Goal: Task Accomplishment & Management: Use online tool/utility

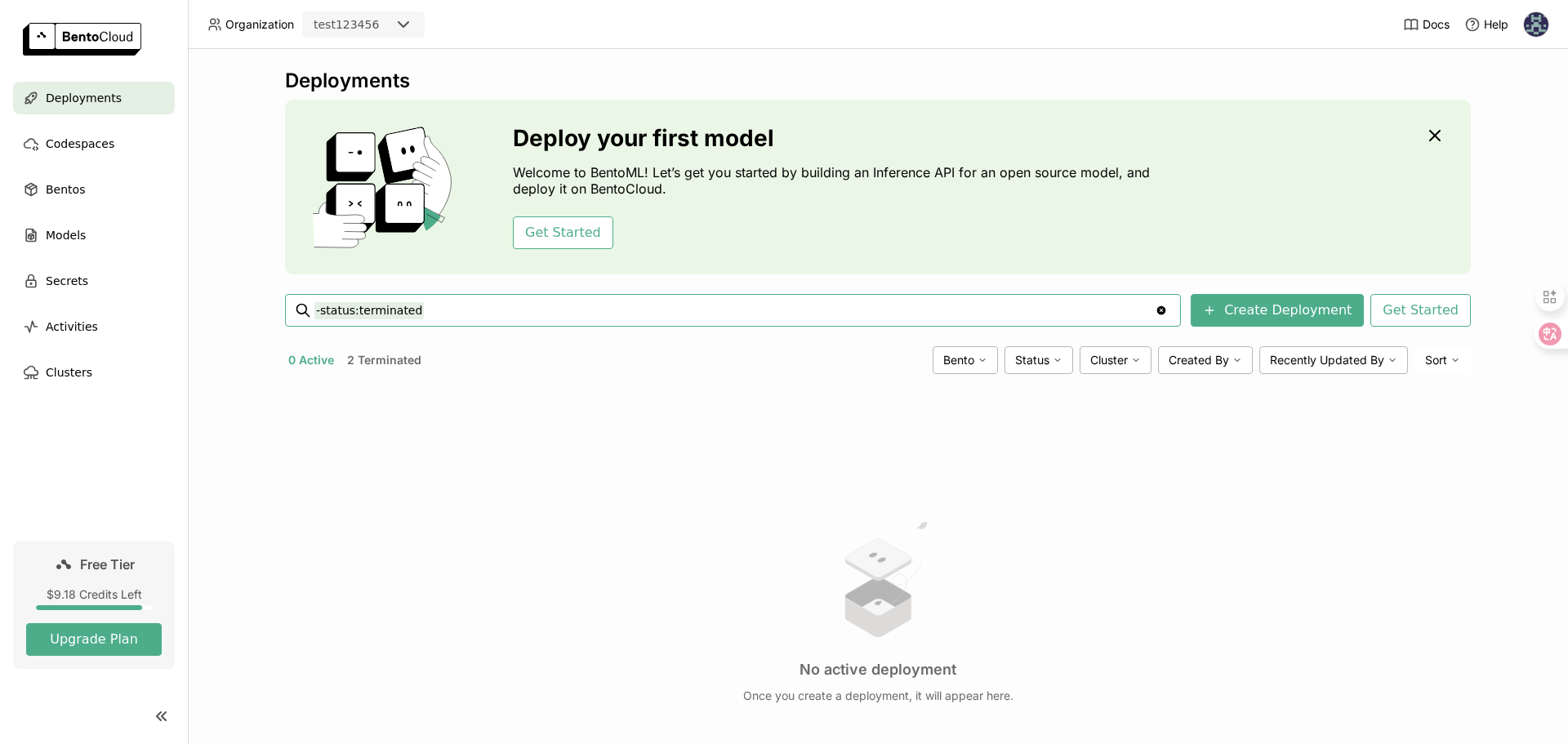
click at [1166, 309] on icon "Clear value" at bounding box center [1161, 311] width 9 height 9
click at [378, 20] on div "test123456" at bounding box center [348, 25] width 90 height 23
click at [387, 55] on div "top-online" at bounding box center [363, 58] width 97 height 16
click at [401, 27] on icon at bounding box center [403, 25] width 20 height 20
click at [355, 58] on div "top-online" at bounding box center [363, 58] width 97 height 16
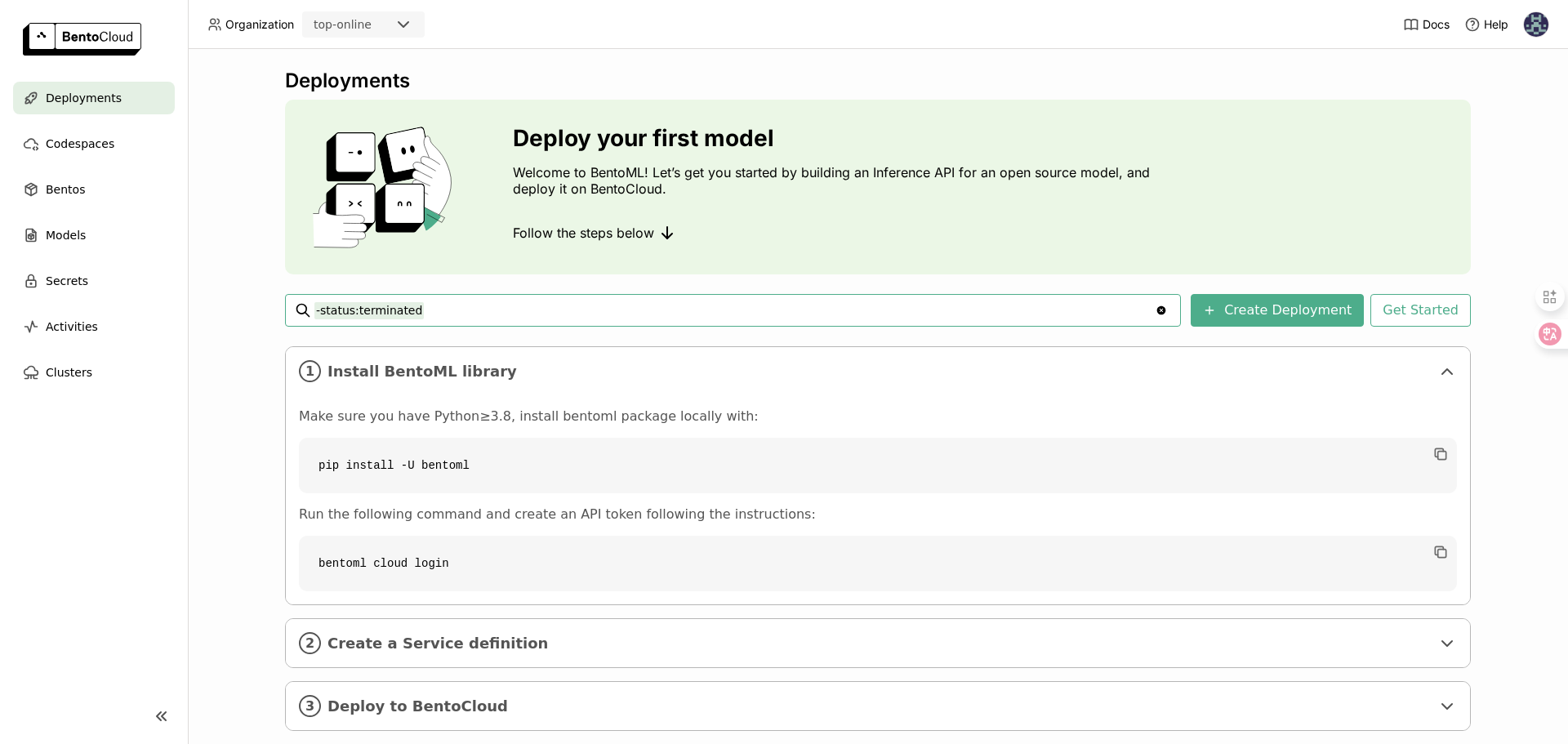
scroll to position [31, 0]
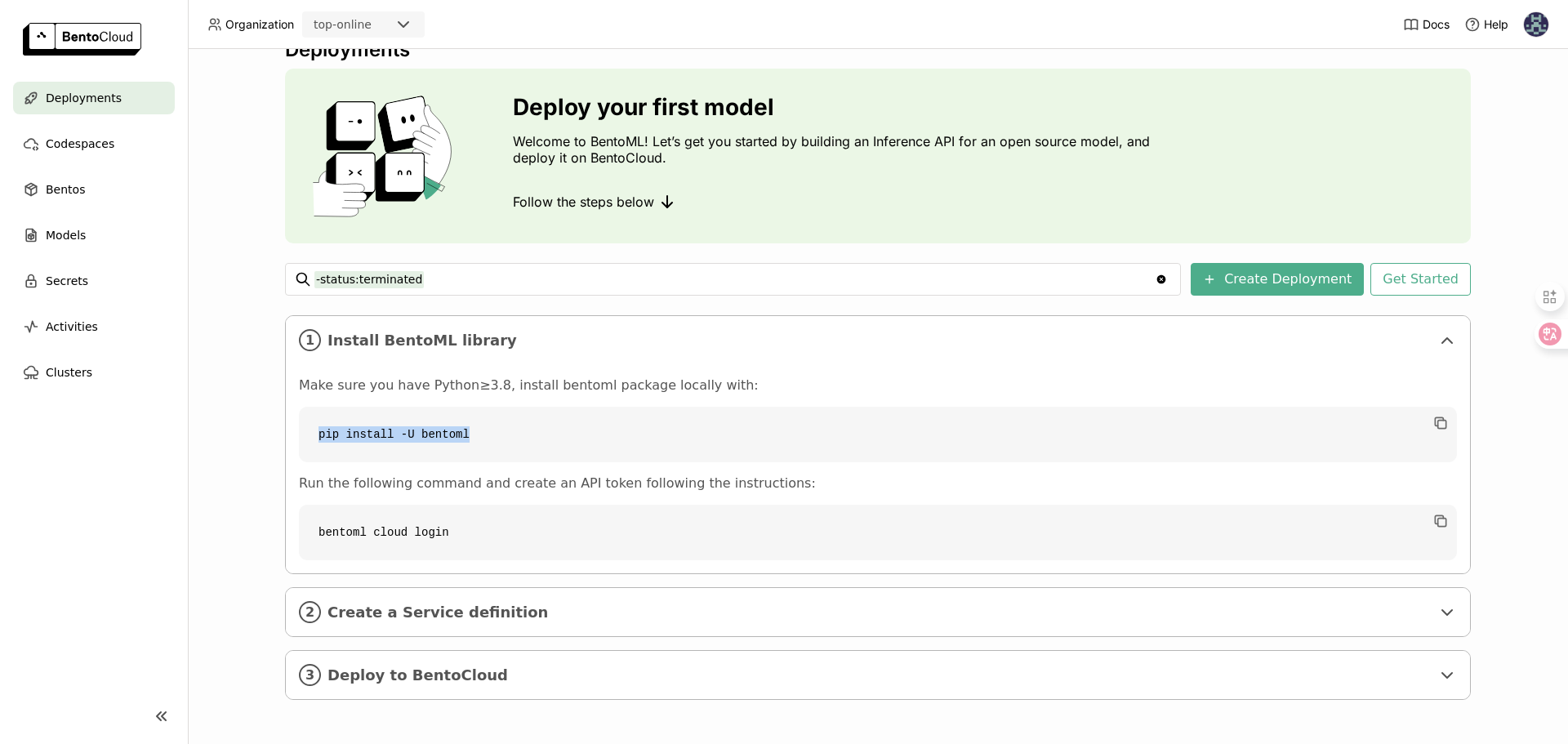
drag, startPoint x: 474, startPoint y: 431, endPoint x: 308, endPoint y: 431, distance: 166.0
click at [306, 431] on code "pip install -U bentoml" at bounding box center [878, 434] width 1158 height 56
copy code "pip install -U bentoml"
drag, startPoint x: 455, startPoint y: 528, endPoint x: 301, endPoint y: 524, distance: 154.1
click at [301, 524] on code "bentoml cloud login" at bounding box center [878, 532] width 1158 height 56
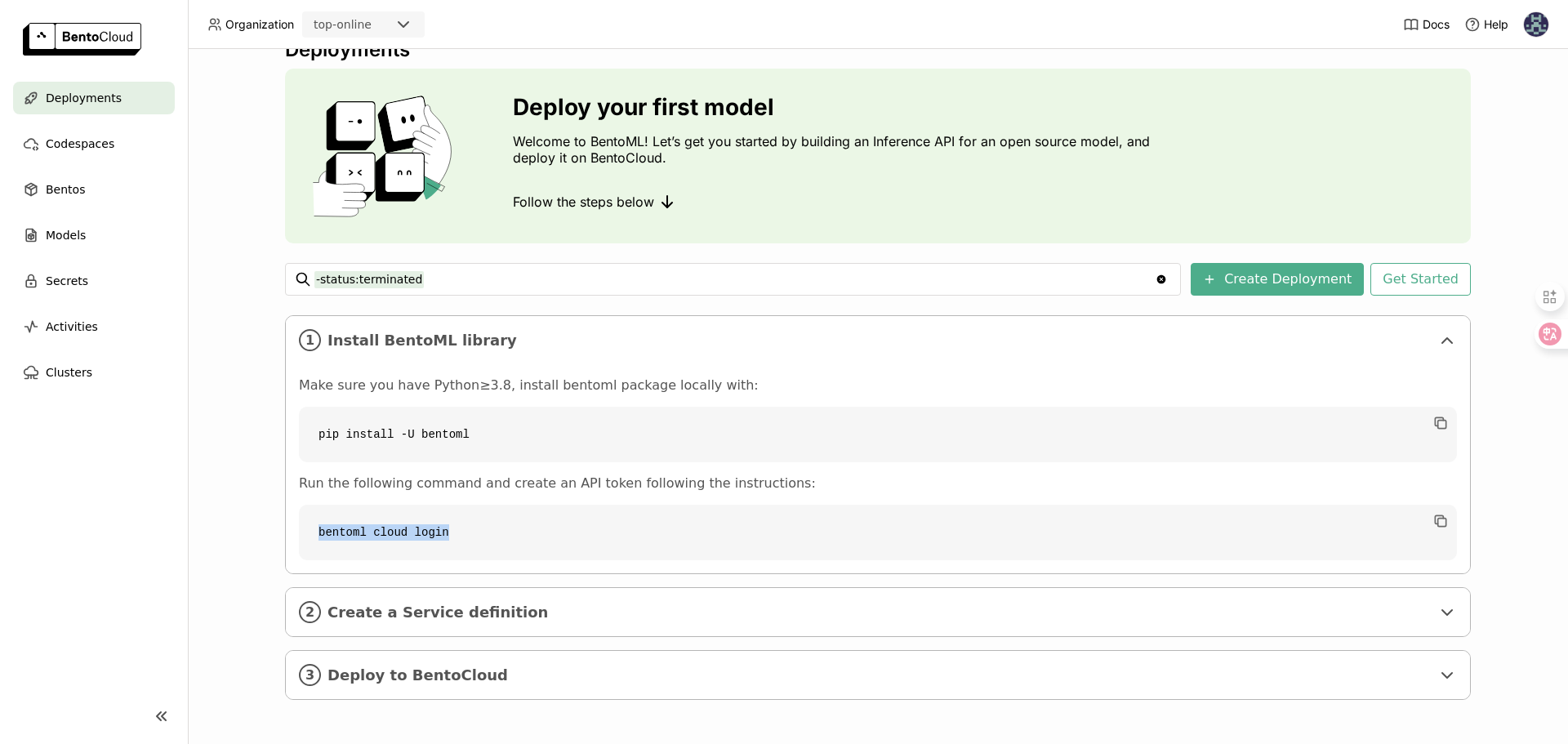
copy code "bentoml cloud login"
click at [430, 618] on span "Create a Service definition" at bounding box center [879, 613] width 1103 height 18
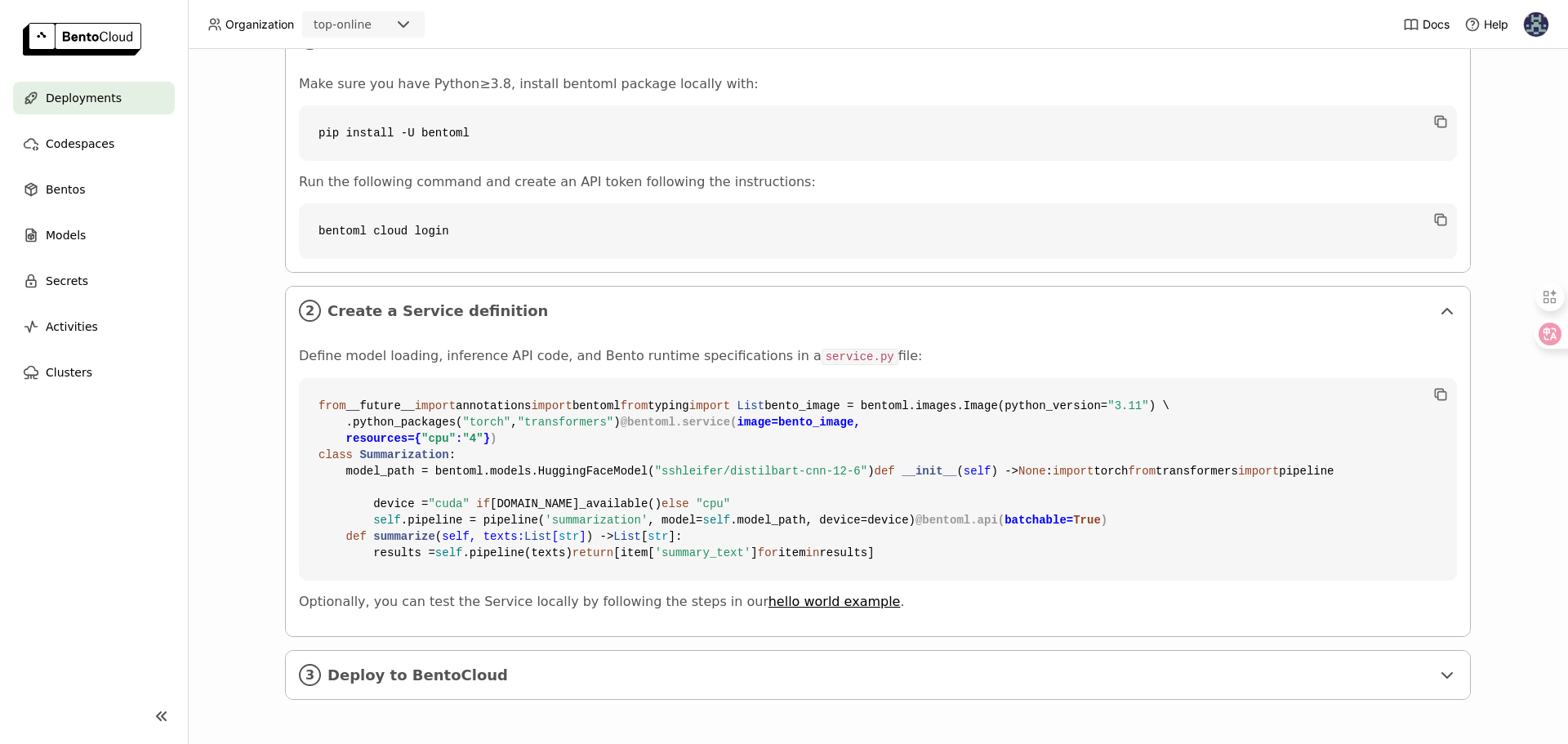
scroll to position [627, 0]
click at [408, 682] on span "Deploy to BentoCloud" at bounding box center [879, 675] width 1103 height 18
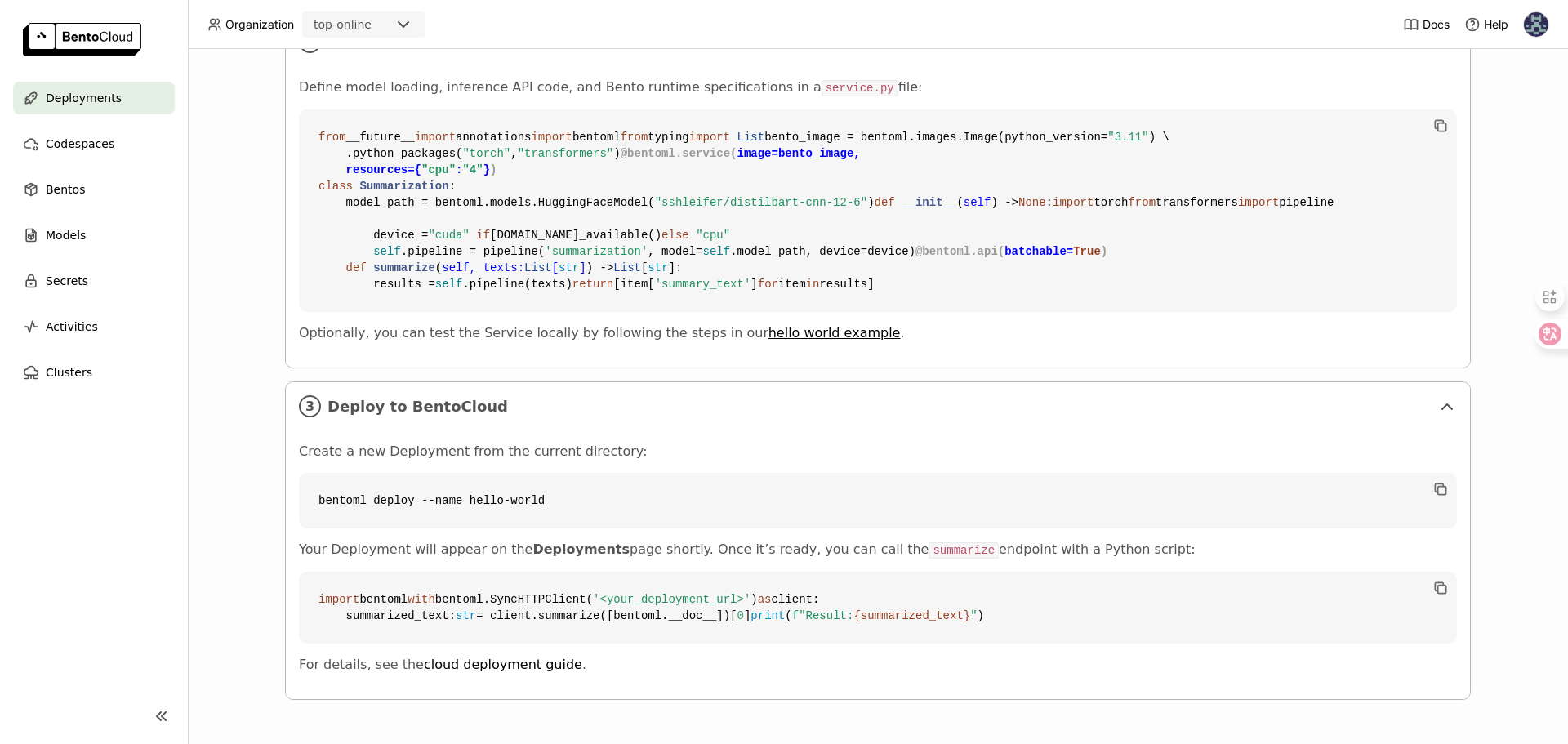
scroll to position [0, 0]
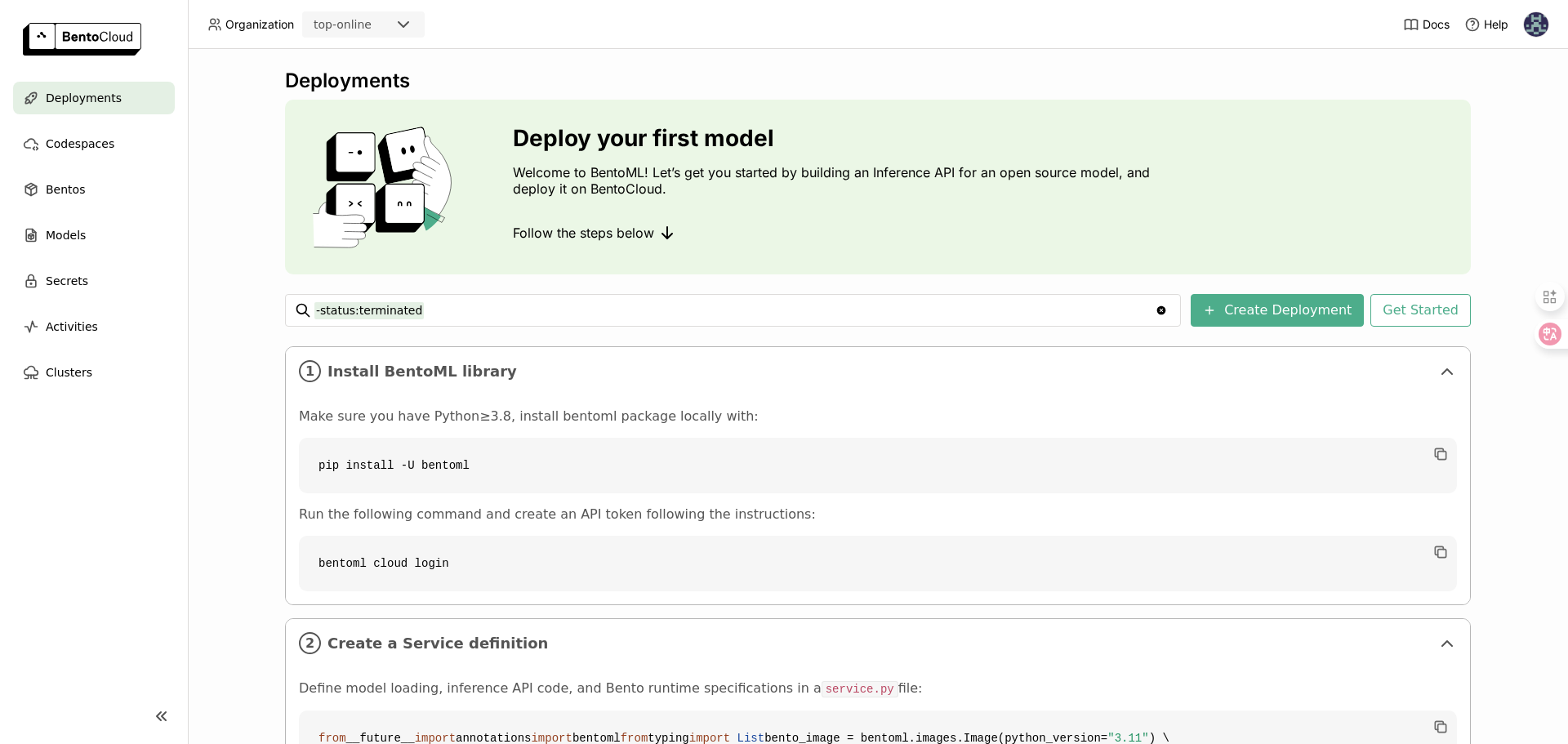
click at [1166, 310] on icon "Clear value" at bounding box center [1161, 311] width 9 height 9
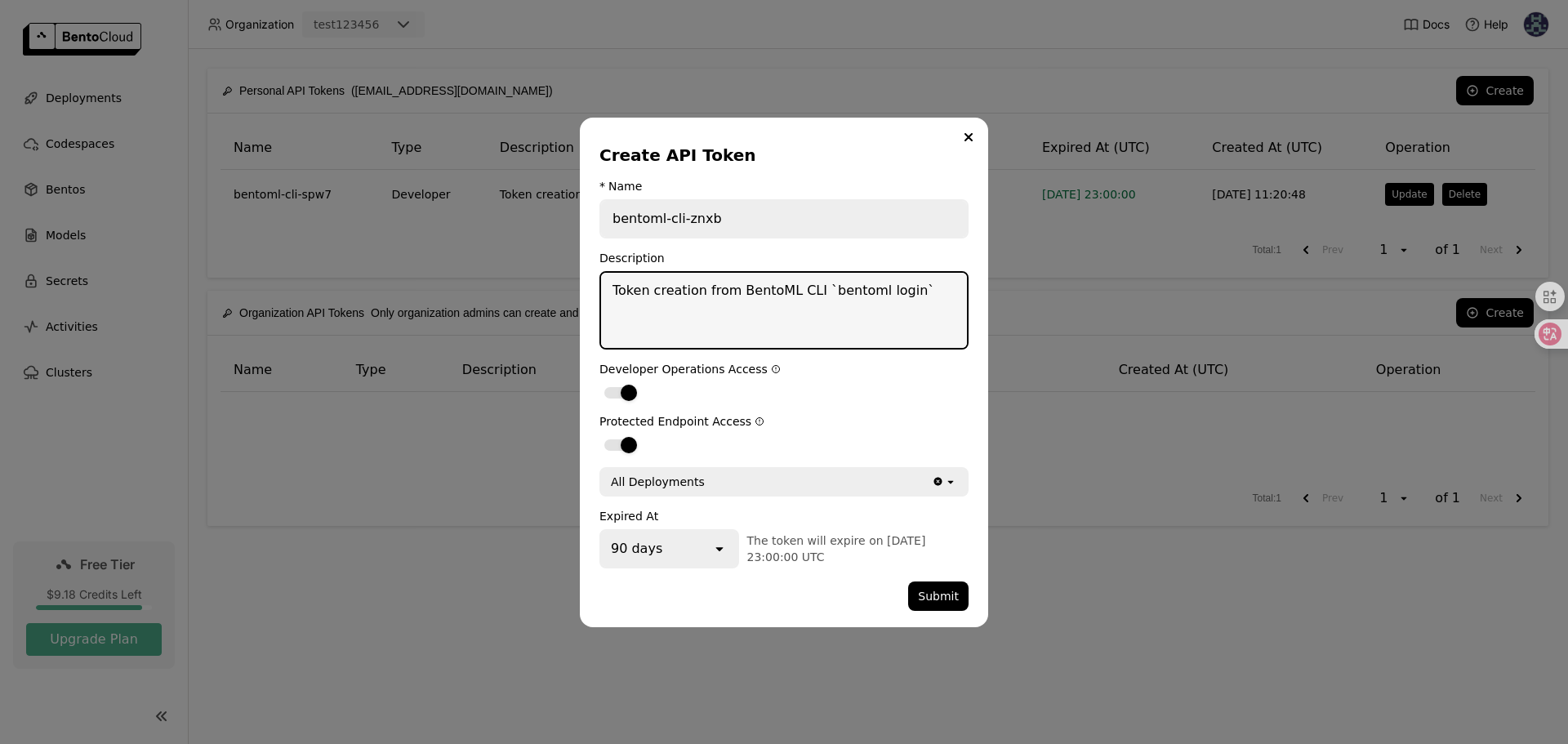
click at [735, 307] on textarea "Token creation from BentoML CLI `bentoml login`" at bounding box center [784, 310] width 366 height 75
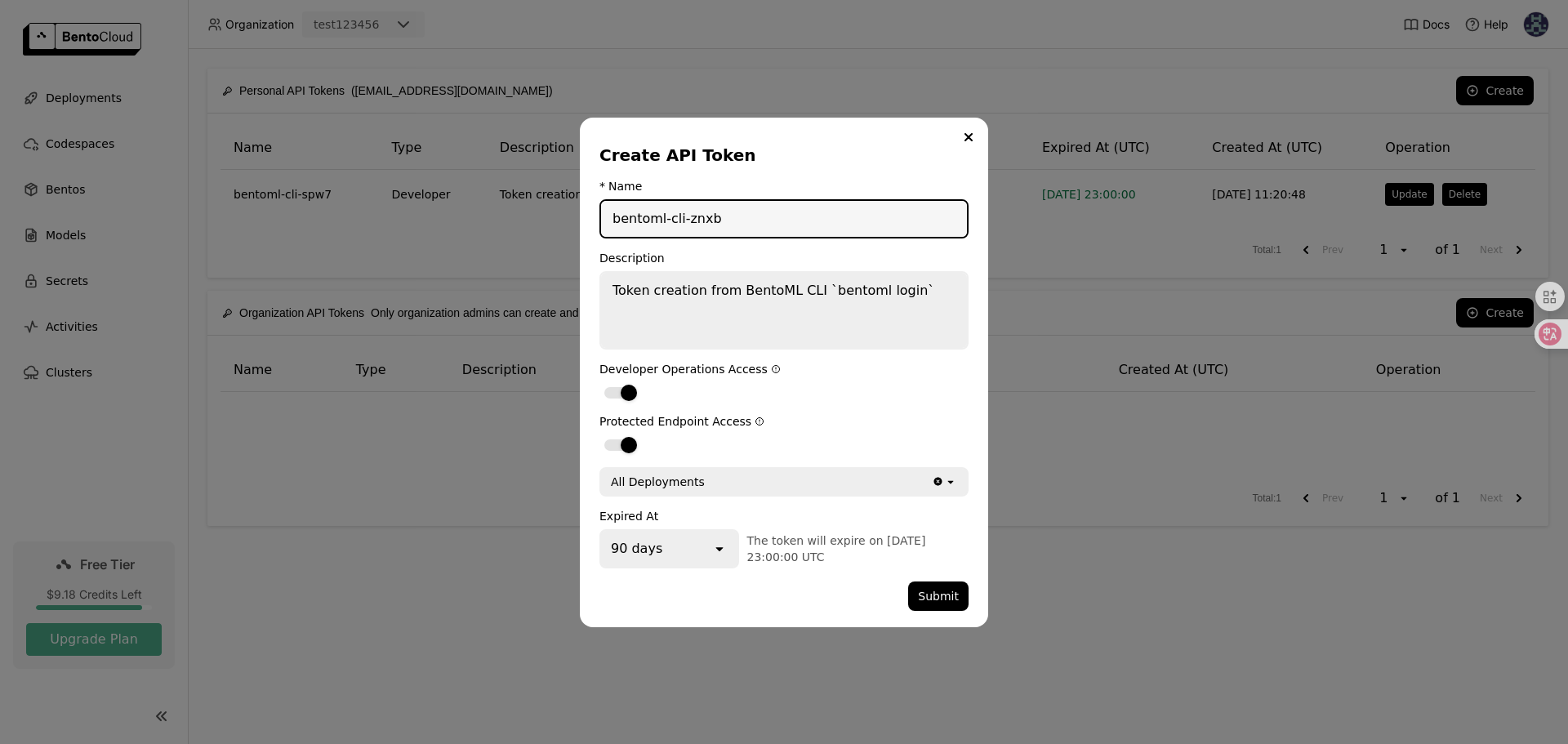
drag, startPoint x: 741, startPoint y: 216, endPoint x: 592, endPoint y: 212, distance: 149.1
click at [590, 212] on div "Create API Token * Name bentoml-cli-znxb Description Token creation from BentoM…" at bounding box center [784, 372] width 408 height 510
click at [947, 595] on button "Submit" at bounding box center [938, 596] width 60 height 29
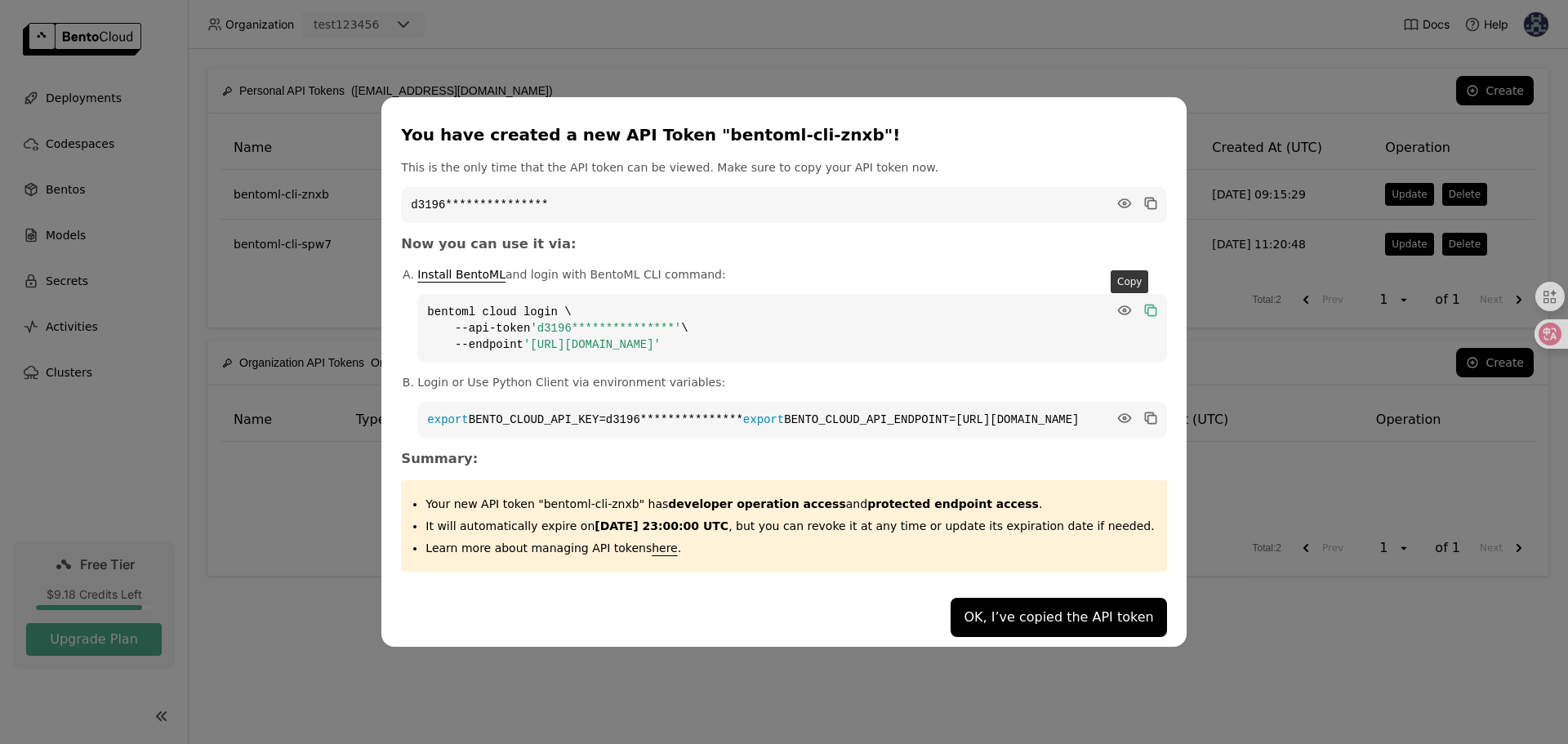
click at [1147, 307] on icon "dialog" at bounding box center [1151, 311] width 8 height 8
click at [325, 642] on div "**********" at bounding box center [784, 372] width 1568 height 744
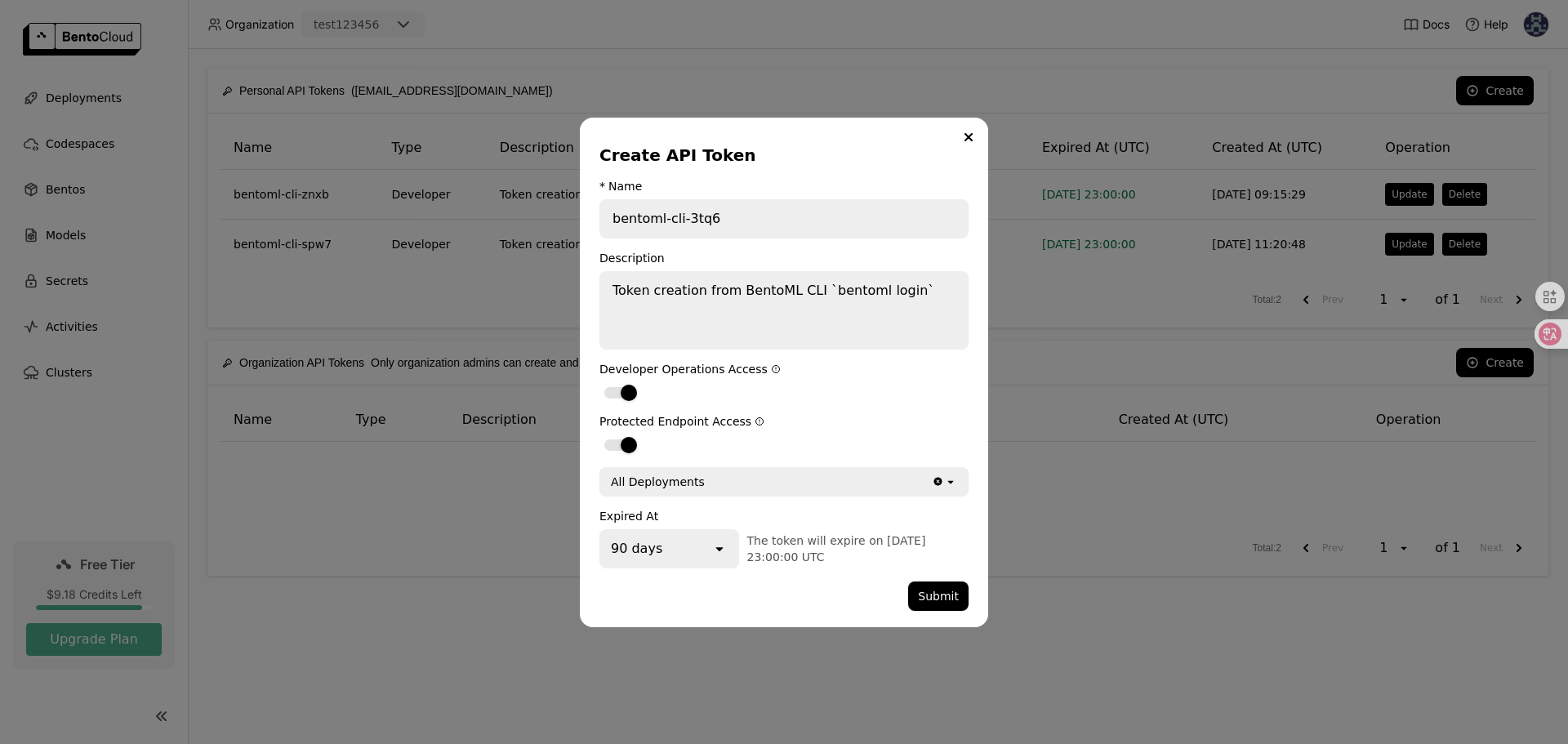
click at [978, 136] on div "Create API Token * Name bentoml-cli-3tq6 Description Token creation from BentoM…" at bounding box center [784, 372] width 408 height 510
click at [975, 136] on button "Close" at bounding box center [969, 137] width 20 height 20
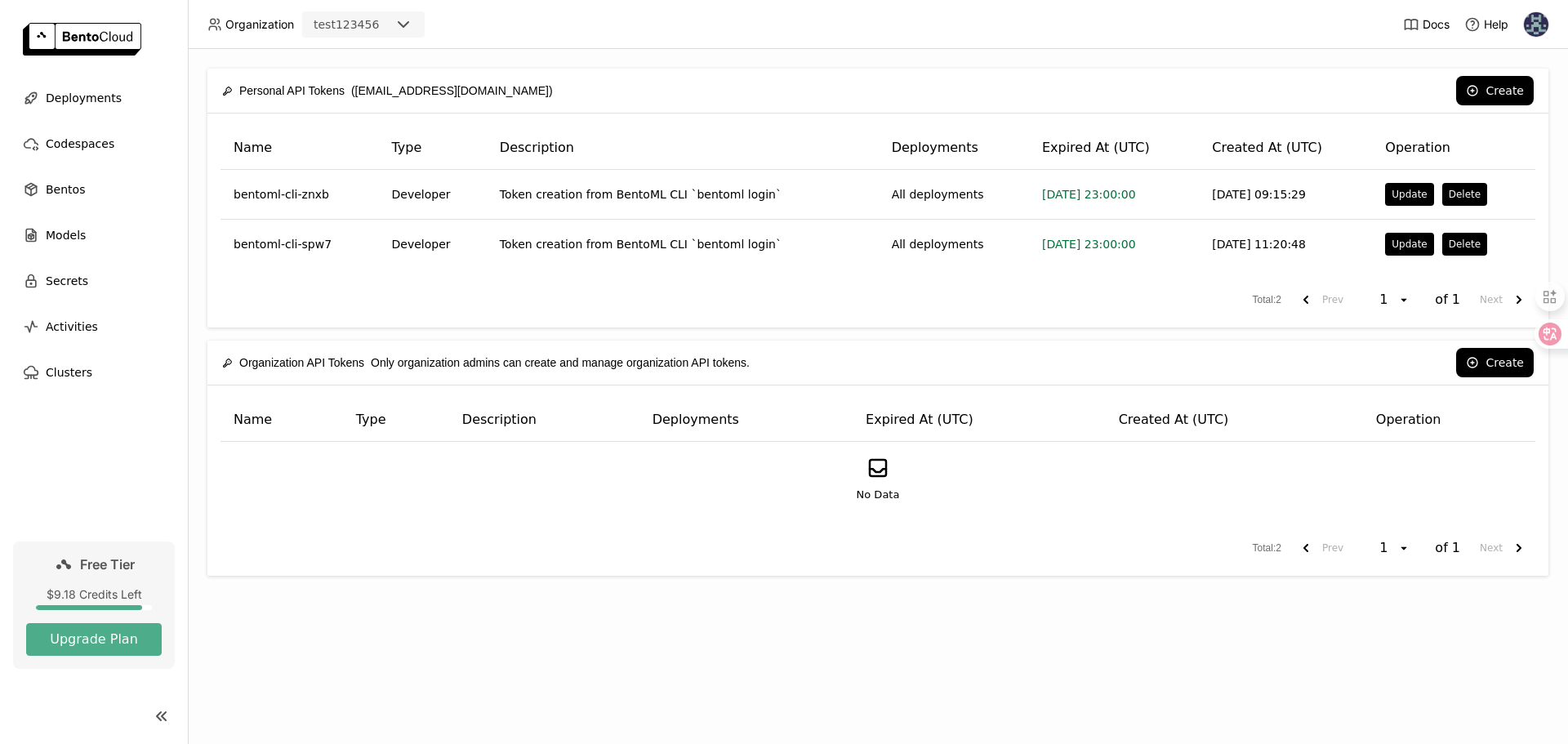
click at [402, 27] on icon at bounding box center [403, 25] width 20 height 20
click at [372, 59] on div "top-online" at bounding box center [363, 58] width 97 height 16
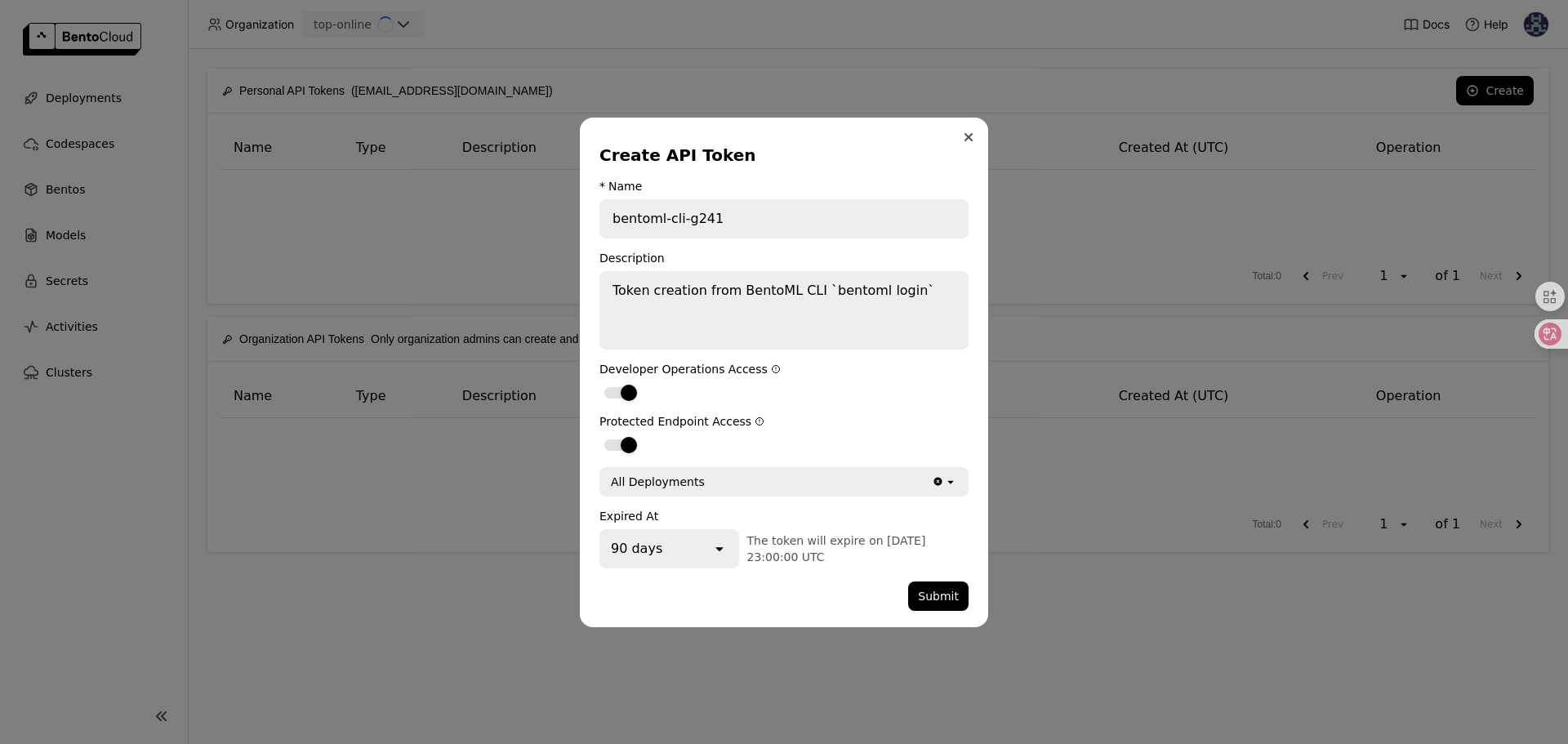
click at [964, 137] on icon "Close" at bounding box center [968, 137] width 8 height 8
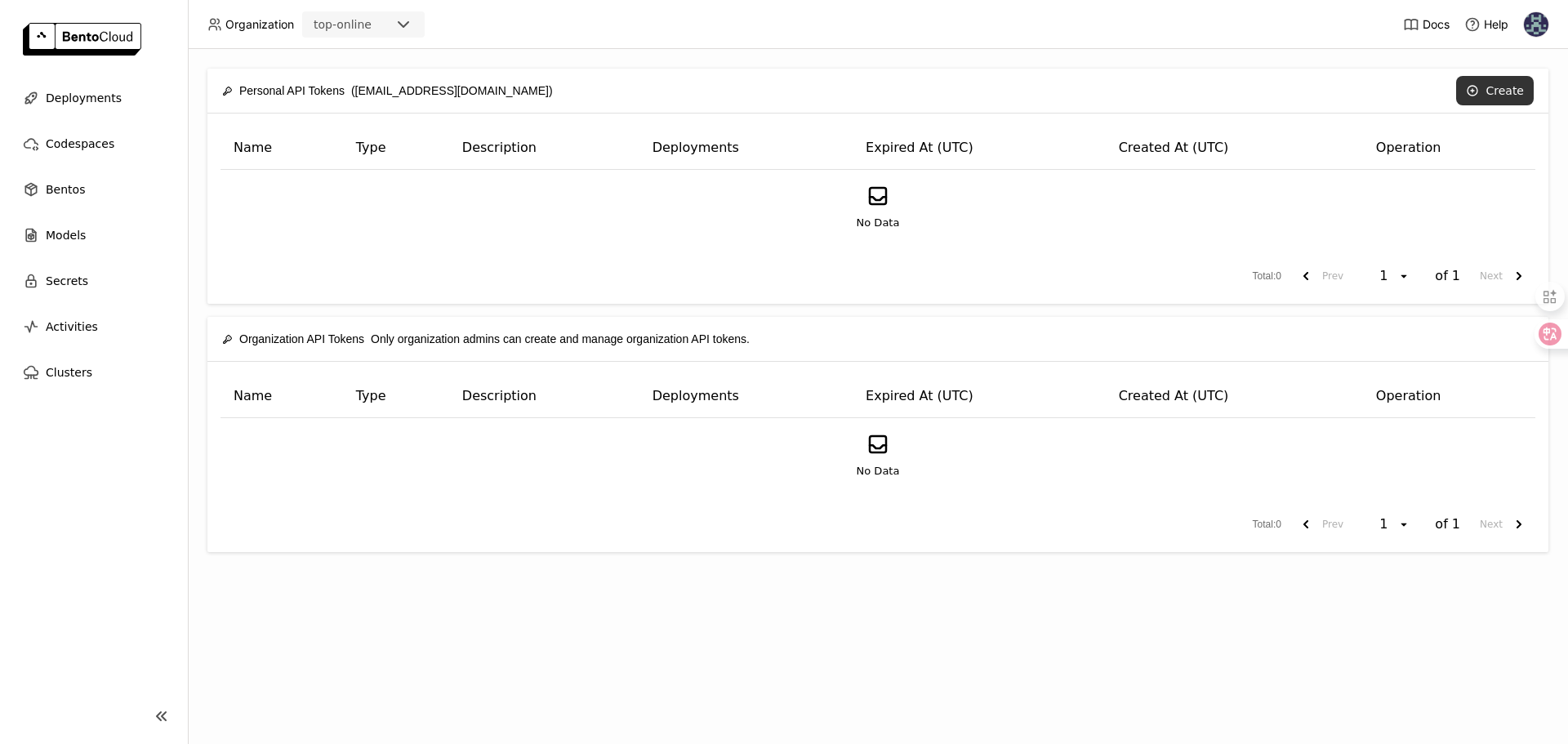
click at [1485, 88] on button "Create" at bounding box center [1494, 91] width 77 height 29
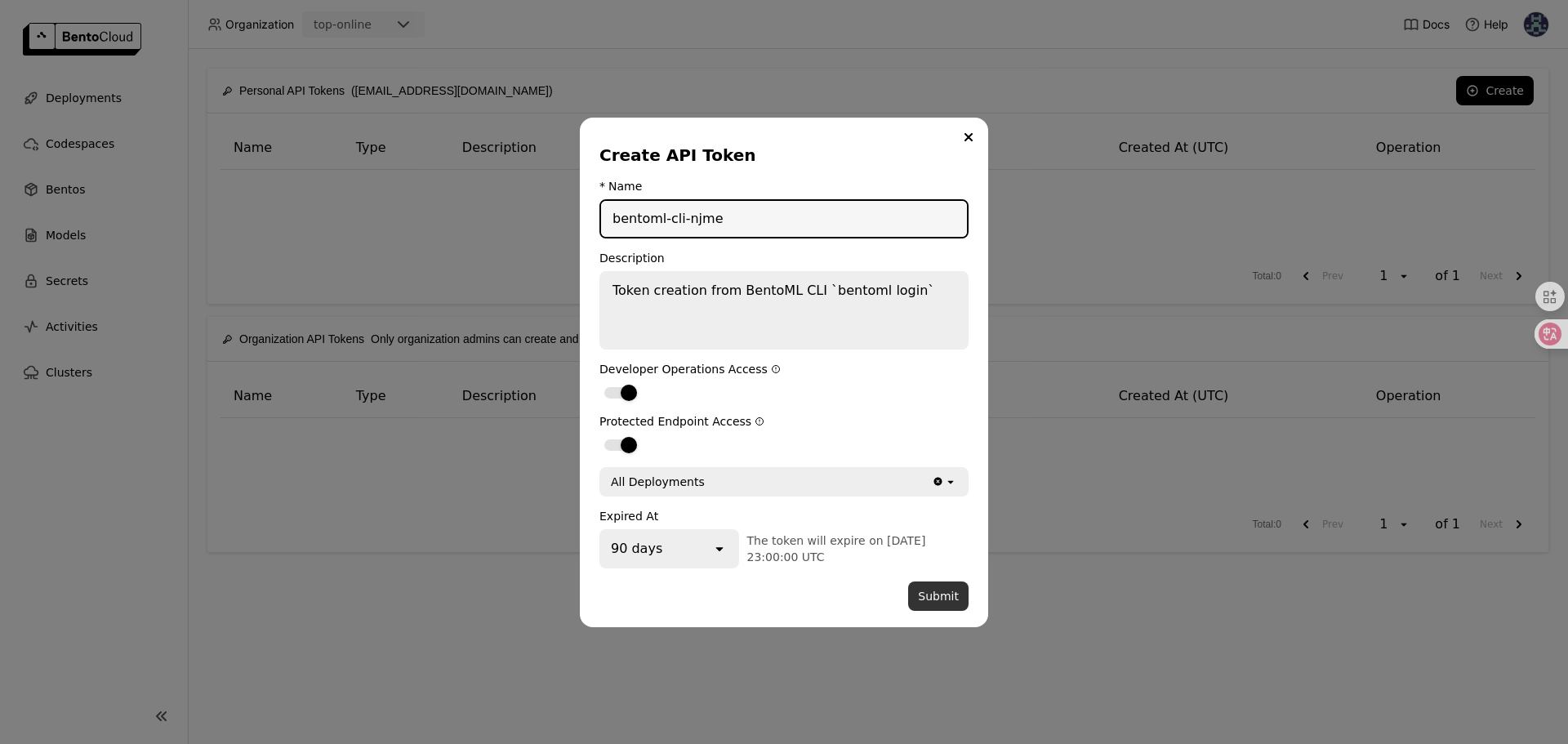
click at [936, 588] on button "Submit" at bounding box center [938, 596] width 60 height 29
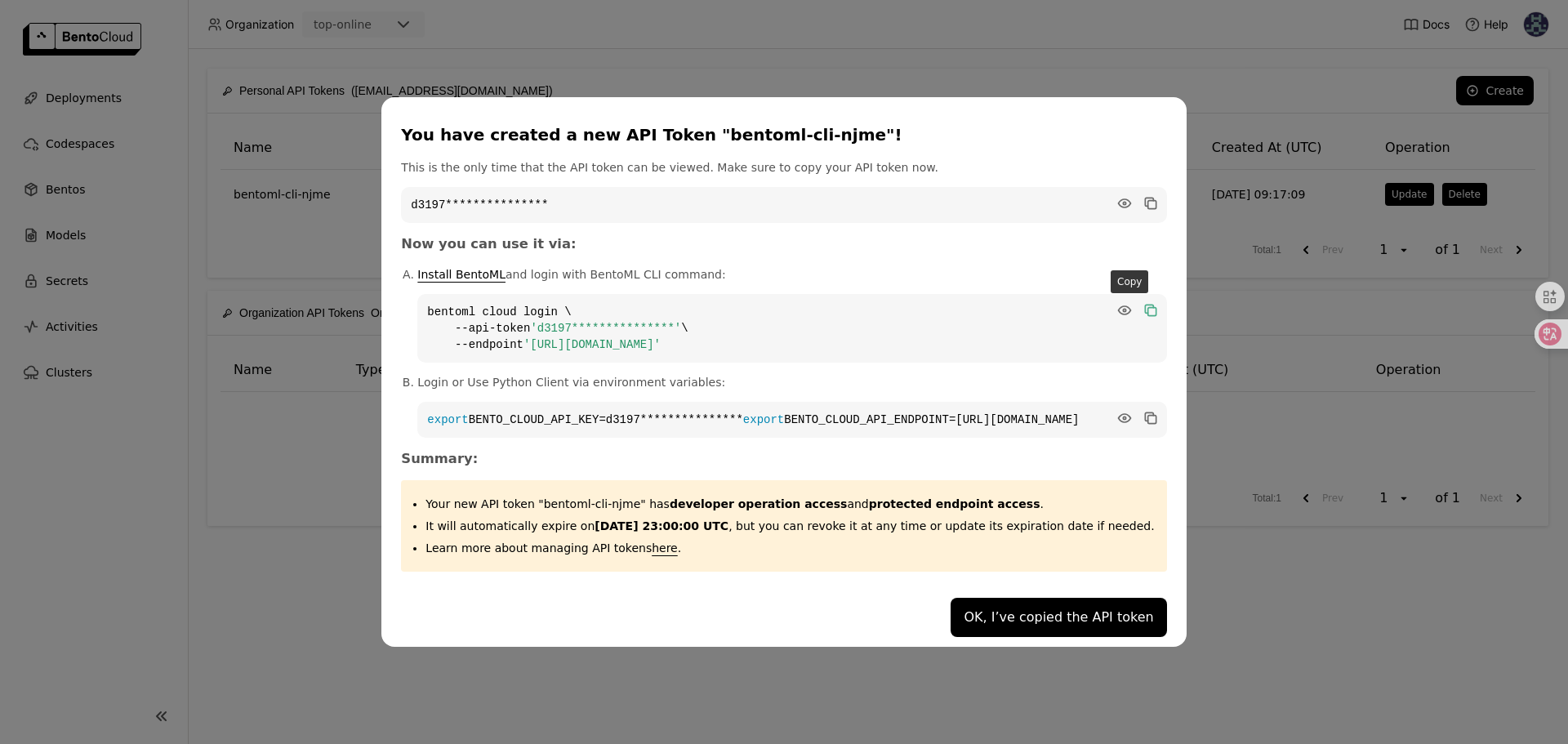
click at [1147, 307] on icon "dialog" at bounding box center [1151, 311] width 8 height 8
click at [982, 627] on button "OK, I’ve copied the API token" at bounding box center [1058, 617] width 216 height 39
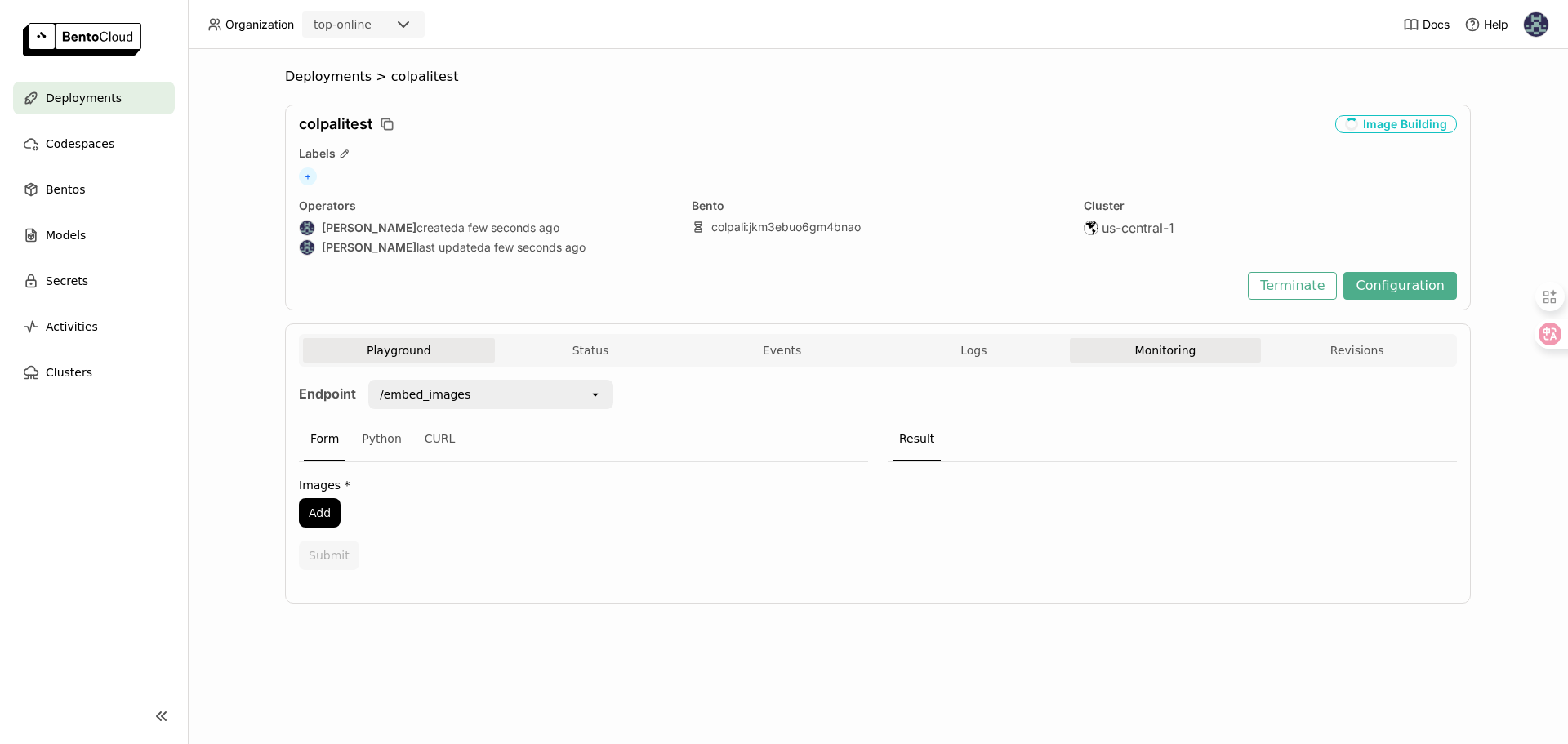
click at [1108, 350] on button "Monitoring" at bounding box center [1166, 351] width 192 height 25
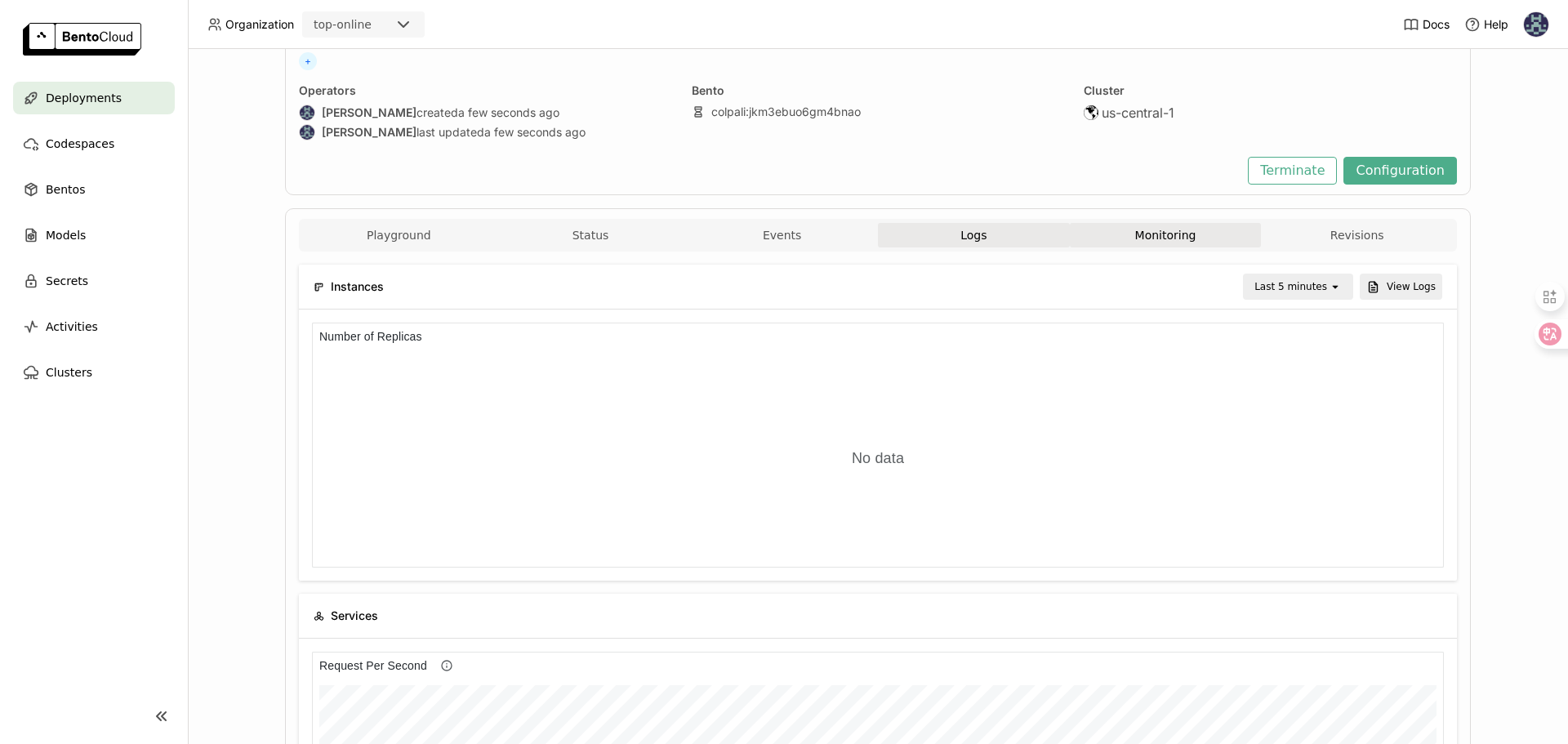
scroll to position [106, 0]
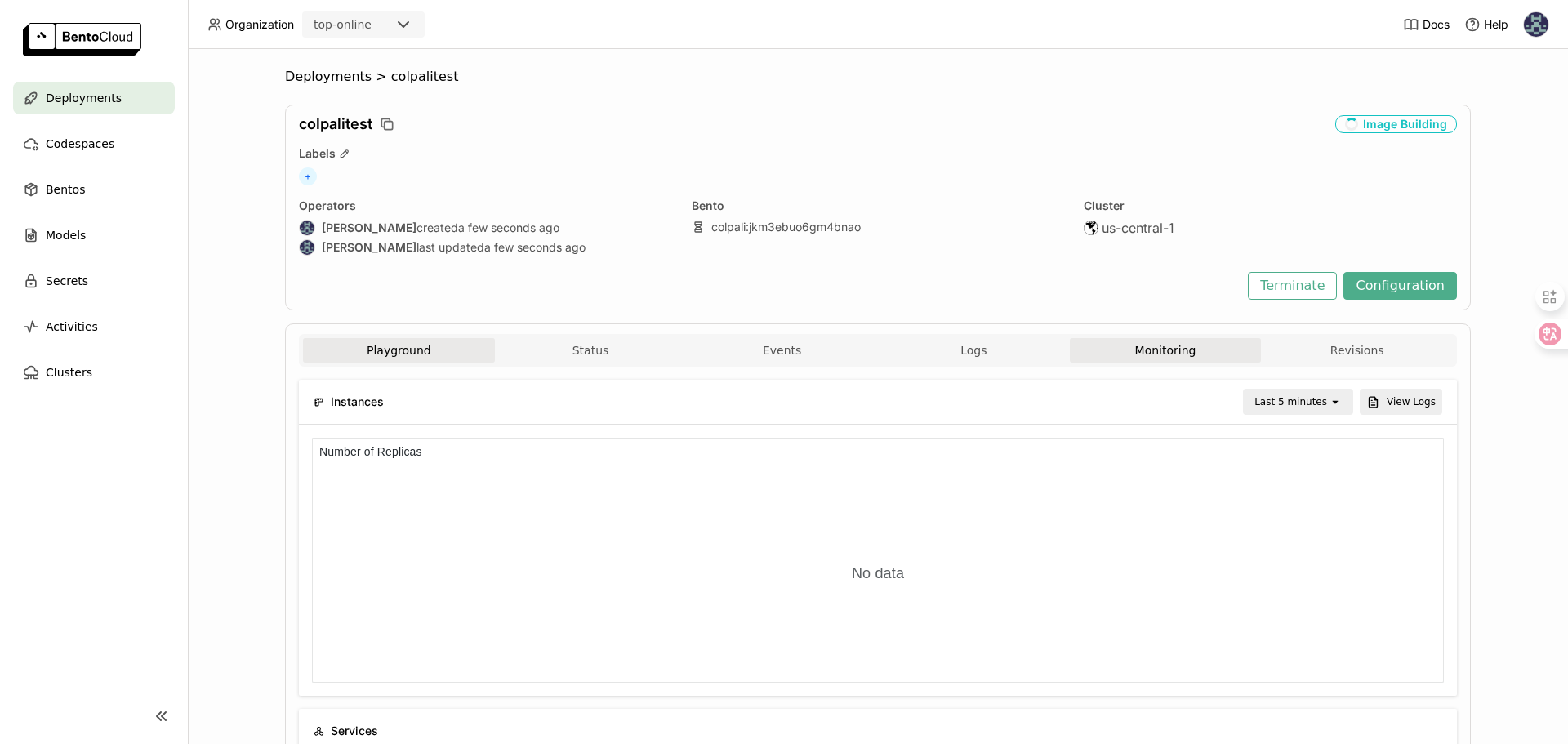
click at [427, 340] on button "Playground" at bounding box center [399, 351] width 192 height 25
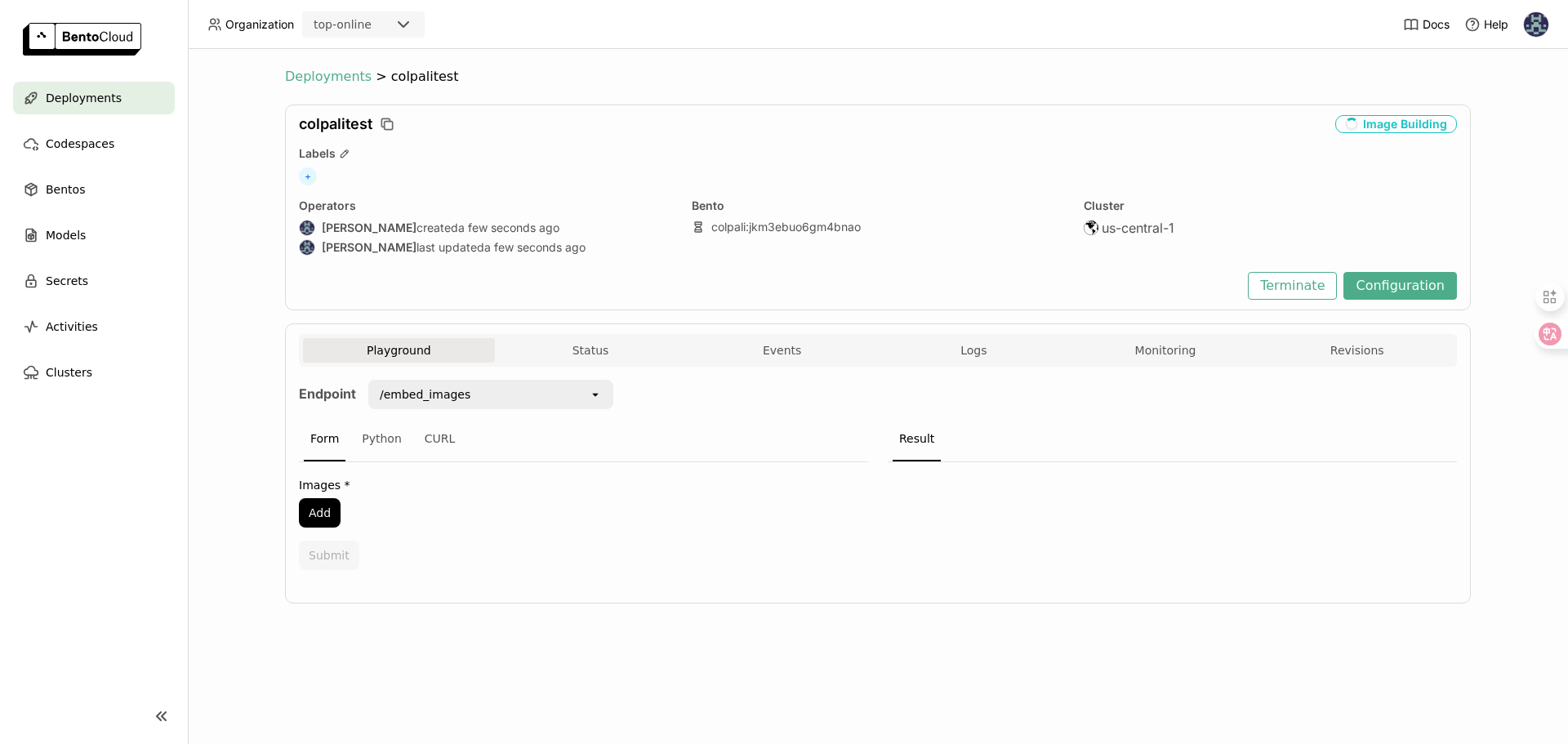
click at [325, 75] on span "Deployments" at bounding box center [328, 76] width 86 height 16
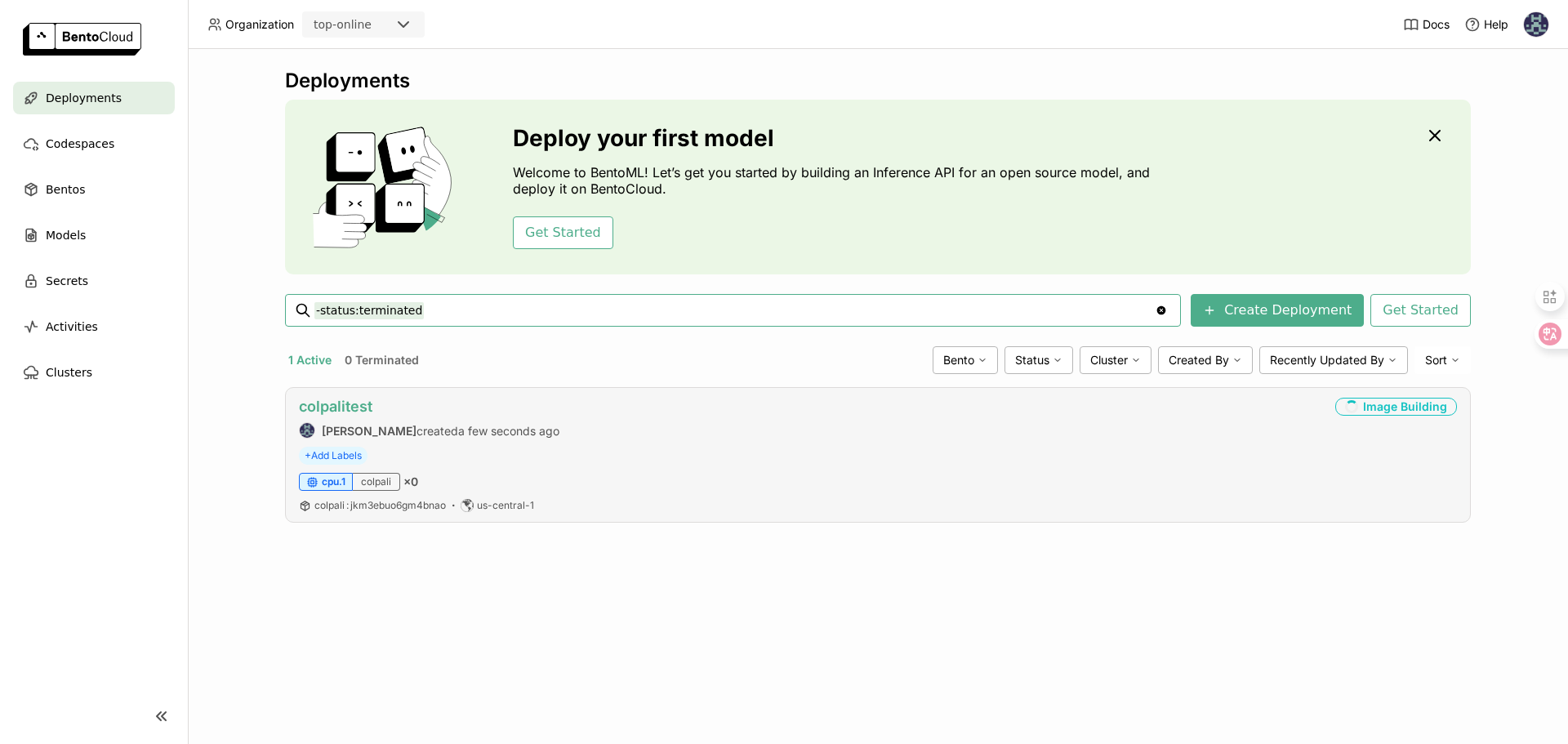
click at [341, 401] on link "colpalitest" at bounding box center [336, 406] width 74 height 17
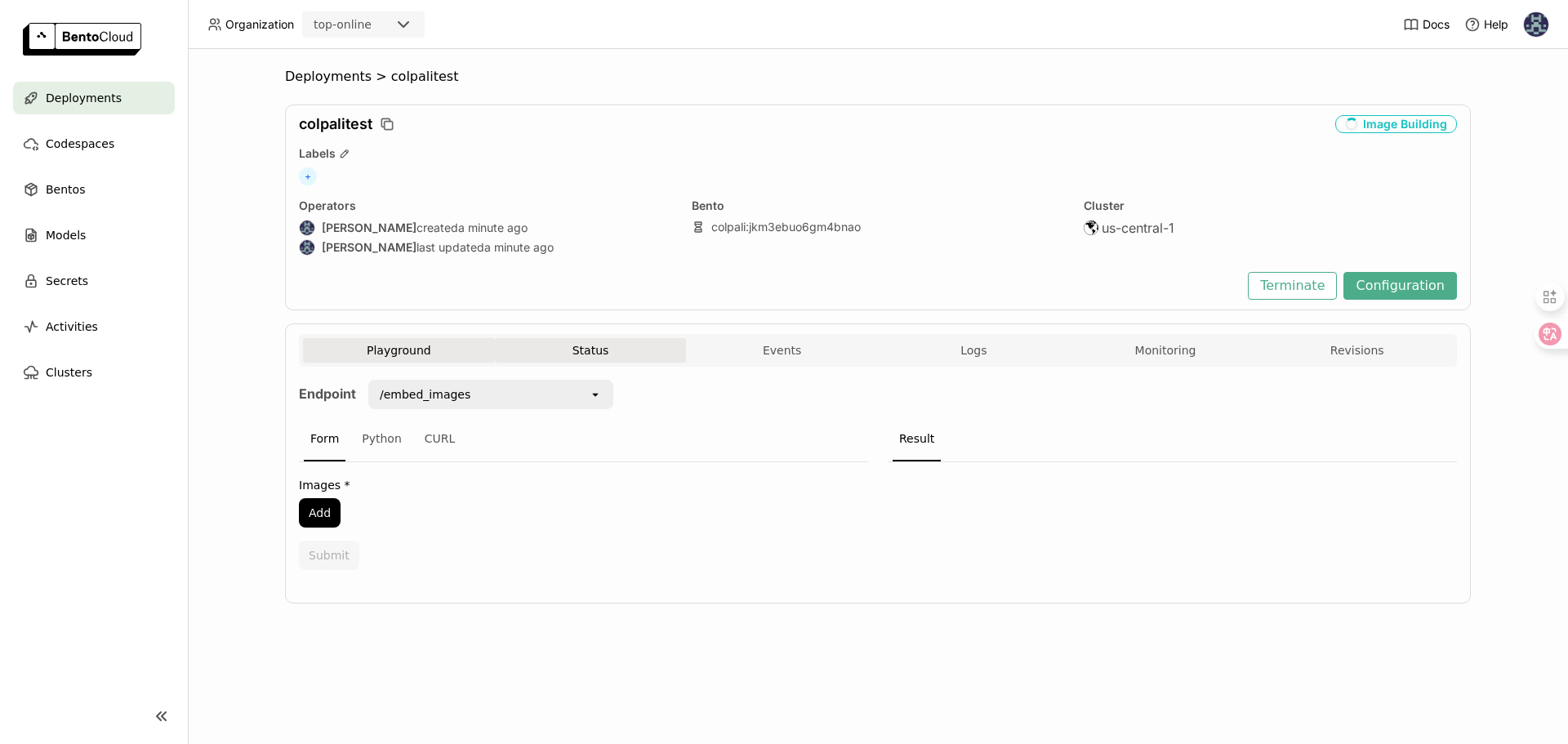
click at [579, 353] on button "Status" at bounding box center [590, 351] width 192 height 25
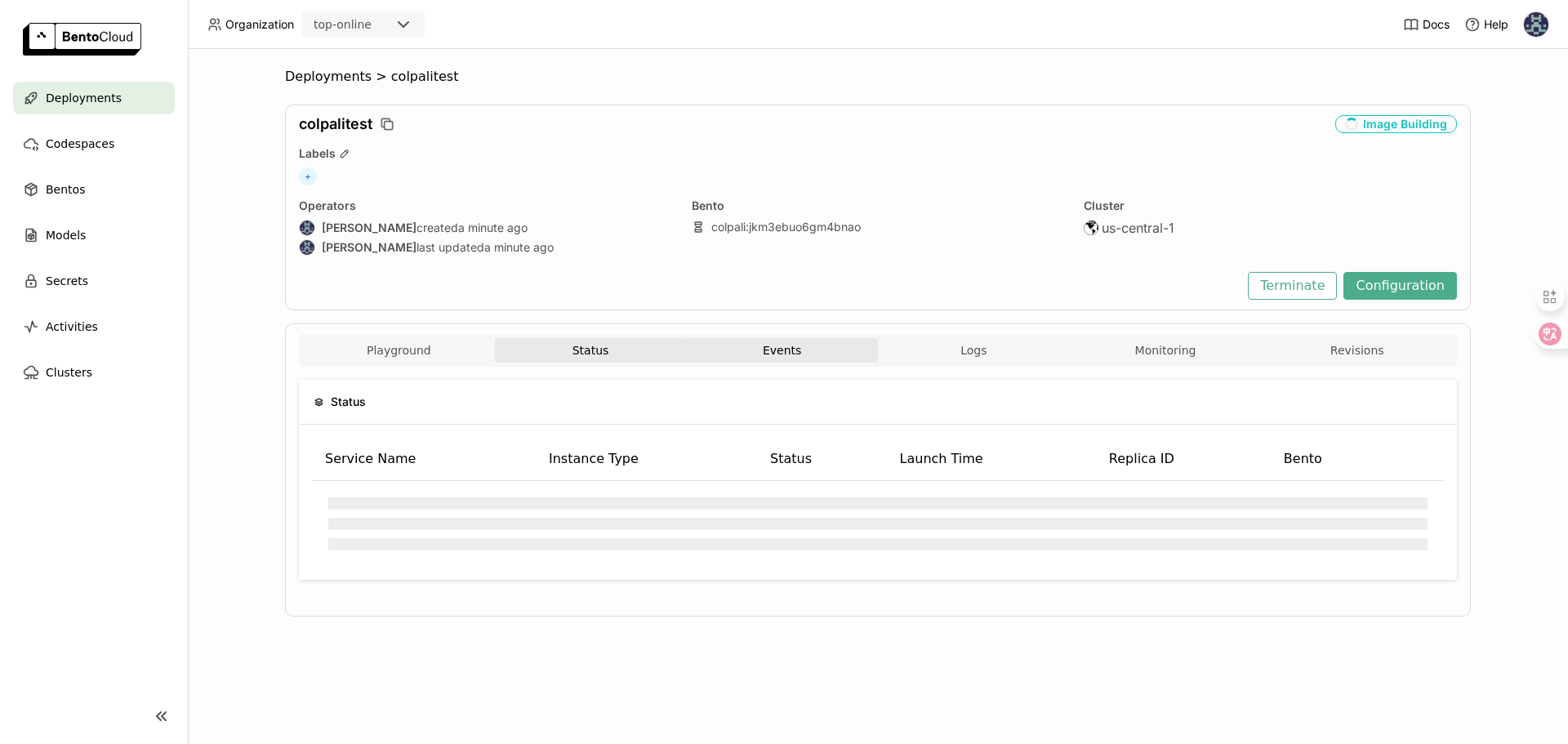
click at [789, 351] on button "Events" at bounding box center [782, 351] width 192 height 25
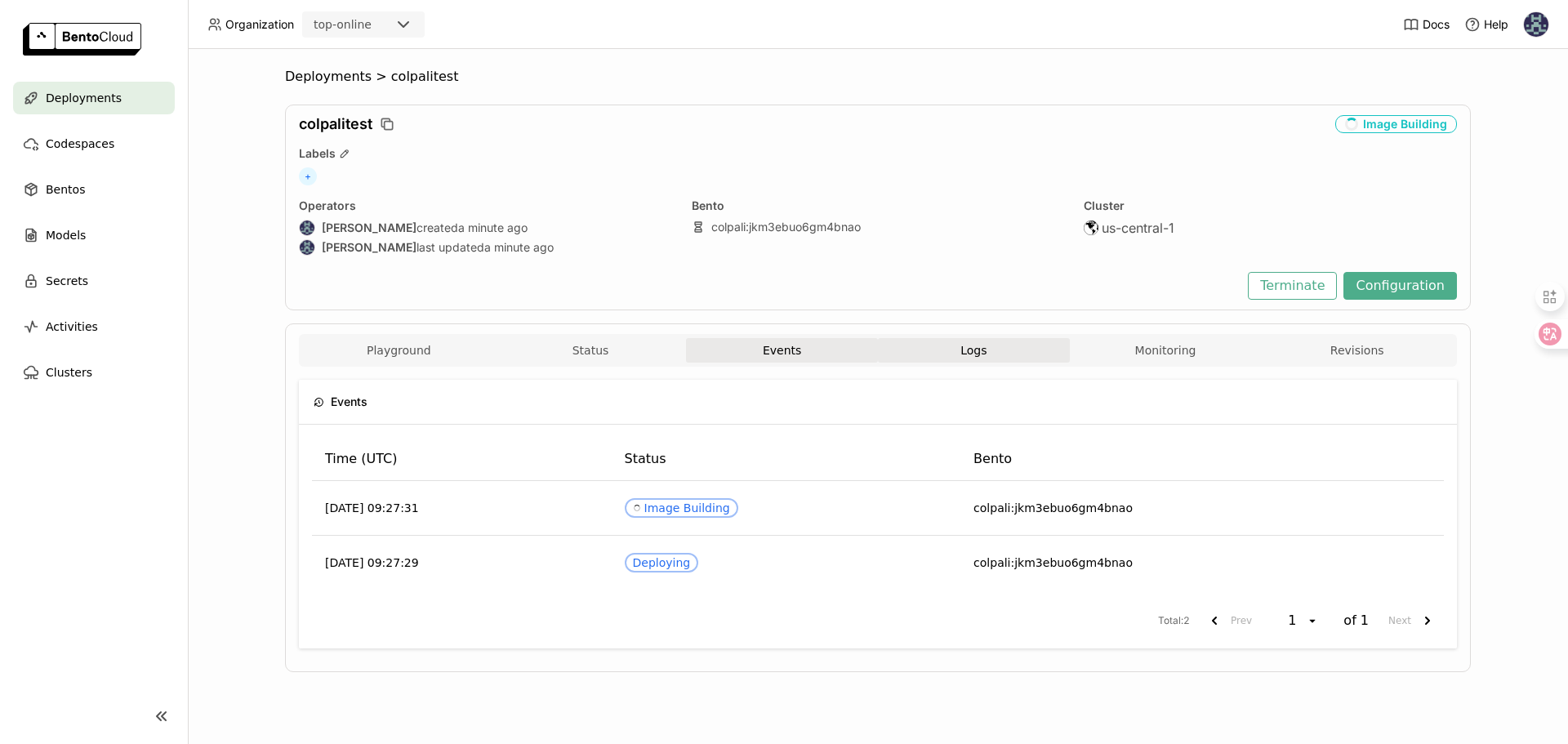
click at [943, 352] on button "Logs" at bounding box center [974, 351] width 192 height 25
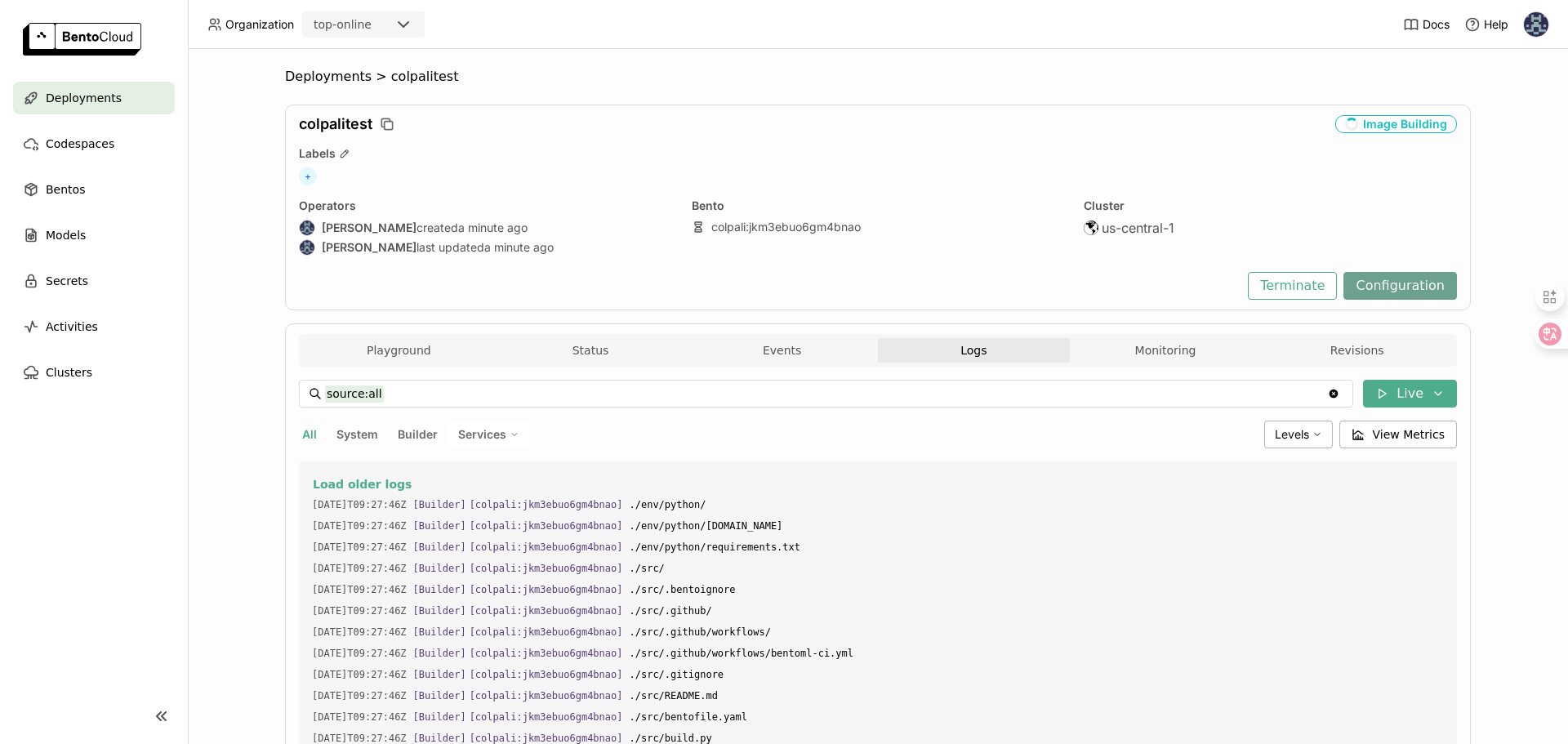
click at [1136, 344] on button "Monitoring" at bounding box center [1166, 351] width 192 height 25
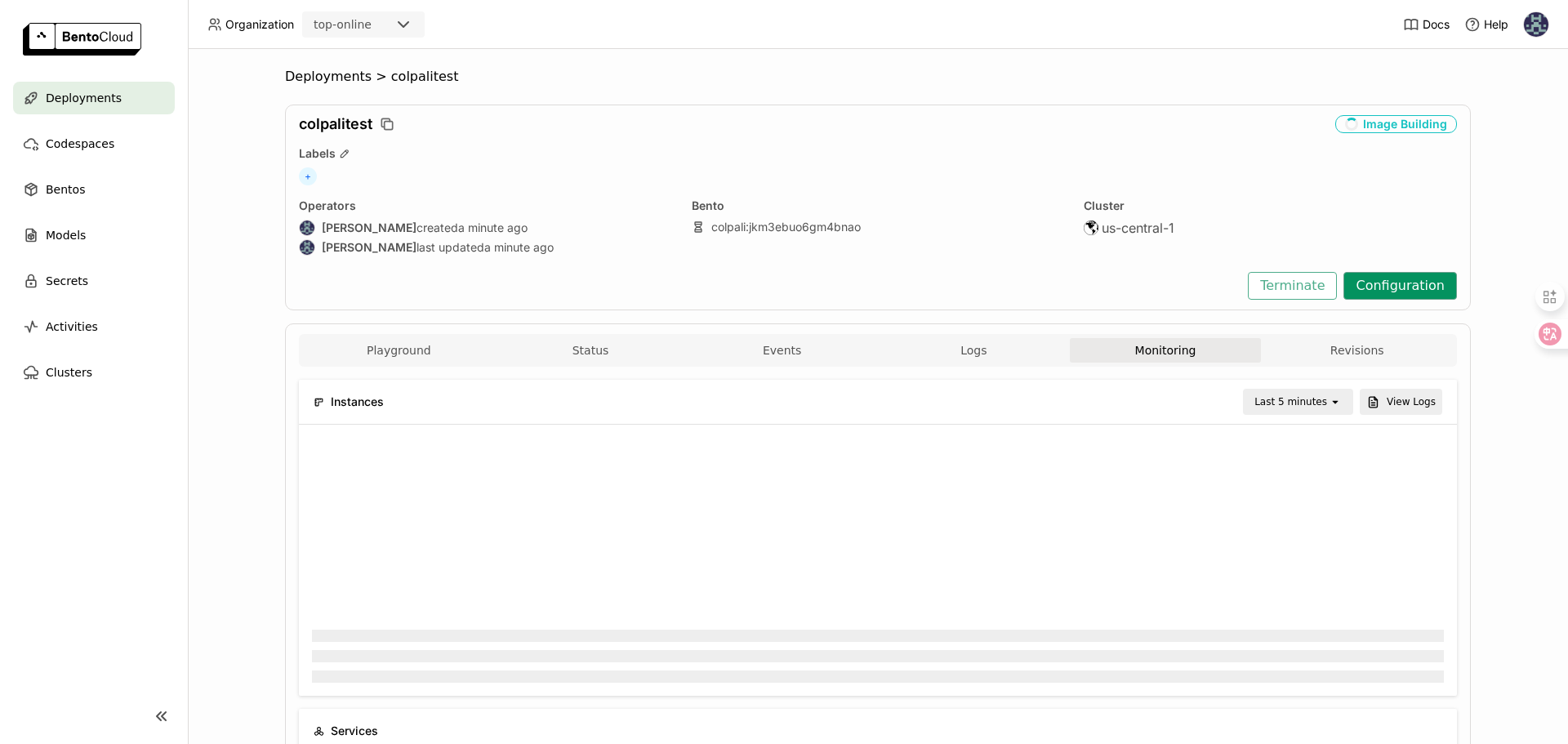
click at [1398, 286] on button "Configuration" at bounding box center [1400, 285] width 114 height 28
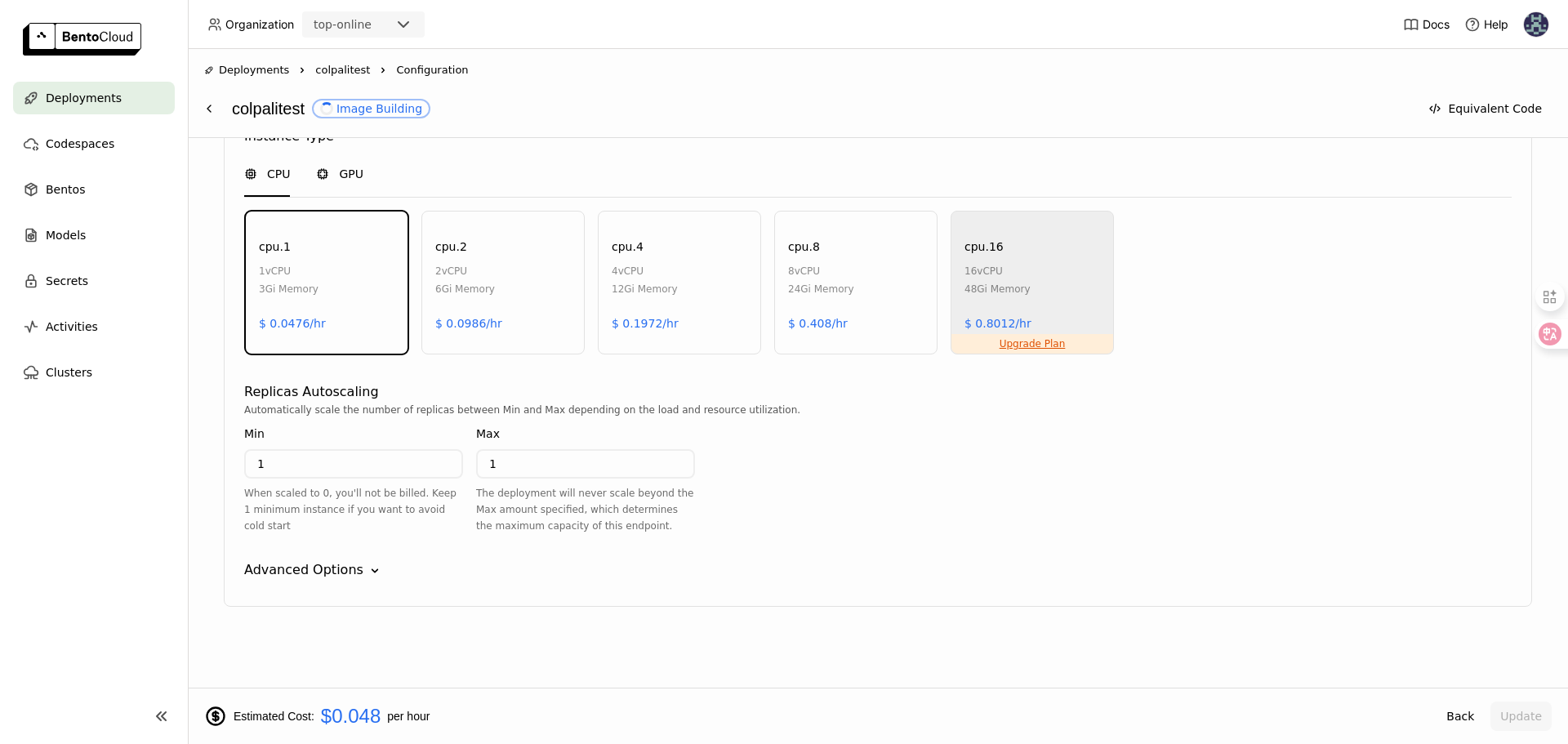
click at [349, 175] on span "GPU" at bounding box center [352, 174] width 25 height 16
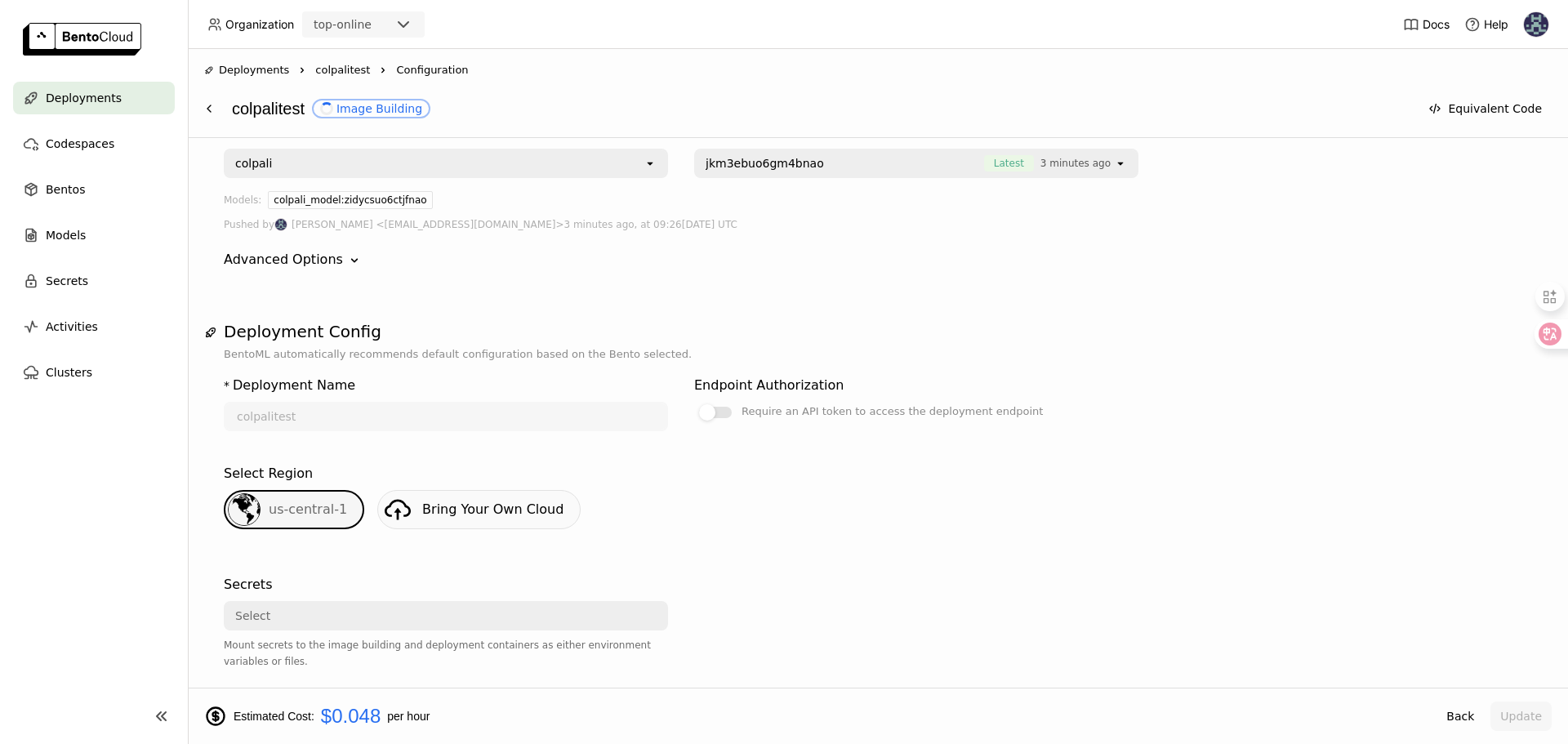
click at [333, 65] on span "colpalitest" at bounding box center [343, 70] width 55 height 16
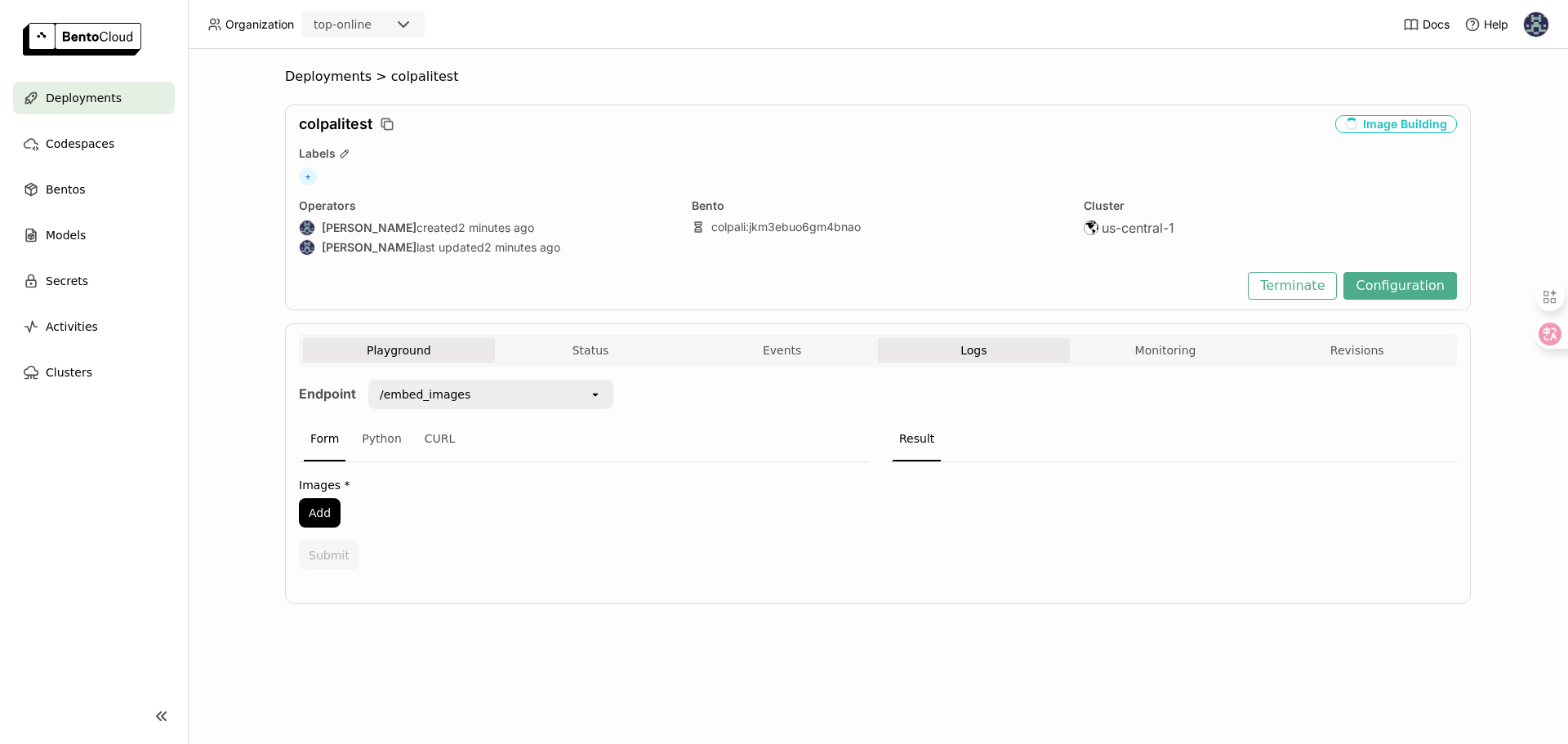
click at [984, 351] on span "Logs" at bounding box center [973, 350] width 26 height 15
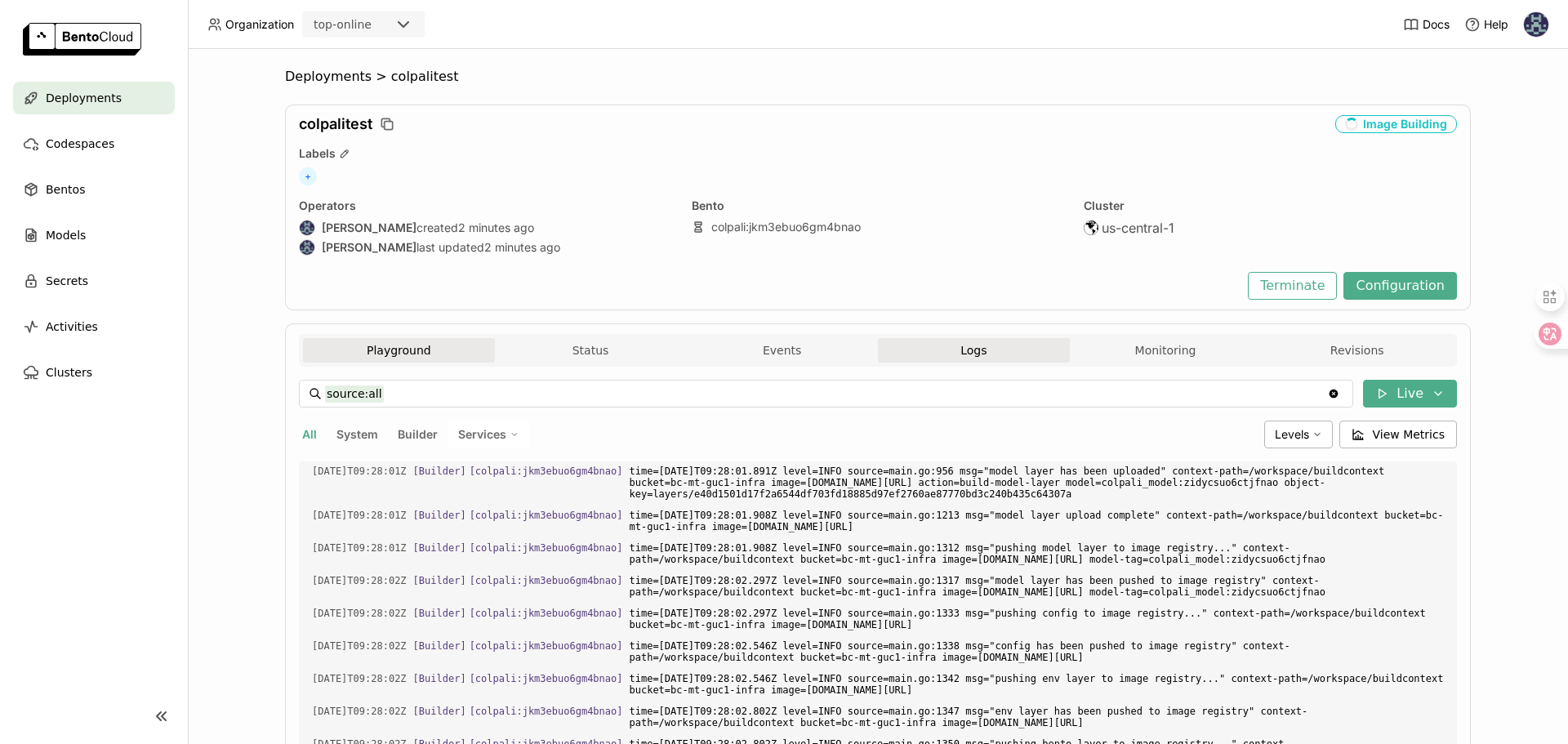
click at [372, 348] on button "Playground" at bounding box center [399, 351] width 192 height 25
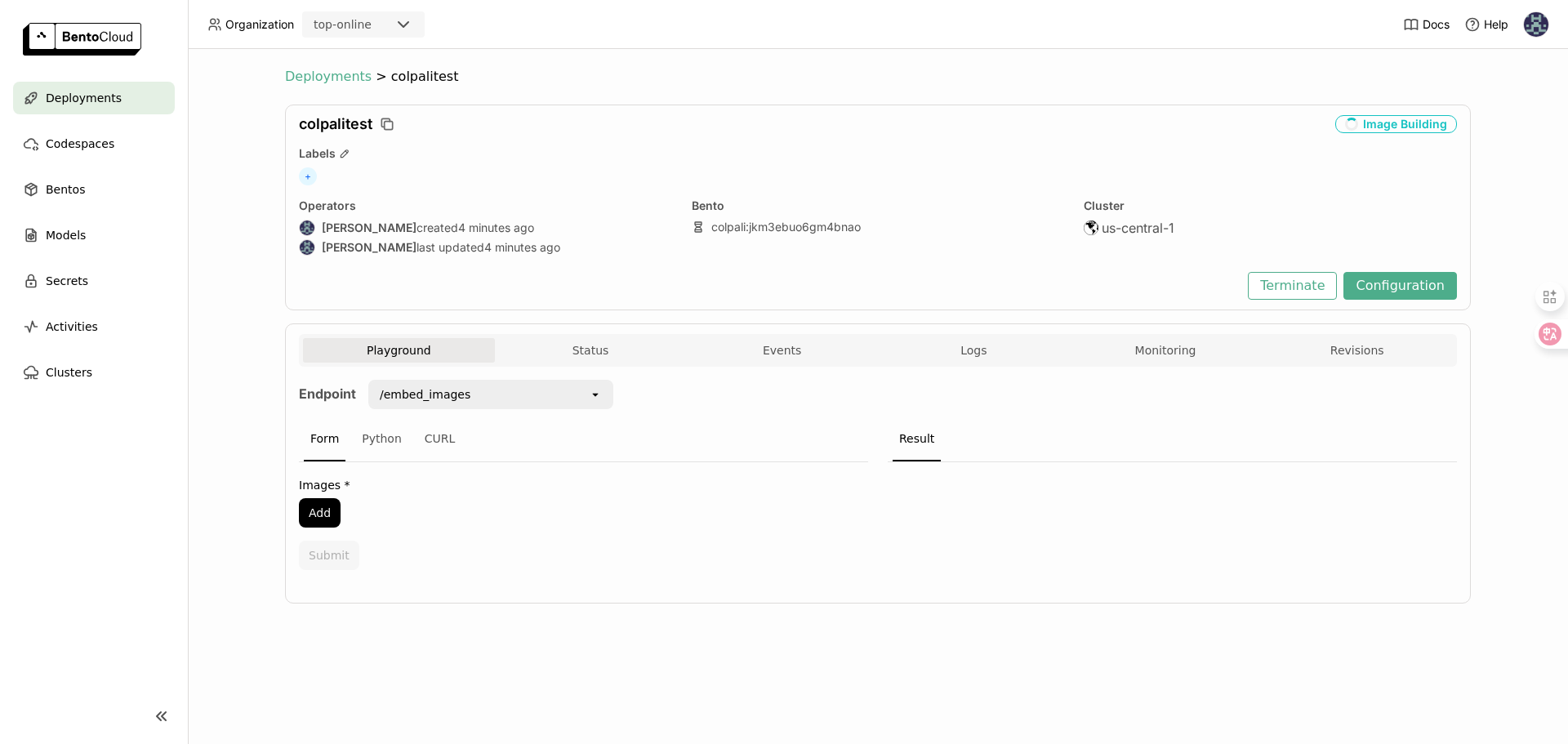
click at [321, 82] on span "Deployments" at bounding box center [328, 76] width 86 height 16
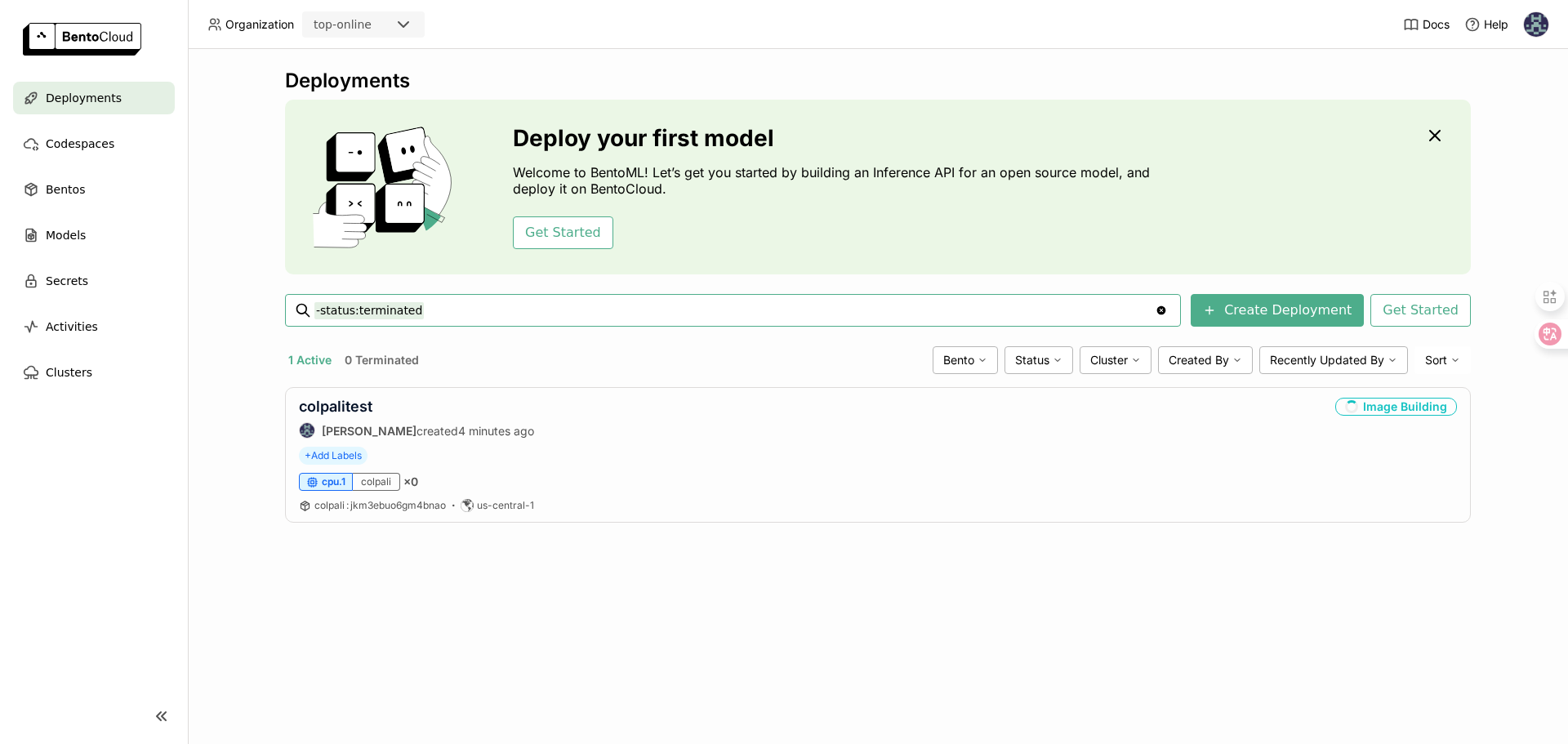
click at [1168, 309] on icon "Clear value" at bounding box center [1160, 310] width 13 height 13
click at [227, 482] on div "Deployments Deploy your first model Welcome to BentoML! Let’s get you started b…" at bounding box center [878, 396] width 1380 height 695
click at [1254, 313] on button "Create Deployment" at bounding box center [1277, 310] width 173 height 33
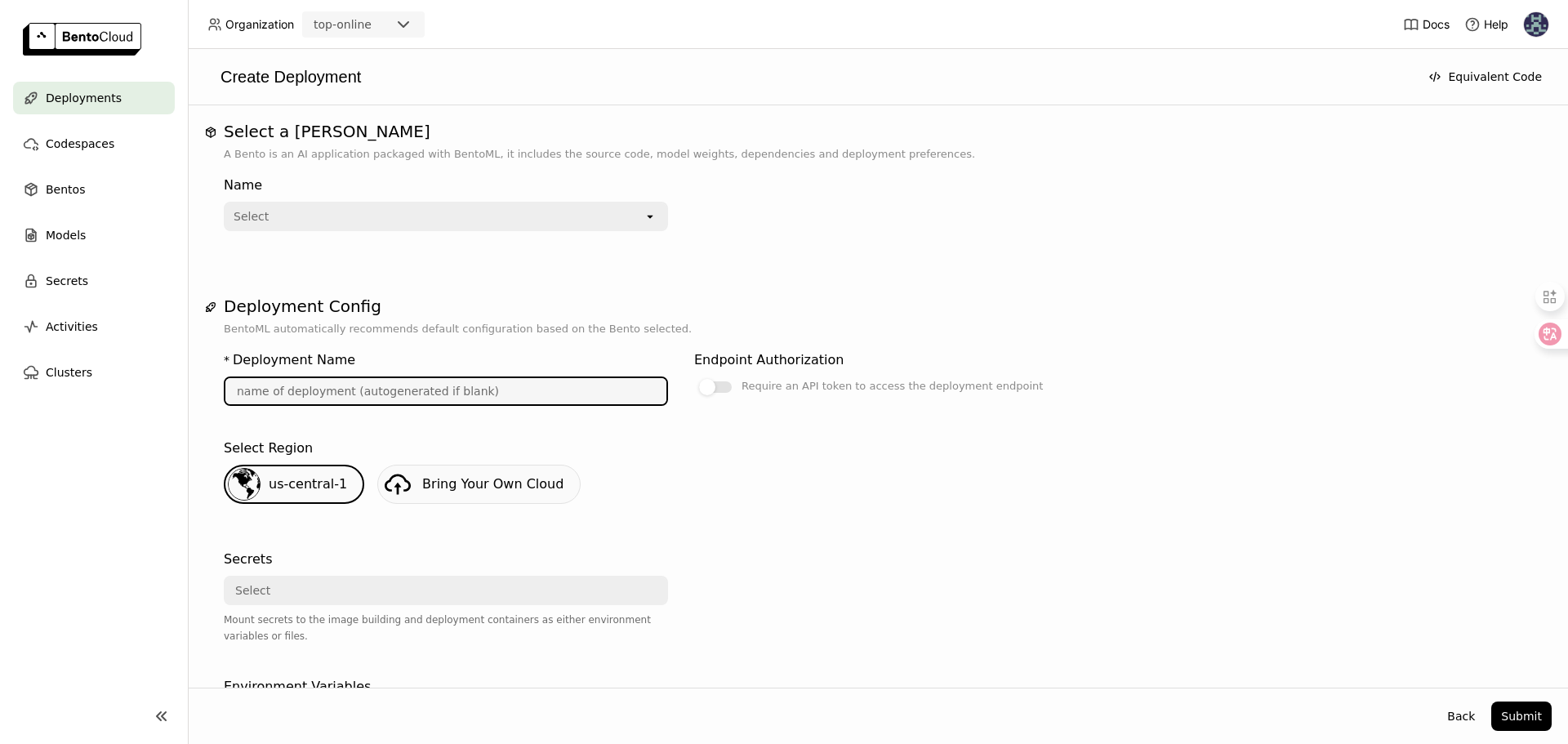
click at [341, 389] on input "text" at bounding box center [446, 391] width 441 height 26
type input "c"
click at [294, 218] on div "Select" at bounding box center [434, 216] width 418 height 26
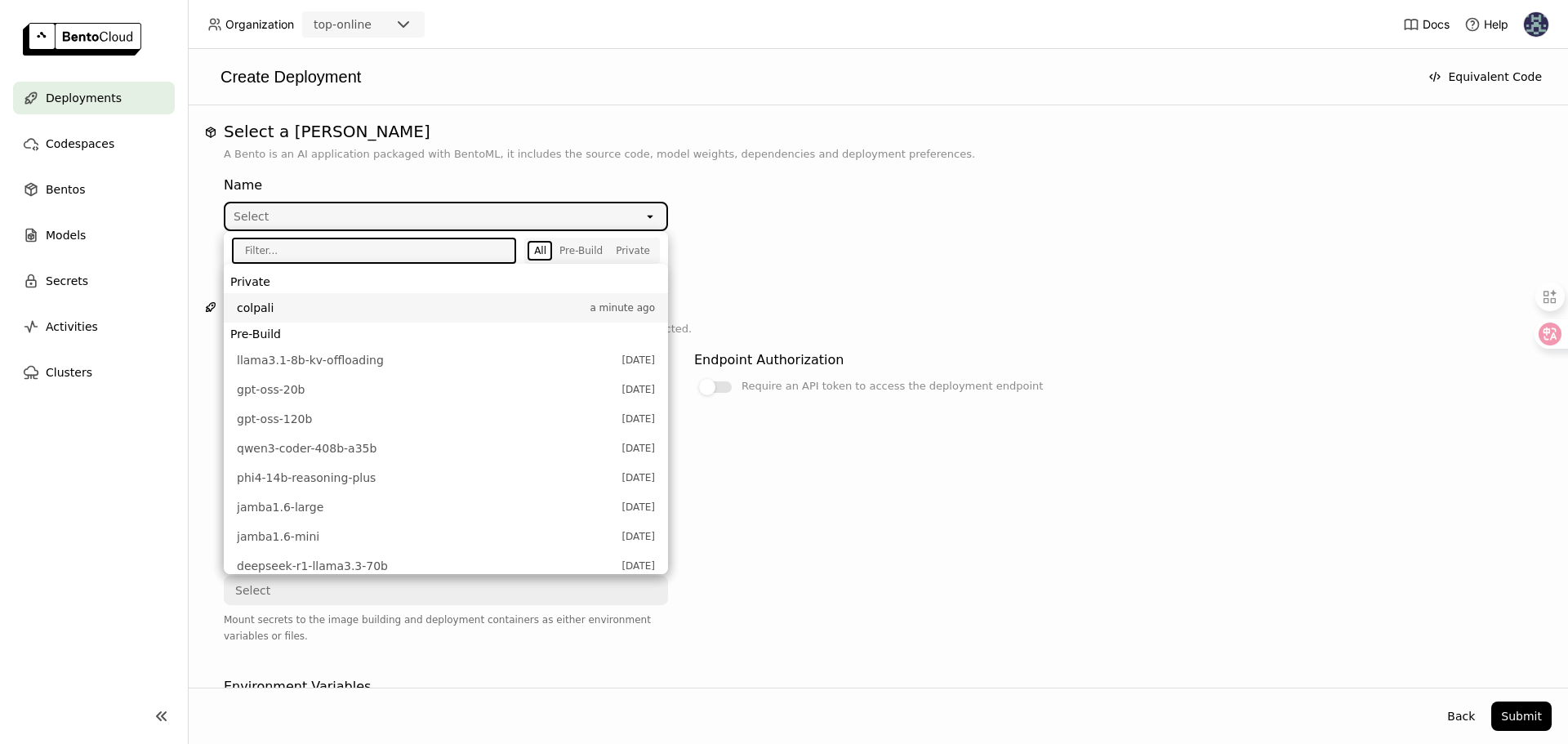
click at [277, 311] on span "colpali" at bounding box center [409, 308] width 344 height 16
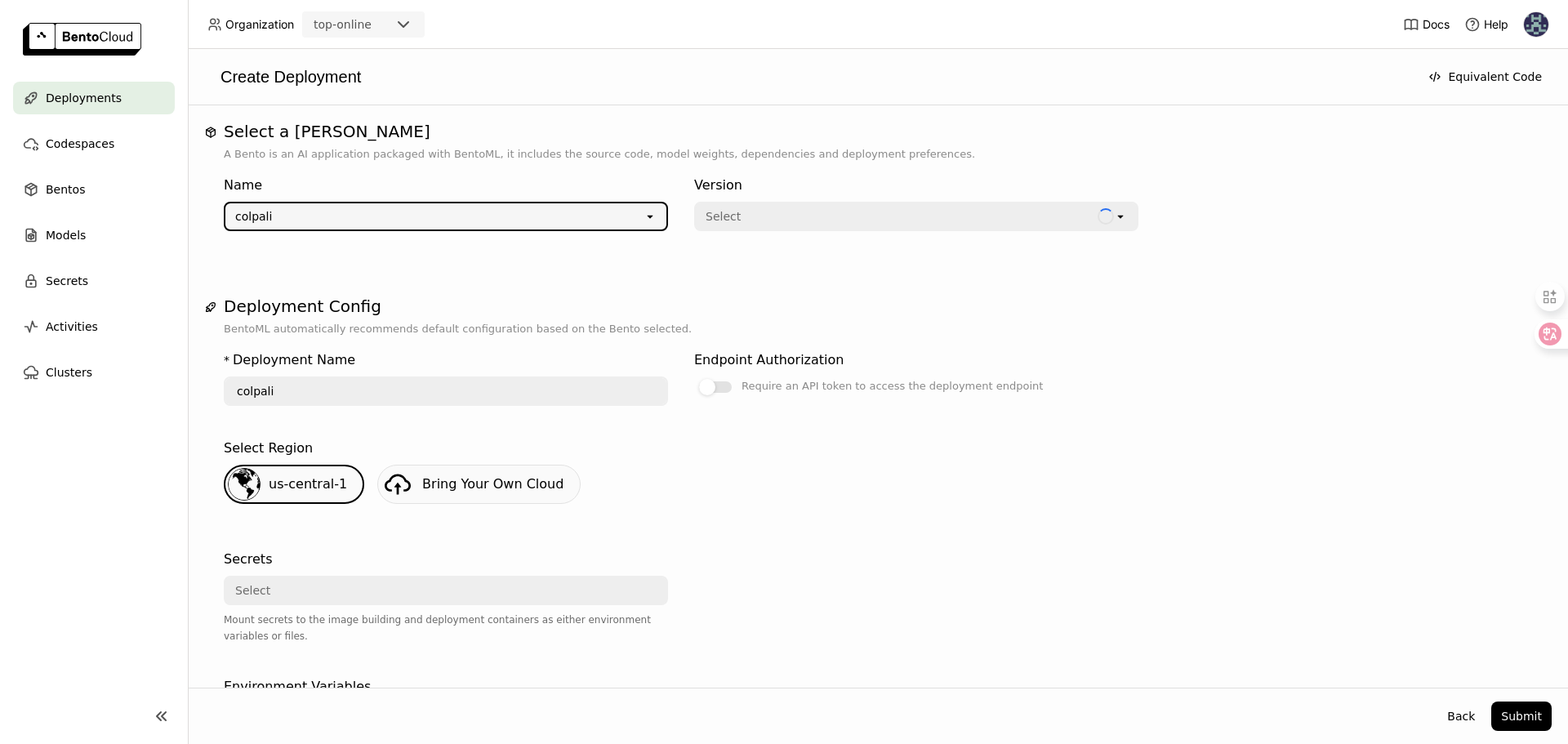
click at [762, 222] on div "Select" at bounding box center [897, 216] width 401 height 26
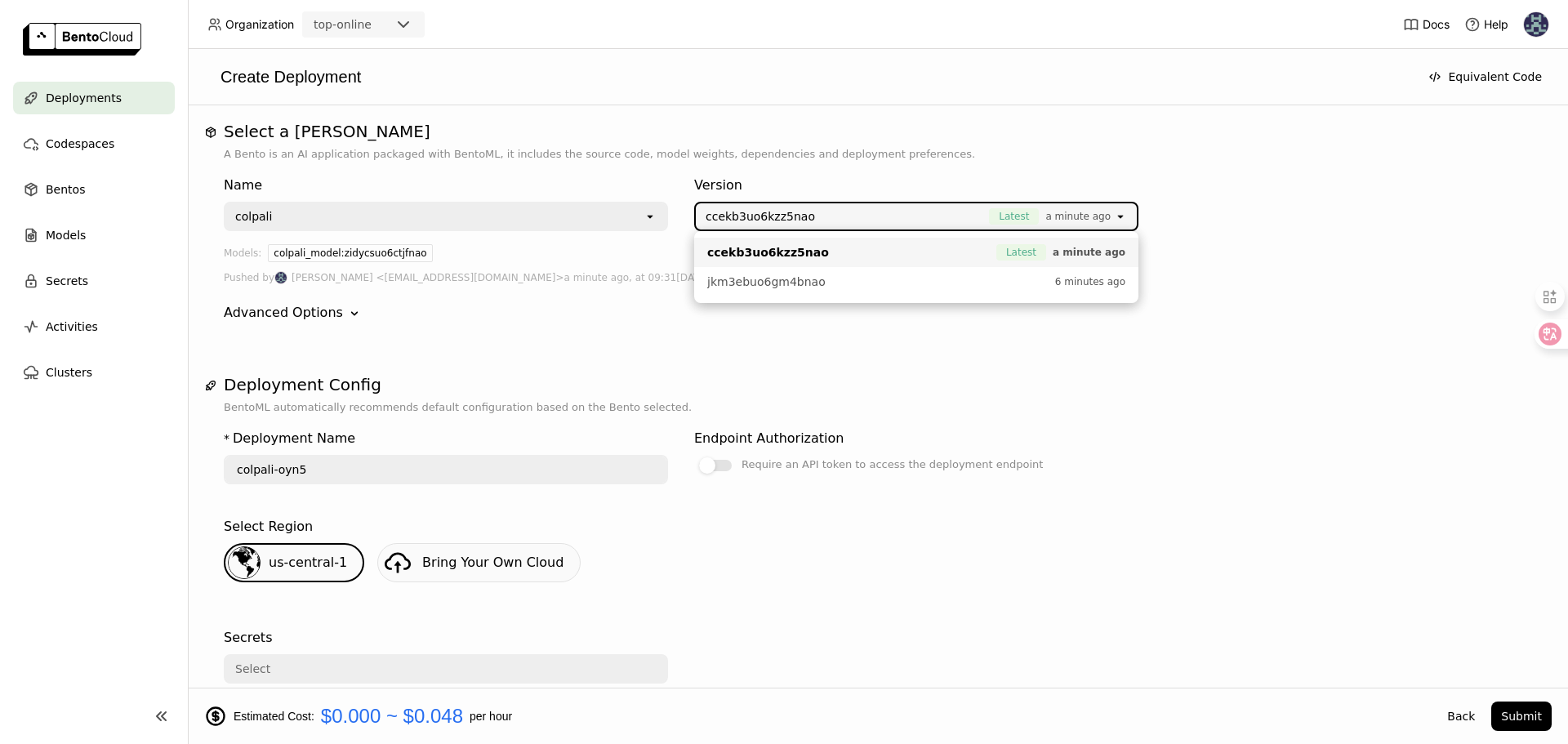
click at [757, 257] on span "ccekb3uo6kzz5nao" at bounding box center [767, 252] width 122 height 16
type input "colpali-gwri"
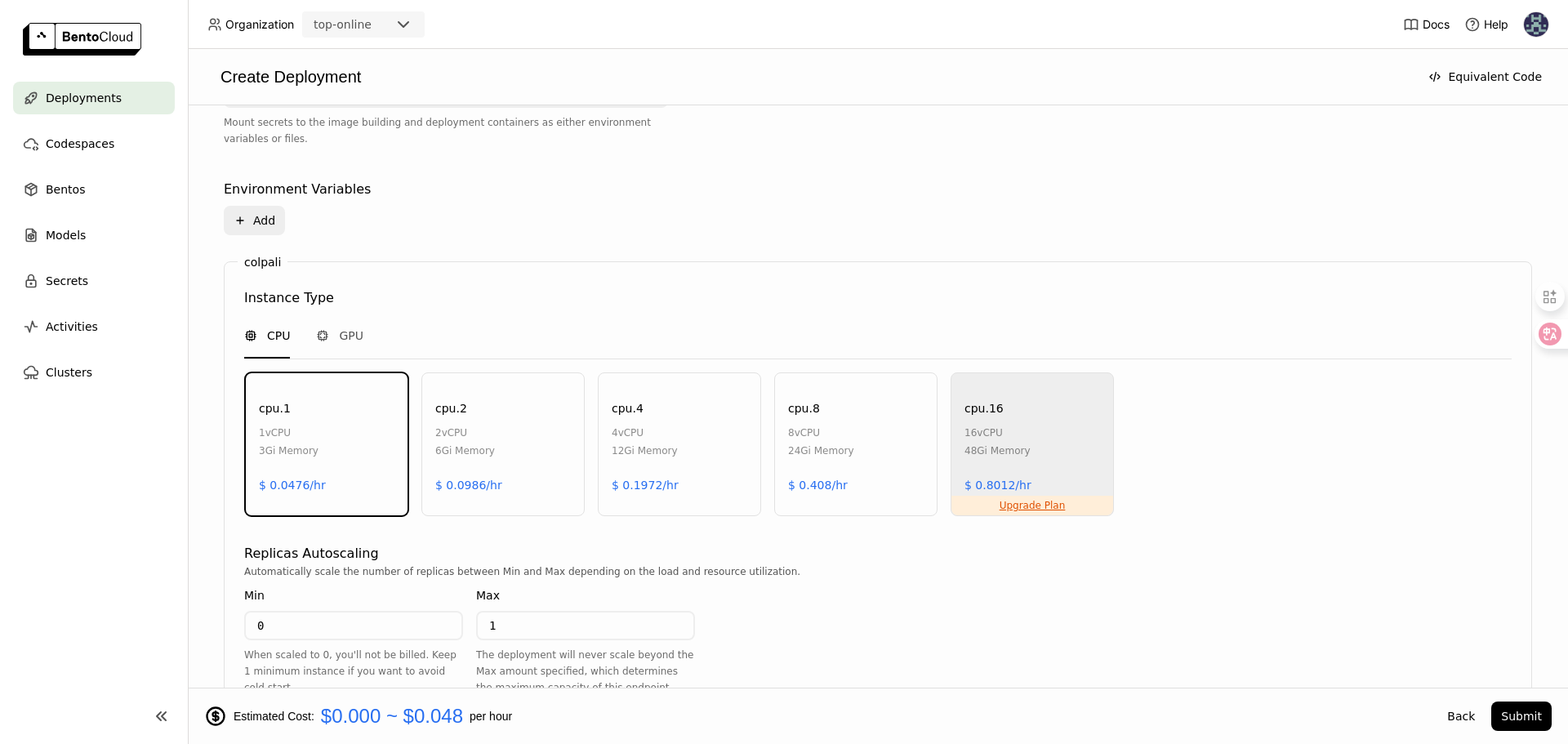
scroll to position [608, 0]
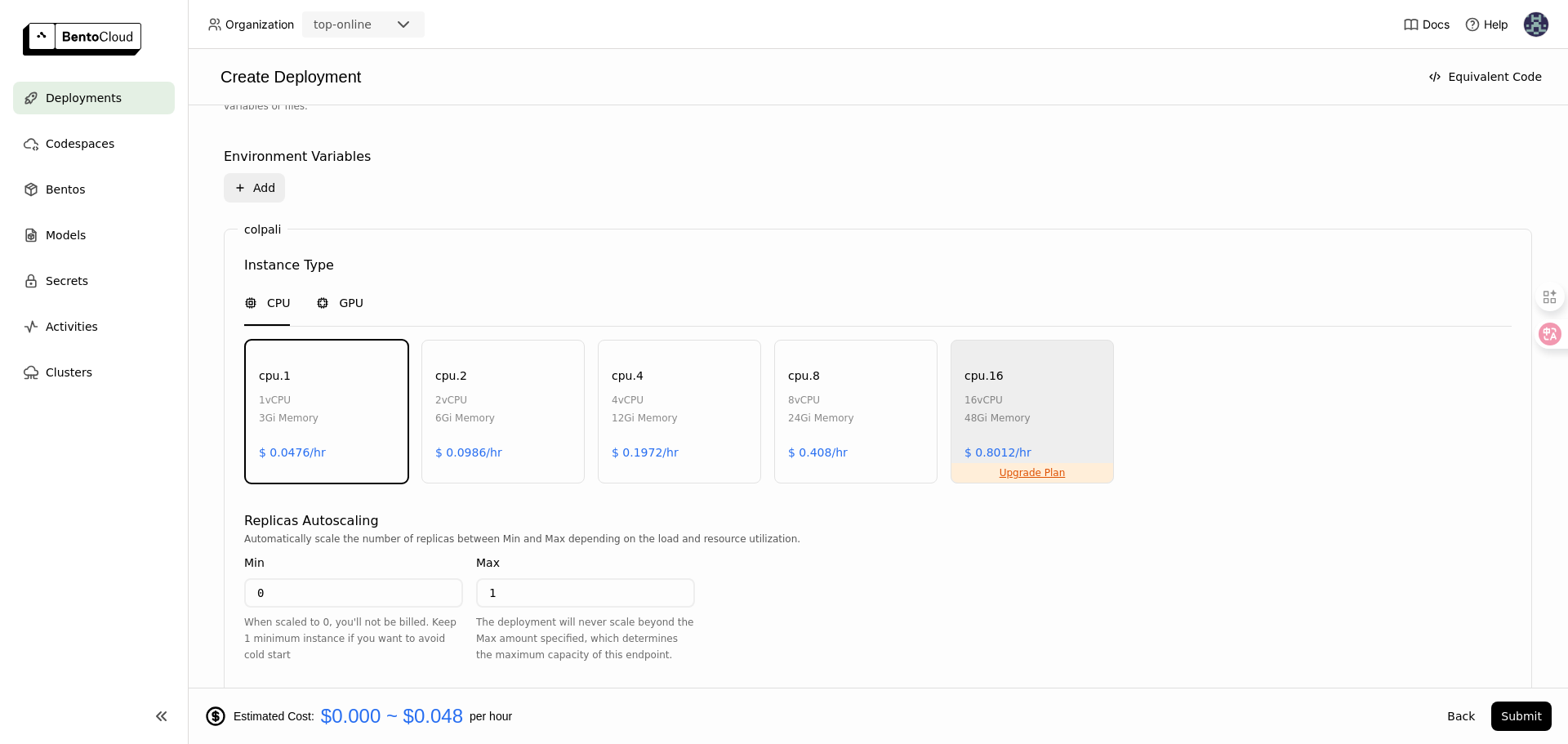
click at [322, 304] on icon at bounding box center [322, 303] width 13 height 13
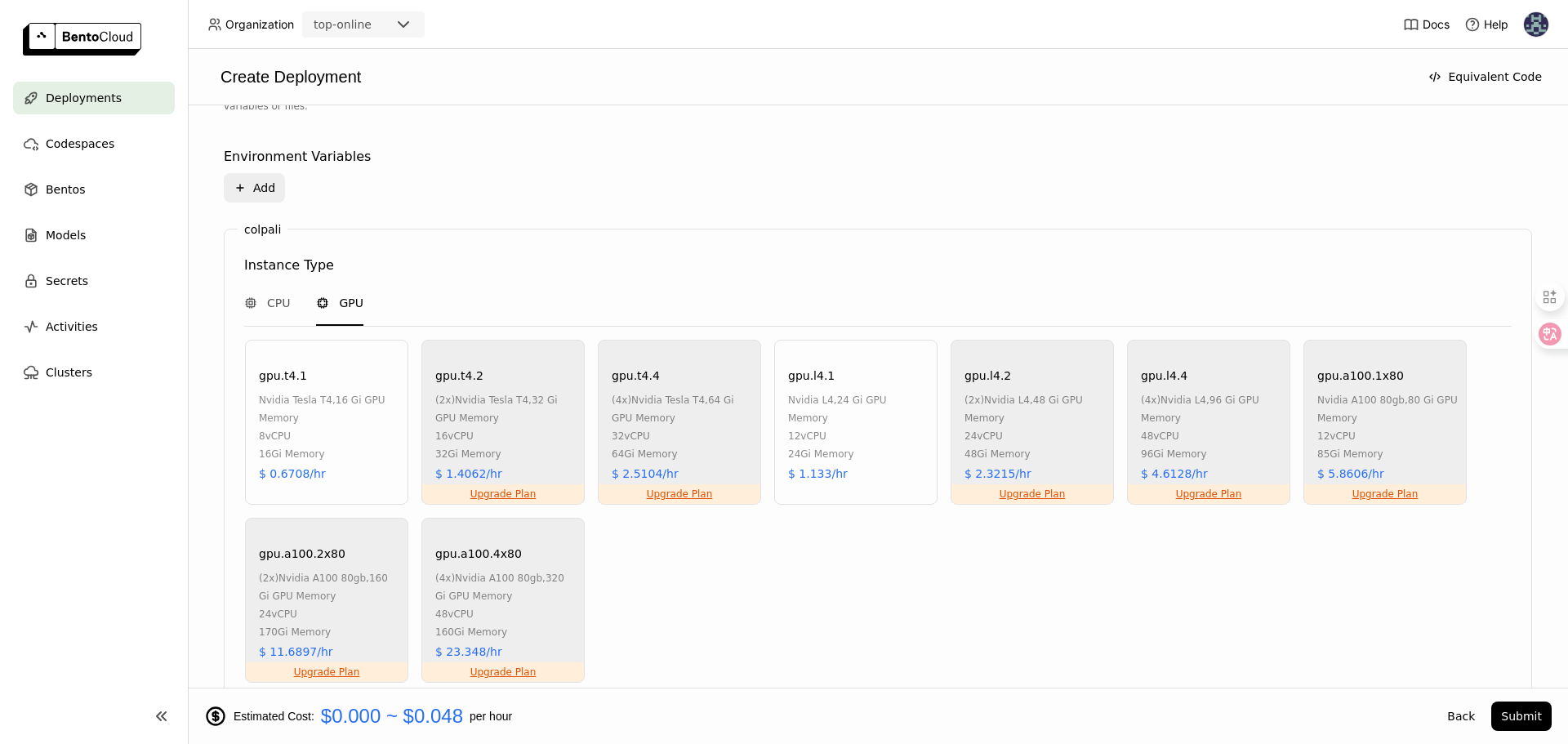
click at [833, 427] on div "12 vCPU" at bounding box center [858, 436] width 140 height 18
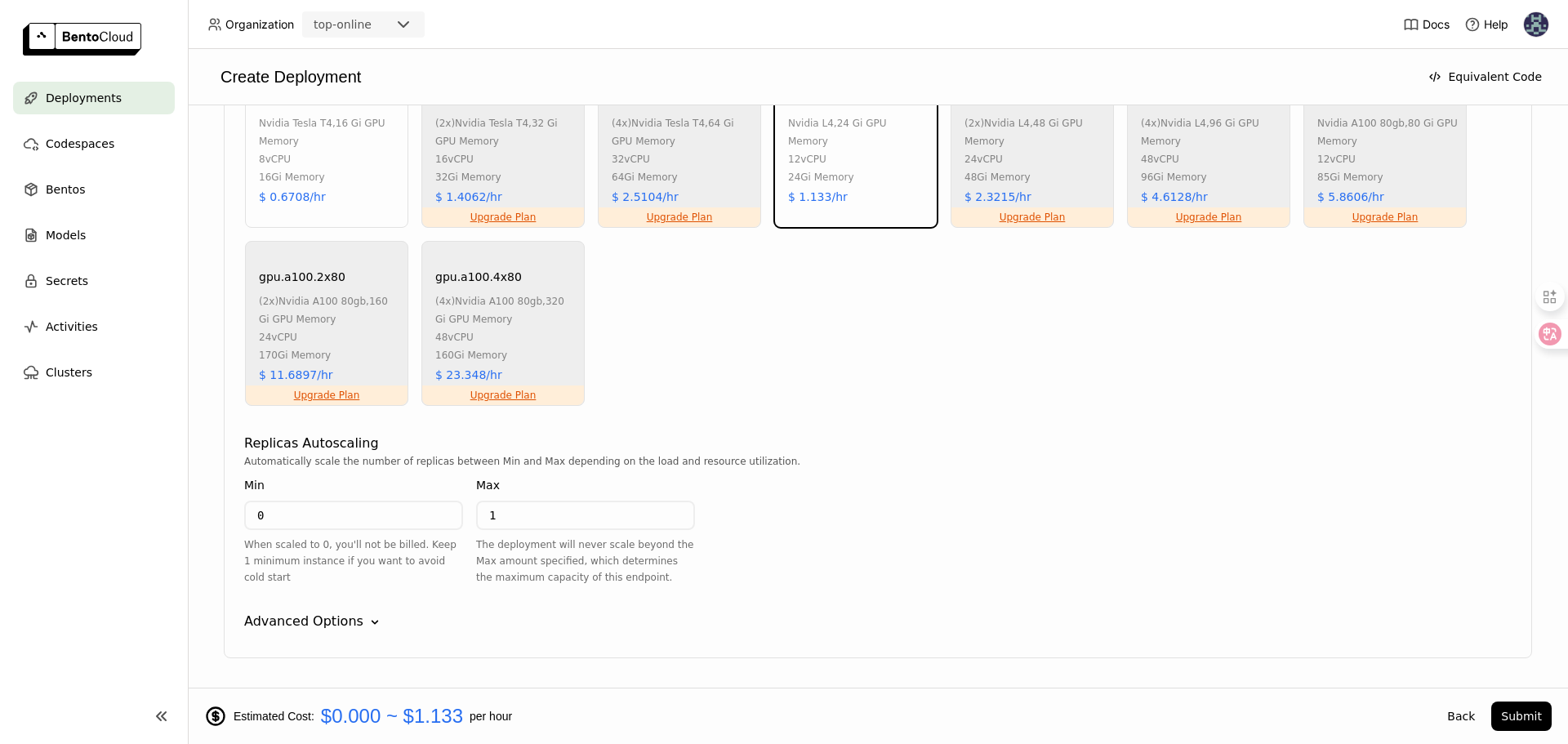
scroll to position [937, 0]
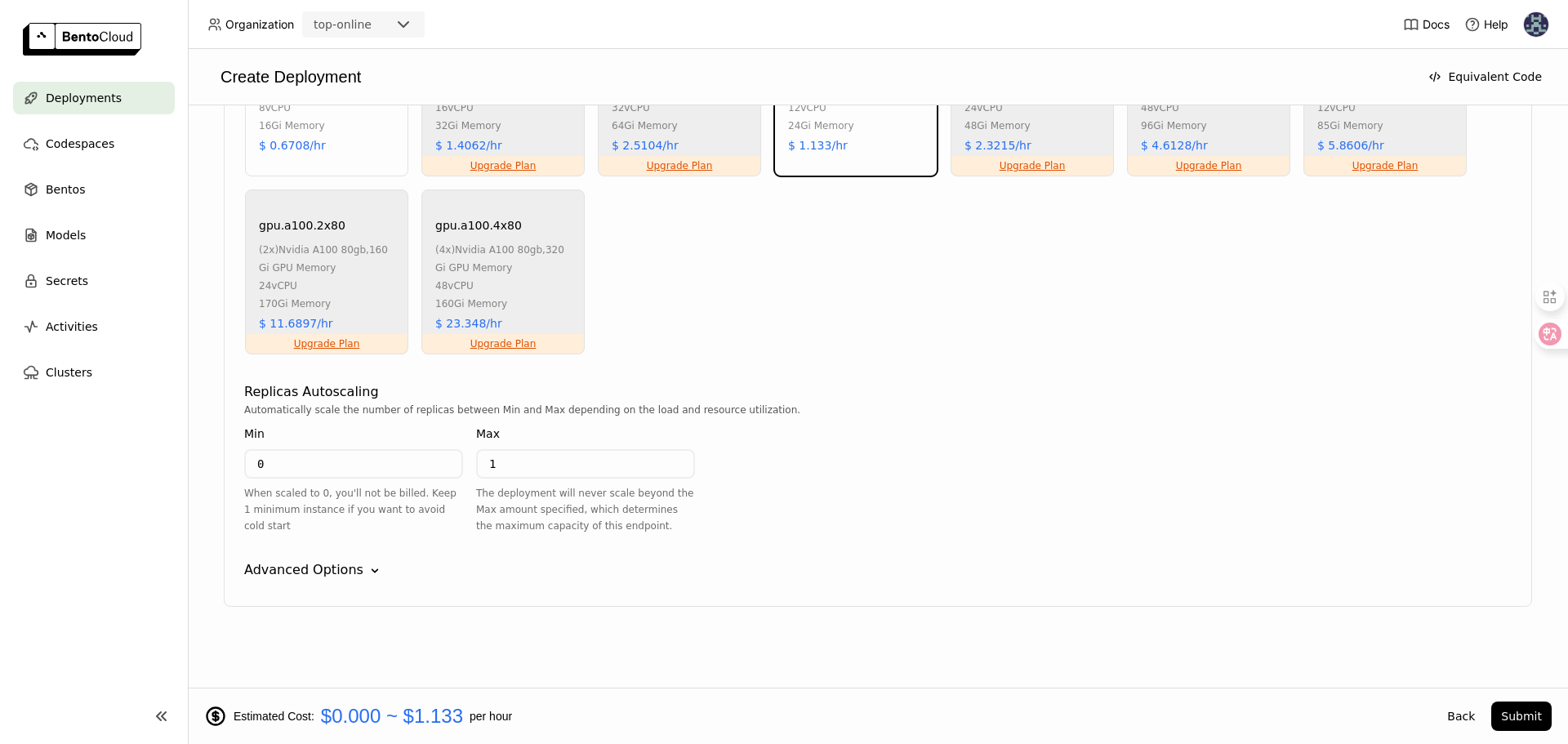
click at [352, 567] on div "Advanced Options" at bounding box center [304, 570] width 119 height 20
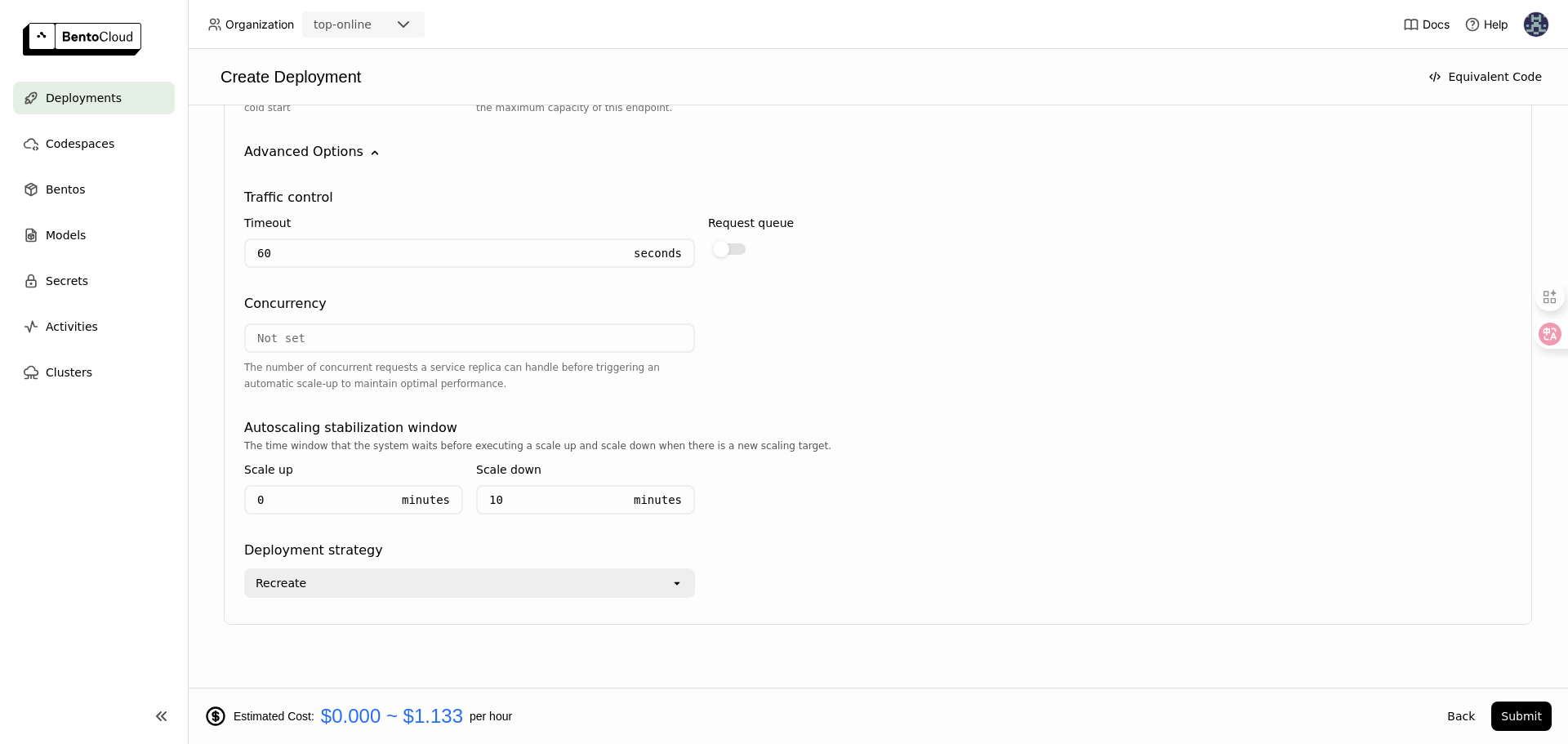
scroll to position [1373, 0]
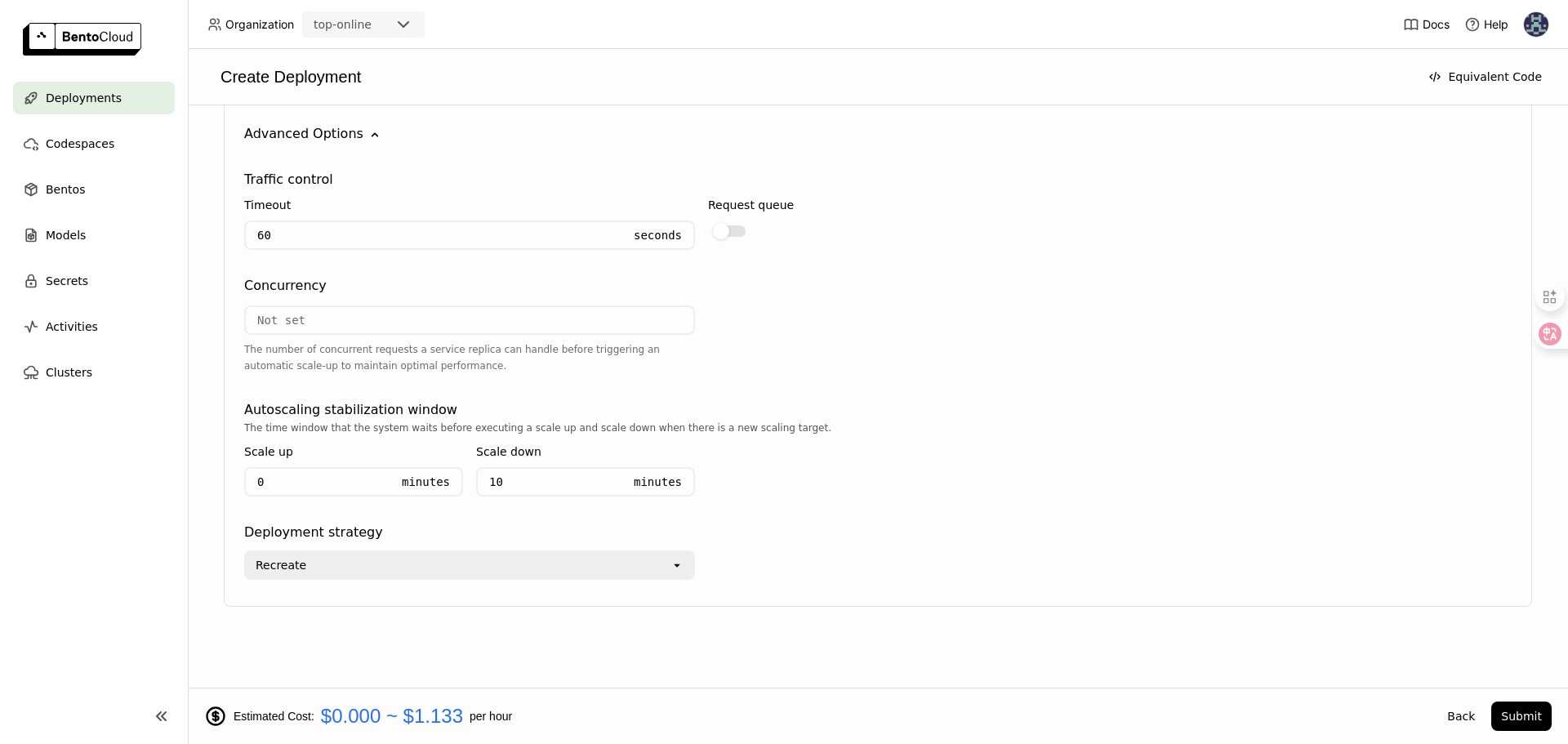
click at [649, 565] on div "Recreate" at bounding box center [458, 565] width 424 height 26
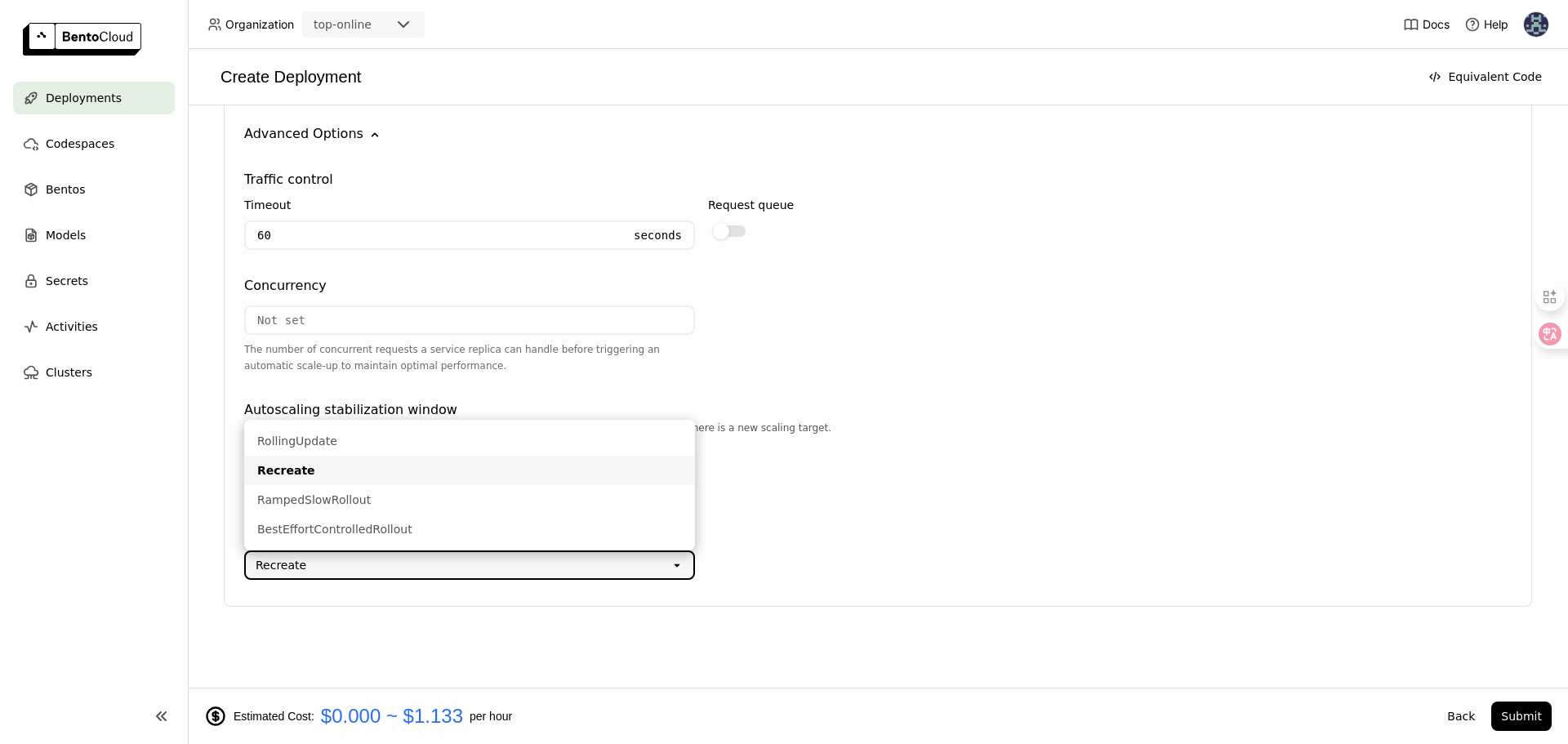
click at [649, 565] on div "Recreate" at bounding box center [458, 565] width 424 height 26
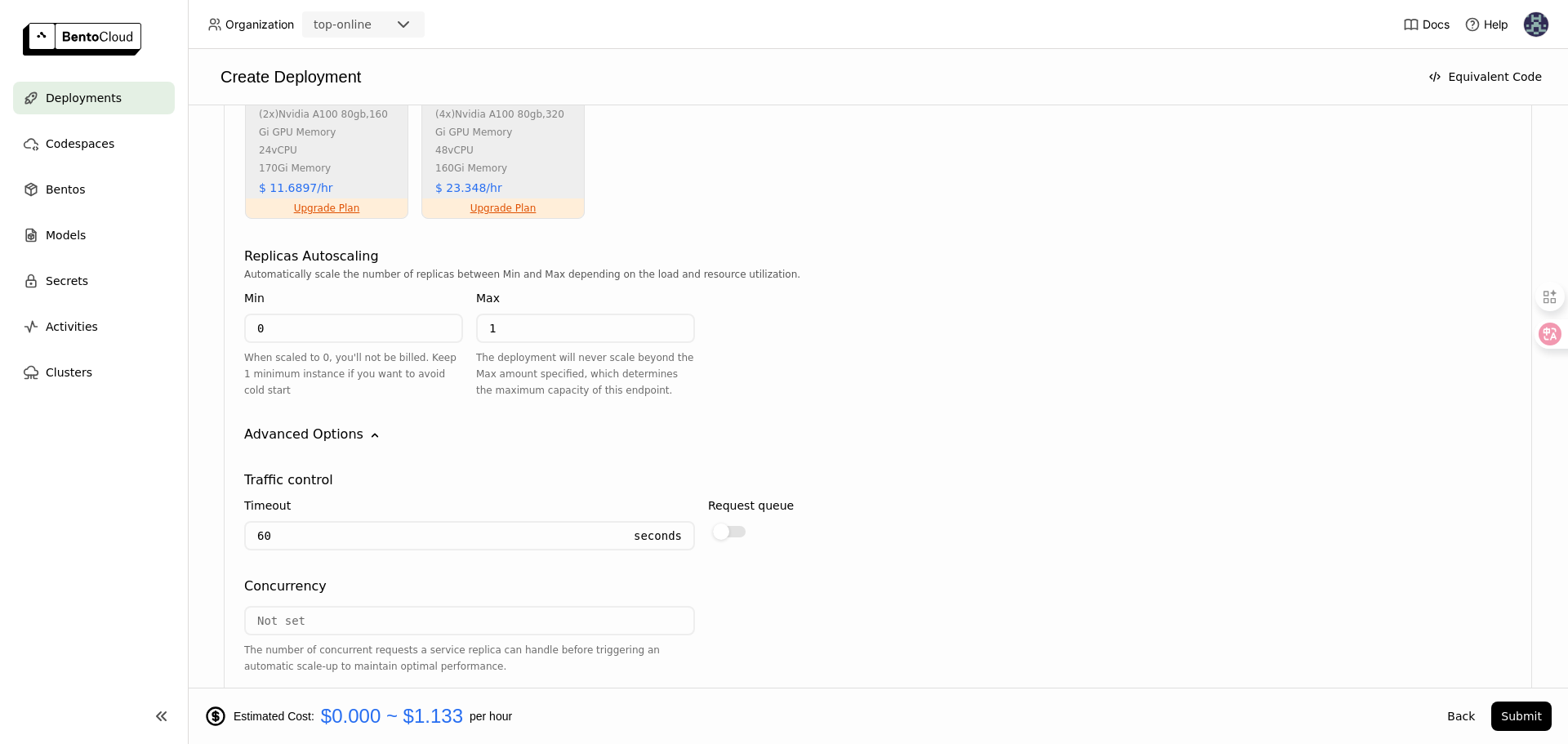
scroll to position [1070, 0]
click at [1520, 716] on button "Submit" at bounding box center [1521, 716] width 60 height 29
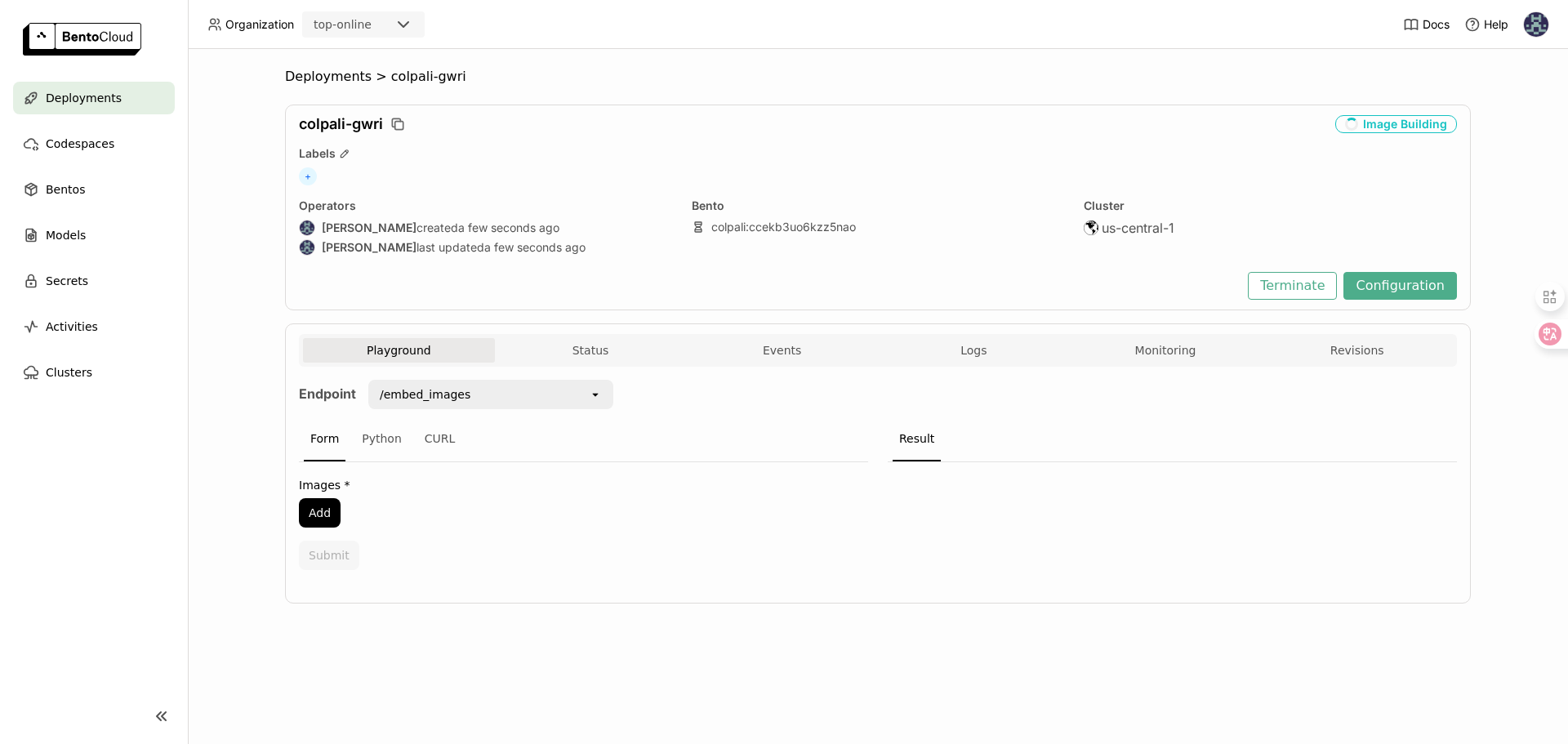
click at [99, 98] on span "Deployments" at bounding box center [84, 98] width 76 height 20
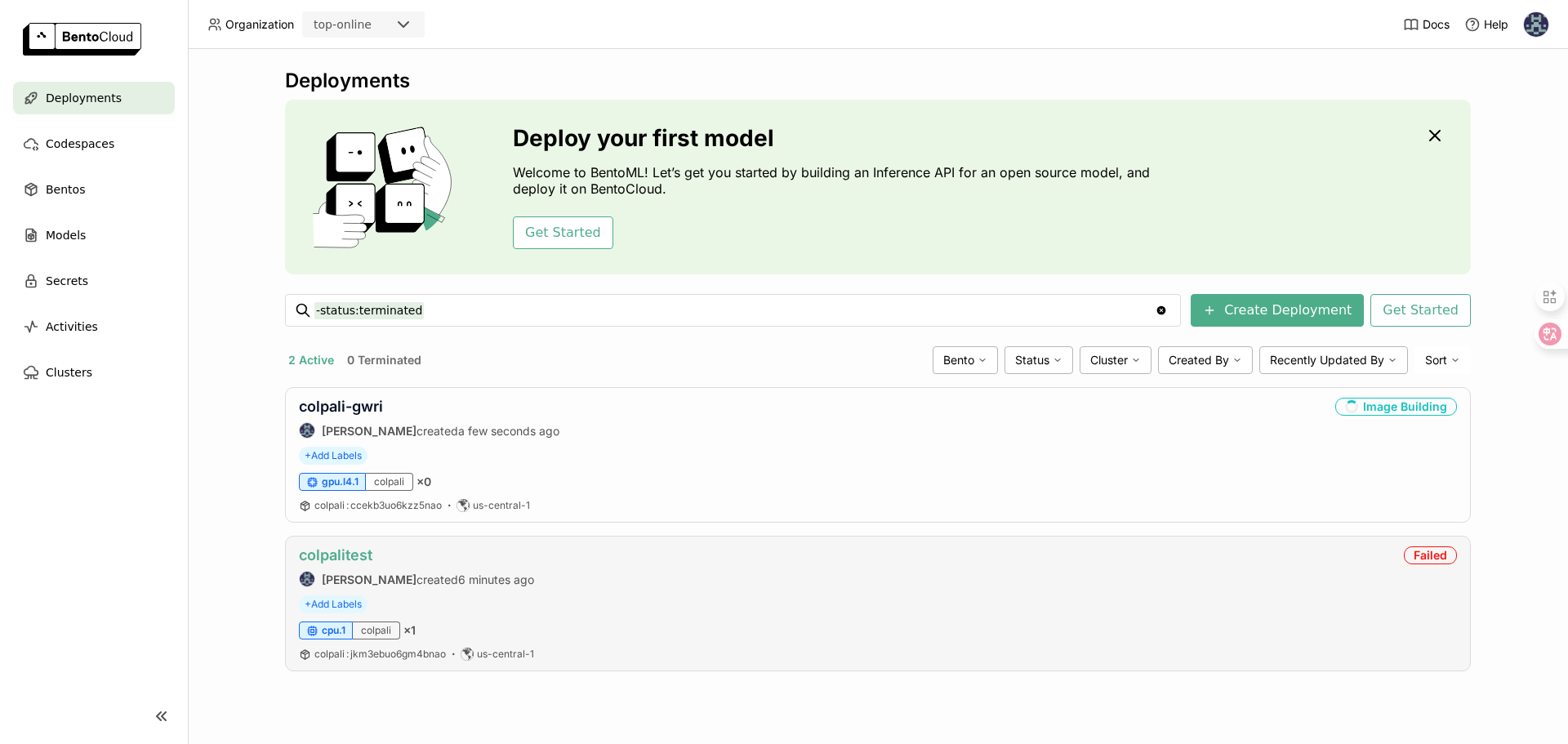
click at [346, 551] on link "colpalitest" at bounding box center [336, 554] width 74 height 17
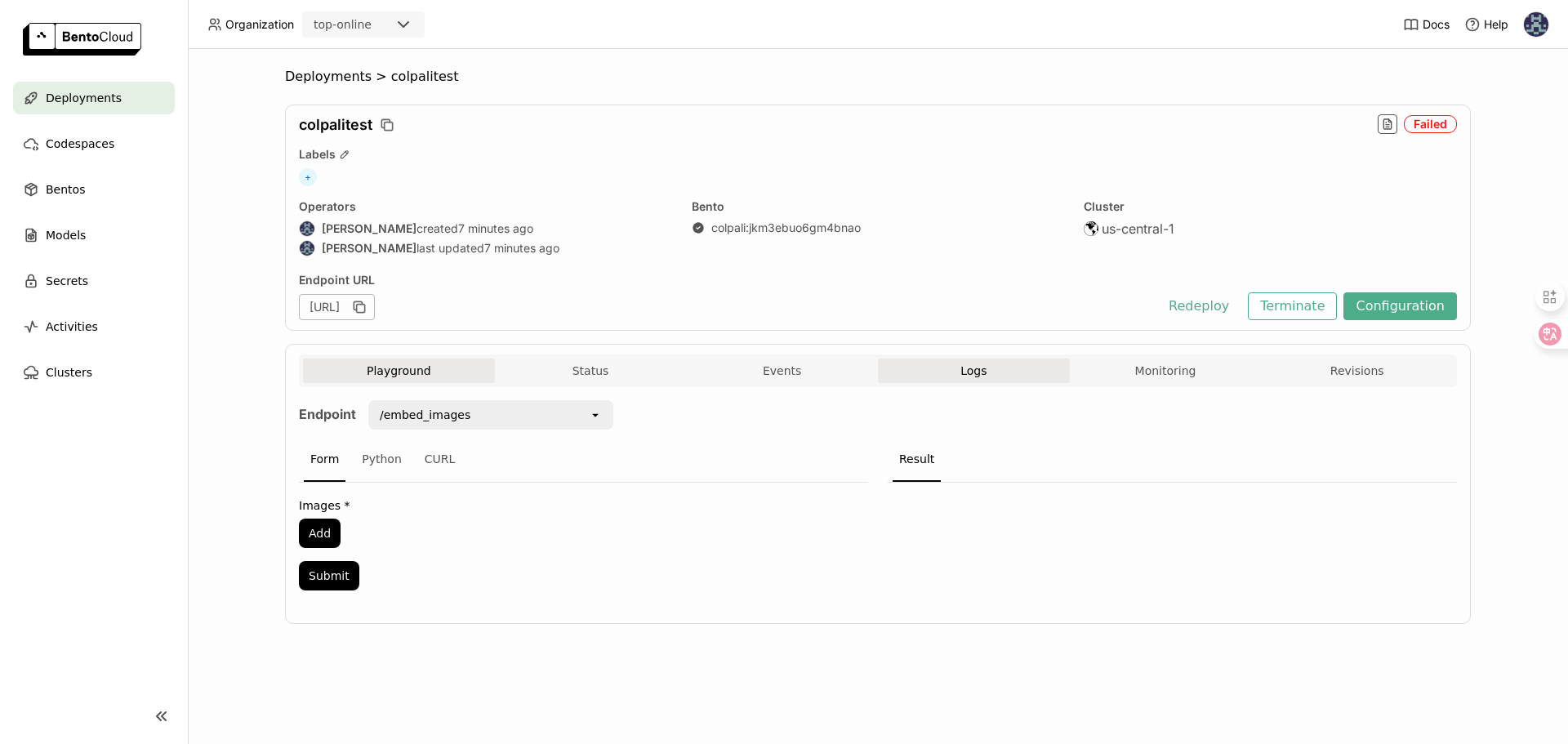
click at [985, 370] on span "Logs" at bounding box center [973, 370] width 26 height 15
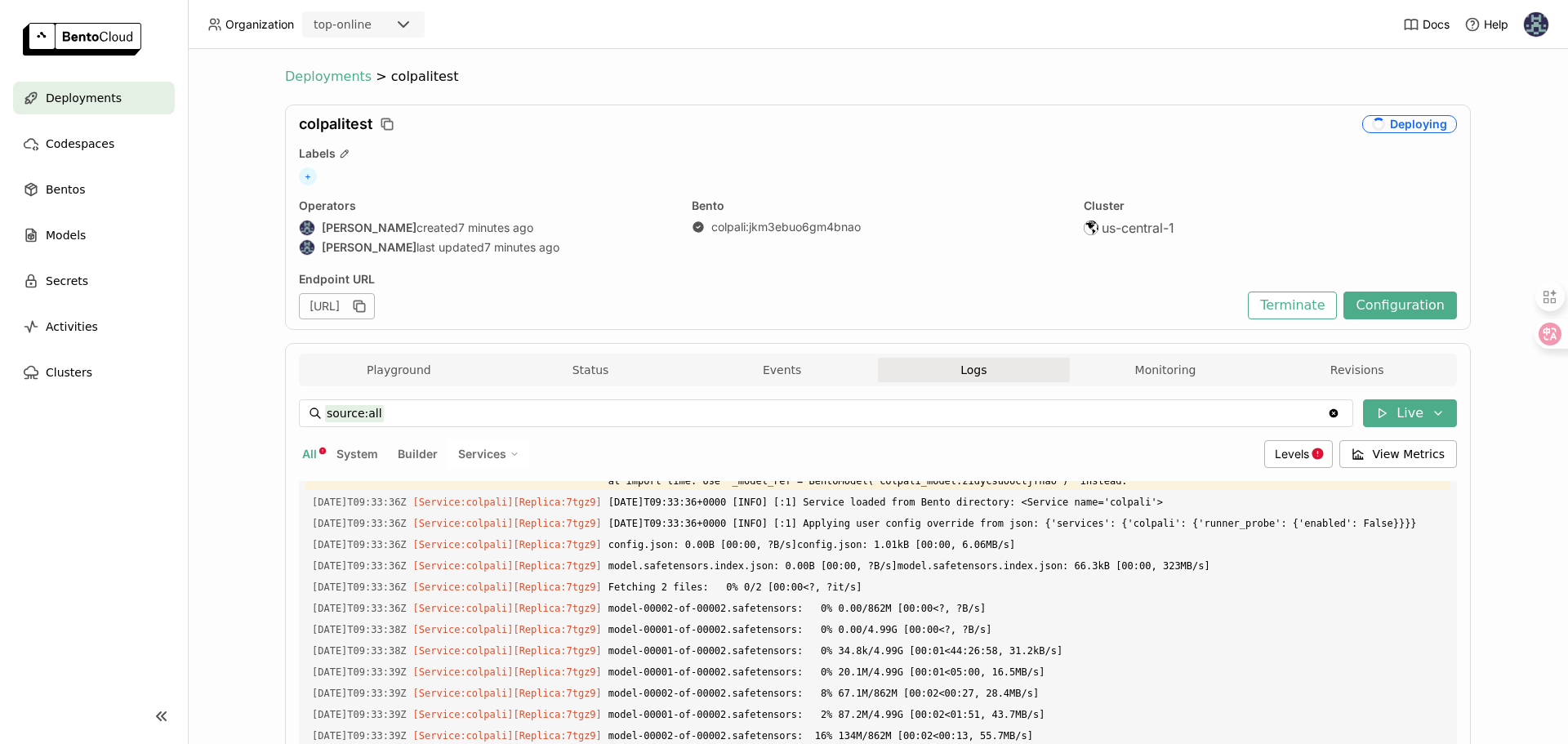
click at [313, 83] on span "Deployments" at bounding box center [328, 76] width 86 height 16
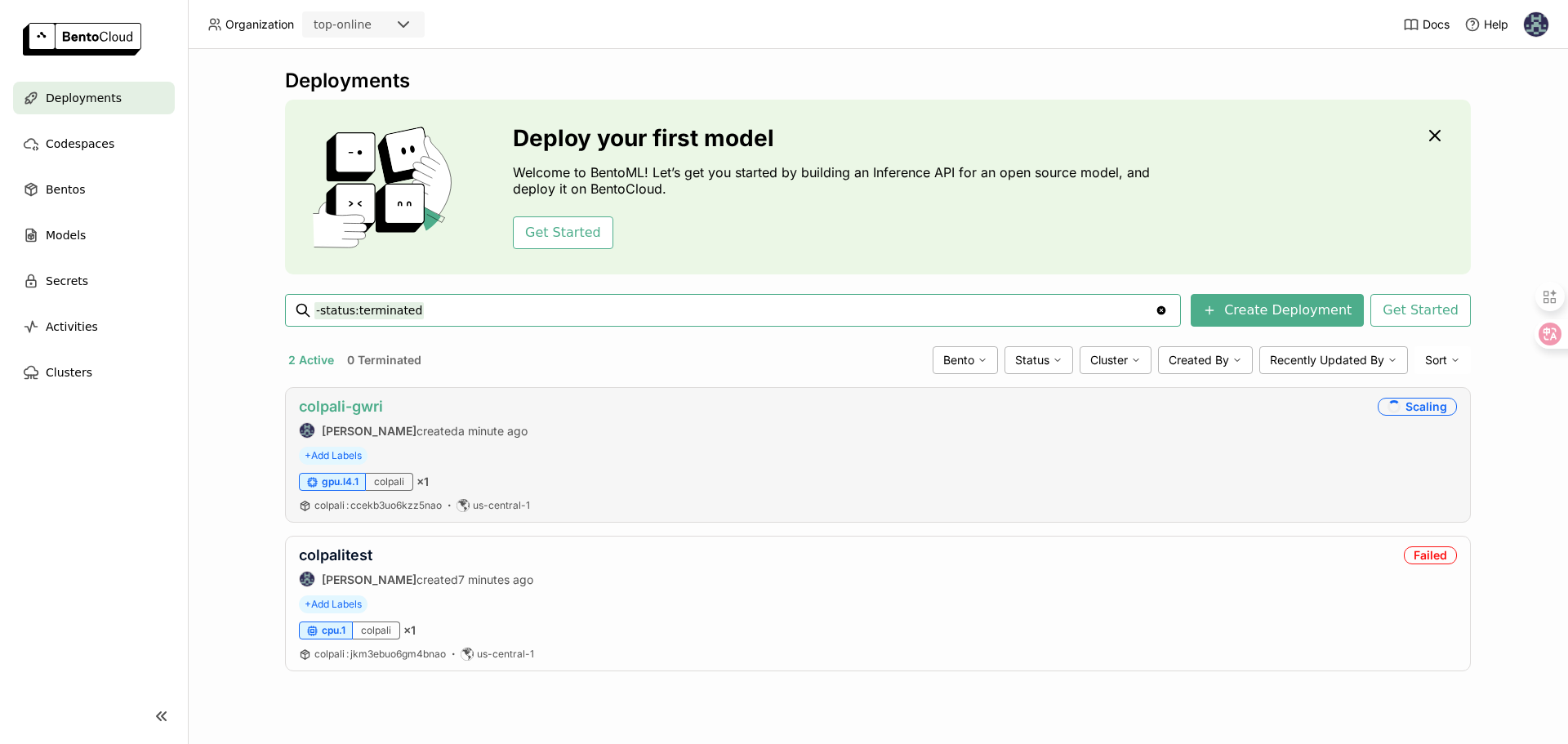
click at [360, 400] on link "colpali-gwri" at bounding box center [341, 406] width 84 height 17
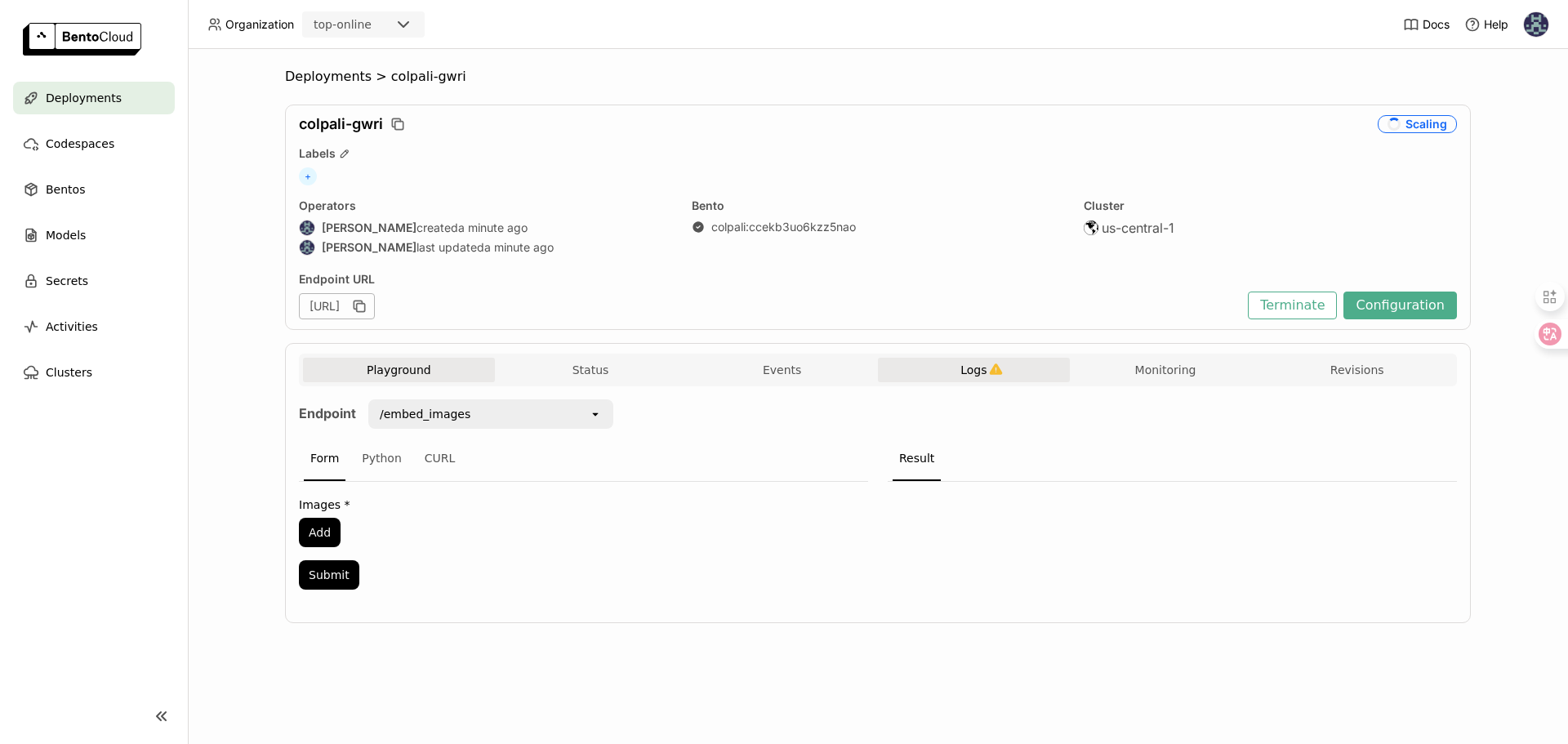
click at [1013, 371] on button "Logs" at bounding box center [974, 370] width 192 height 25
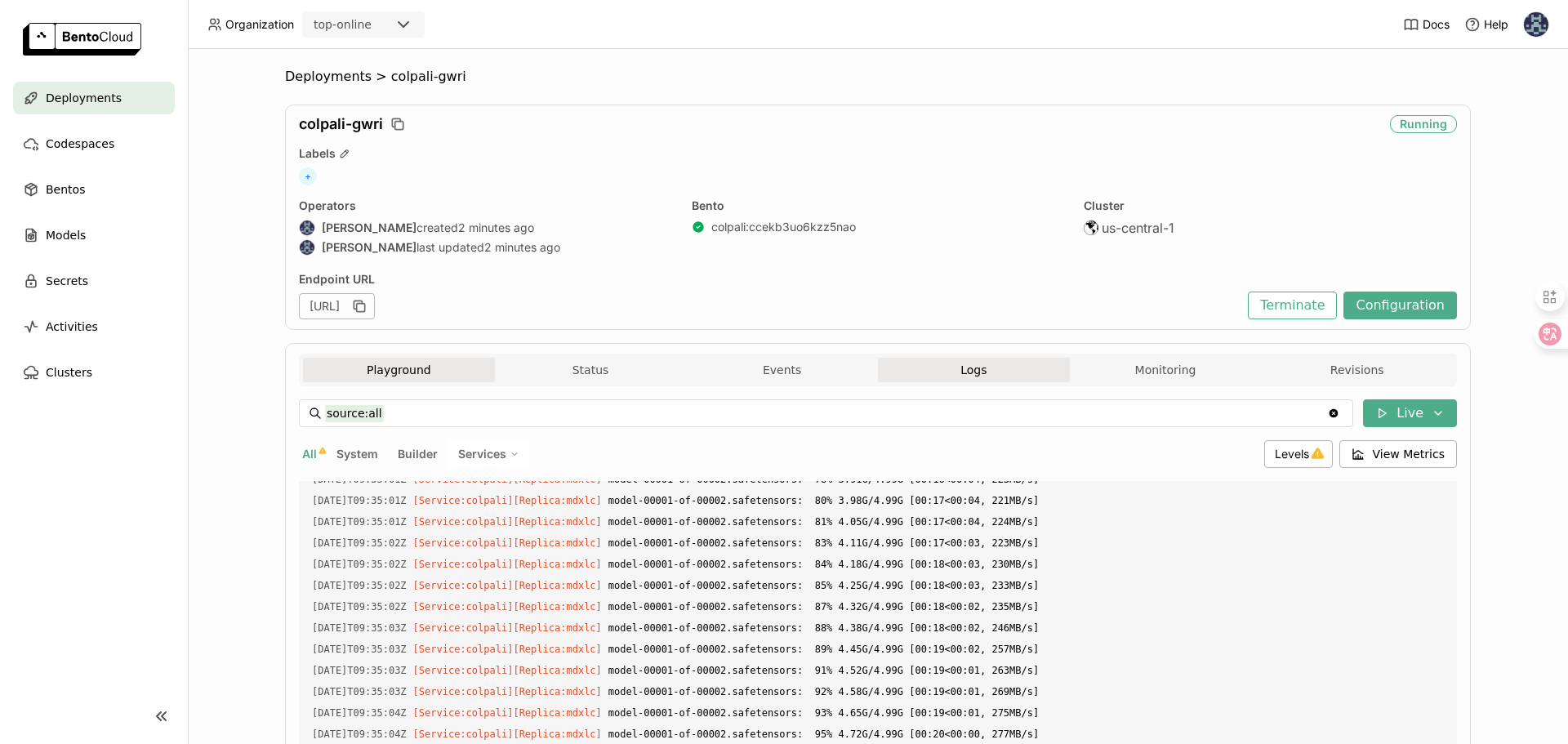
click at [389, 371] on button "Playground" at bounding box center [399, 370] width 192 height 25
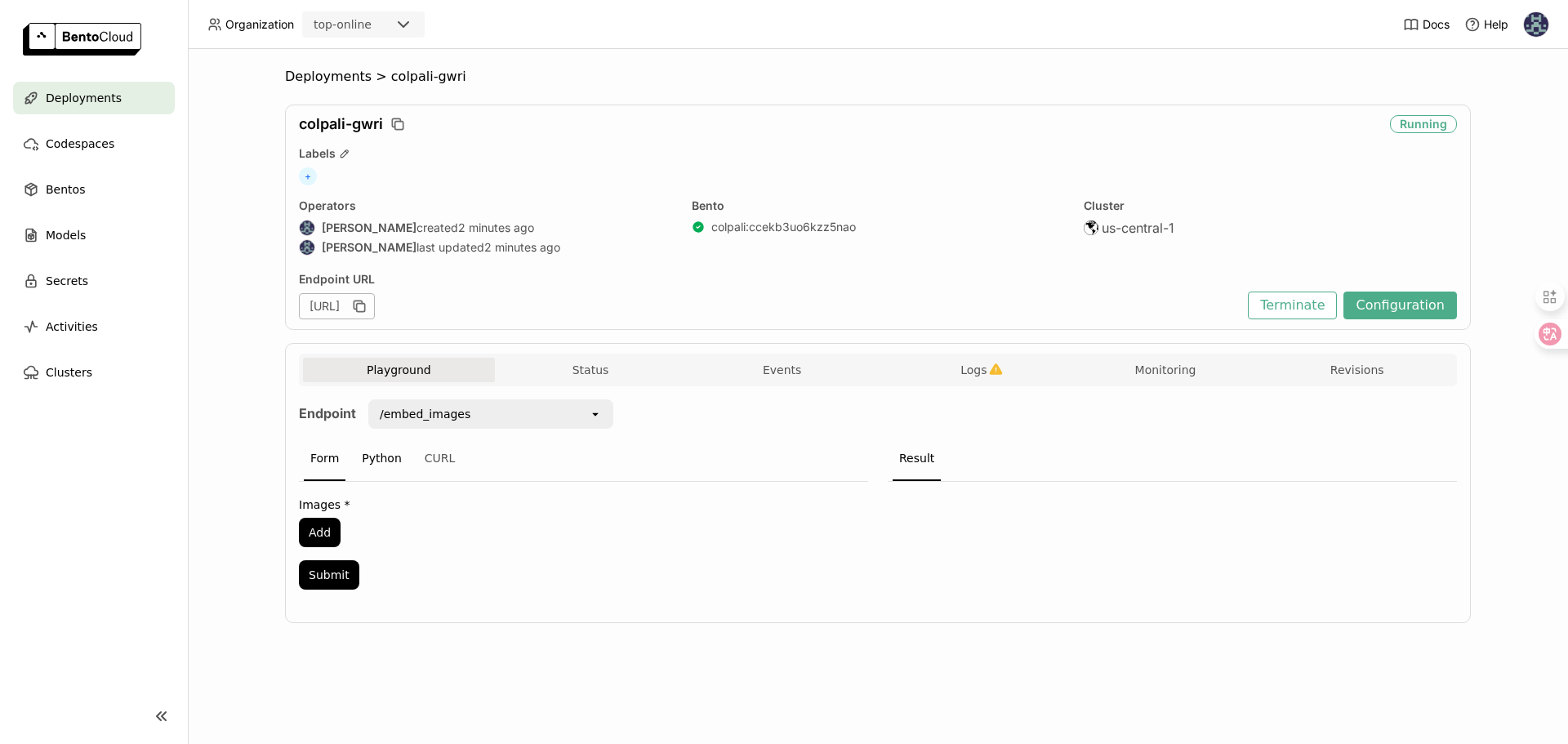
click at [383, 463] on div "Python" at bounding box center [382, 459] width 53 height 44
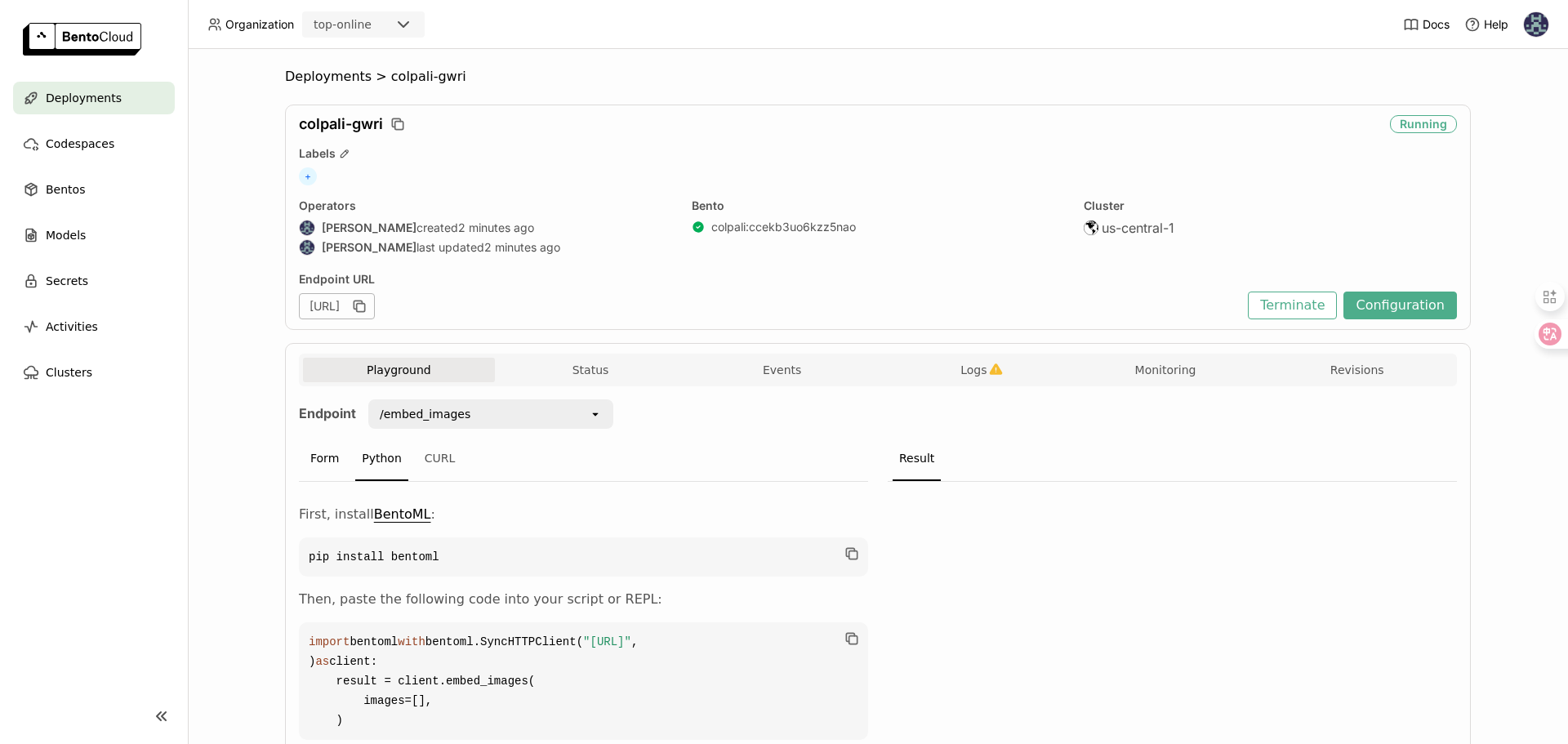
click at [335, 470] on div "Form" at bounding box center [324, 459] width 42 height 44
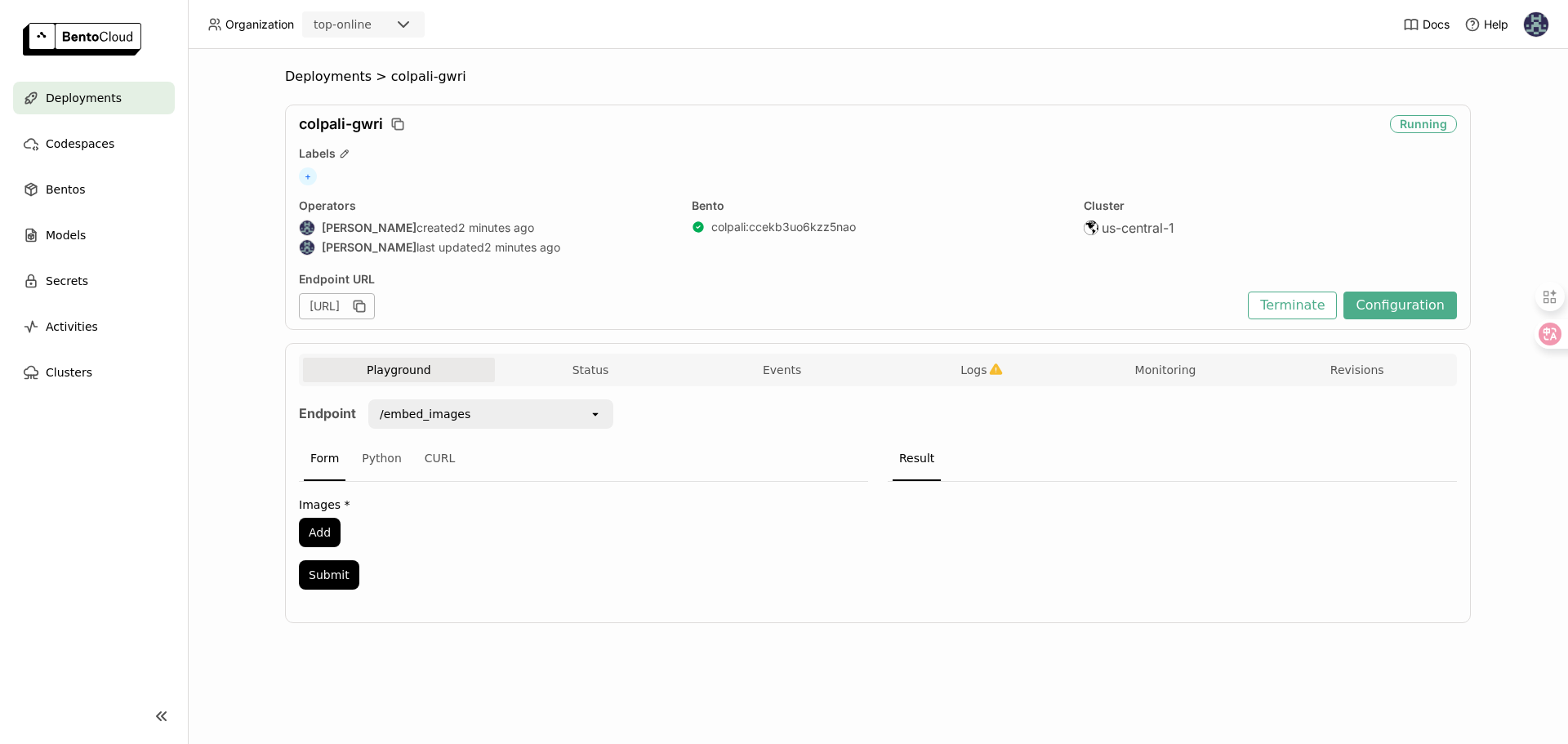
click at [493, 413] on div "/embed_images" at bounding box center [479, 414] width 218 height 26
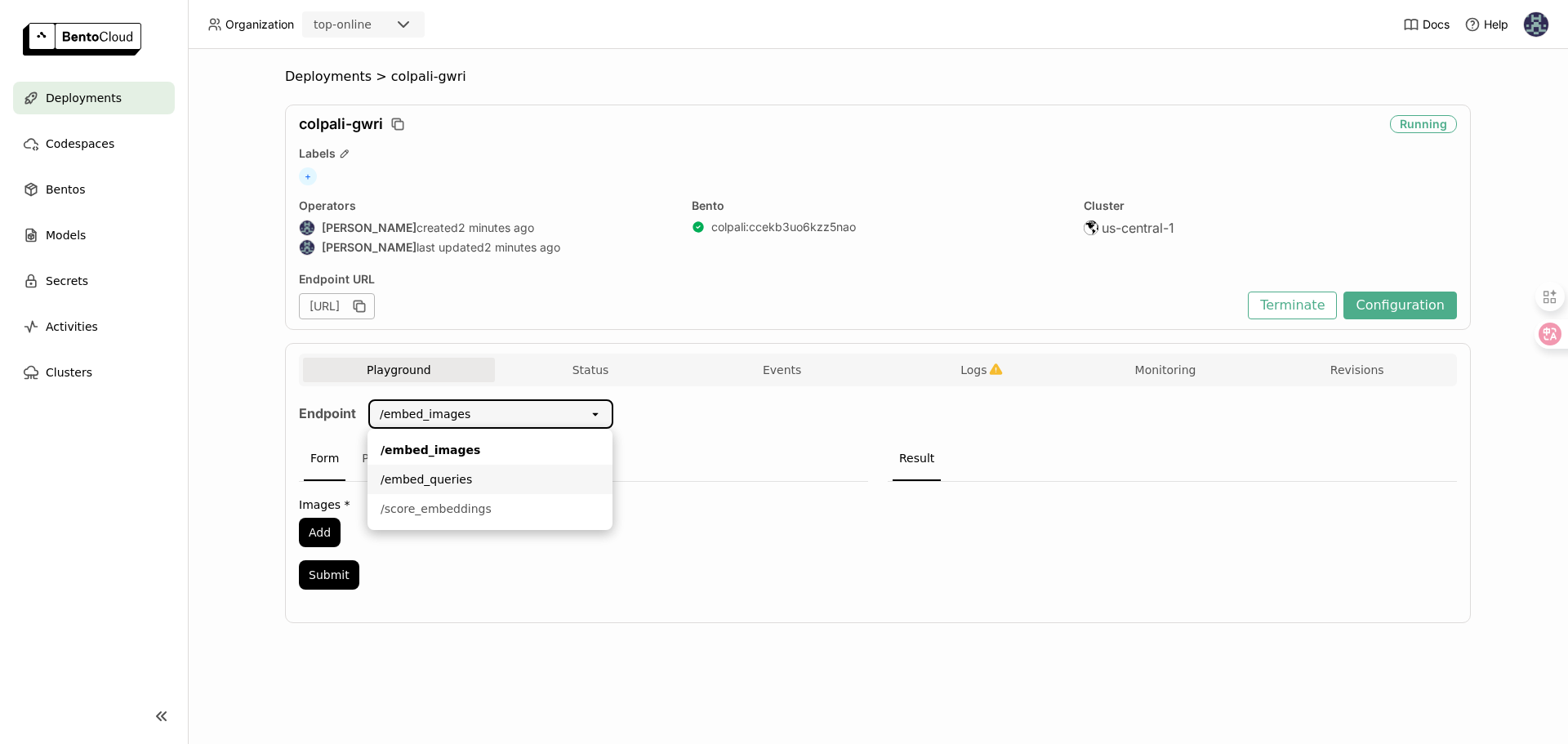
click at [483, 478] on div "/embed_queries" at bounding box center [490, 479] width 218 height 16
click at [318, 537] on button "Add" at bounding box center [320, 532] width 42 height 29
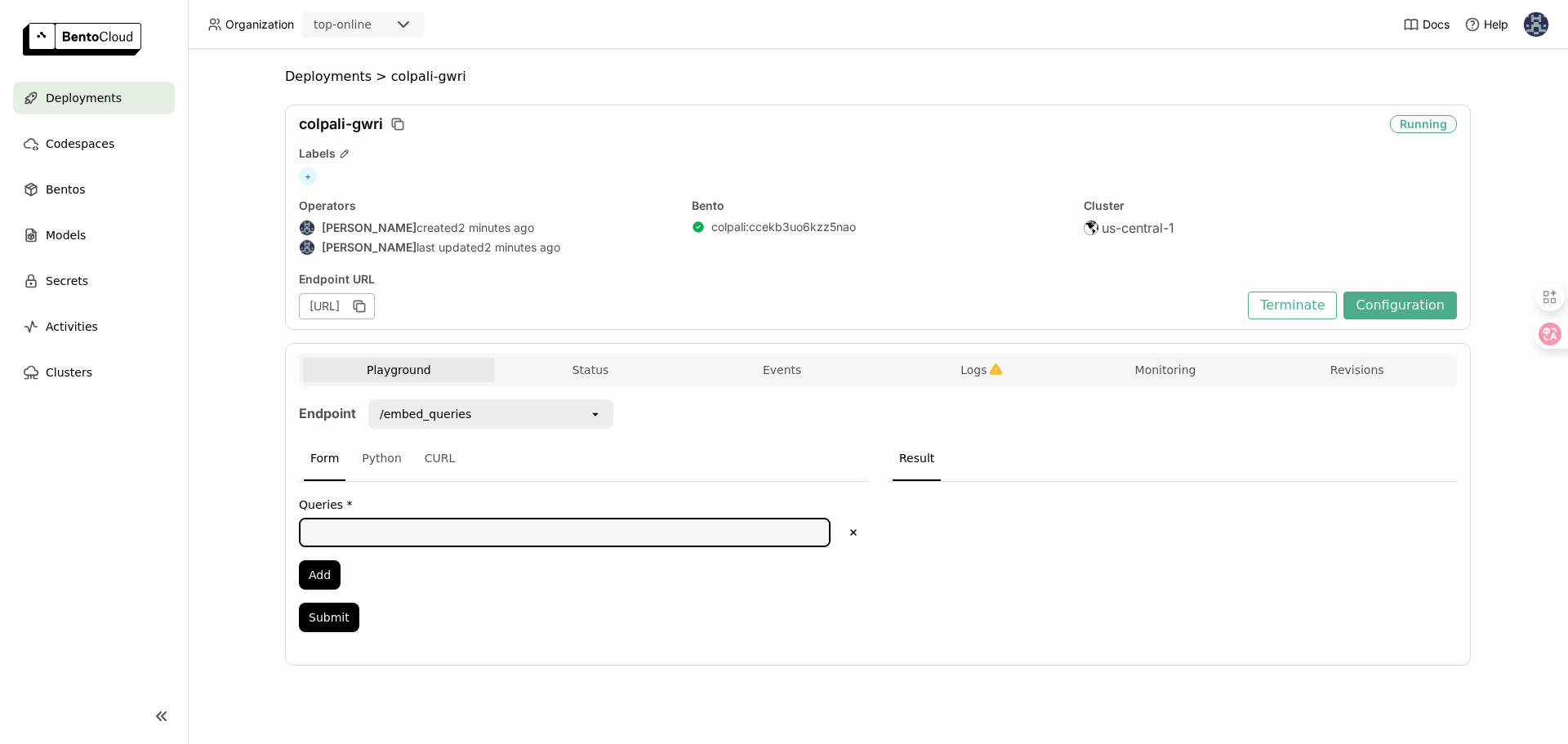
click at [364, 530] on textarea at bounding box center [564, 532] width 528 height 26
type textarea "test"
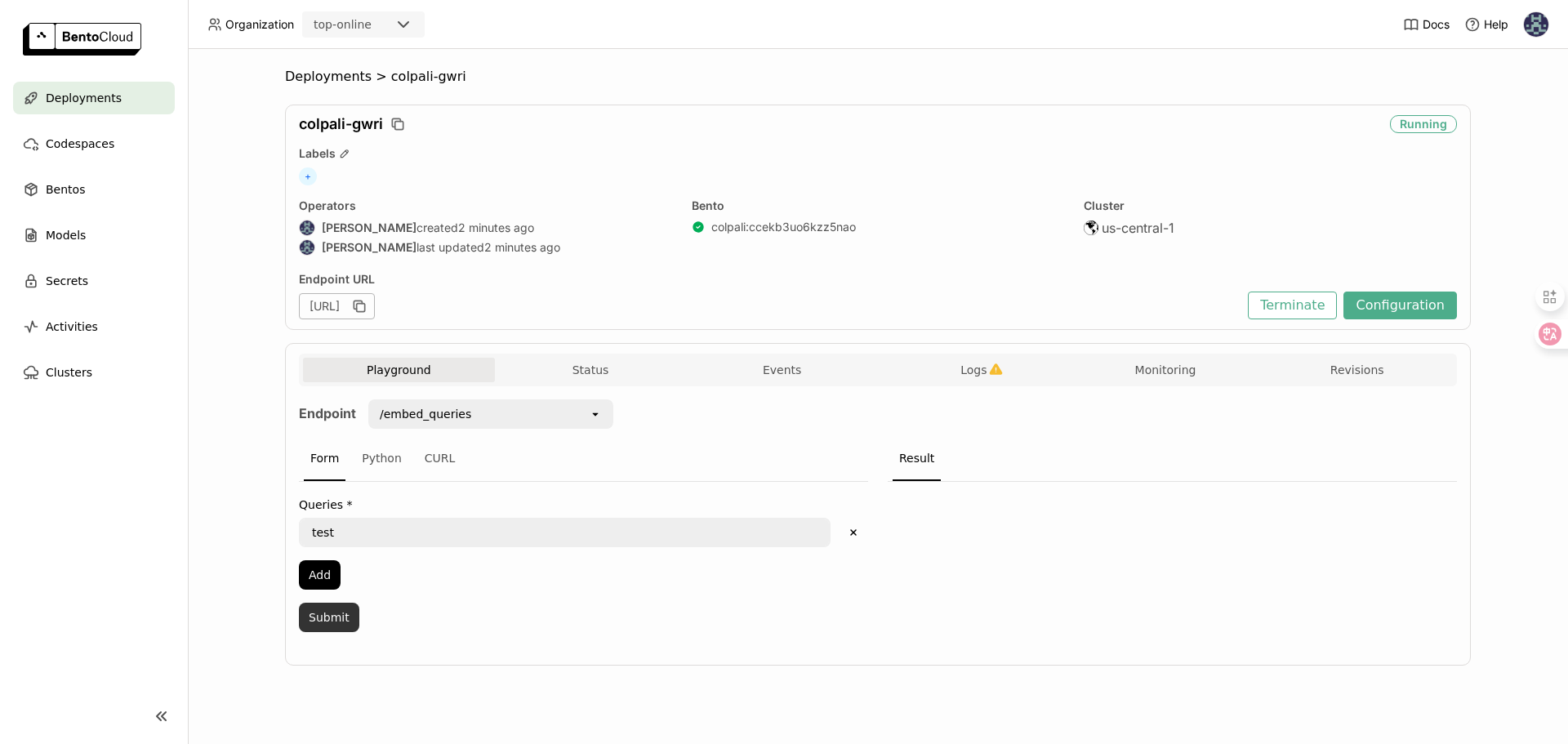
click at [331, 615] on button "Submit" at bounding box center [329, 617] width 60 height 29
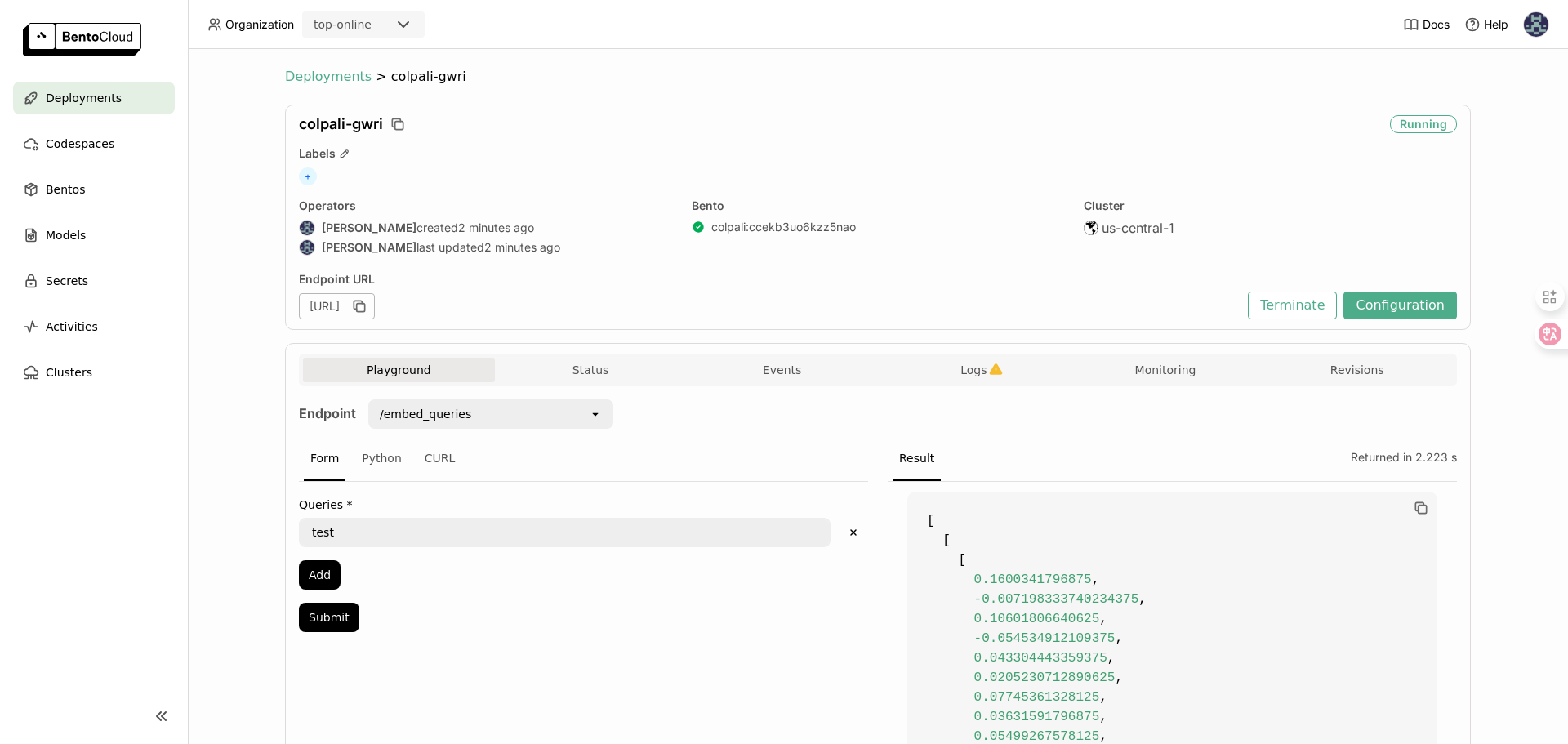
click at [318, 76] on span "Deployments" at bounding box center [328, 76] width 86 height 16
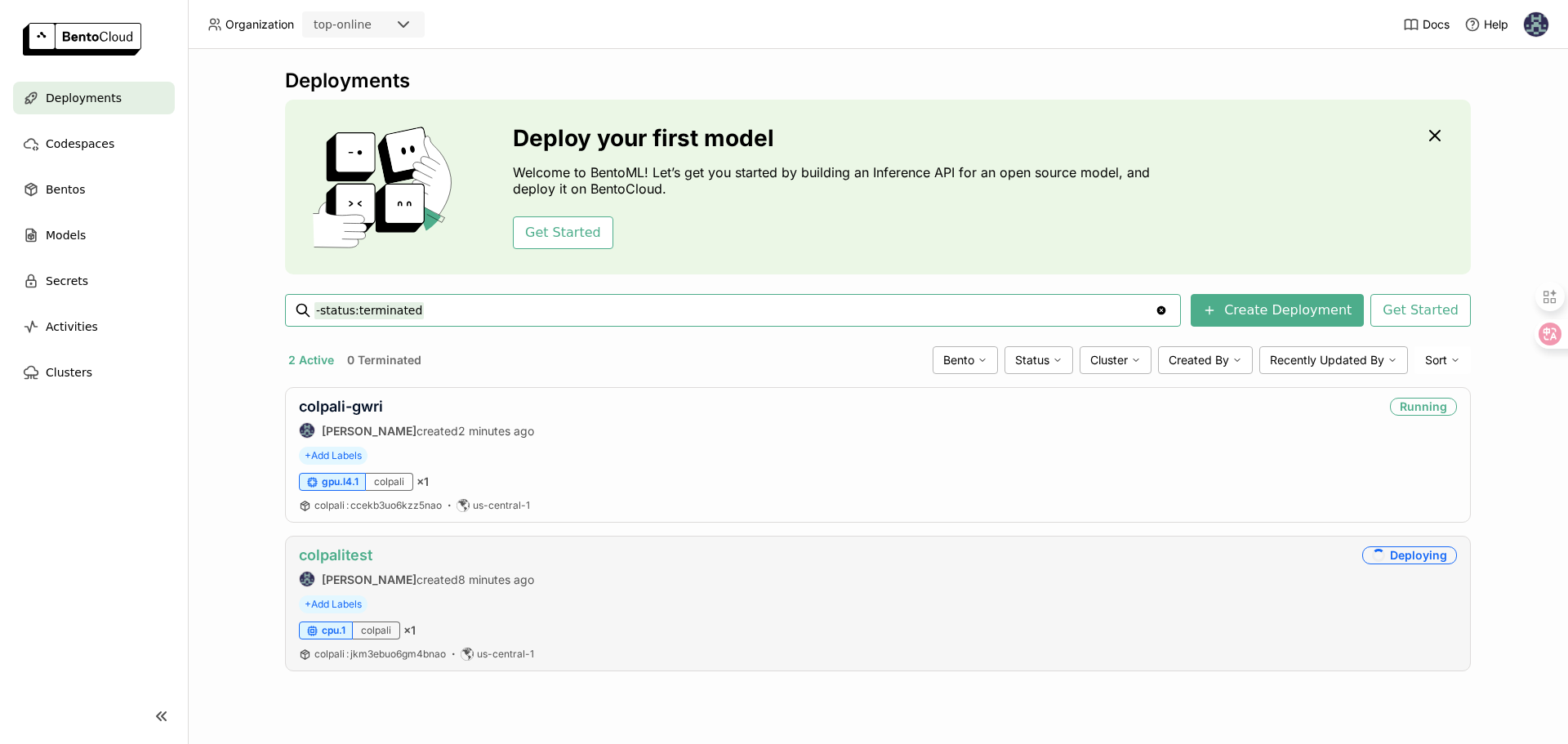
click at [350, 554] on link "colpalitest" at bounding box center [336, 554] width 74 height 17
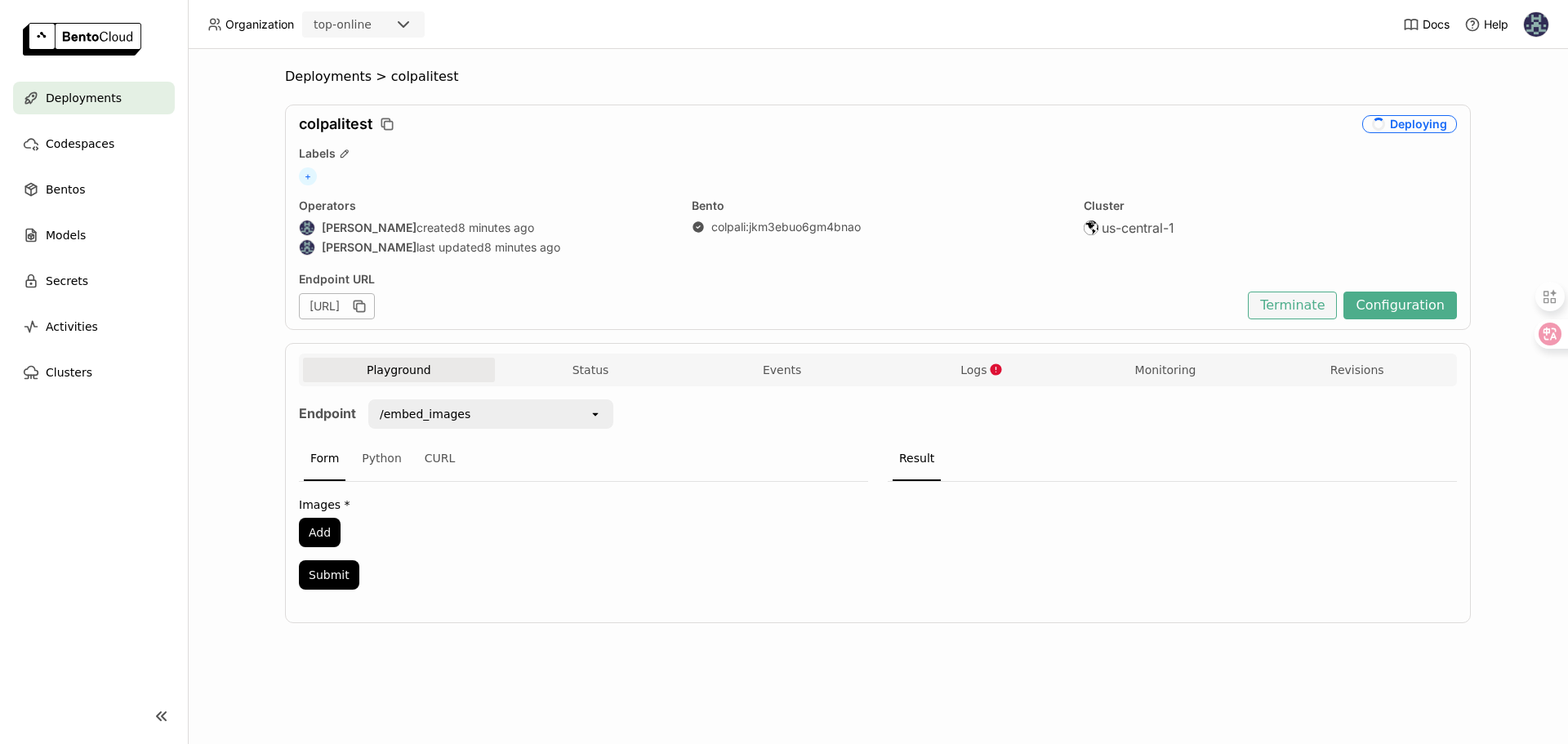
click at [1309, 302] on button "Terminate" at bounding box center [1292, 305] width 89 height 28
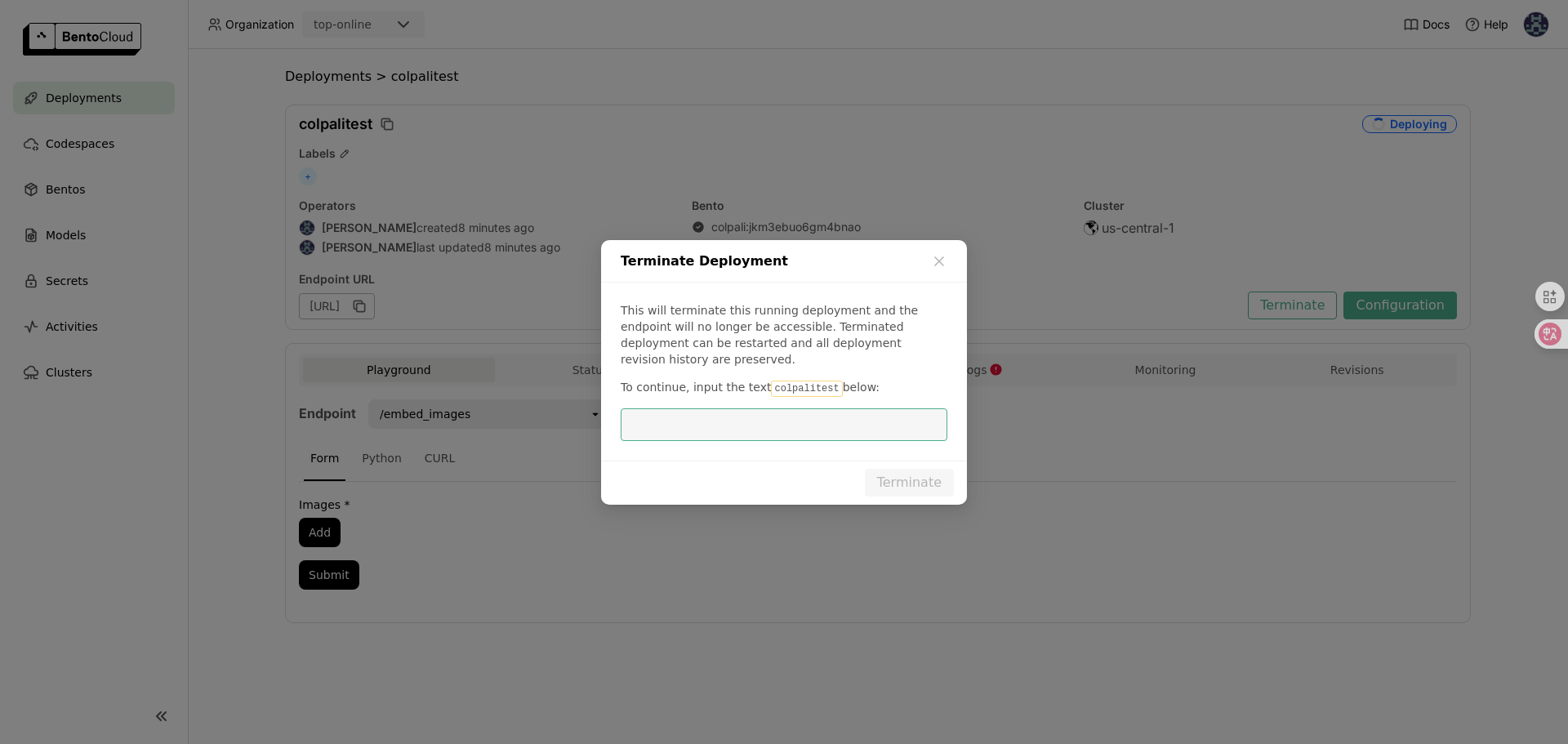
click at [772, 390] on code "colpalitest" at bounding box center [806, 389] width 71 height 16
click at [783, 423] on input "dialog" at bounding box center [784, 424] width 307 height 31
paste input "colpalitest"
type input "colpalitest"
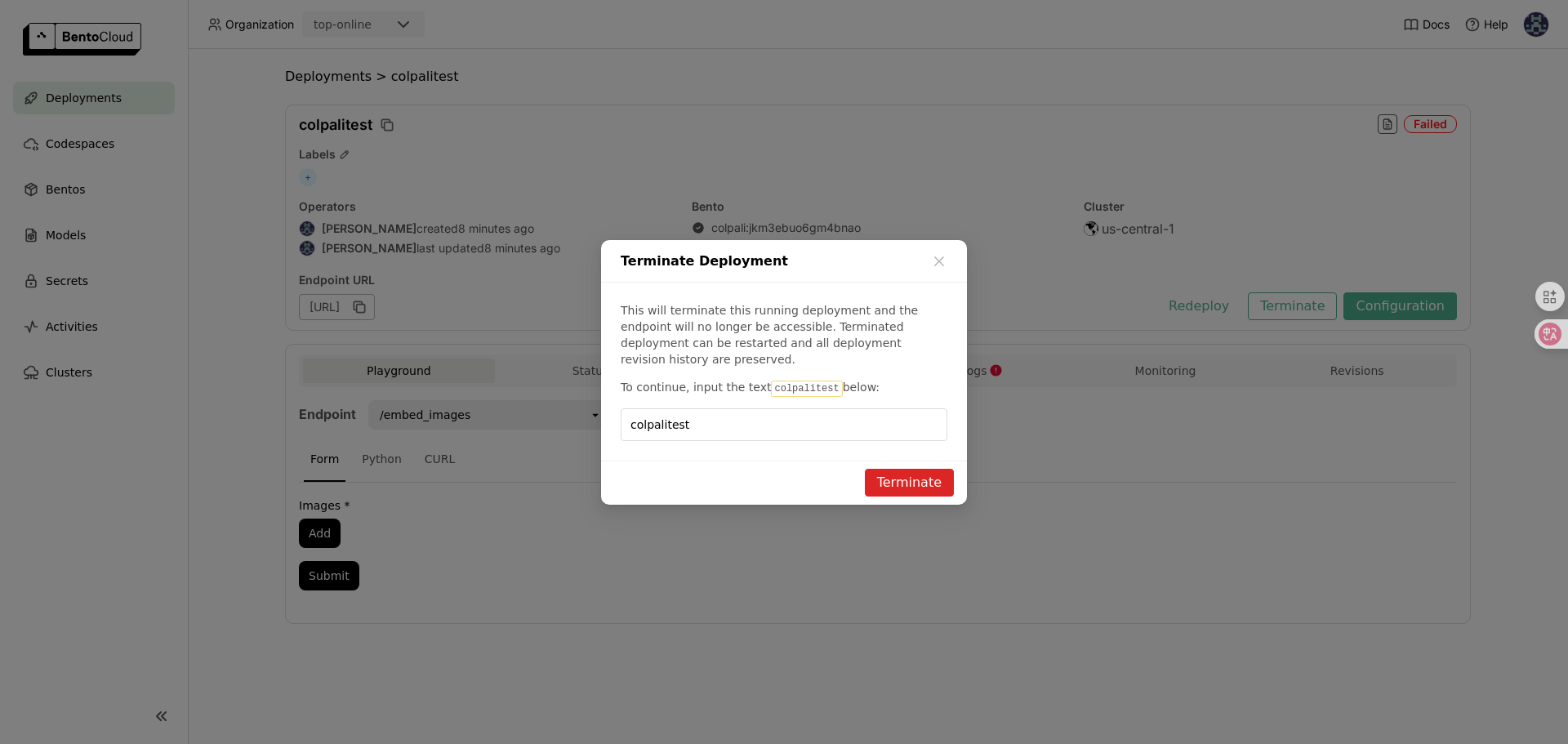
click at [899, 479] on button "Terminate" at bounding box center [909, 482] width 89 height 28
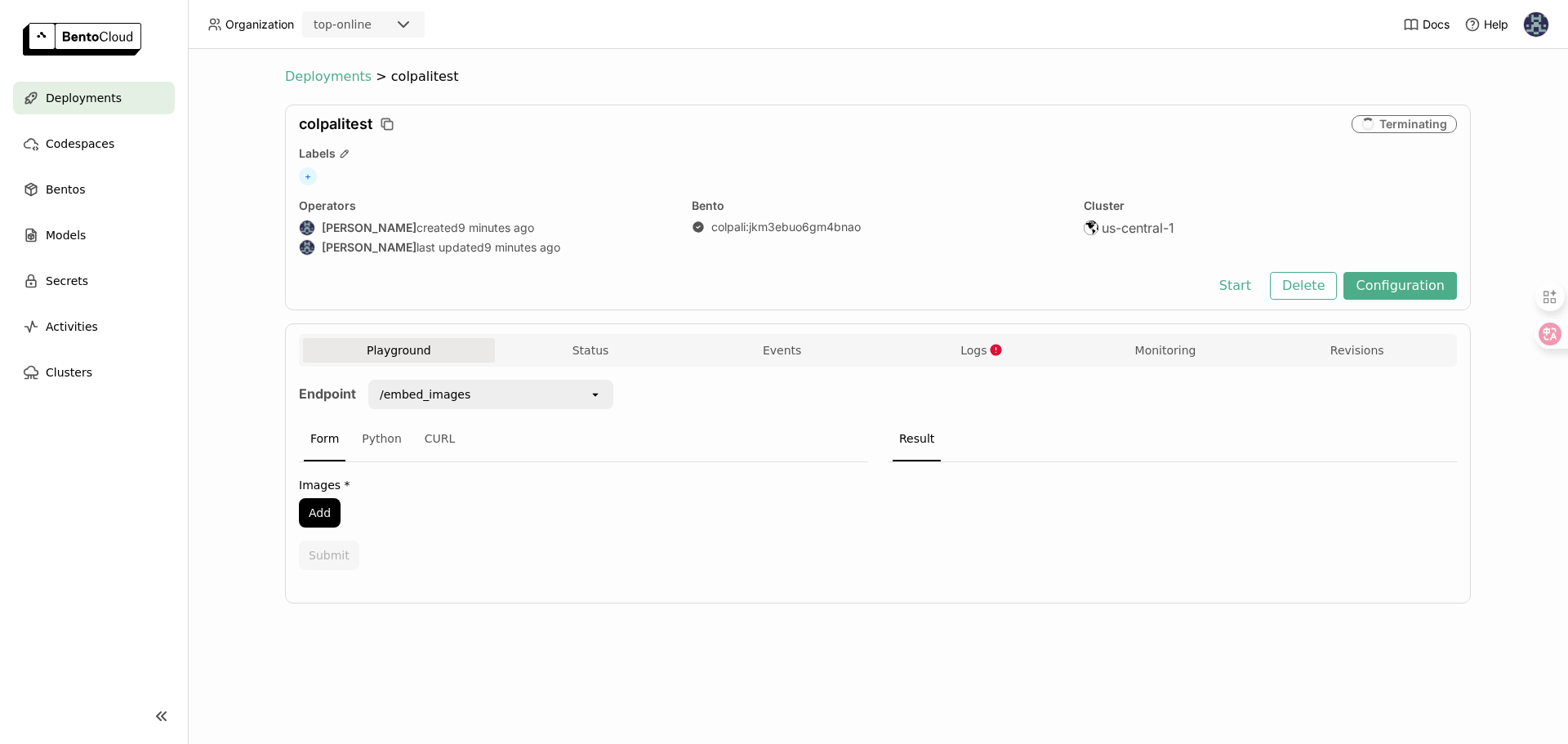
click at [325, 78] on span "Deployments" at bounding box center [328, 76] width 86 height 16
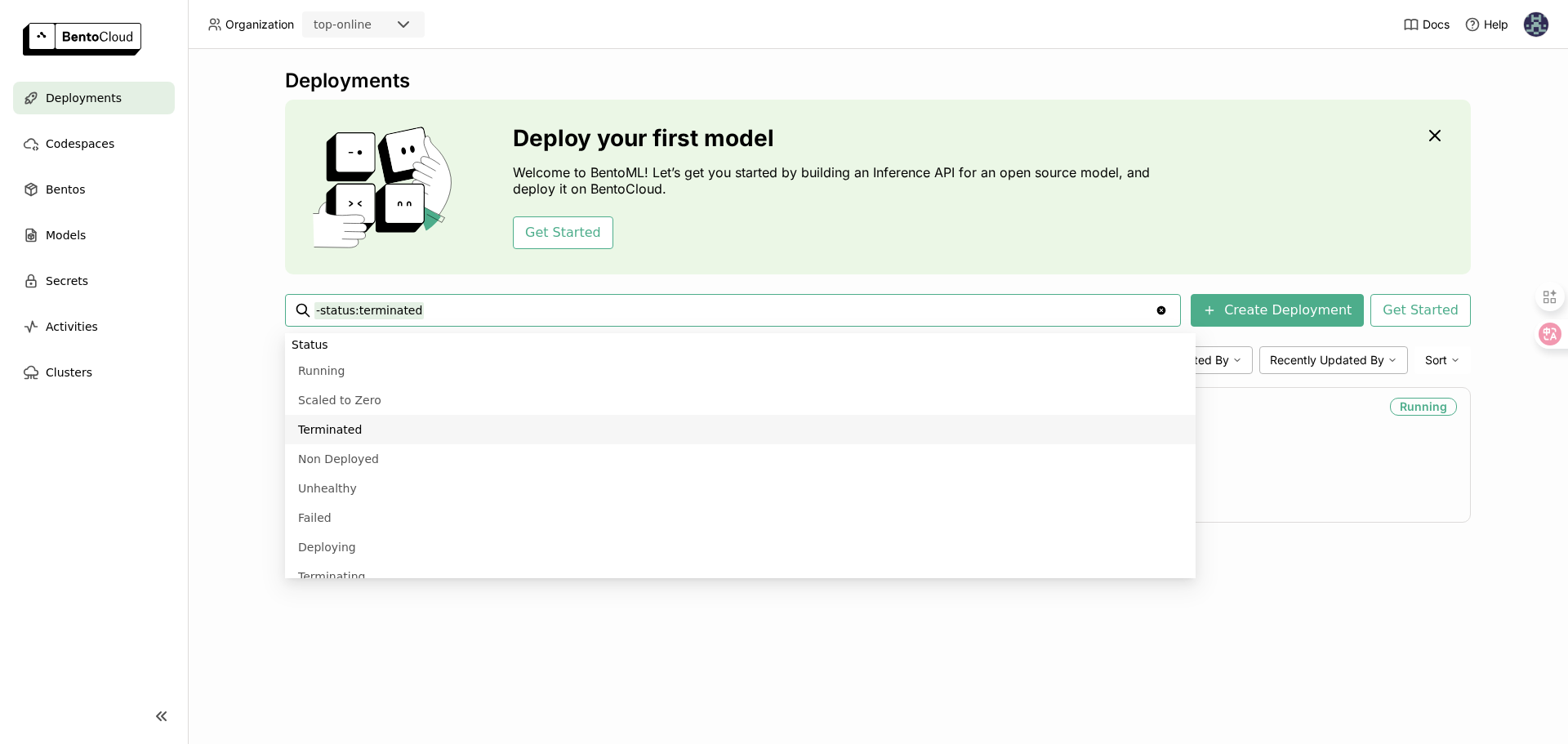
click at [238, 295] on div "Deployments Deploy your first model Welcome to BentoML! Let’s get you started b…" at bounding box center [878, 396] width 1380 height 695
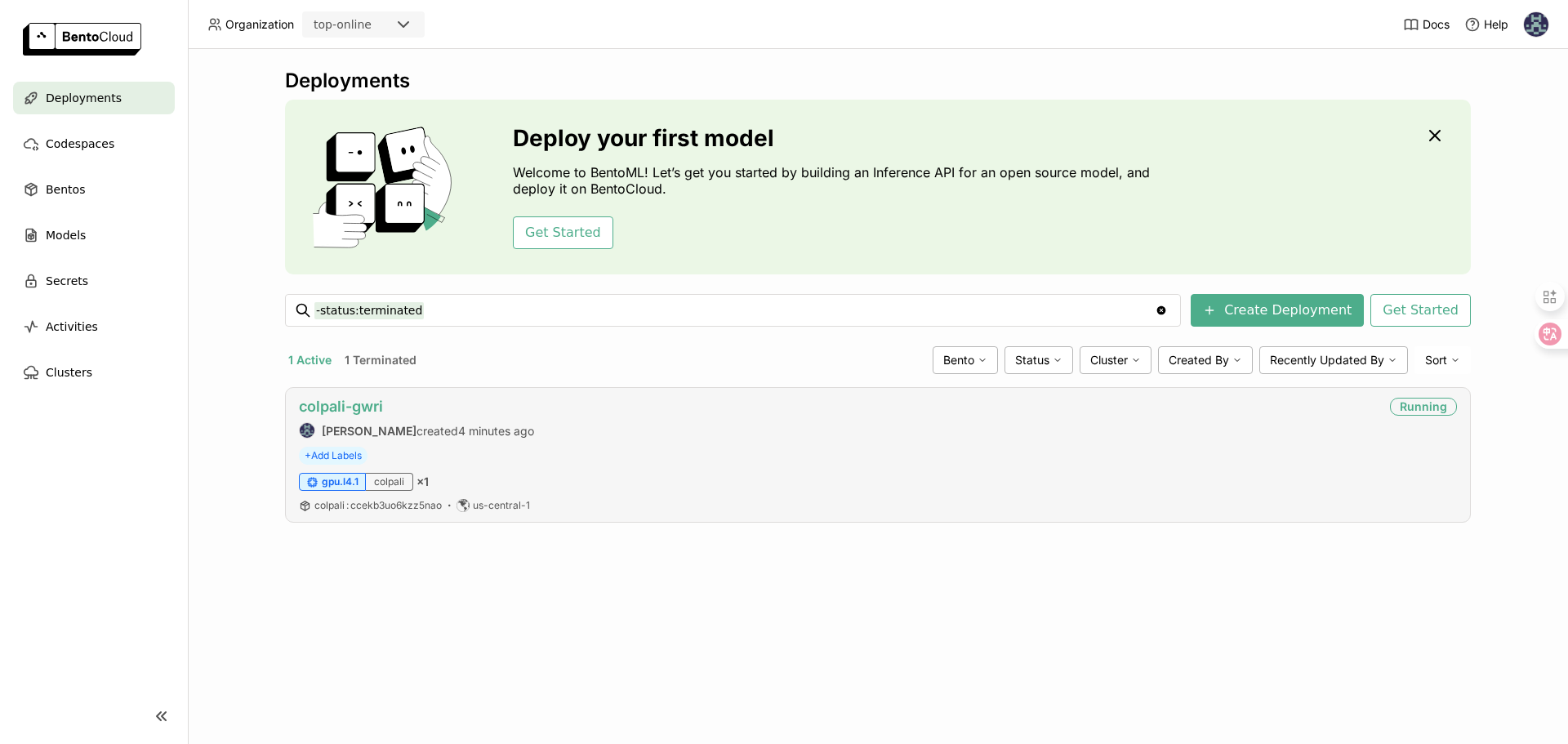
click at [336, 403] on link "colpali-gwri" at bounding box center [341, 406] width 84 height 17
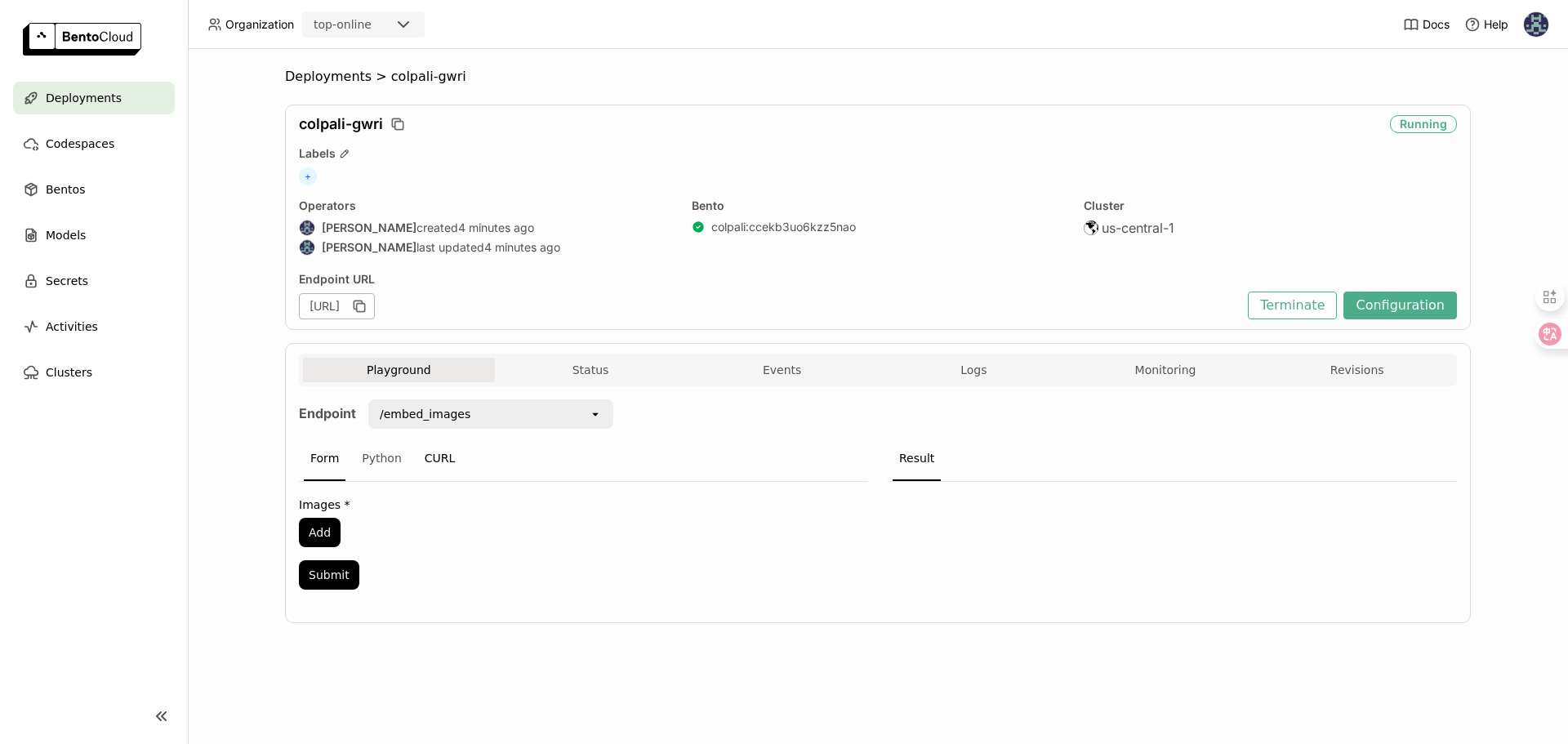
click at [432, 461] on div "CURL" at bounding box center [440, 459] width 44 height 44
click at [844, 505] on icon "button" at bounding box center [851, 508] width 16 height 16
click at [376, 452] on div "Python" at bounding box center [382, 459] width 53 height 44
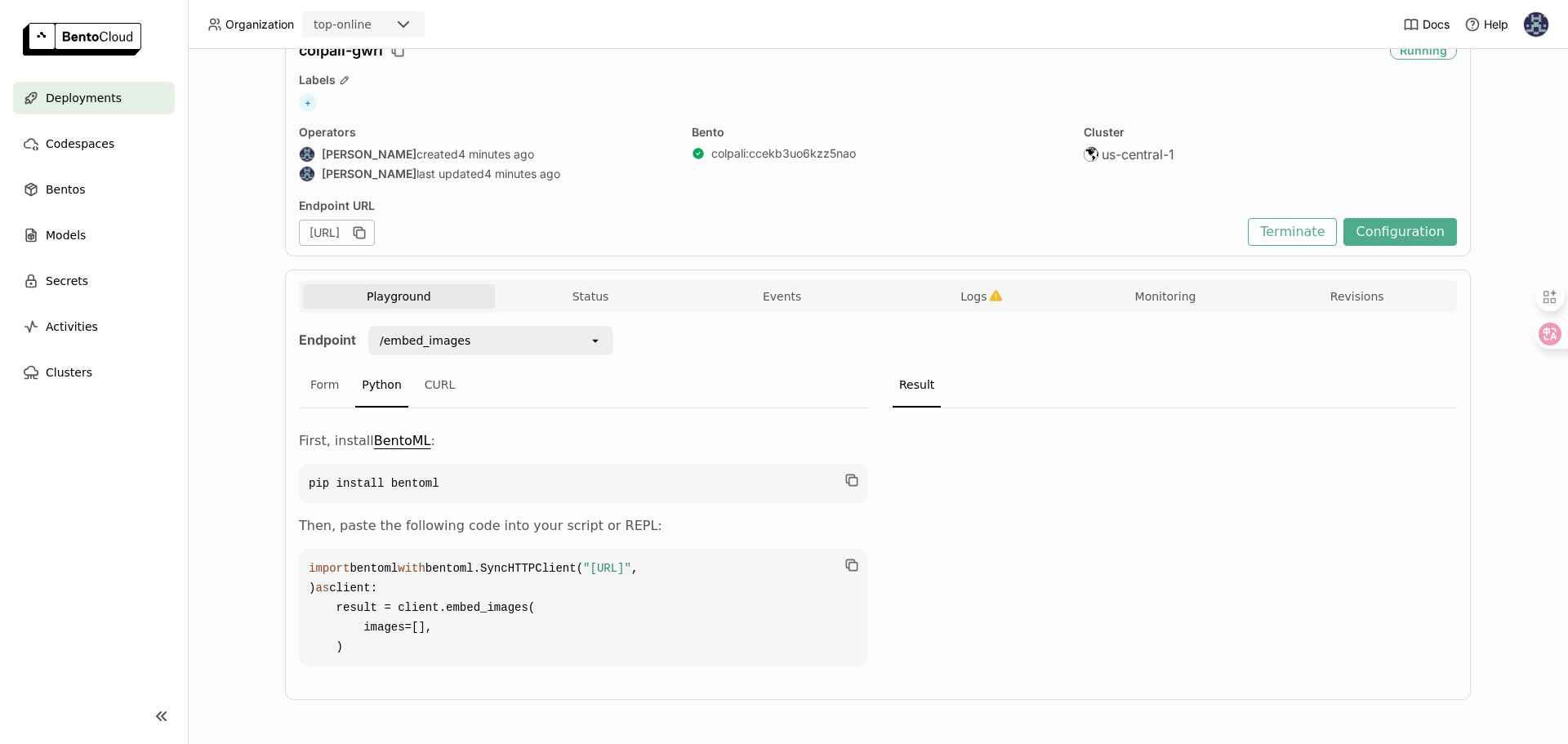
scroll to position [126, 0]
drag, startPoint x: 337, startPoint y: 575, endPoint x: 661, endPoint y: 573, distance: 324.0
click at [631, 574] on span ""https://colpali-gwri-9fb3d1fd.mt-guc1.bentoml.ai"" at bounding box center [607, 568] width 48 height 13
copy span "https://colpali-gwri-9fb3d1fd.mt-guc1.bentoml.ai"
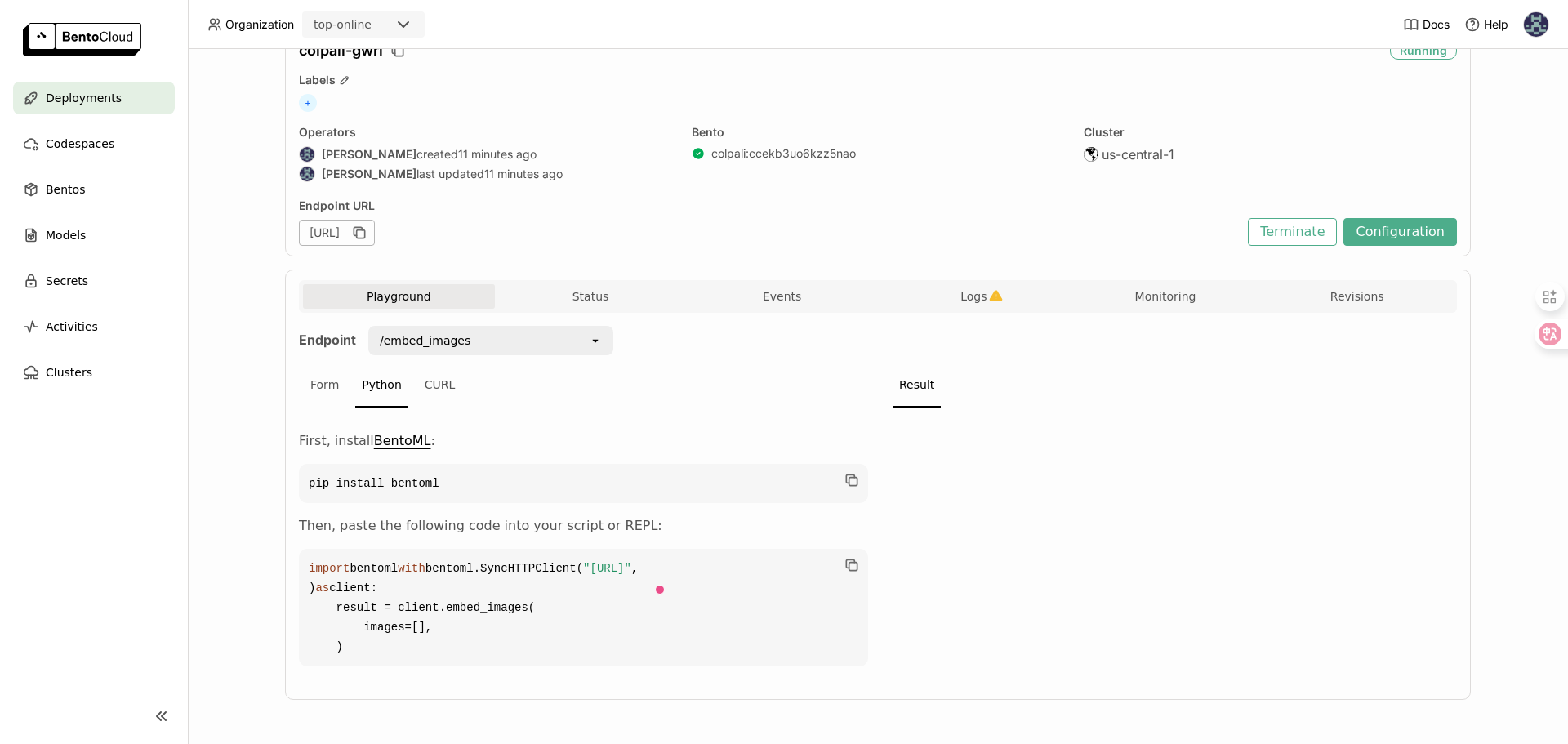
click at [246, 486] on div "Deployments > colpali-gwri colpali-gwri Running Labels + Operators Kacper Kuźni…" at bounding box center [878, 396] width 1380 height 695
click at [428, 363] on div "CURL" at bounding box center [440, 385] width 44 height 44
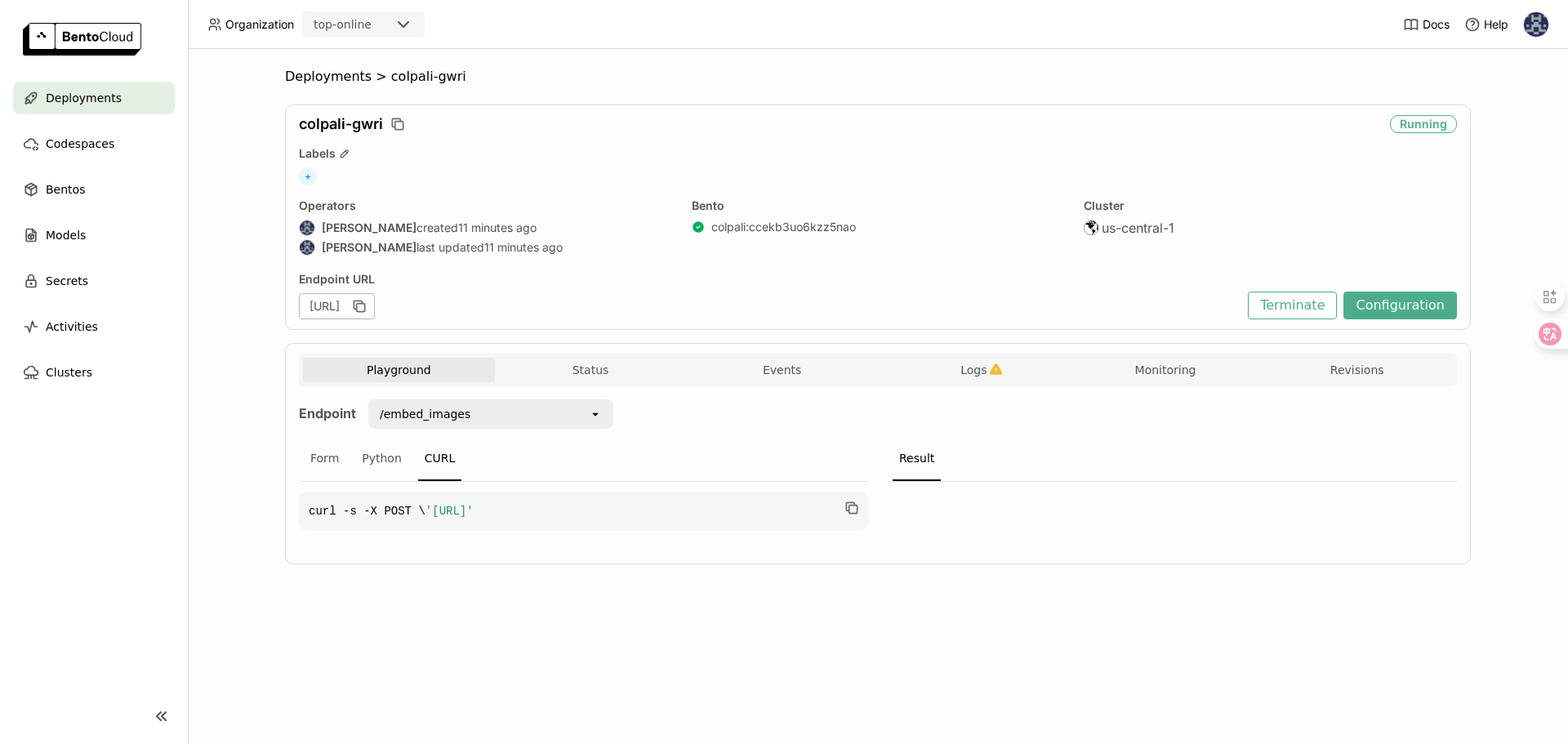
scroll to position [0, 0]
click at [323, 463] on div "Form" at bounding box center [324, 459] width 42 height 44
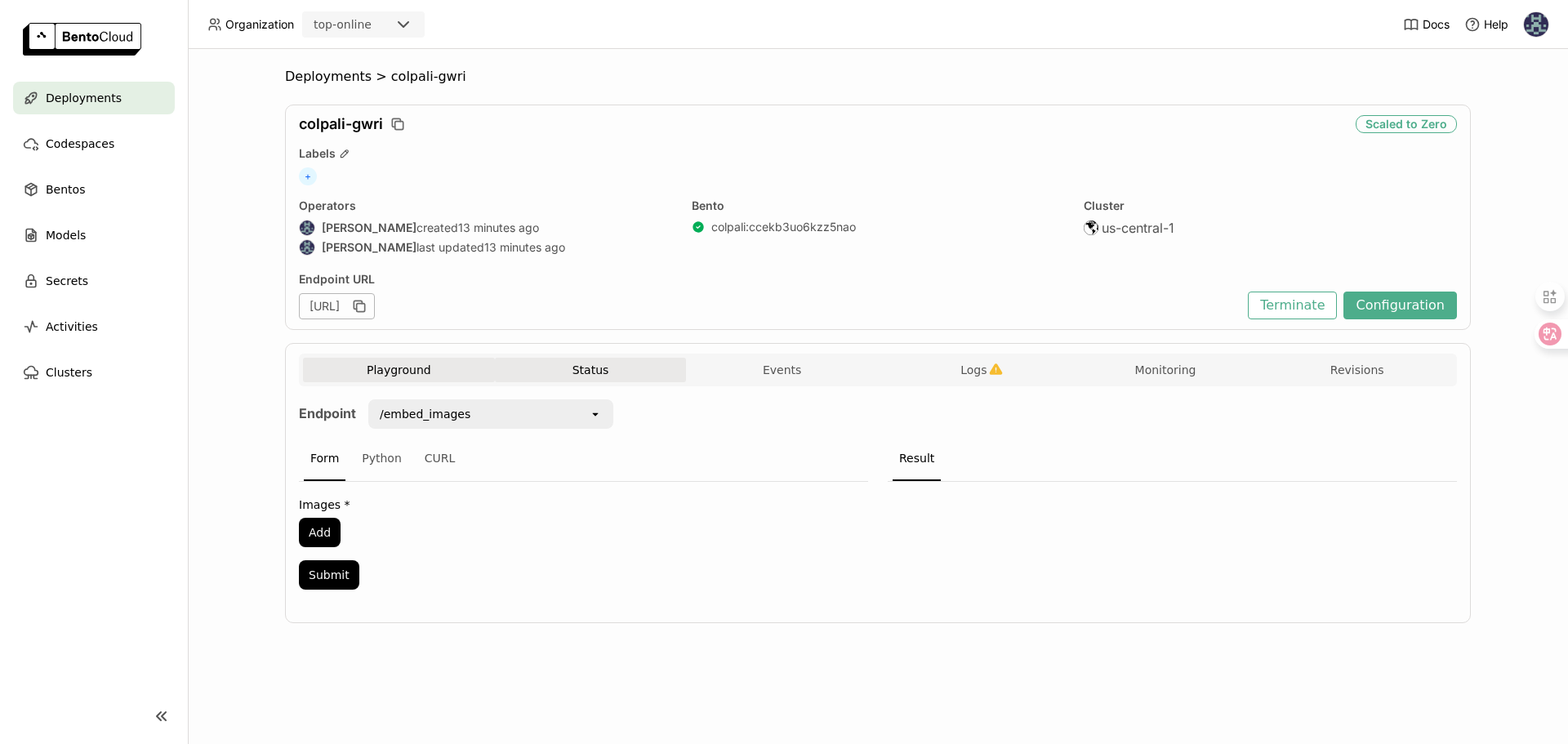
click at [553, 361] on button "Status" at bounding box center [590, 370] width 192 height 25
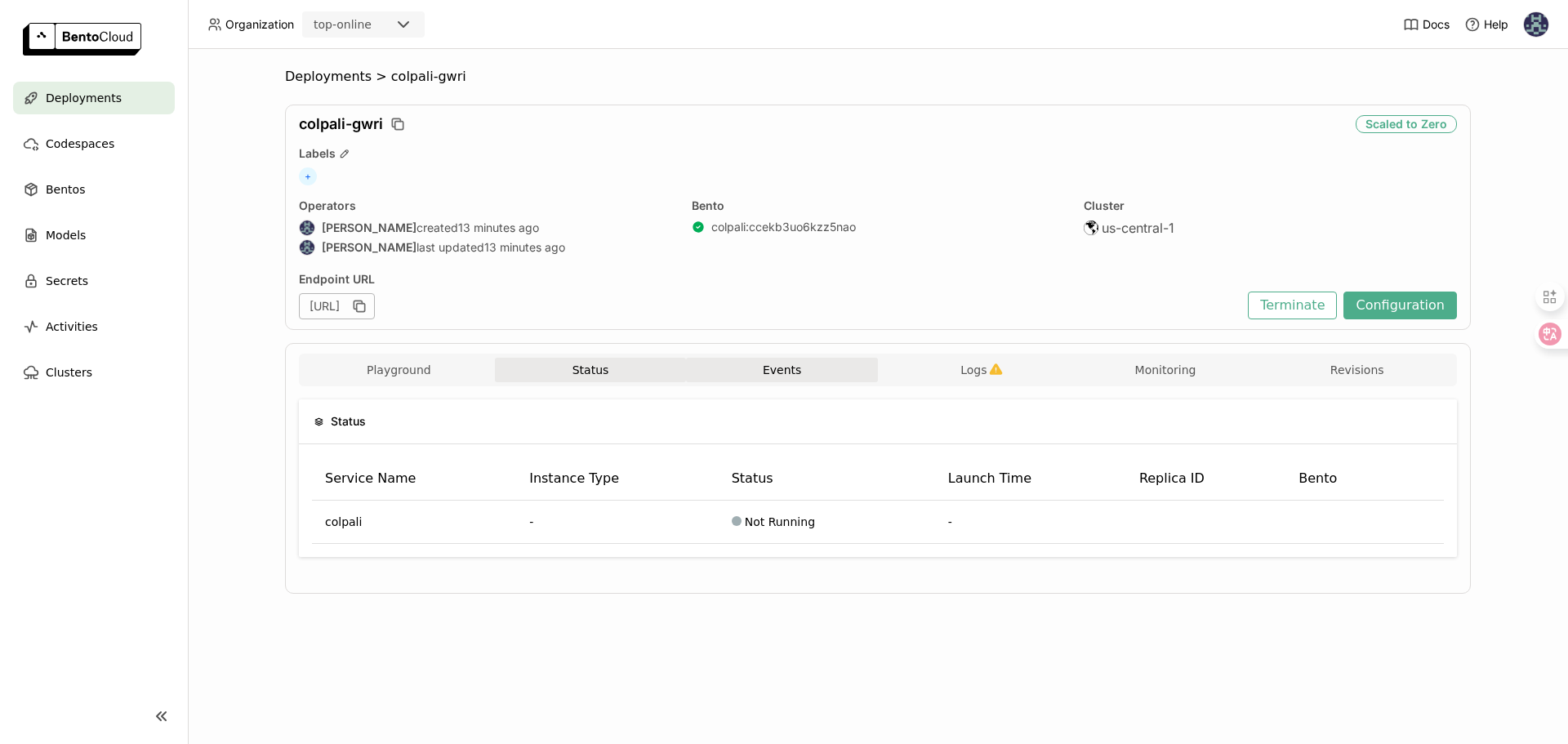
click at [739, 379] on button "Events" at bounding box center [782, 370] width 192 height 25
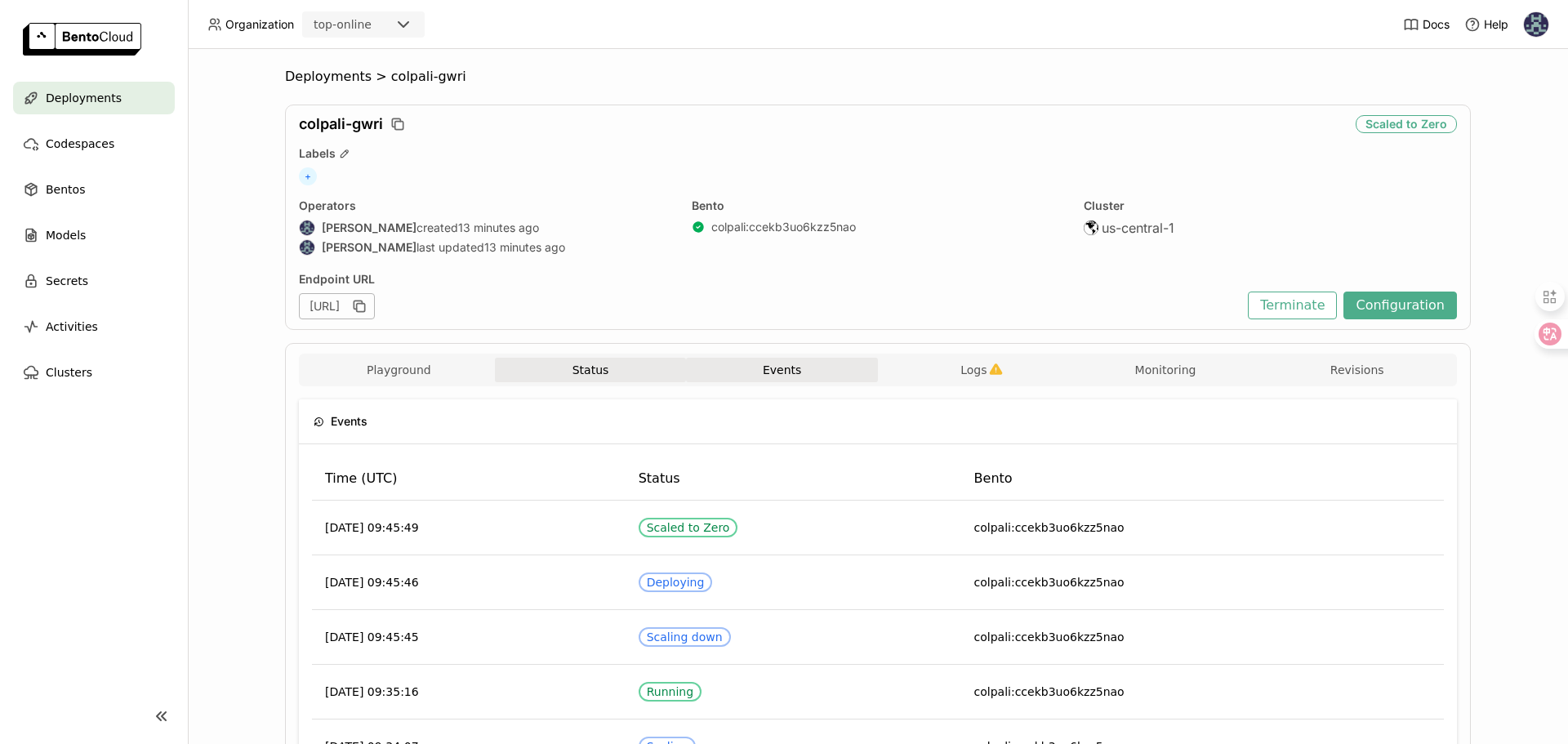
click at [612, 373] on button "Status" at bounding box center [590, 370] width 192 height 25
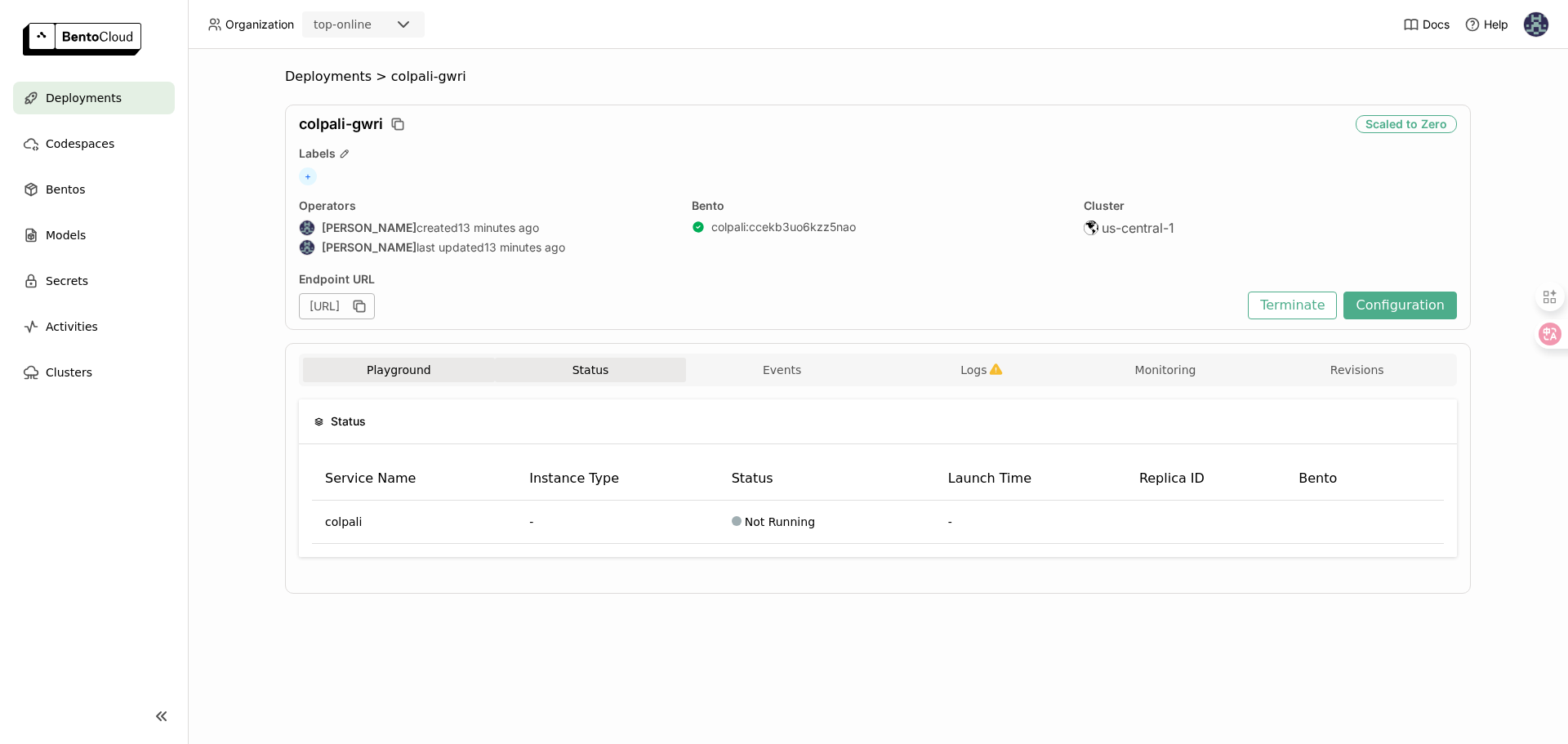
click at [416, 376] on button "Playground" at bounding box center [399, 370] width 192 height 25
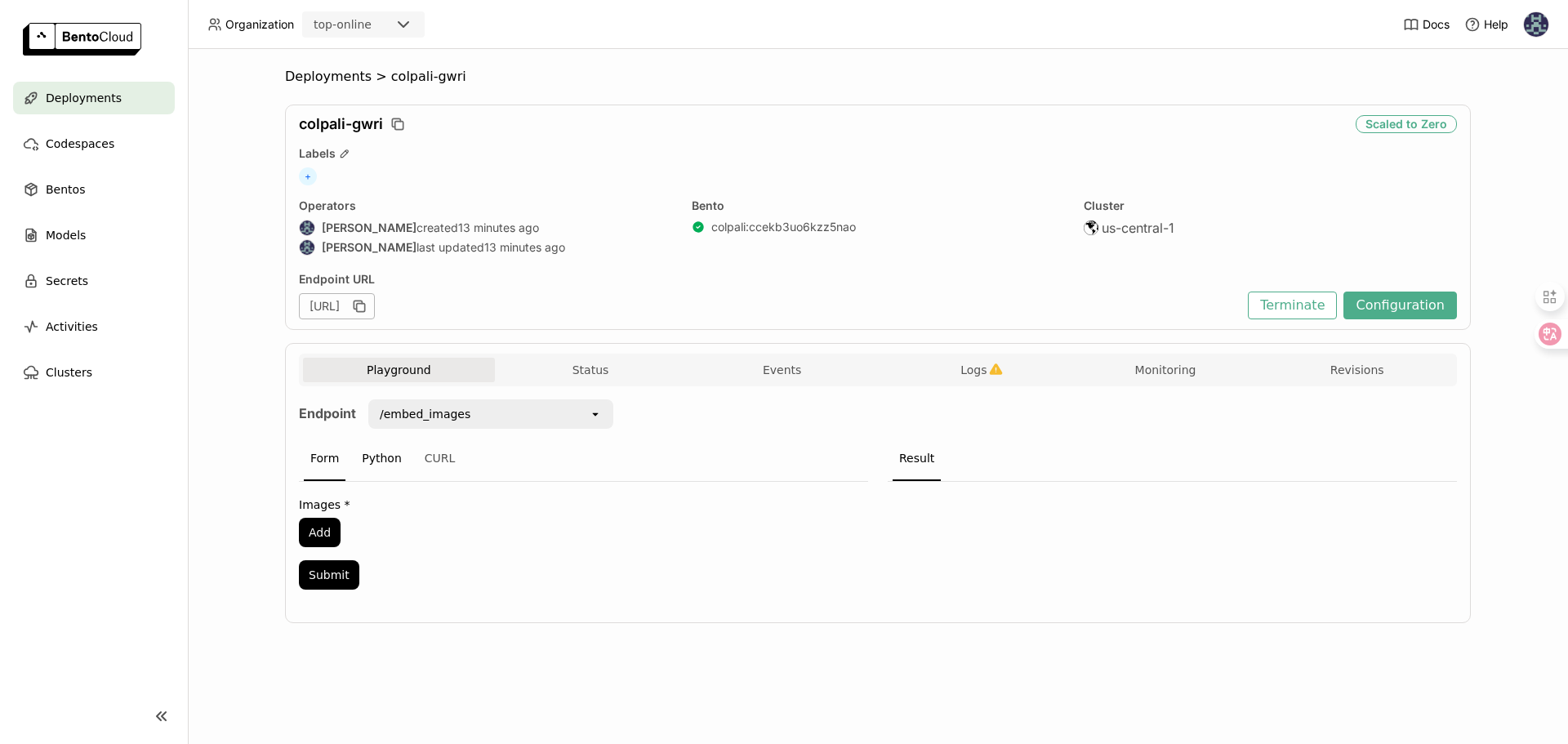
click at [392, 443] on div "Python" at bounding box center [382, 459] width 53 height 44
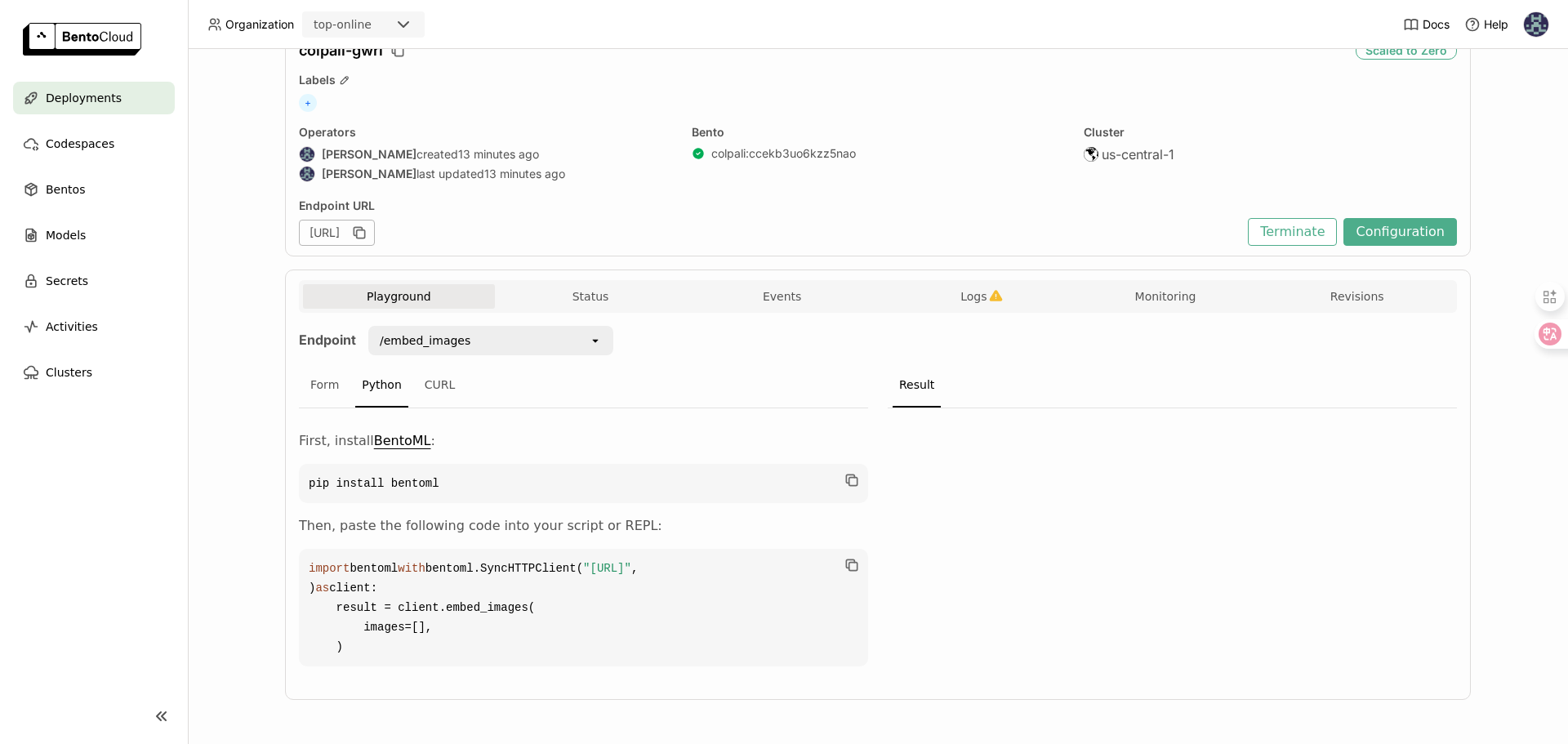
scroll to position [128, 0]
drag, startPoint x: 338, startPoint y: 574, endPoint x: 665, endPoint y: 576, distance: 327.0
click at [631, 574] on span ""https://colpali-gwri-9fb3d1fd.mt-guc1.bentoml.ai"" at bounding box center [607, 568] width 48 height 13
copy span "https://colpali-gwri-9fb3d1fd.mt-guc1.bentoml.ai"
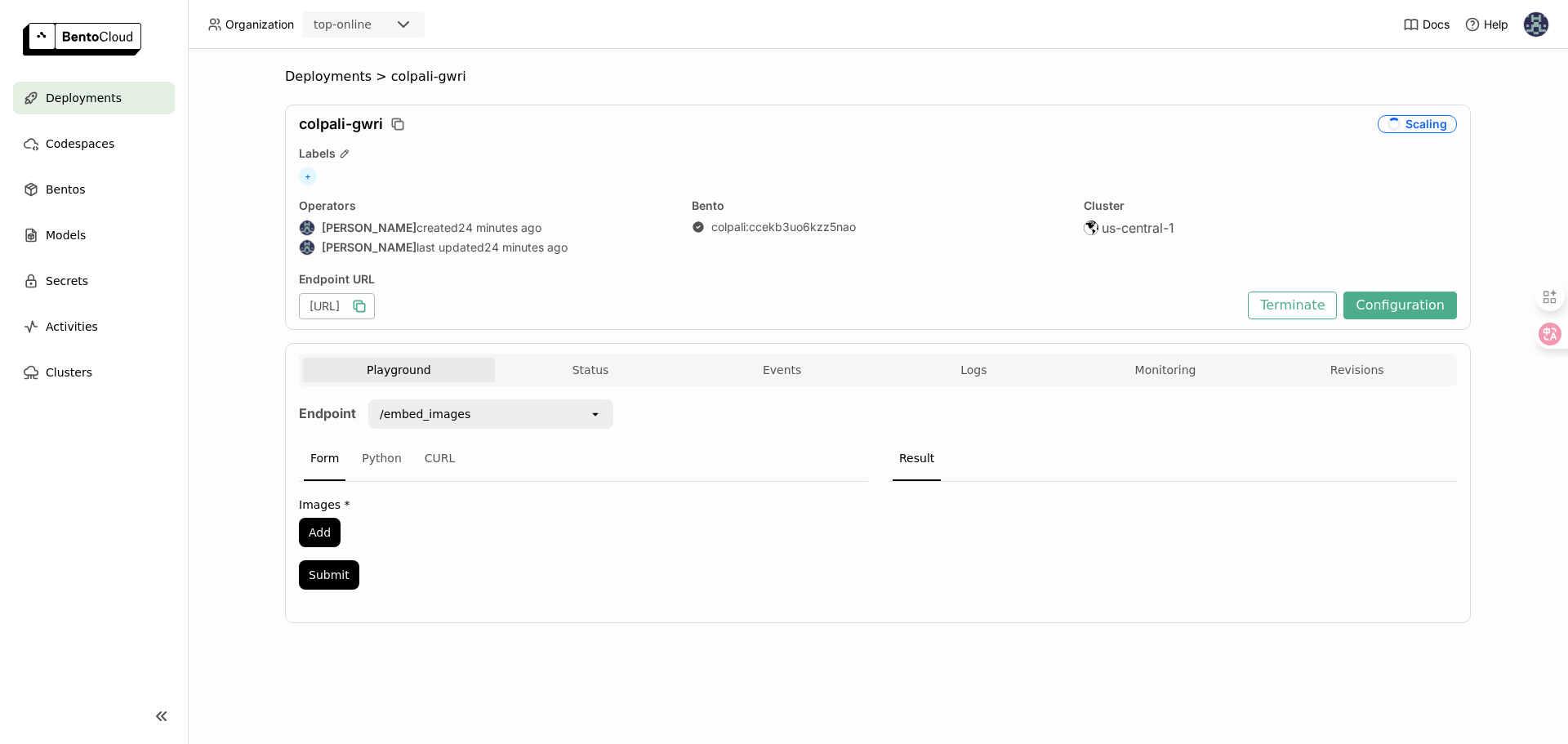
click at [365, 308] on icon "button" at bounding box center [360, 307] width 8 height 8
click at [973, 376] on span "Logs" at bounding box center [973, 369] width 26 height 15
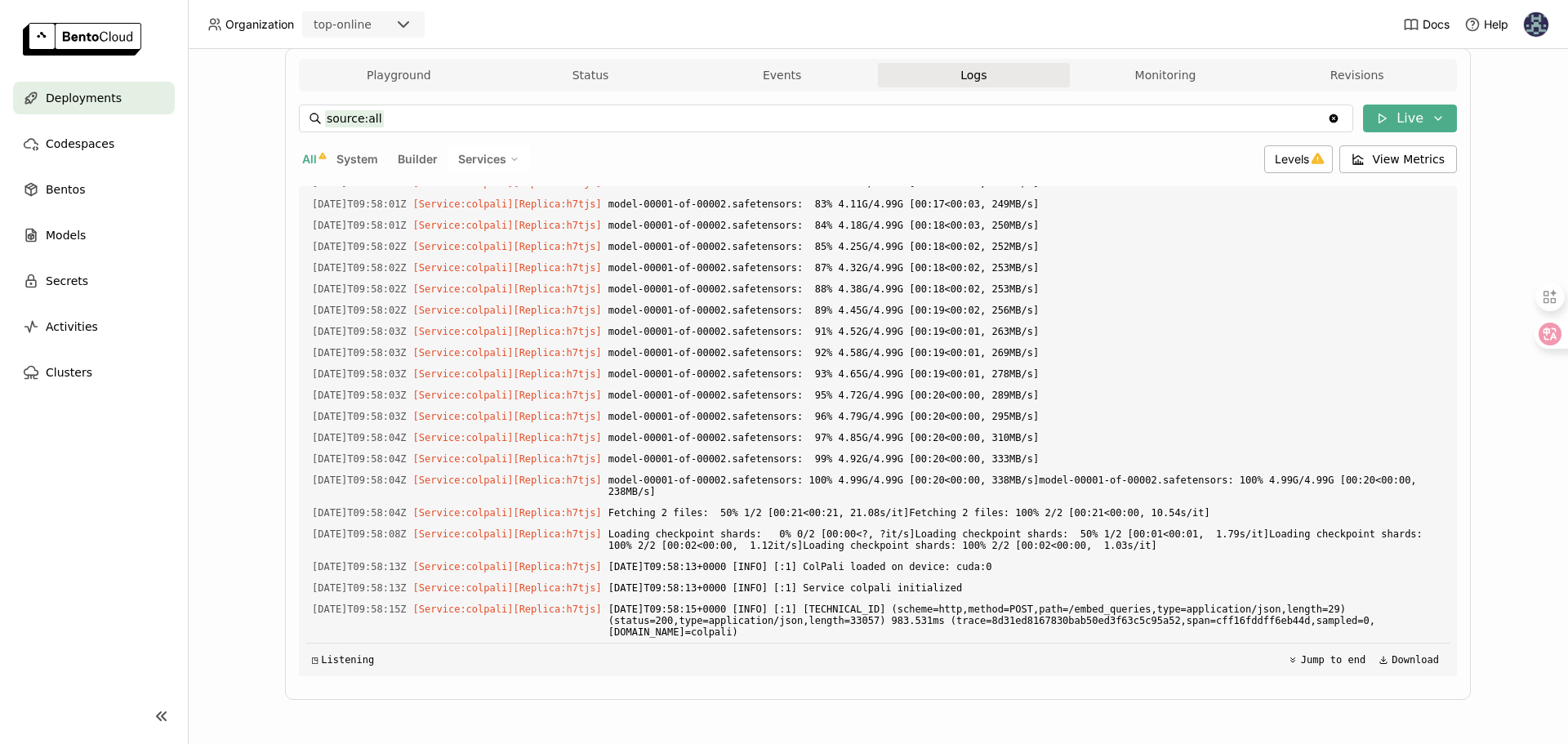
scroll to position [4405, 0]
click at [392, 83] on button "Playground" at bounding box center [399, 75] width 192 height 25
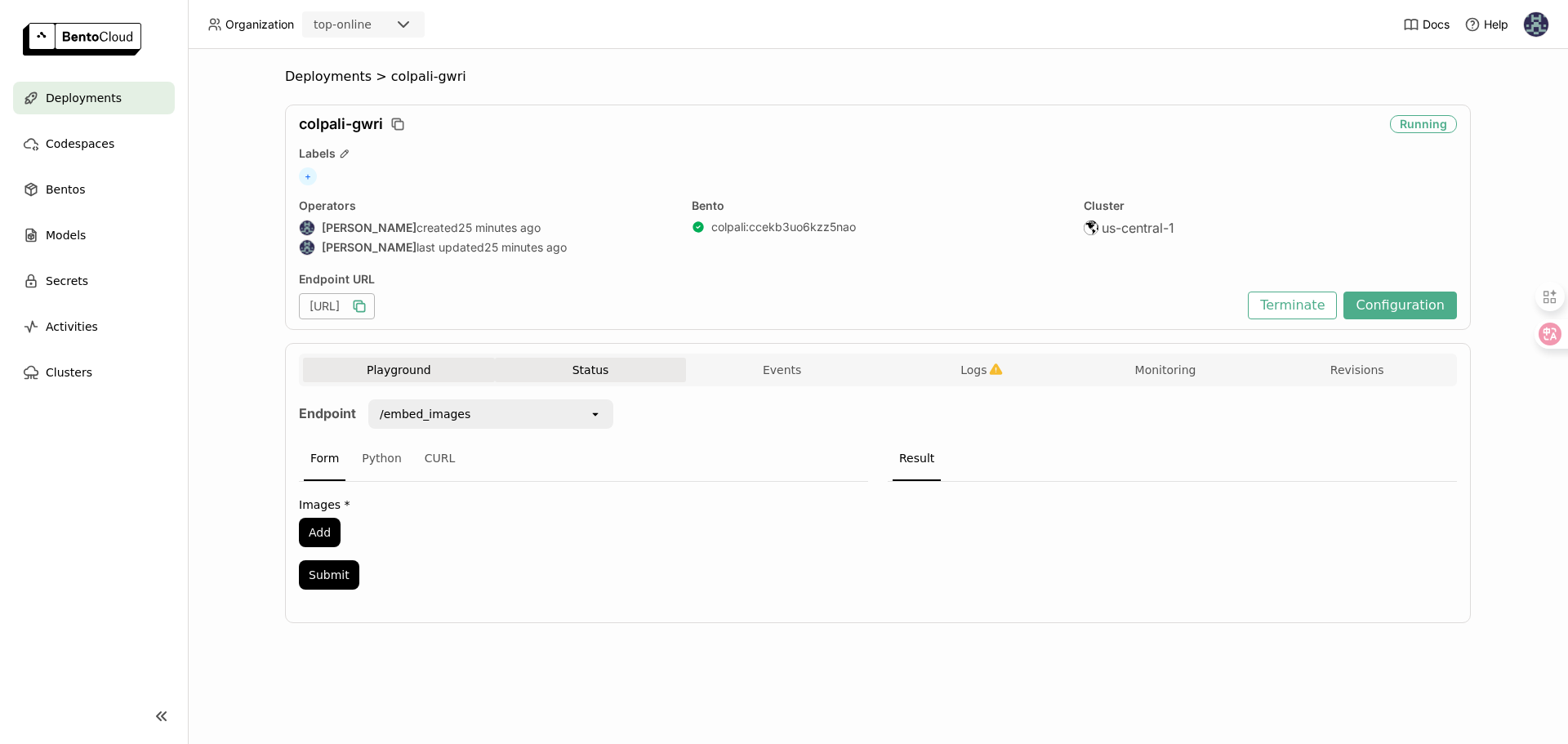
click at [561, 374] on button "Status" at bounding box center [590, 370] width 192 height 25
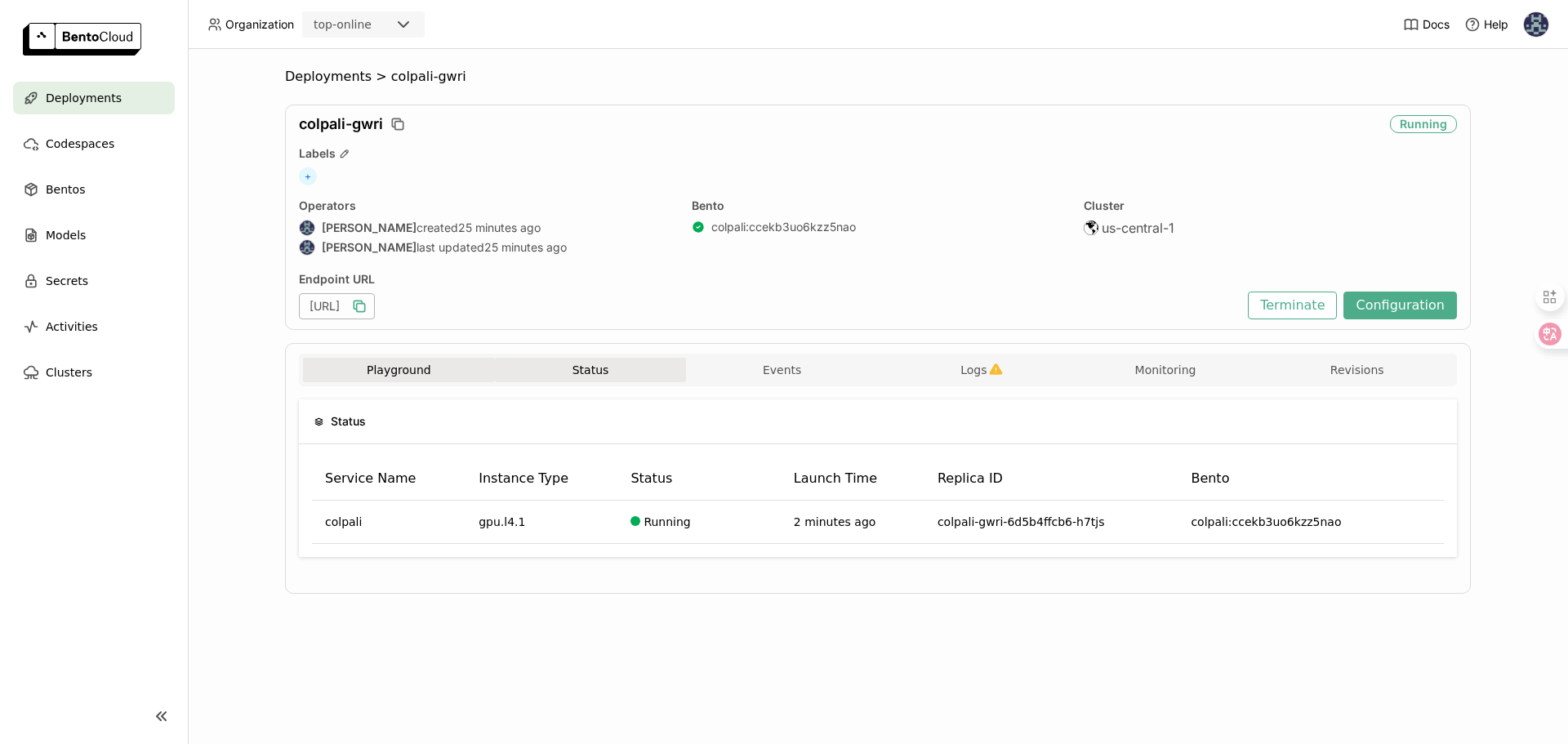
click at [392, 360] on button "Playground" at bounding box center [399, 370] width 192 height 25
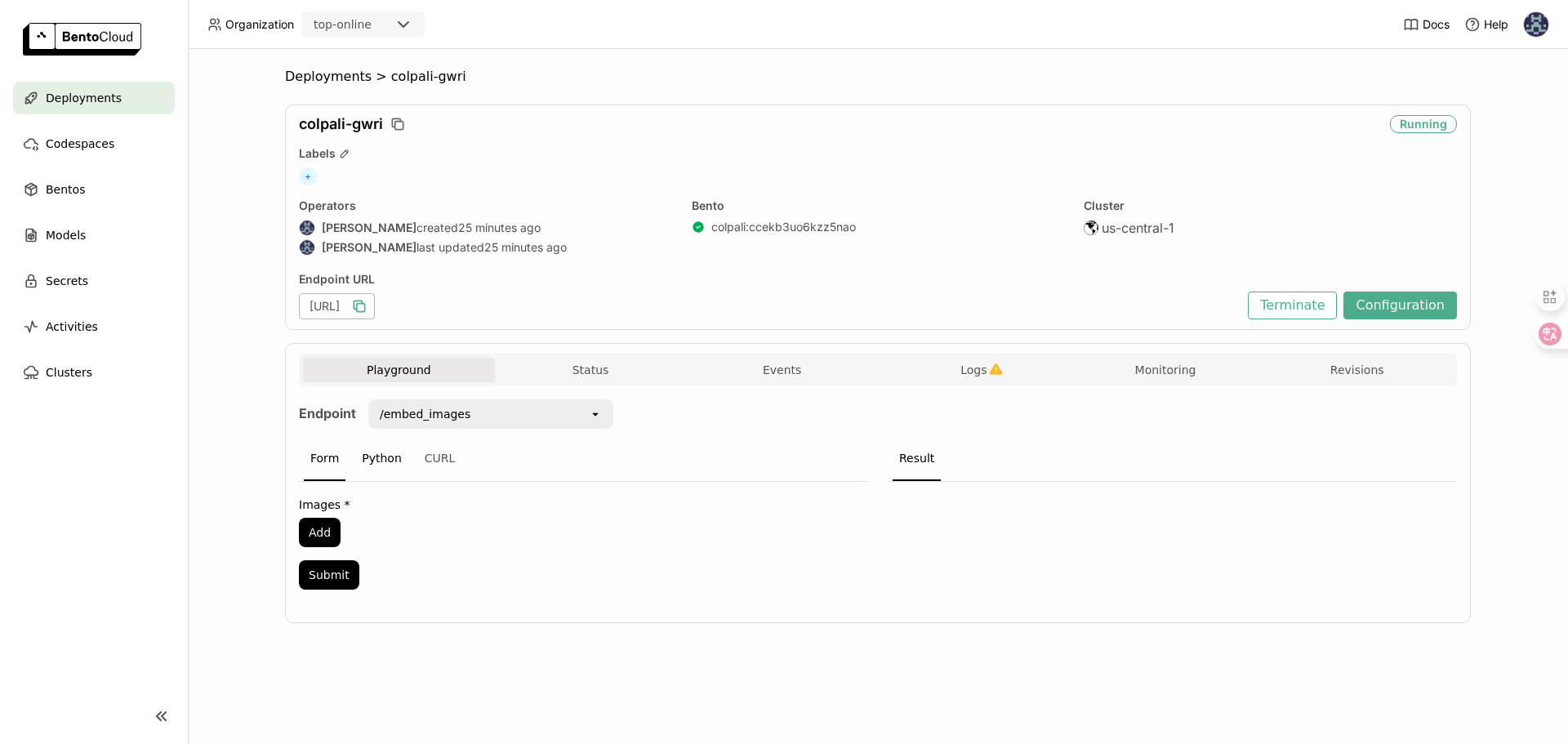
click at [378, 460] on div "Python" at bounding box center [382, 459] width 53 height 44
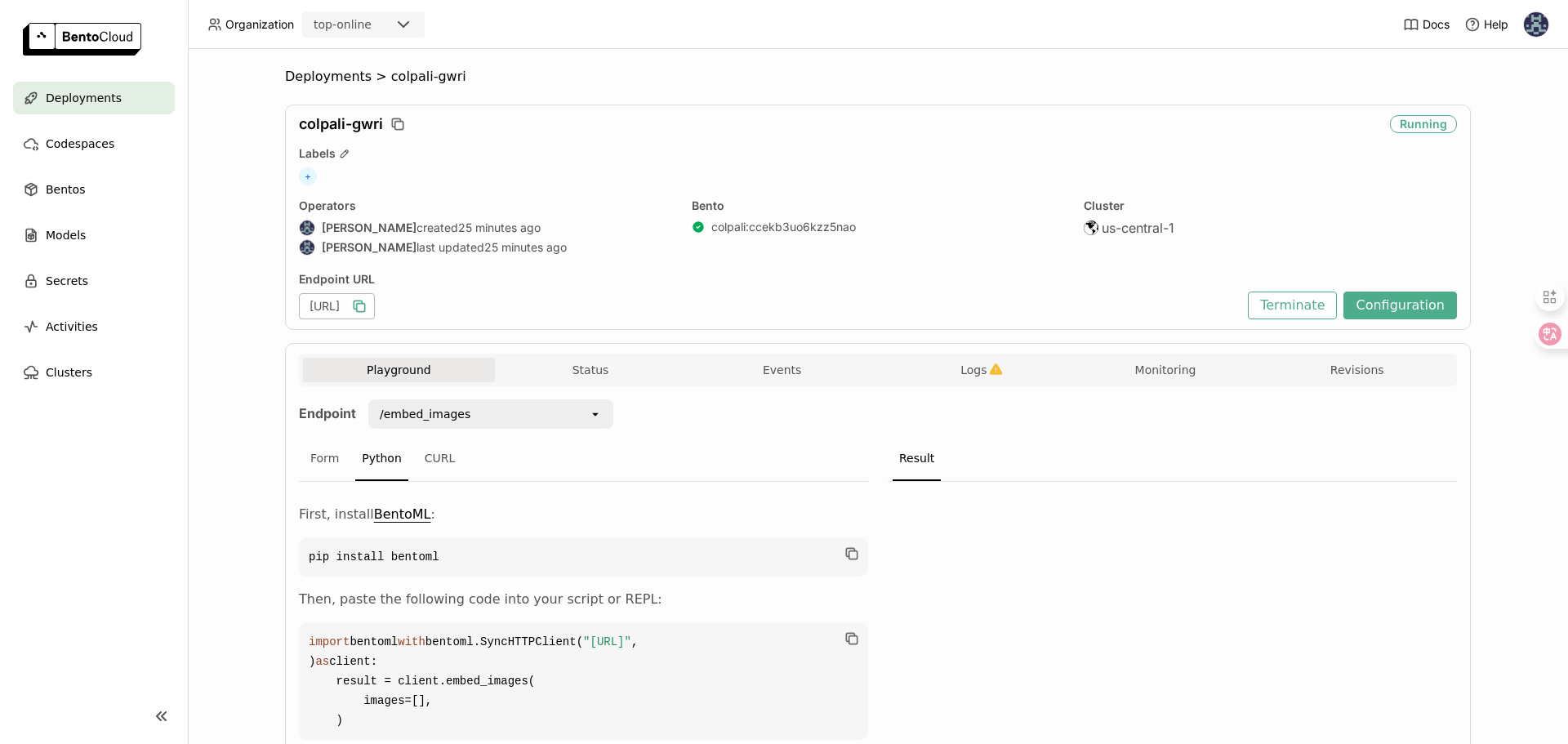
click at [412, 417] on div "/embed_images" at bounding box center [425, 414] width 91 height 16
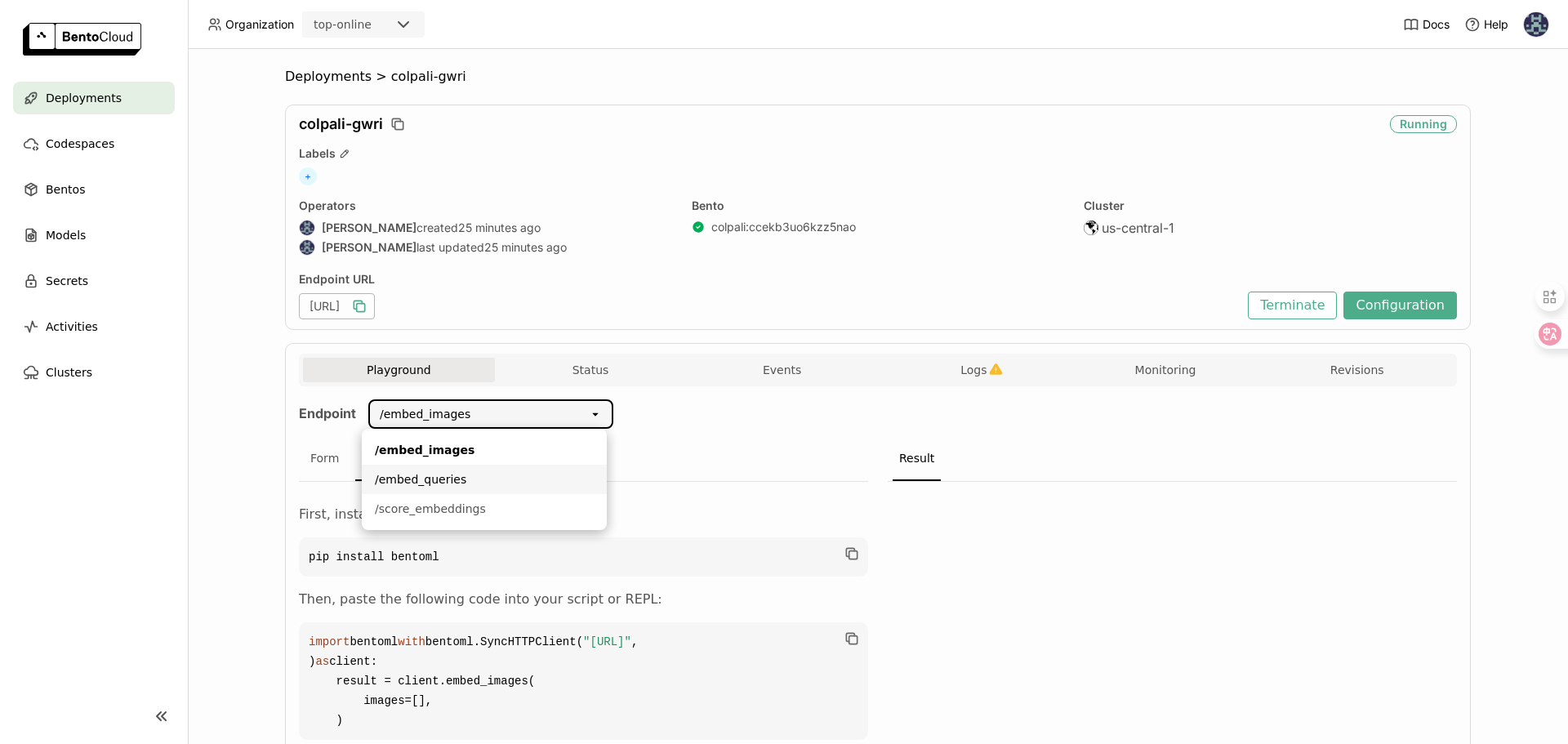
click at [454, 475] on div "/embed_queries" at bounding box center [484, 479] width 218 height 16
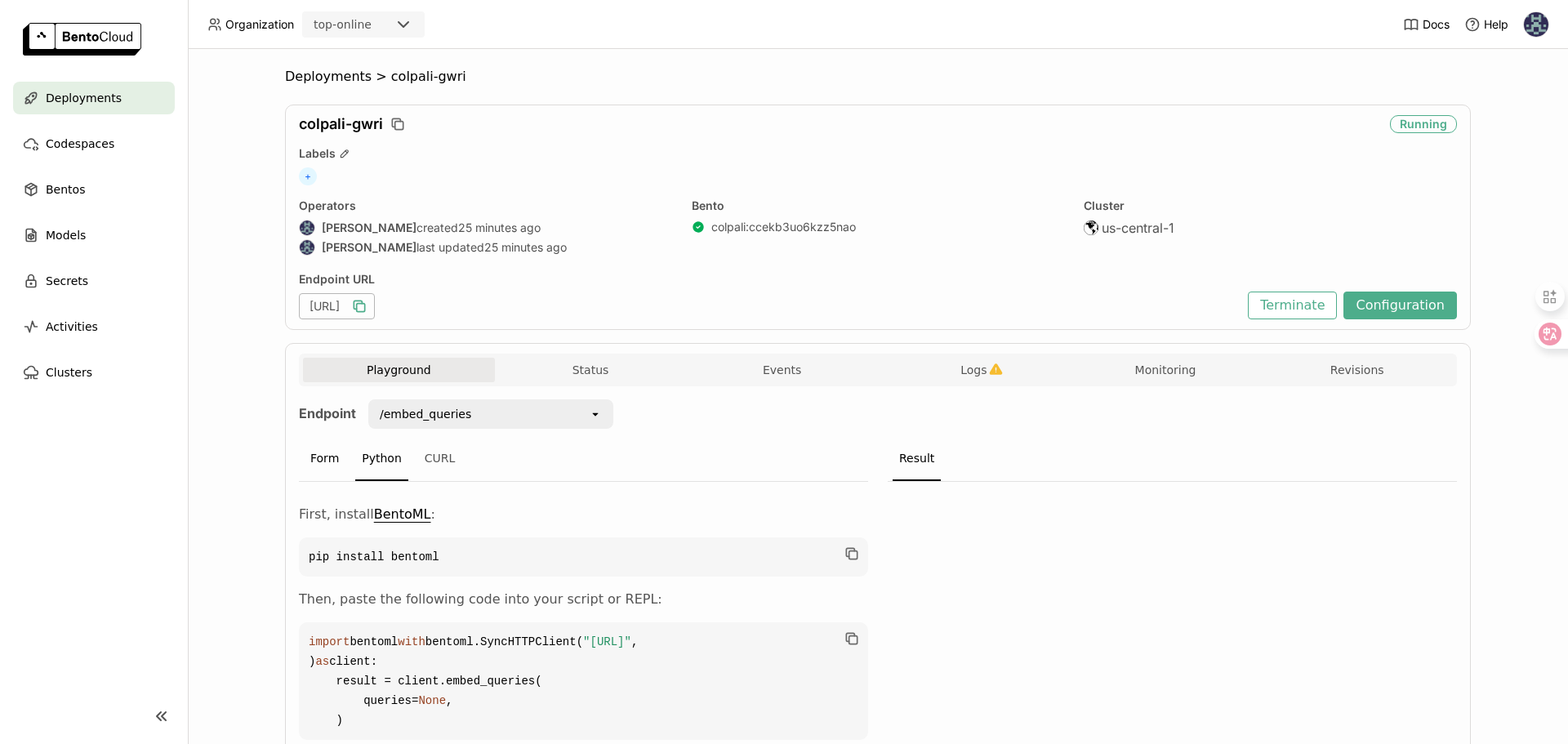
click at [330, 459] on div "Form" at bounding box center [324, 459] width 42 height 44
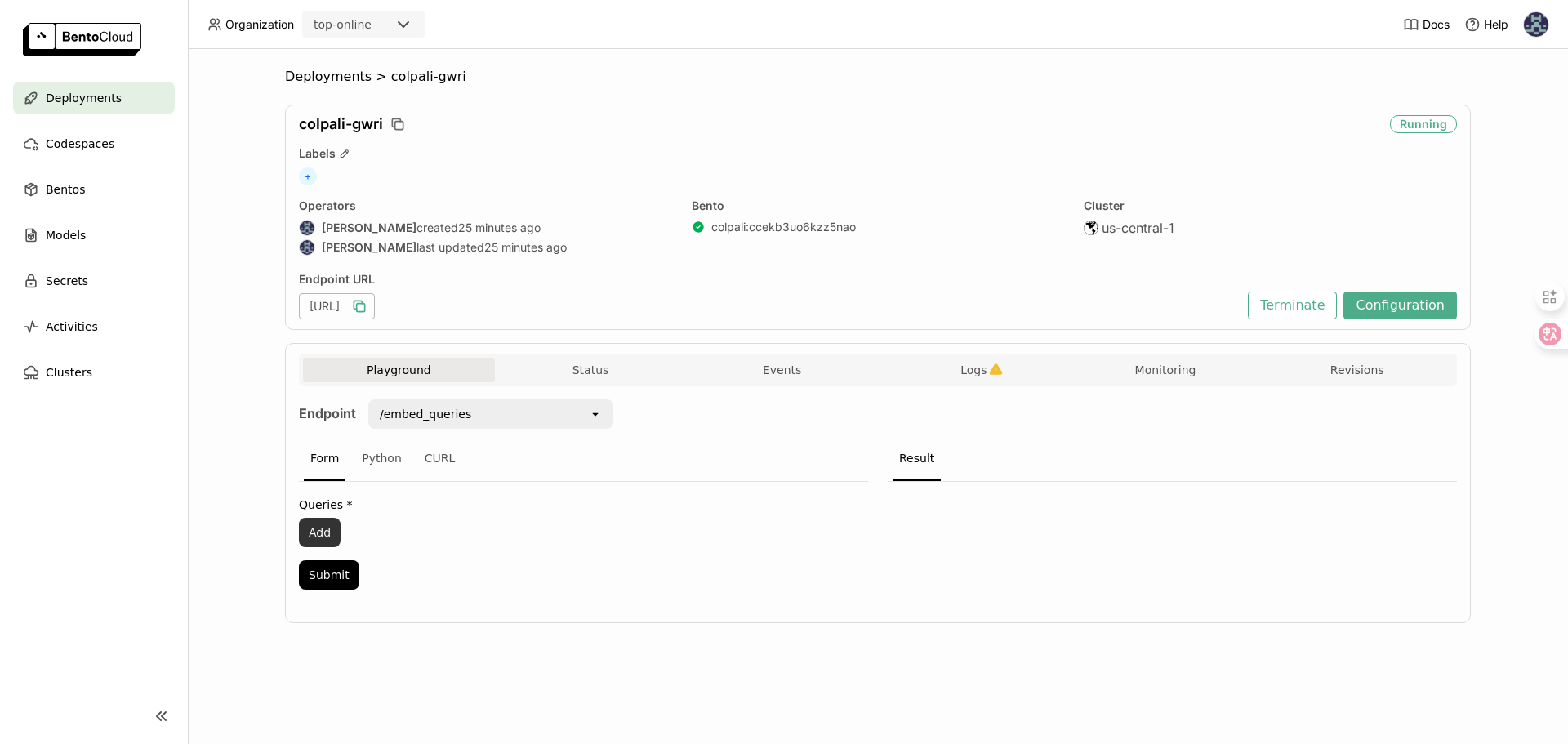
click at [333, 534] on button "Add" at bounding box center [320, 532] width 42 height 29
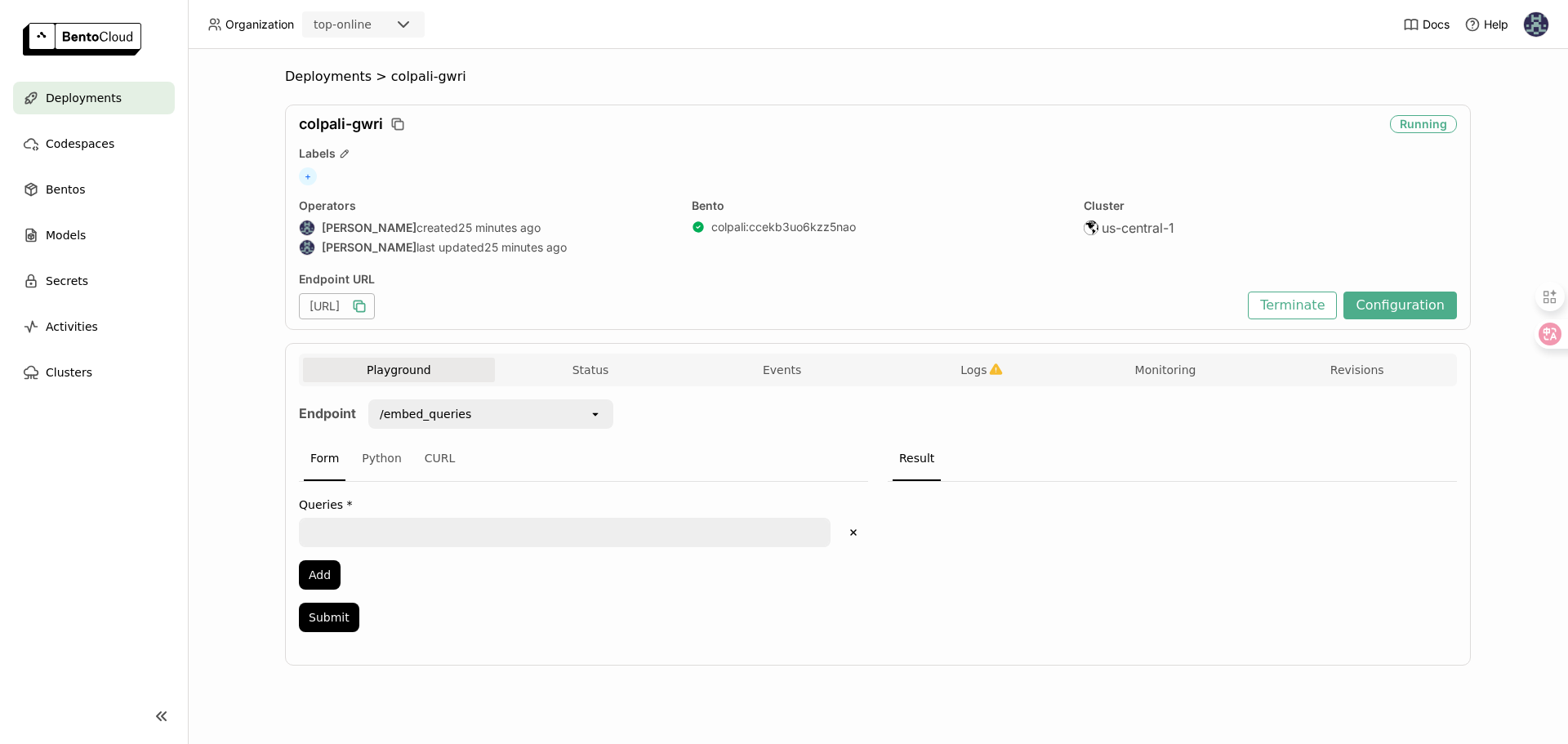
click at [374, 533] on textarea at bounding box center [564, 532] width 528 height 26
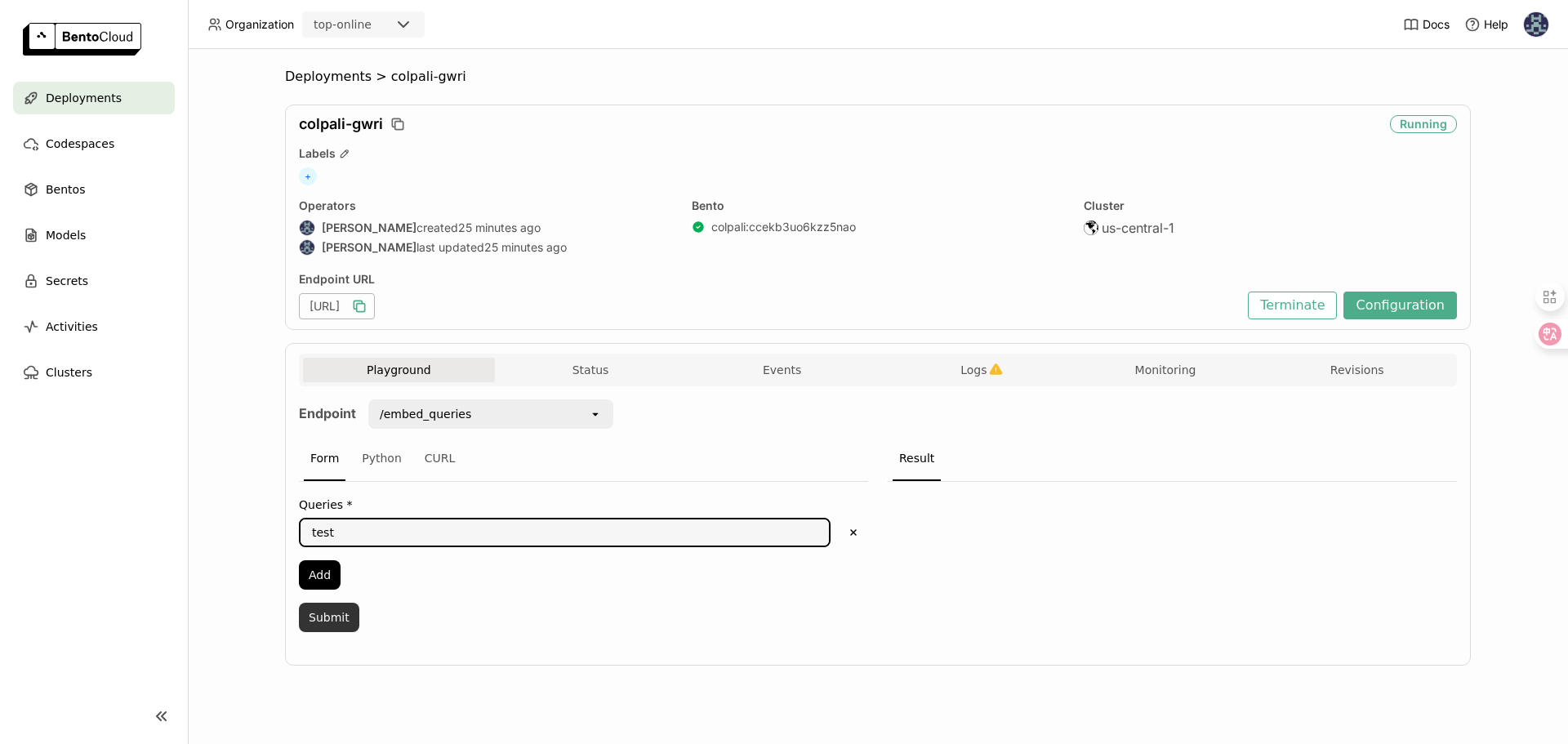
type textarea "test"
click at [326, 620] on button "Submit" at bounding box center [329, 617] width 60 height 29
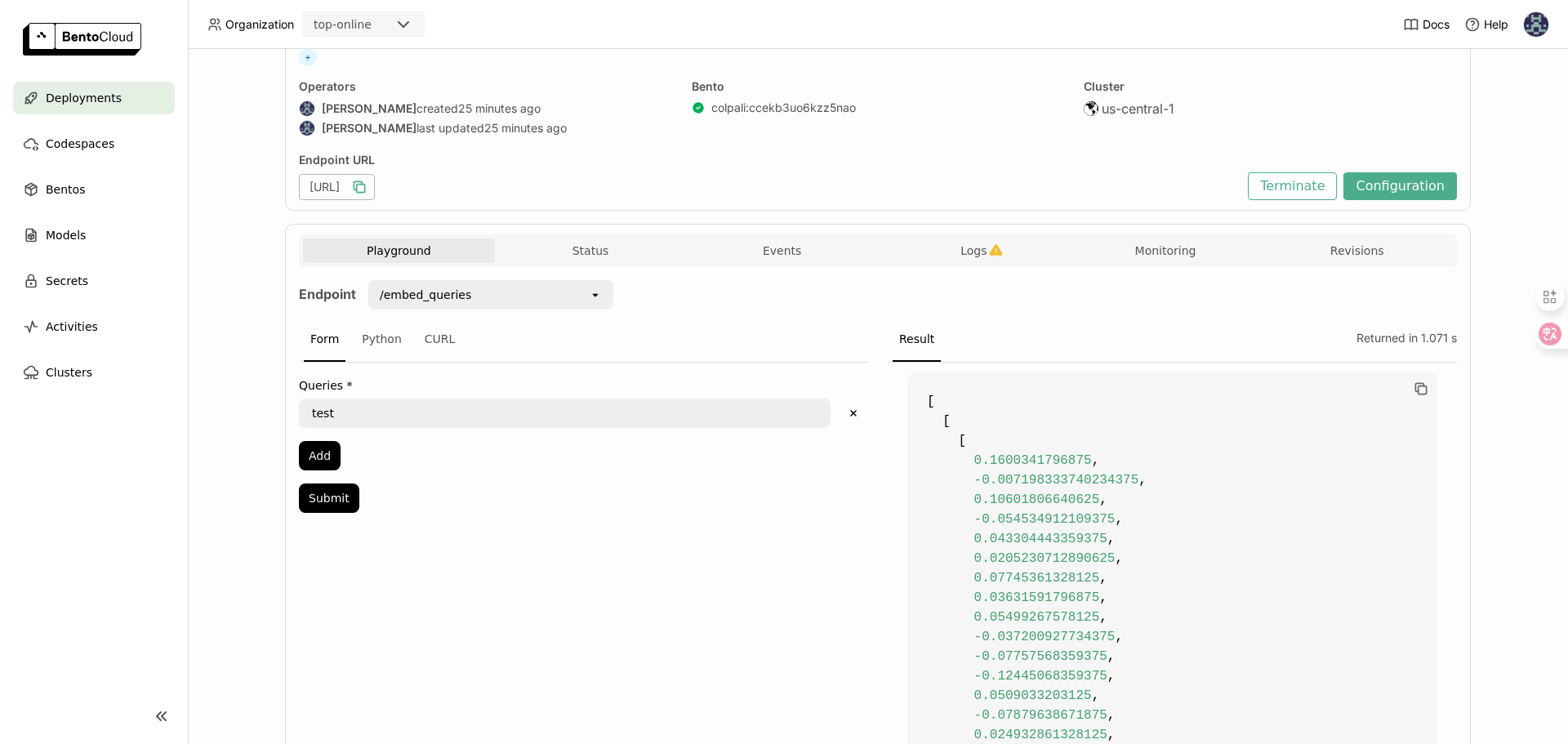
scroll to position [120, 0]
click at [557, 241] on button "Status" at bounding box center [590, 250] width 192 height 25
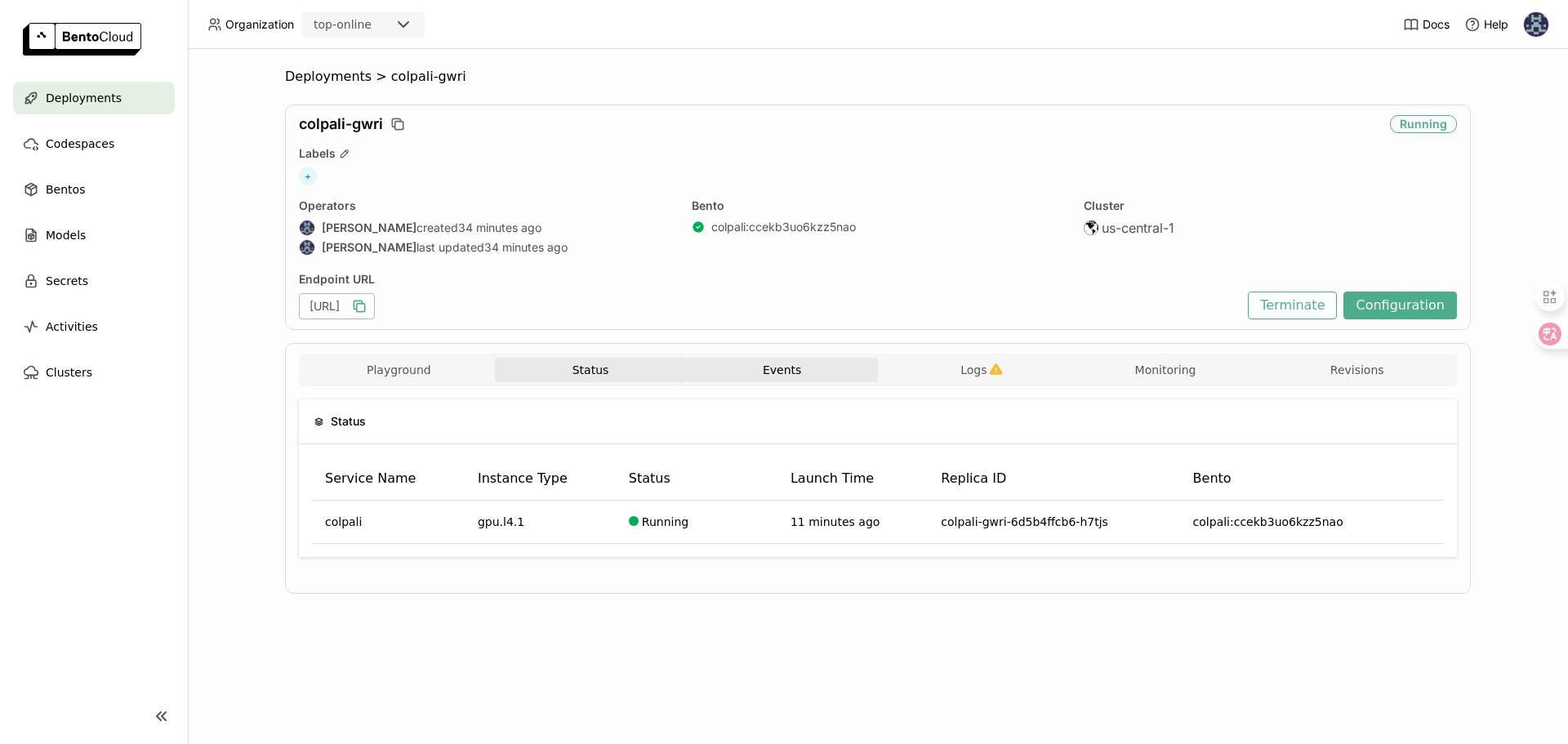
click at [791, 363] on button "Events" at bounding box center [782, 370] width 192 height 25
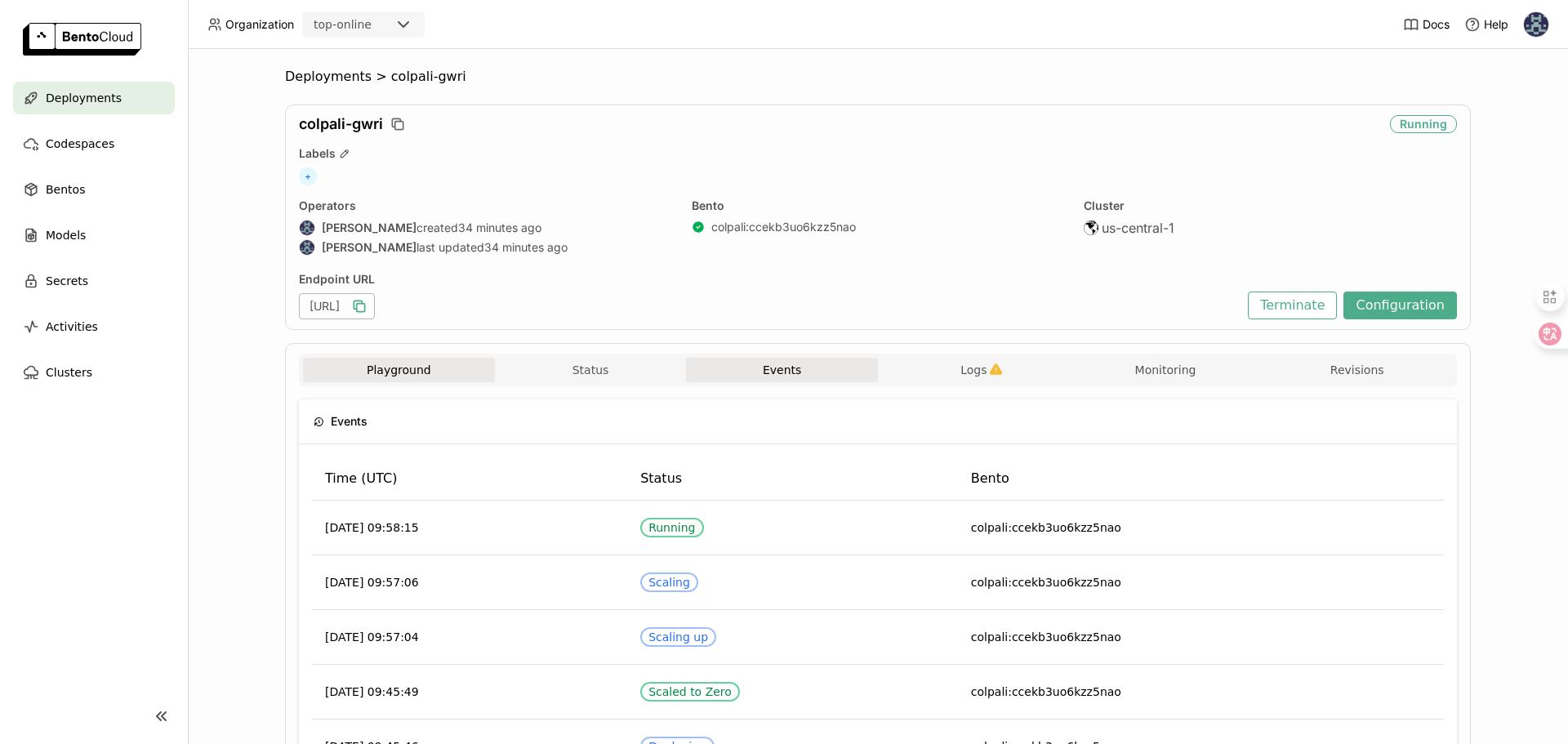
click at [376, 366] on button "Playground" at bounding box center [399, 370] width 192 height 25
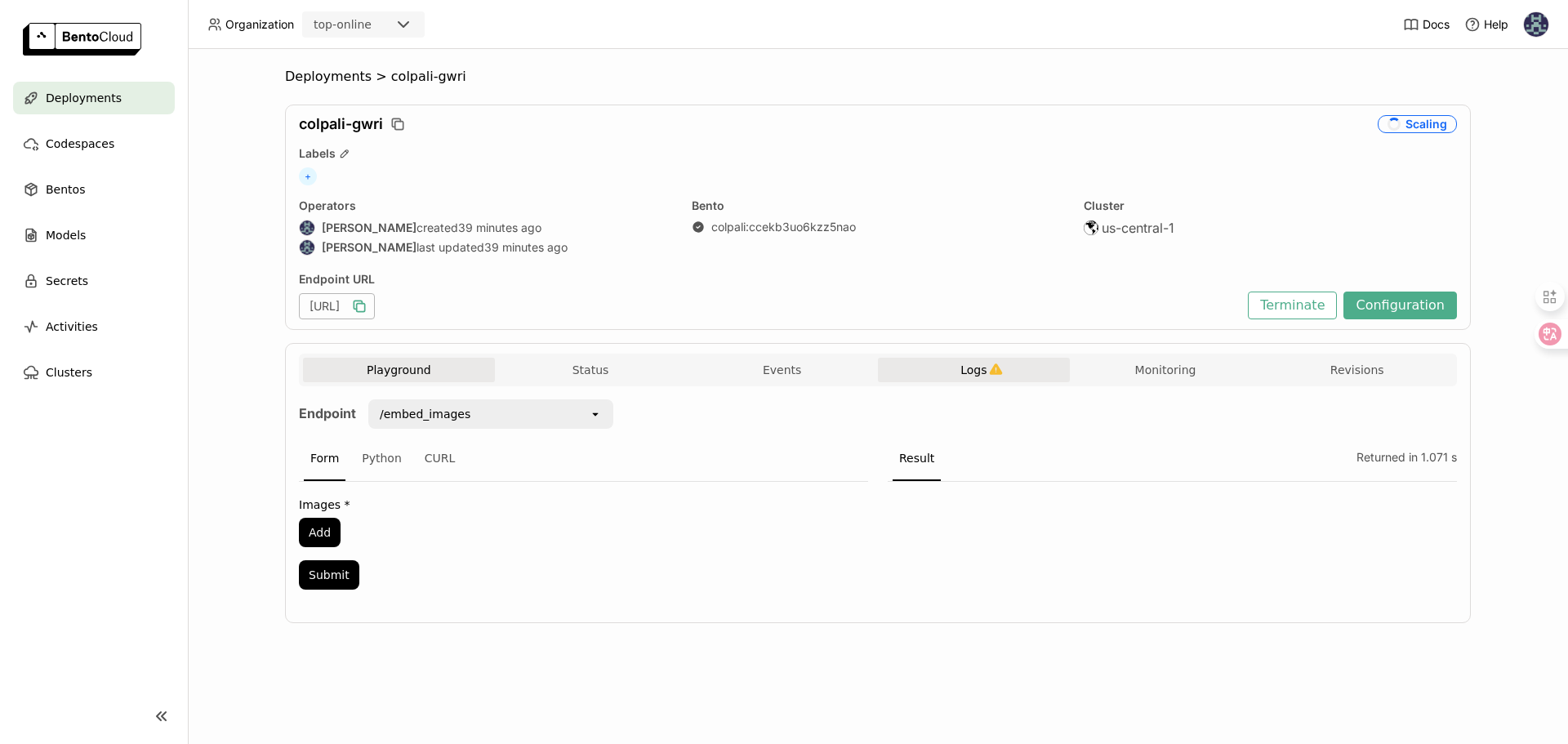
click at [962, 374] on span "Logs" at bounding box center [973, 369] width 26 height 15
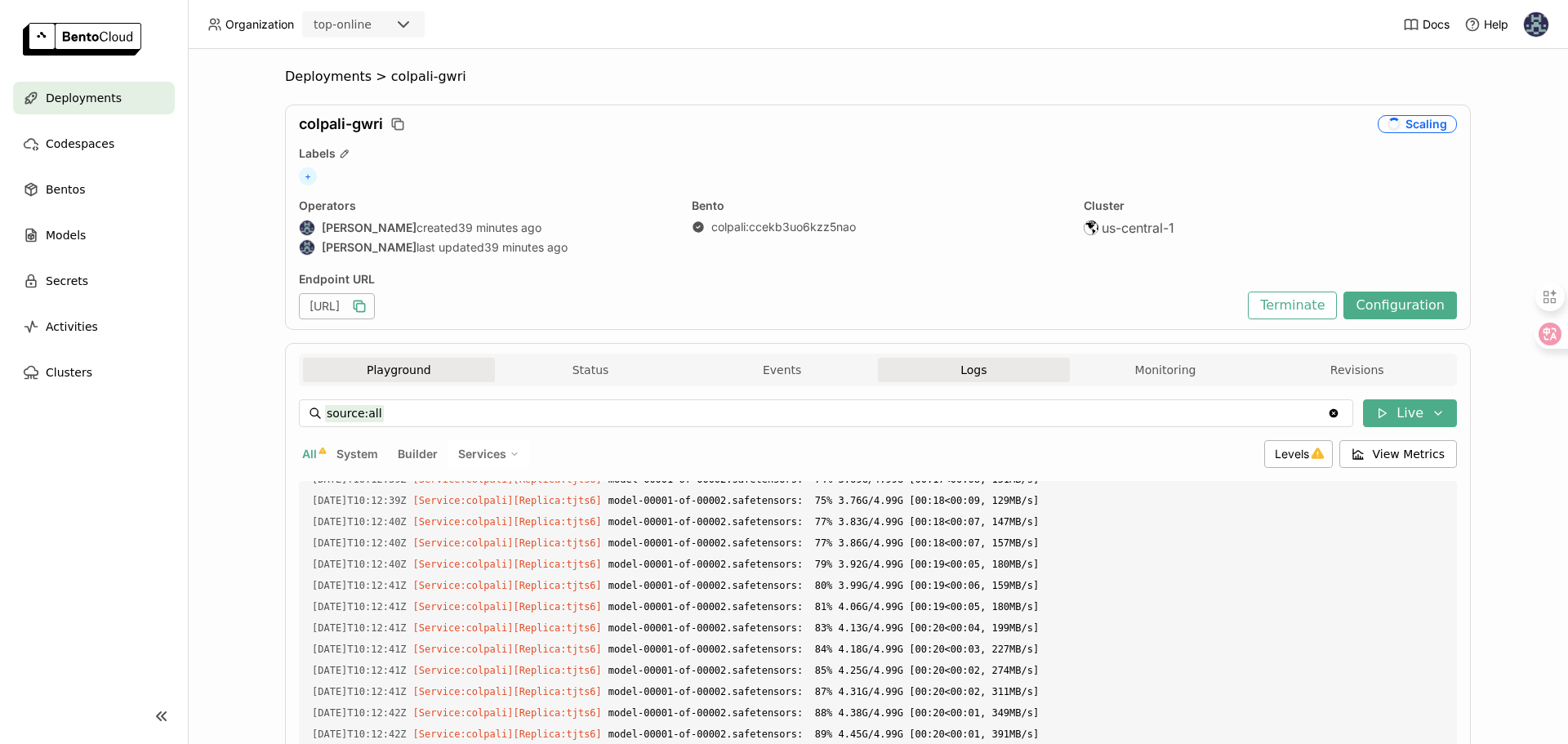
click at [376, 360] on button "Playground" at bounding box center [399, 370] width 192 height 25
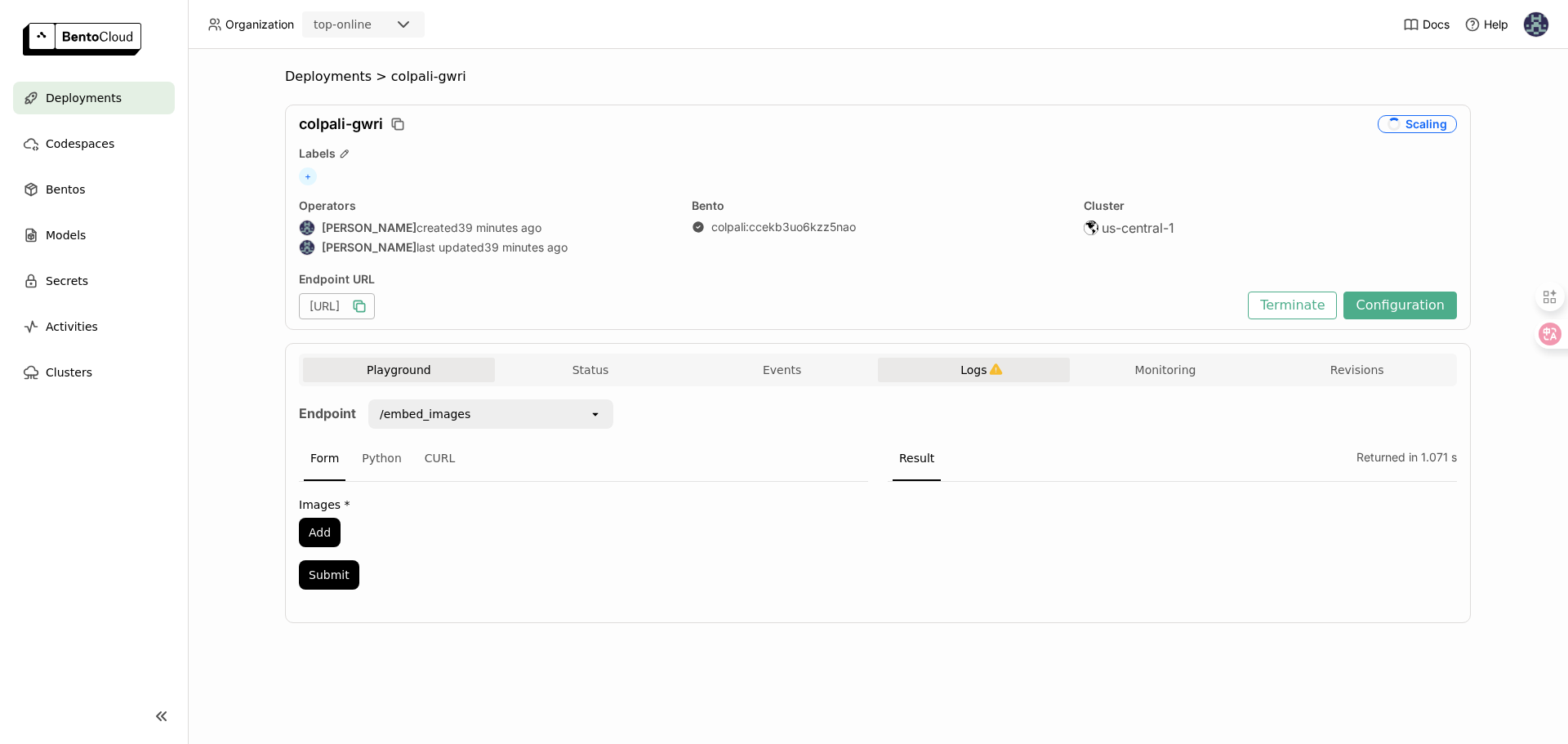
click at [961, 369] on span "Logs" at bounding box center [973, 369] width 26 height 15
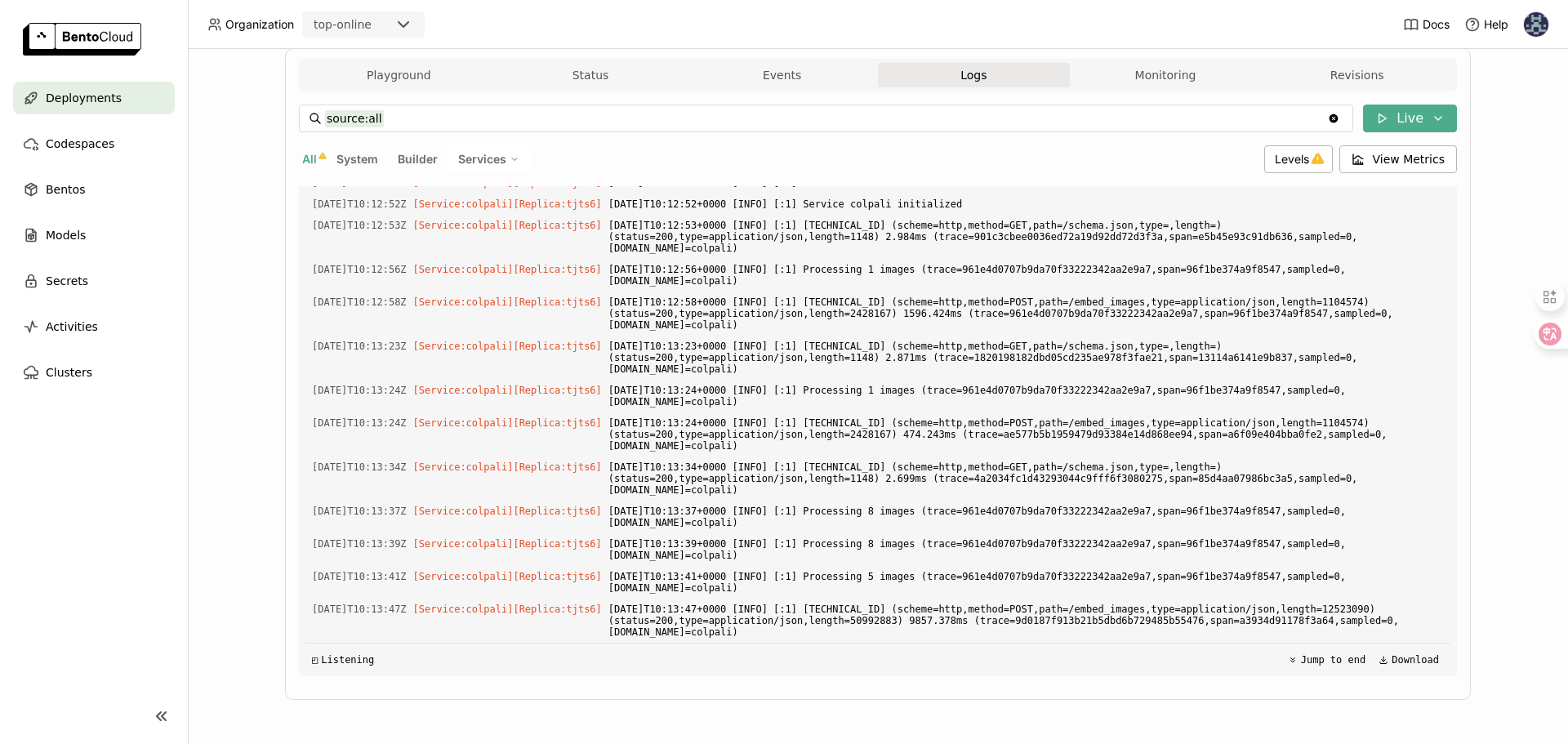
scroll to position [7218, 0]
click at [587, 82] on button "Status" at bounding box center [590, 75] width 192 height 25
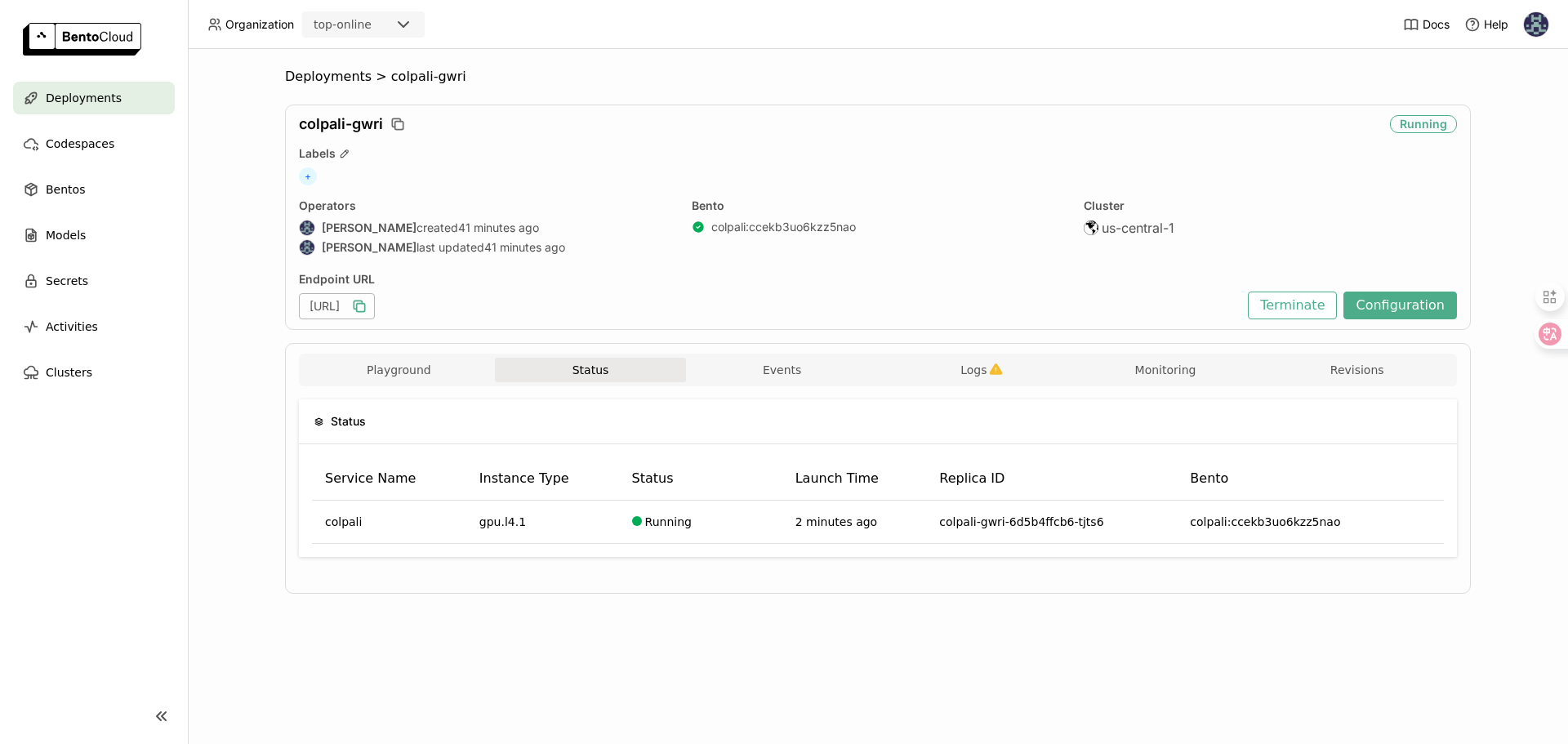
click at [921, 389] on div "Status Service Name Instance Type Status Launch Time Replica ID Bento colpali g…" at bounding box center [878, 485] width 1158 height 197
click at [946, 380] on button "Logs" at bounding box center [974, 370] width 192 height 25
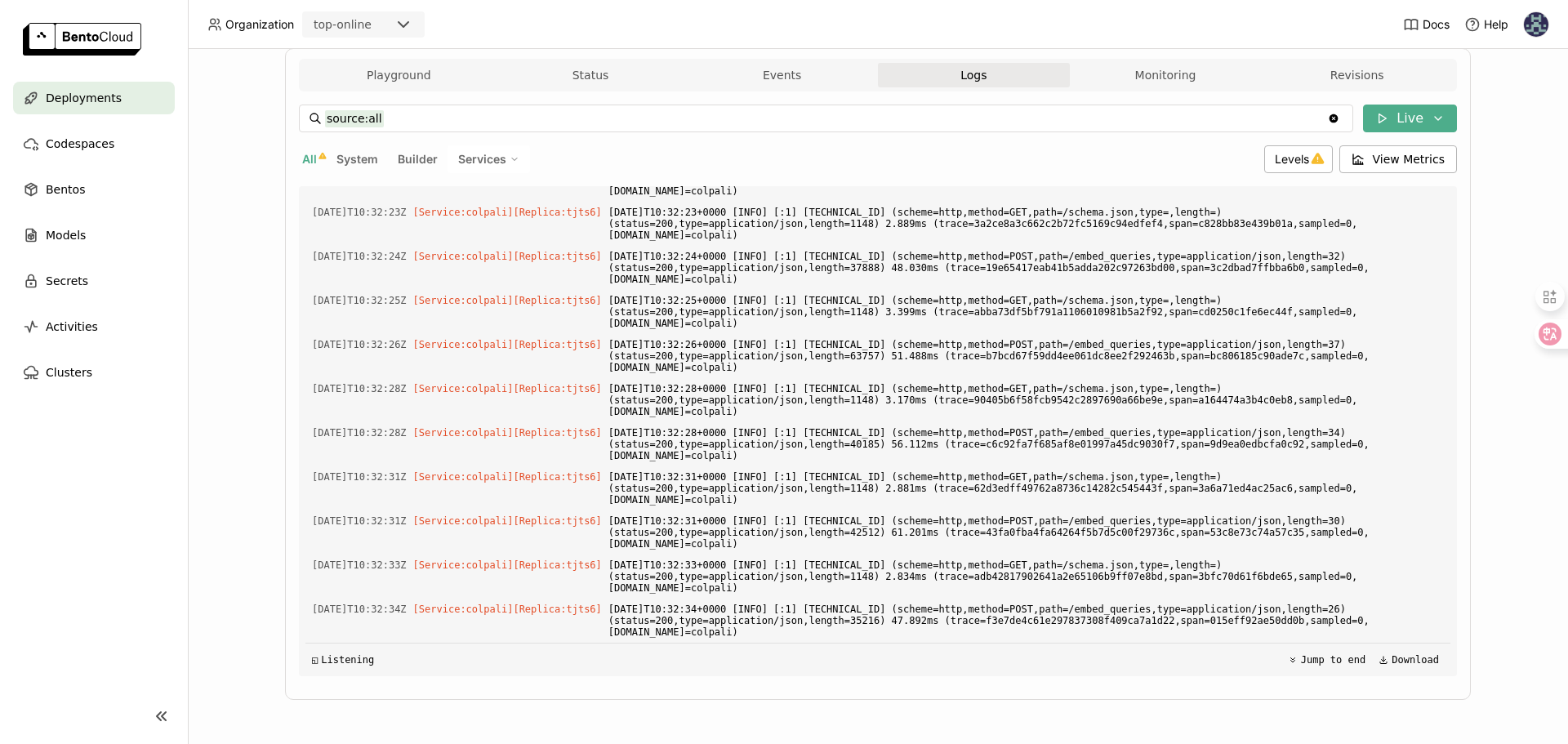
scroll to position [15641, 0]
click at [433, 71] on button "Playground" at bounding box center [399, 75] width 192 height 25
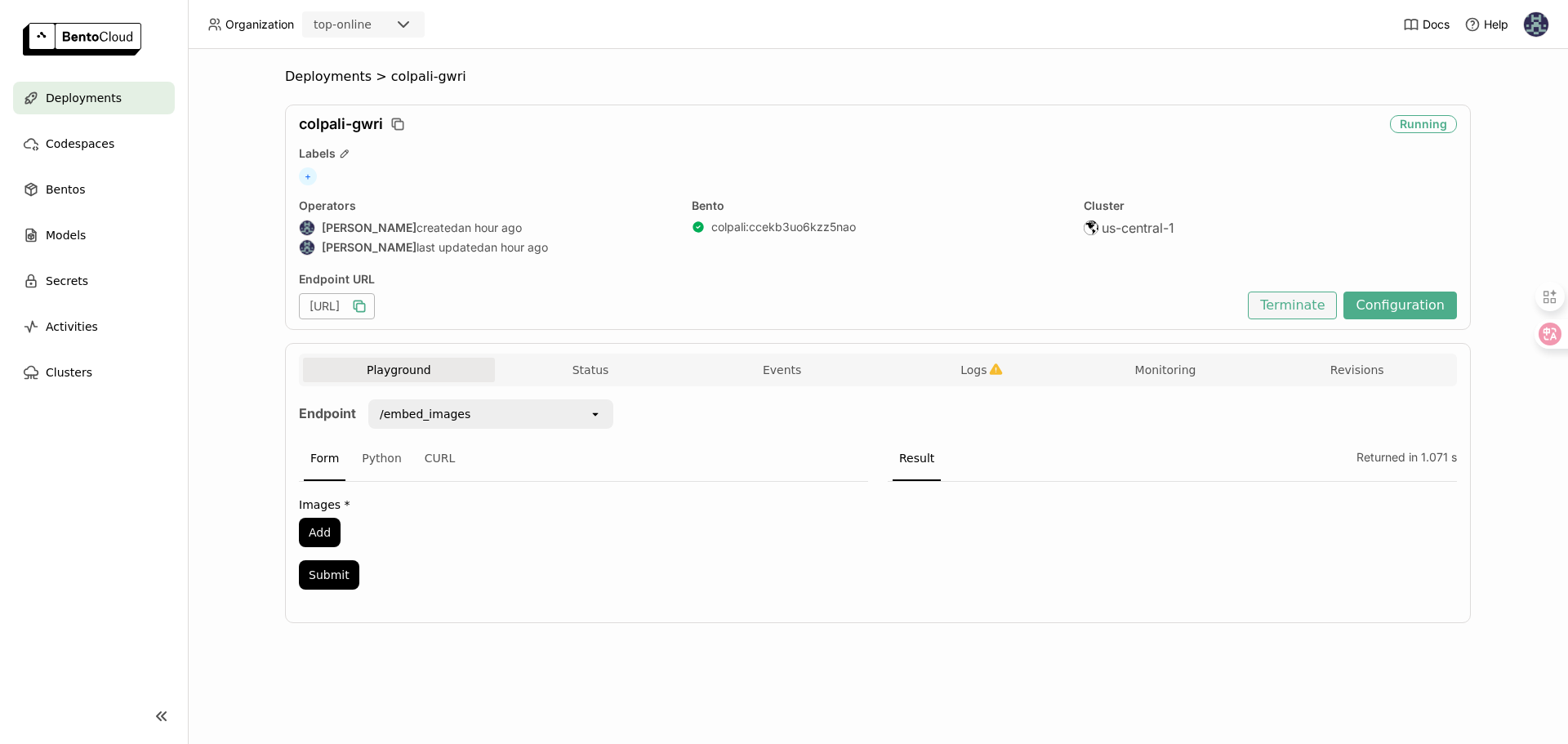
click at [1320, 304] on button "Terminate" at bounding box center [1292, 305] width 89 height 28
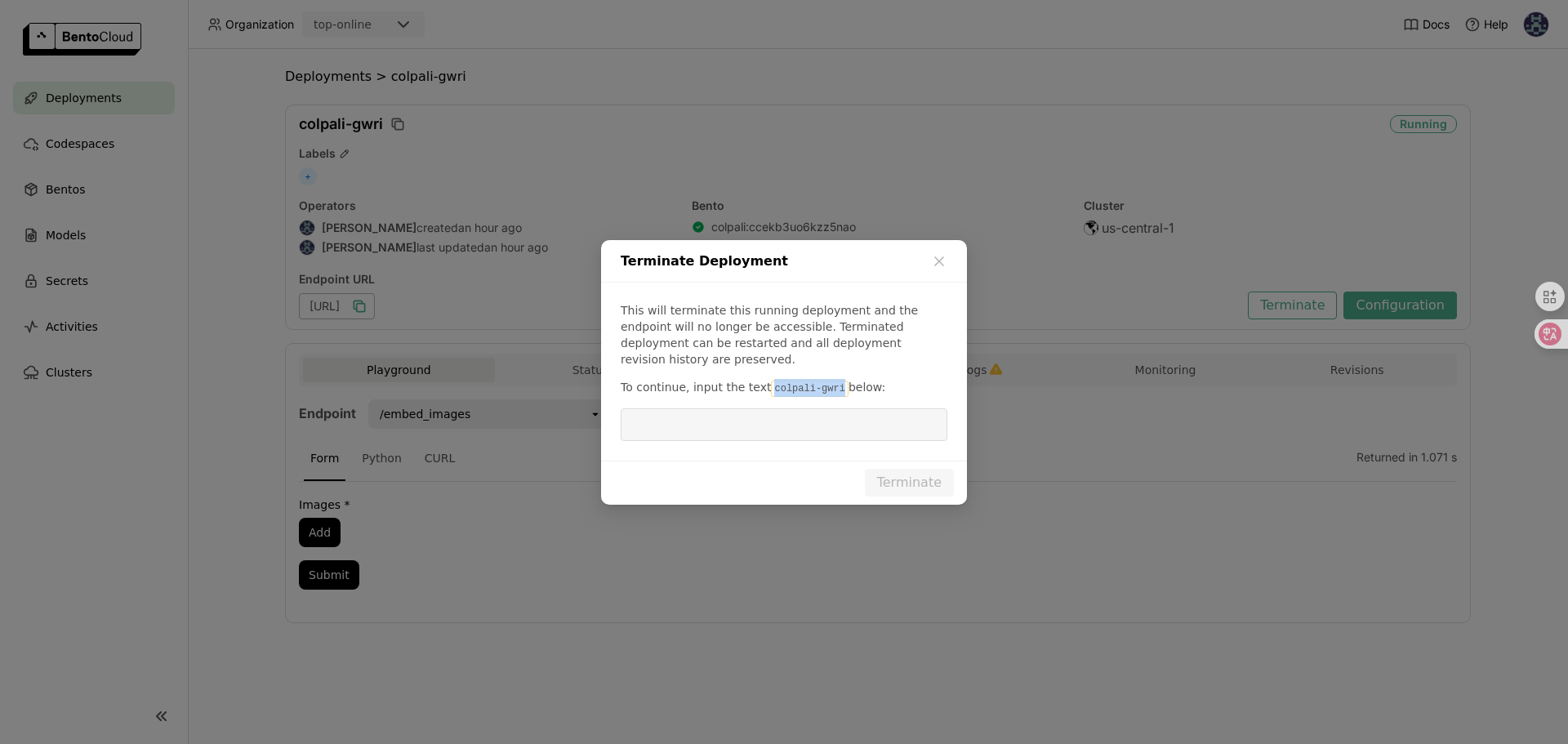
drag, startPoint x: 838, startPoint y: 388, endPoint x: 768, endPoint y: 392, distance: 70.1
click at [771, 392] on code "colpali-gwri" at bounding box center [809, 389] width 76 height 16
copy code "colpali-gwri"
click at [760, 429] on input "dialog" at bounding box center [784, 424] width 307 height 31
paste input "colpali-gwri"
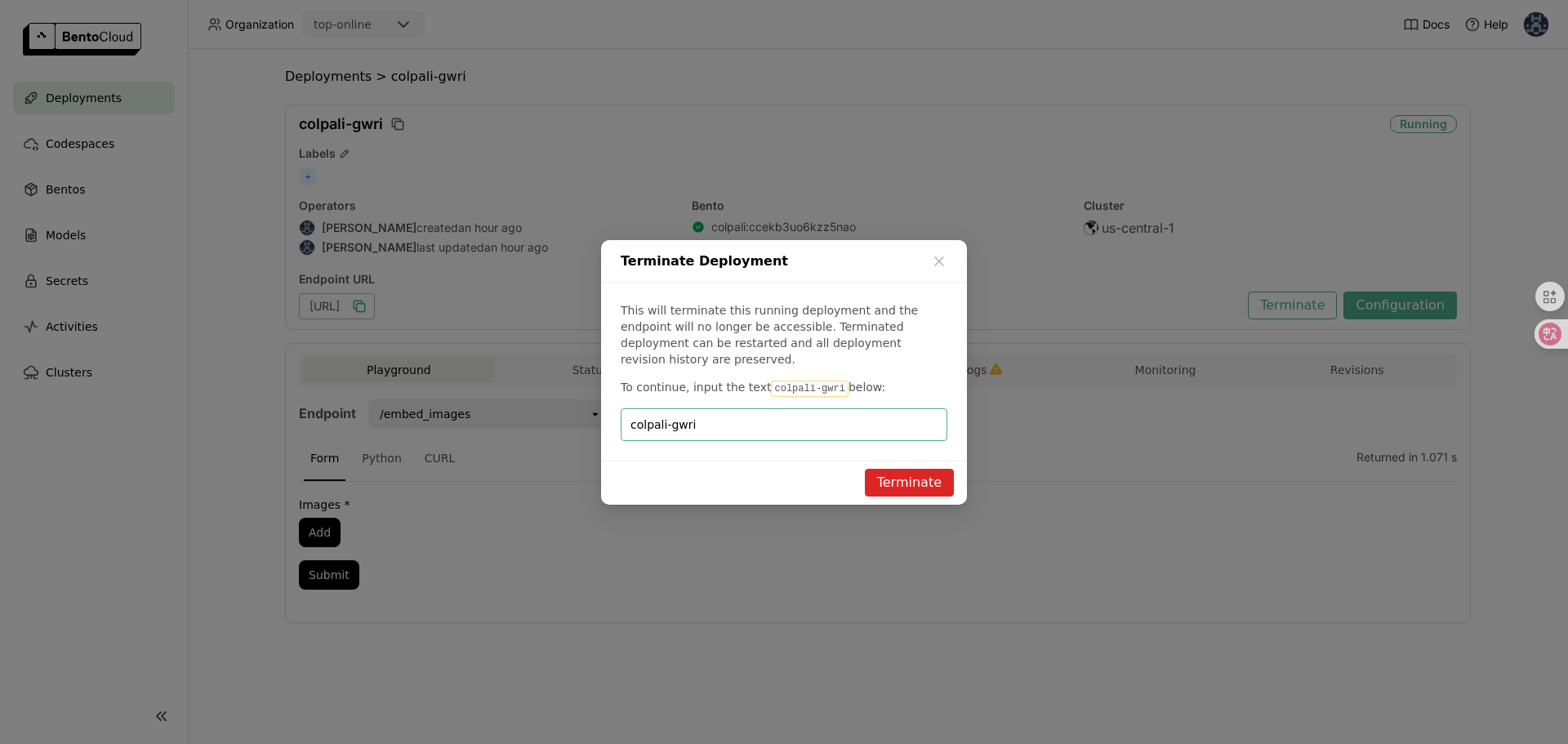
type input "colpali-gwri"
click at [897, 481] on button "Terminate" at bounding box center [909, 482] width 89 height 28
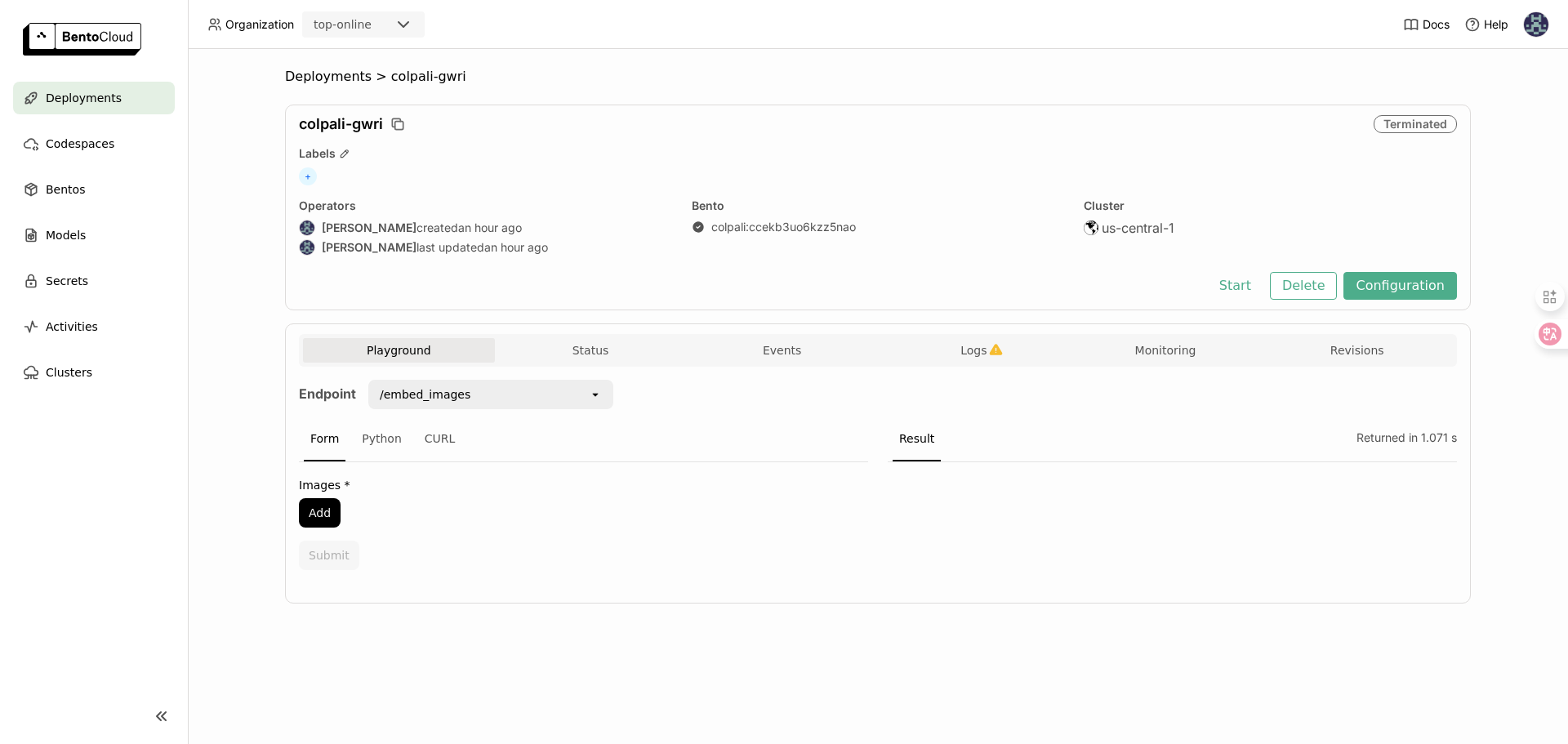
click at [87, 105] on span "Deployments" at bounding box center [84, 98] width 76 height 20
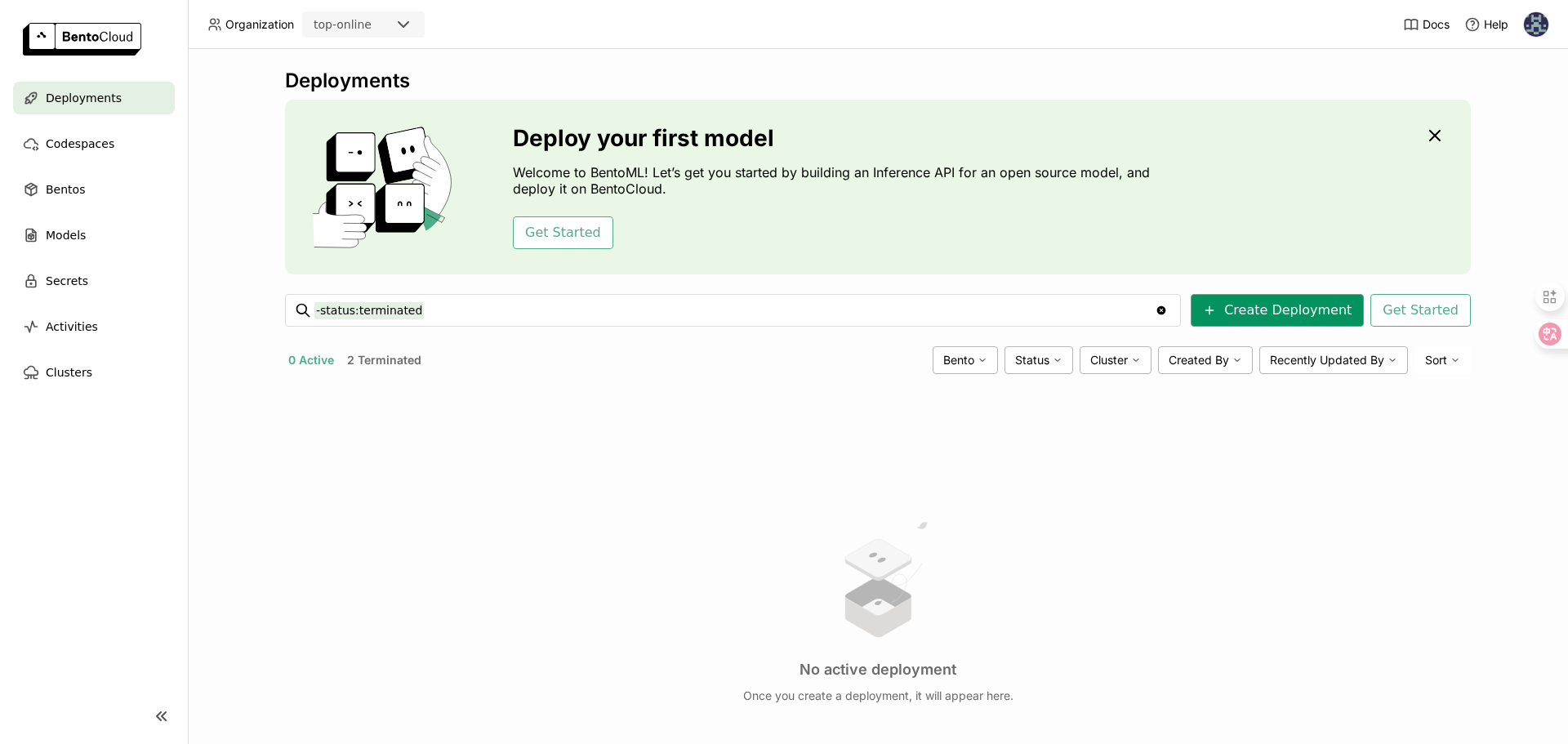
click at [1246, 305] on button "Create Deployment" at bounding box center [1277, 310] width 173 height 33
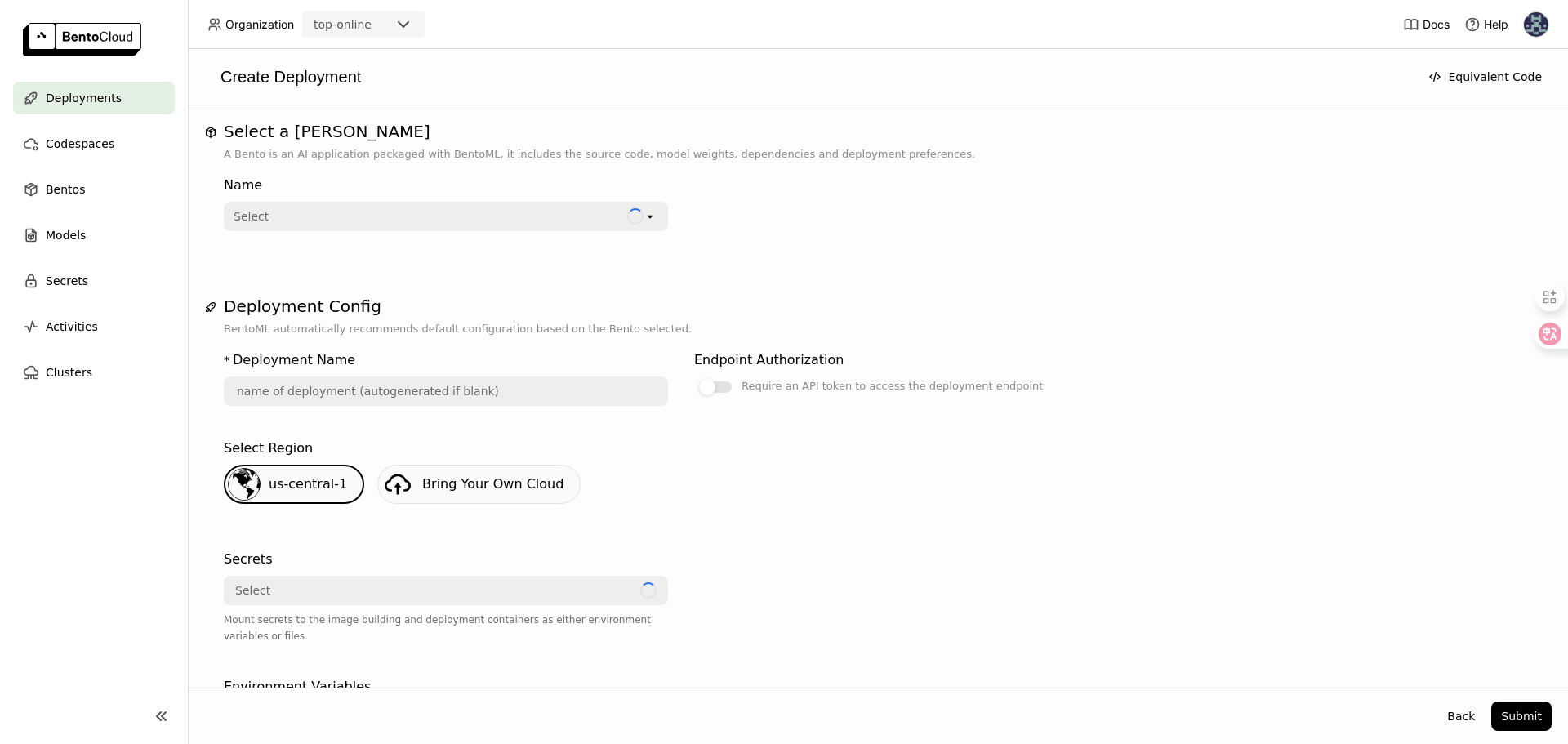
click at [372, 210] on div "Select" at bounding box center [426, 216] width 401 height 26
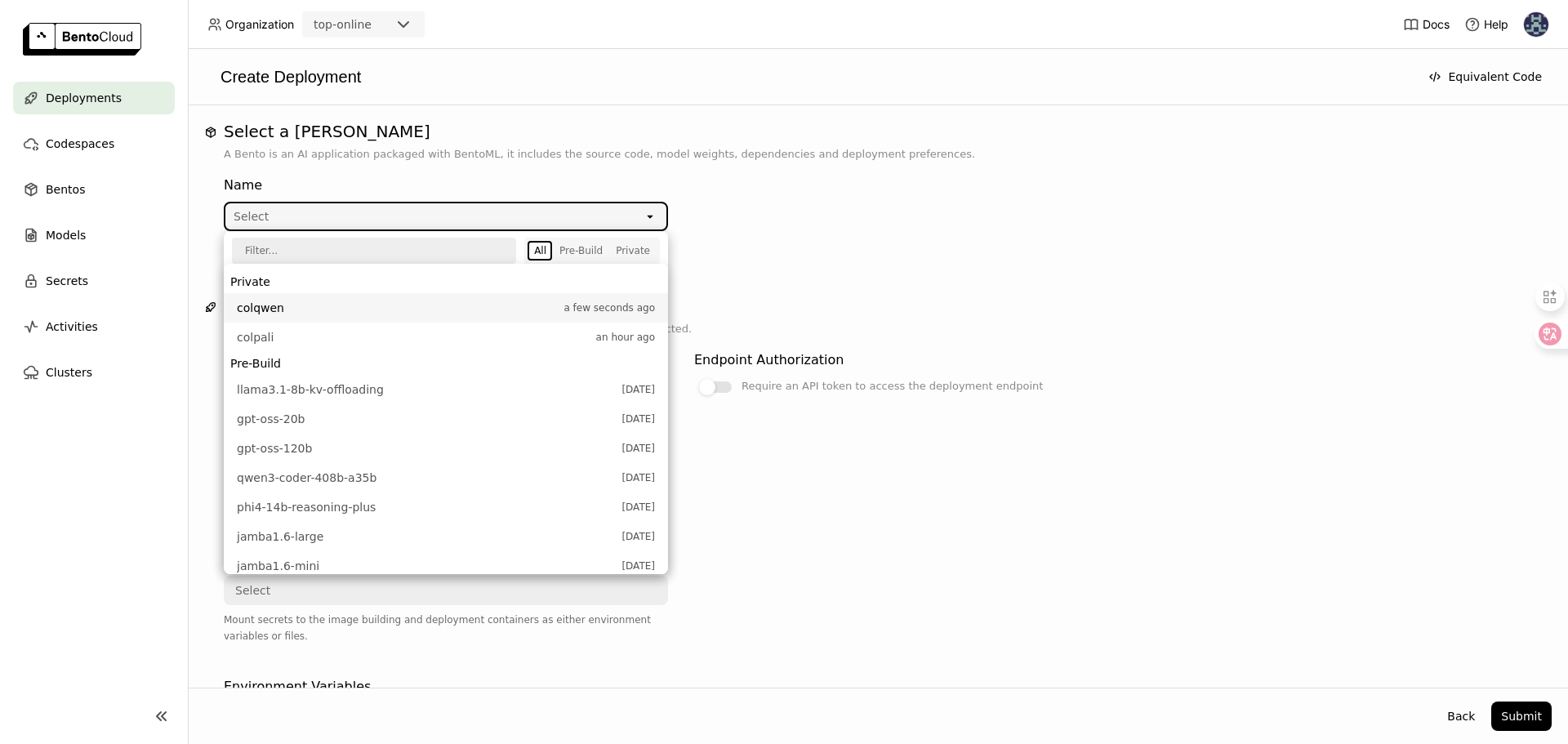
click at [334, 307] on span "colqwen" at bounding box center [396, 308] width 319 height 16
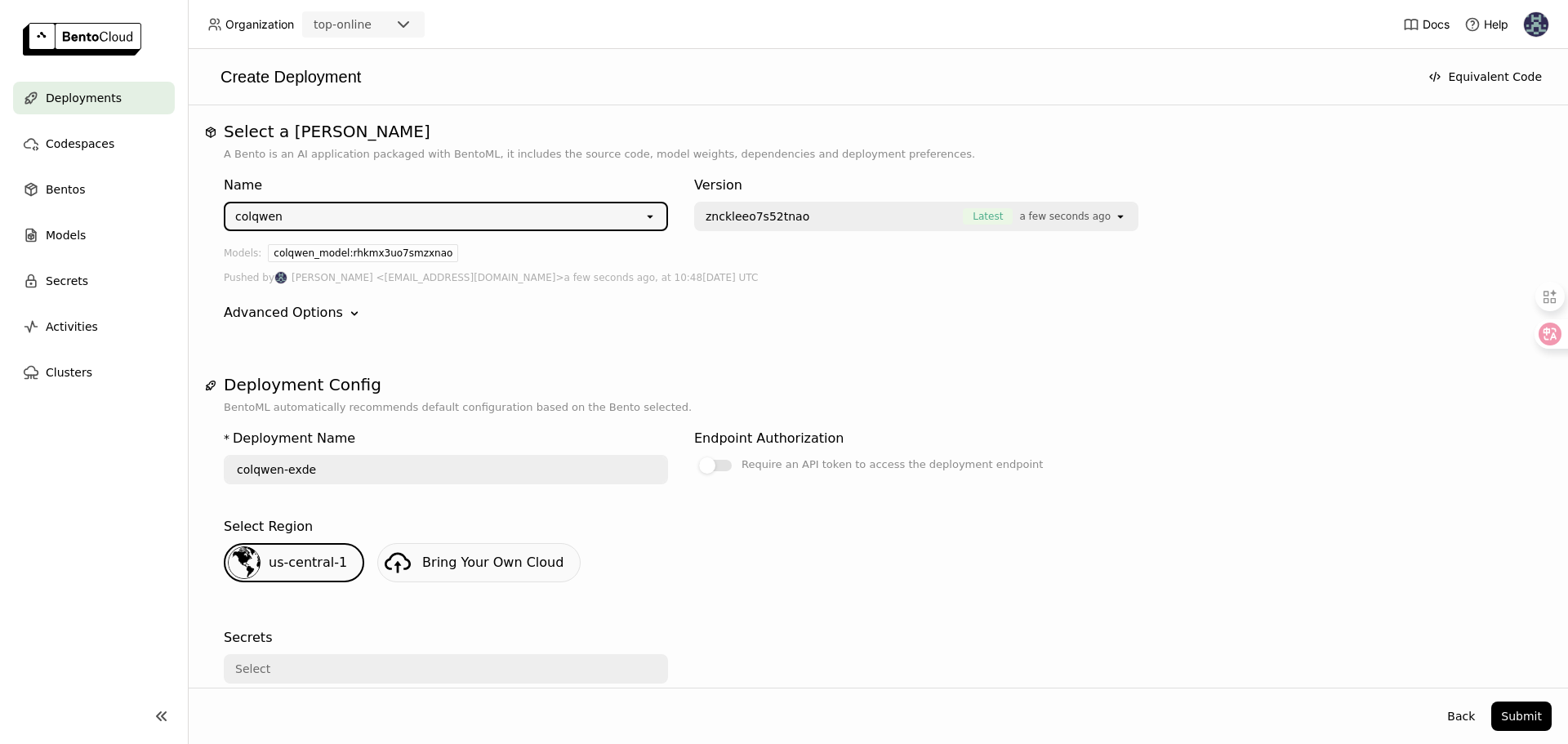
click at [762, 215] on span "znckleeo7s52tnao" at bounding box center [757, 217] width 104 height 16
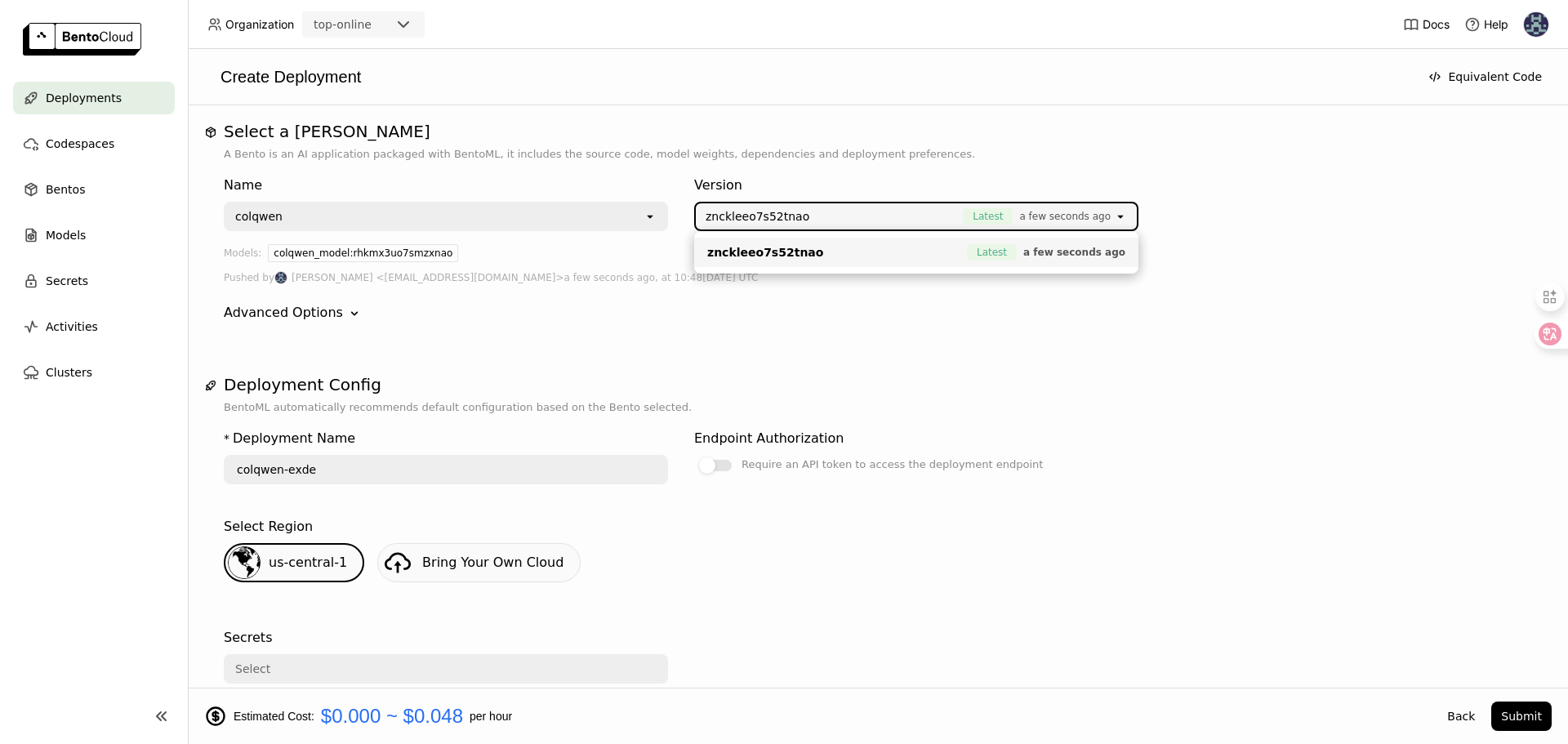
click at [775, 261] on li "znckleeo7s52tnao Latest a few seconds ago" at bounding box center [916, 252] width 444 height 29
type input "colqwen-ypsu"
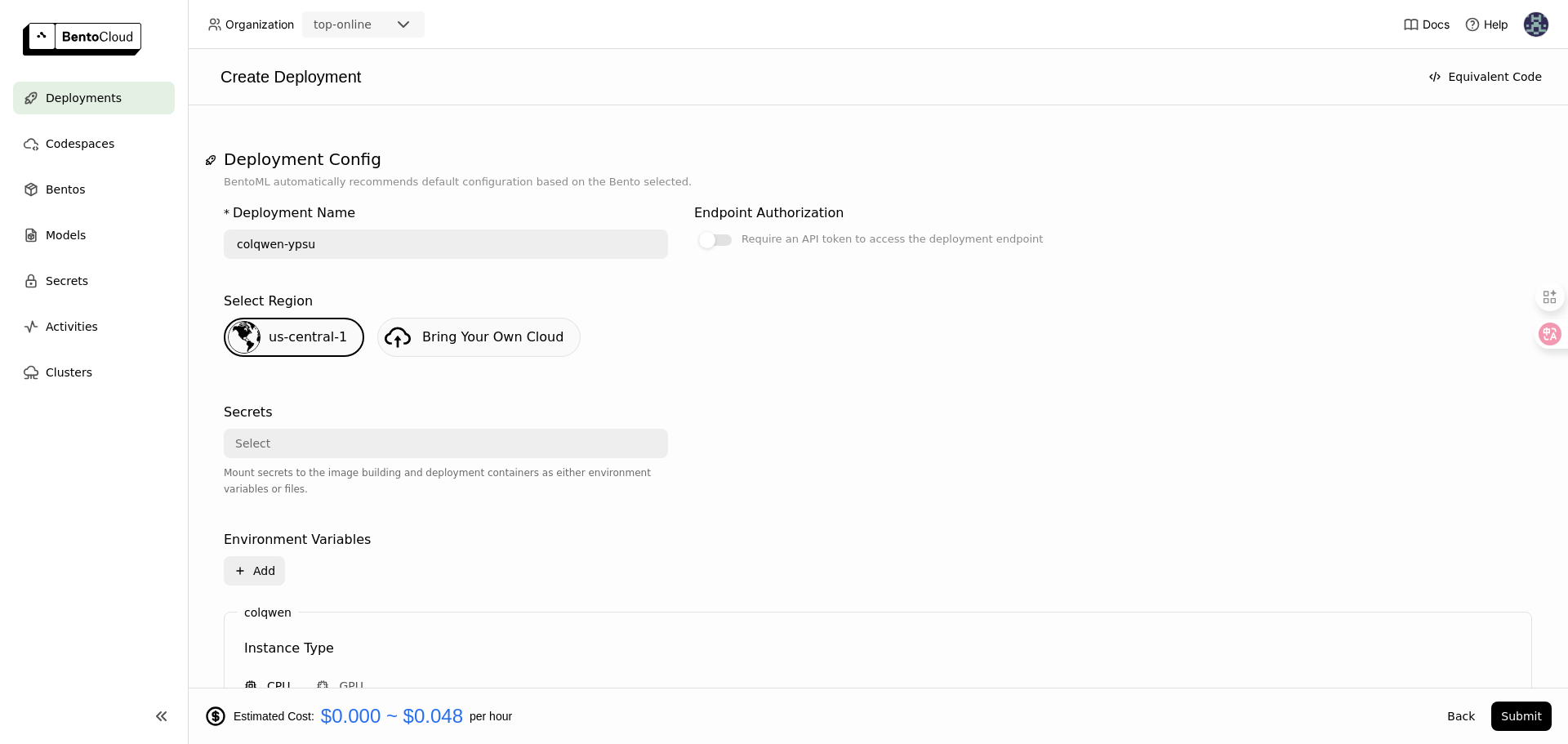
scroll to position [737, 0]
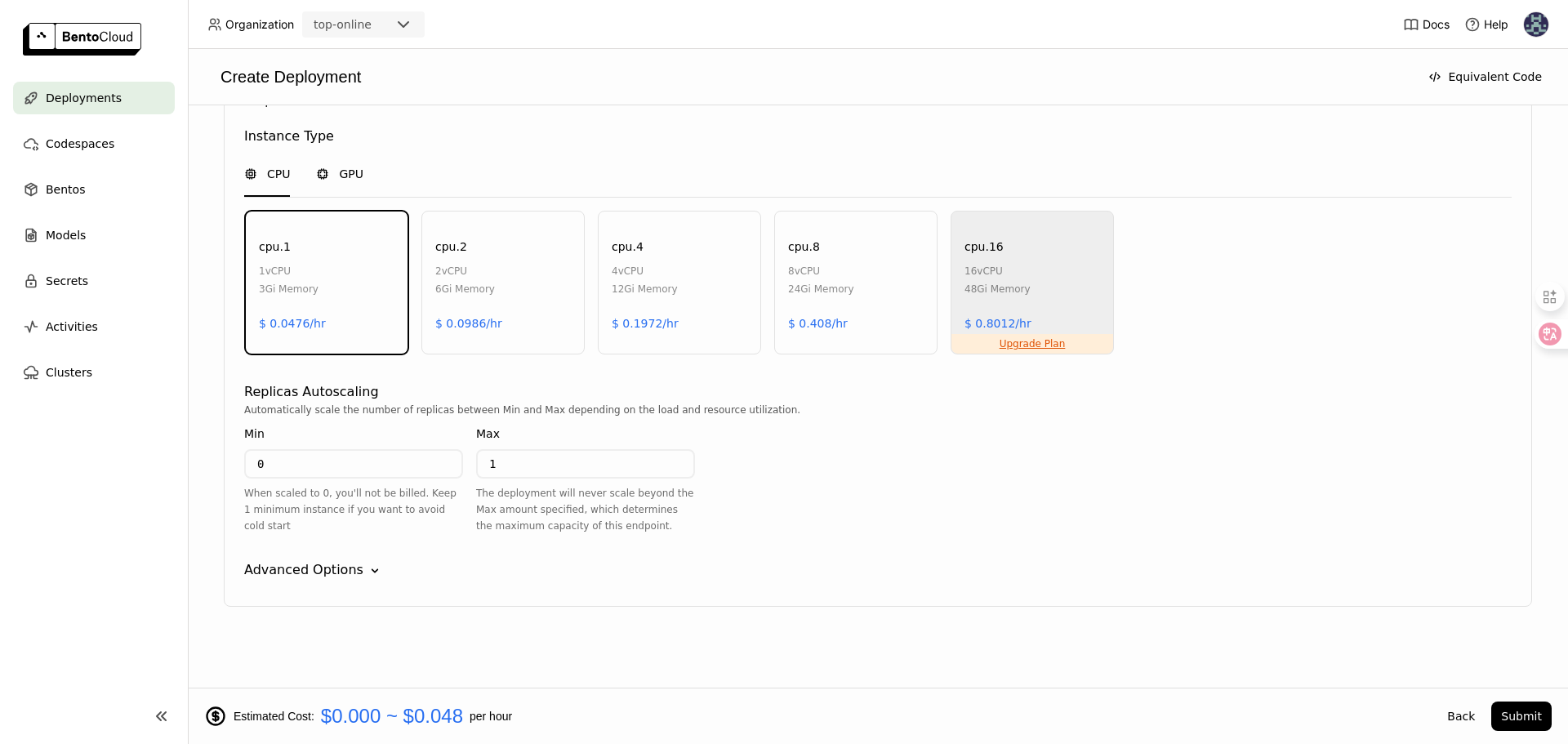
click at [336, 176] on div "GPU" at bounding box center [339, 174] width 47 height 16
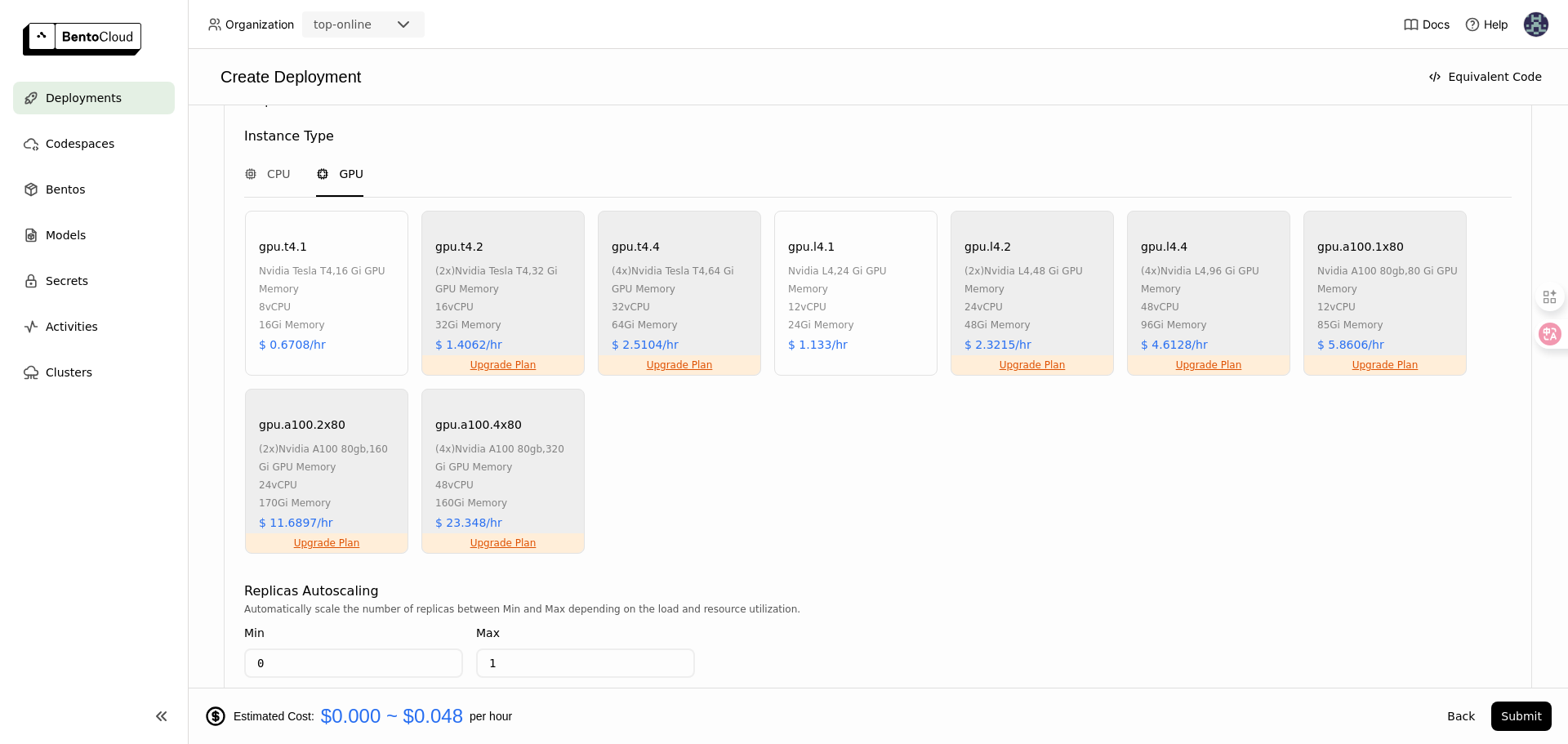
click at [810, 298] on div "12 vCPU" at bounding box center [858, 307] width 140 height 18
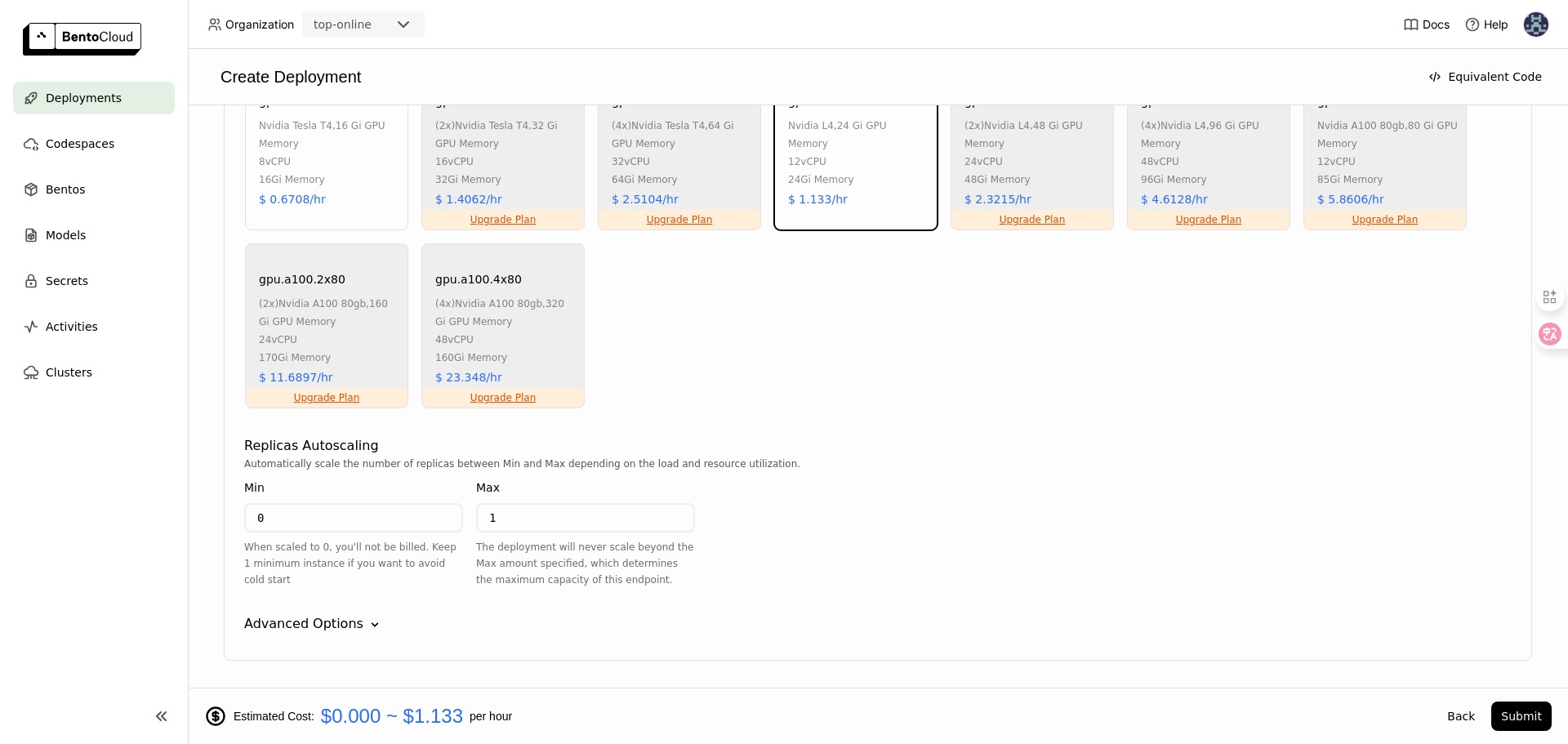
scroll to position [937, 0]
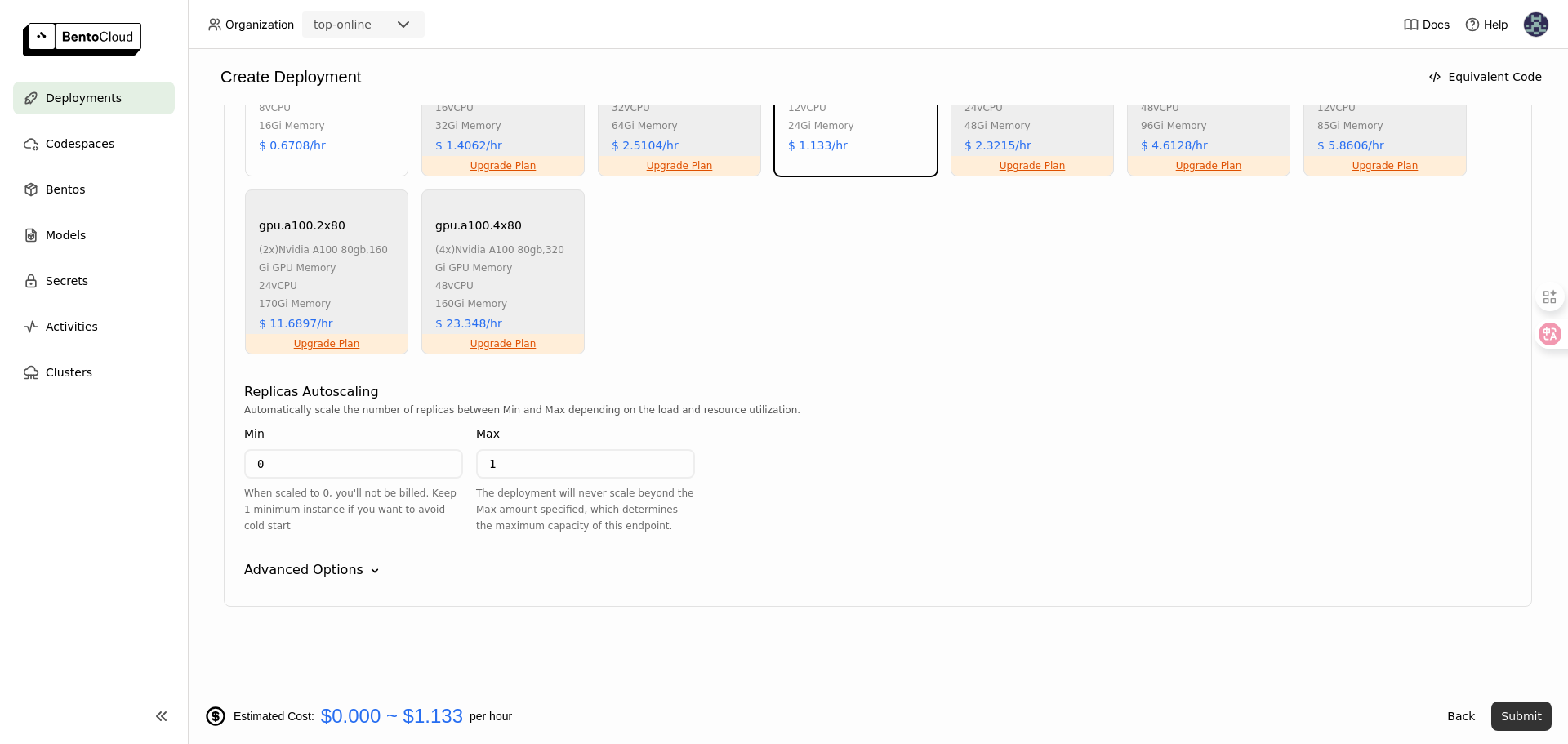
click at [1530, 709] on button "Submit" at bounding box center [1521, 716] width 60 height 29
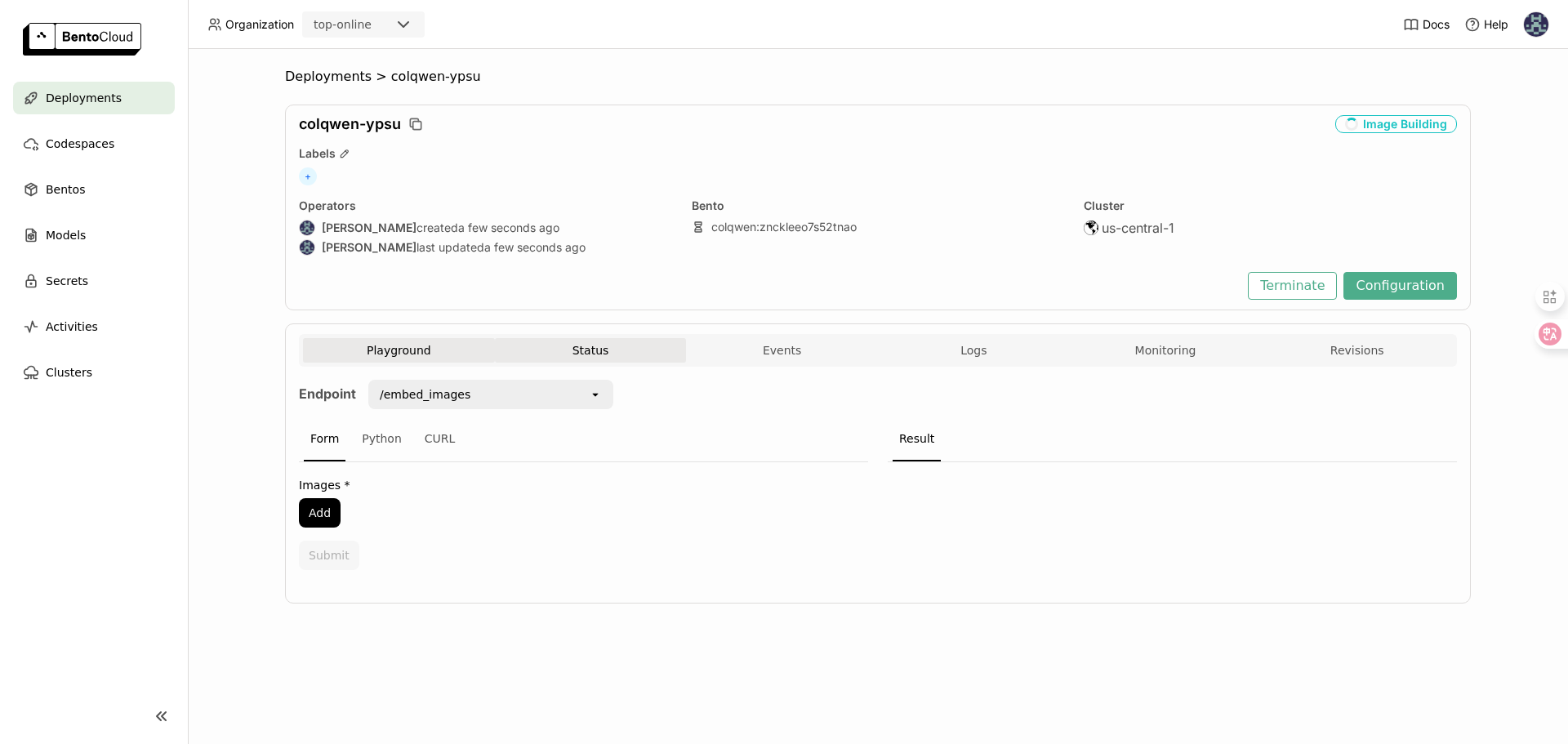
click at [629, 352] on button "Status" at bounding box center [590, 351] width 192 height 25
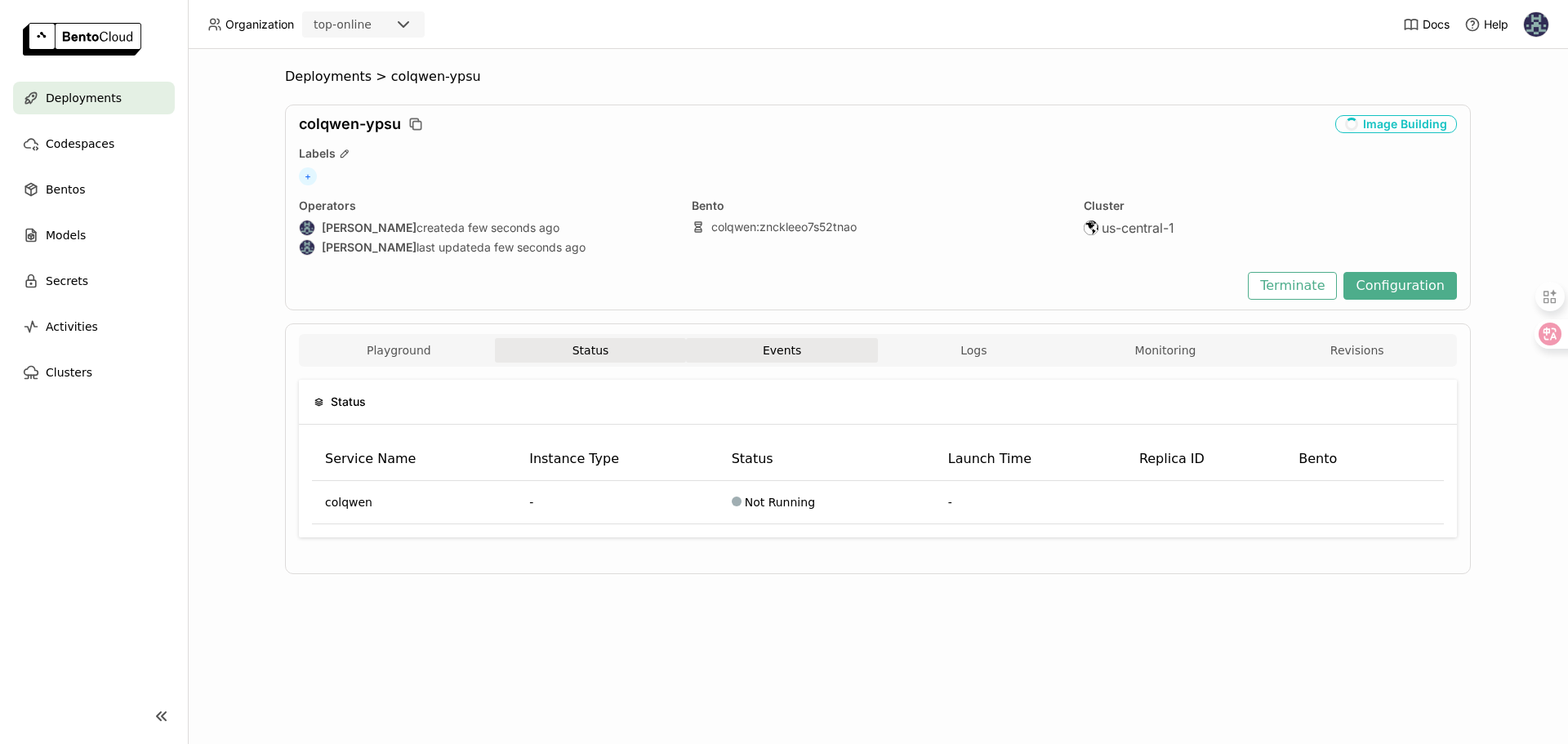
click at [775, 353] on button "Events" at bounding box center [782, 351] width 192 height 25
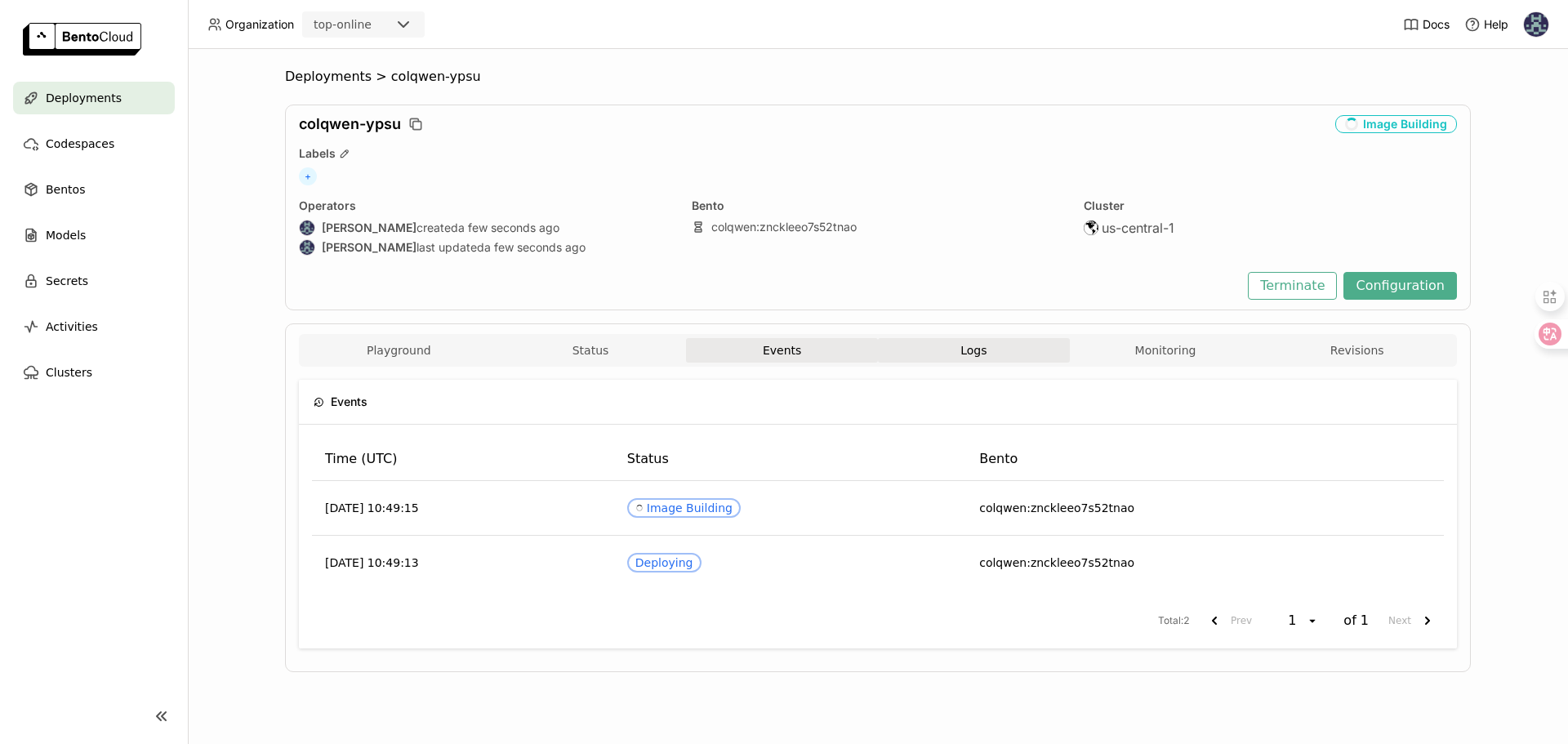
click at [930, 352] on button "Logs" at bounding box center [974, 351] width 192 height 25
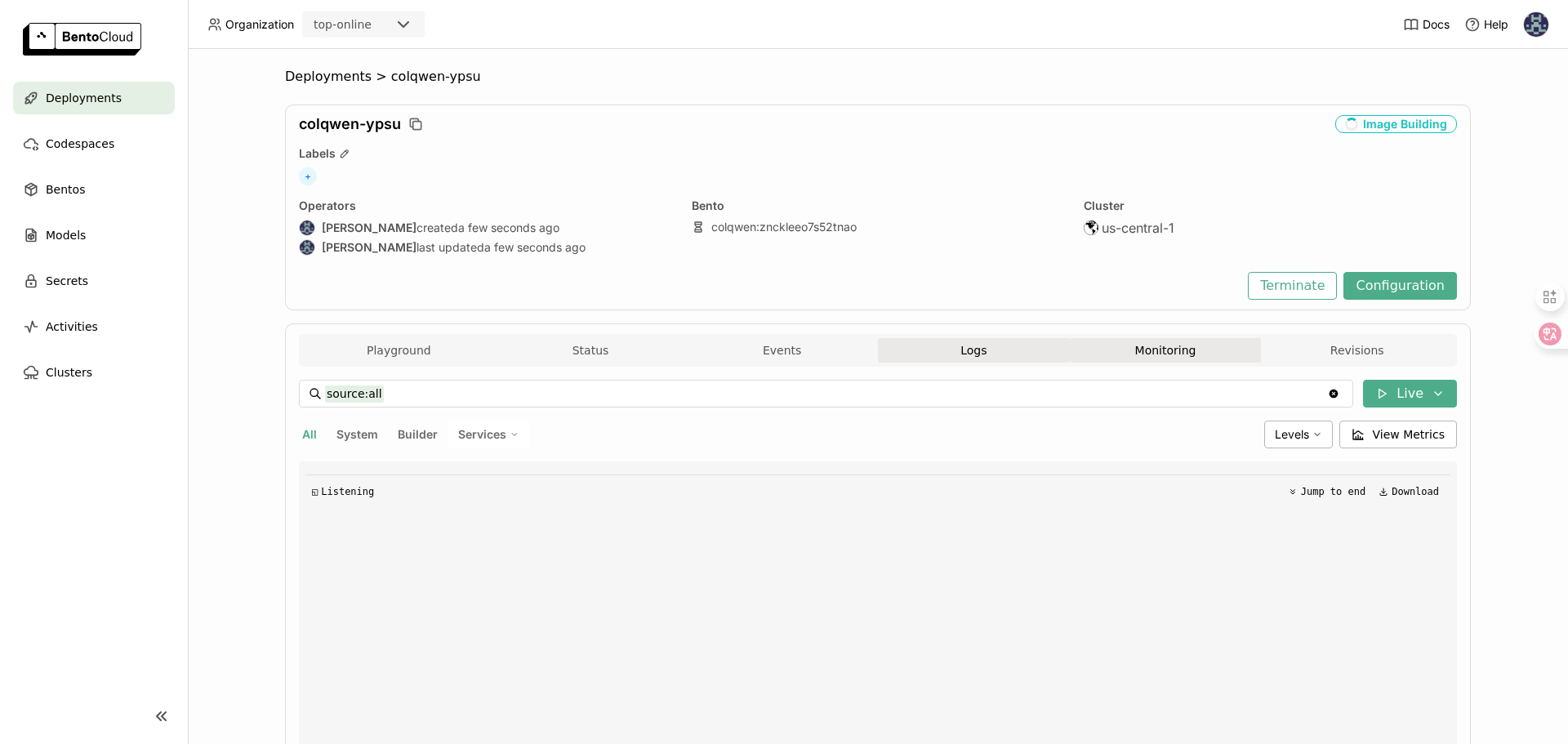
click at [1116, 353] on button "Monitoring" at bounding box center [1166, 351] width 192 height 25
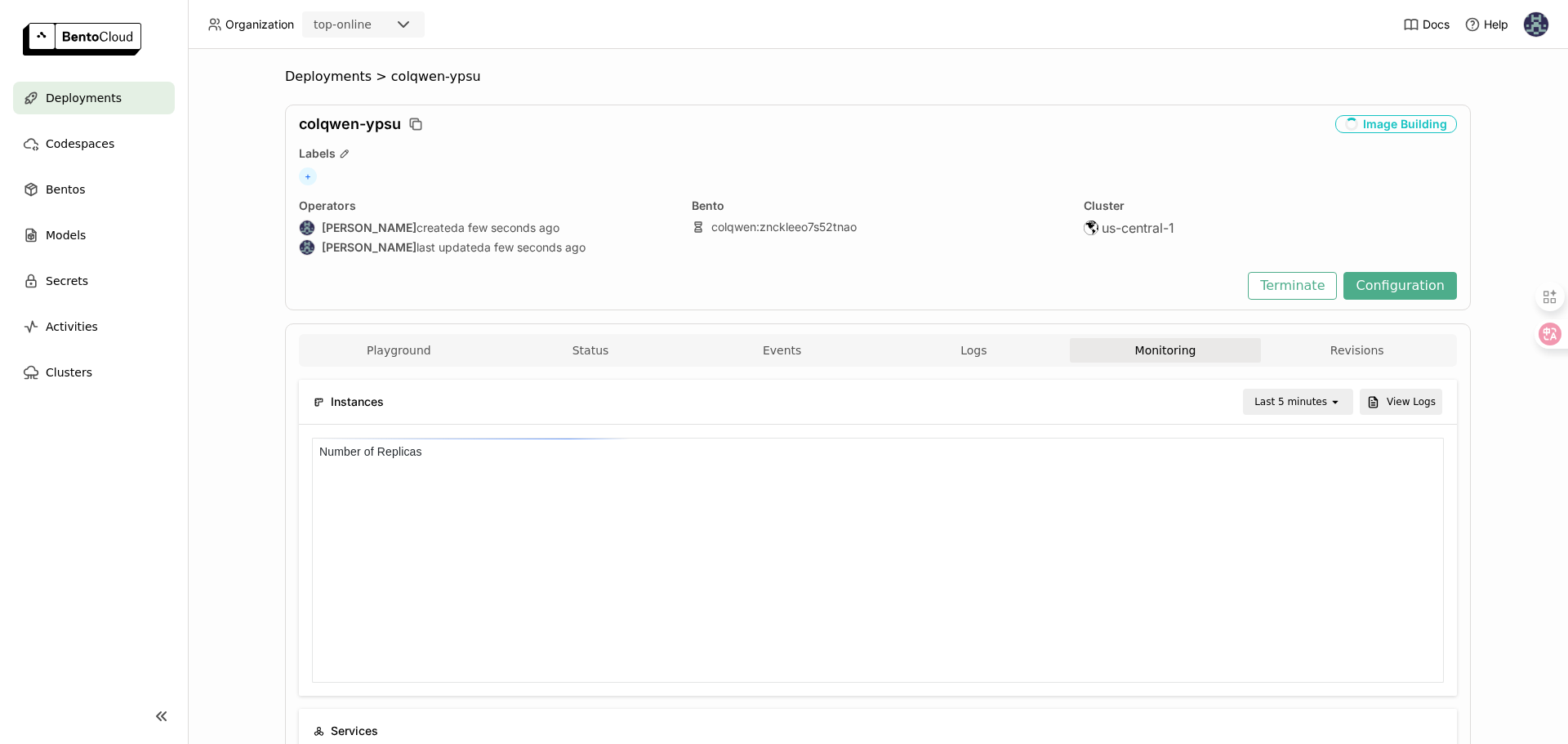
scroll to position [233, 1120]
click at [397, 352] on button "Playground" at bounding box center [399, 351] width 192 height 25
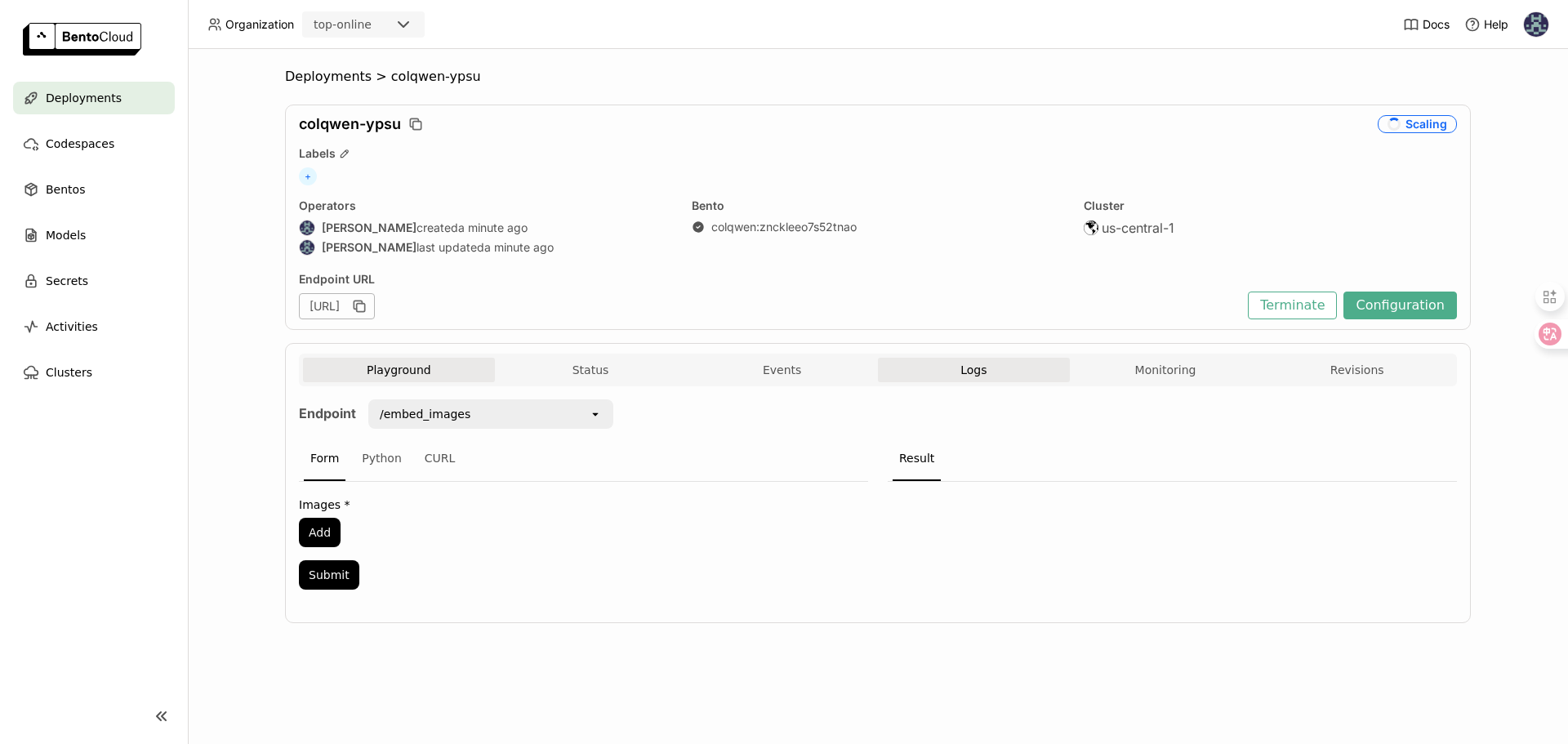
click at [948, 360] on button "Logs" at bounding box center [974, 370] width 192 height 25
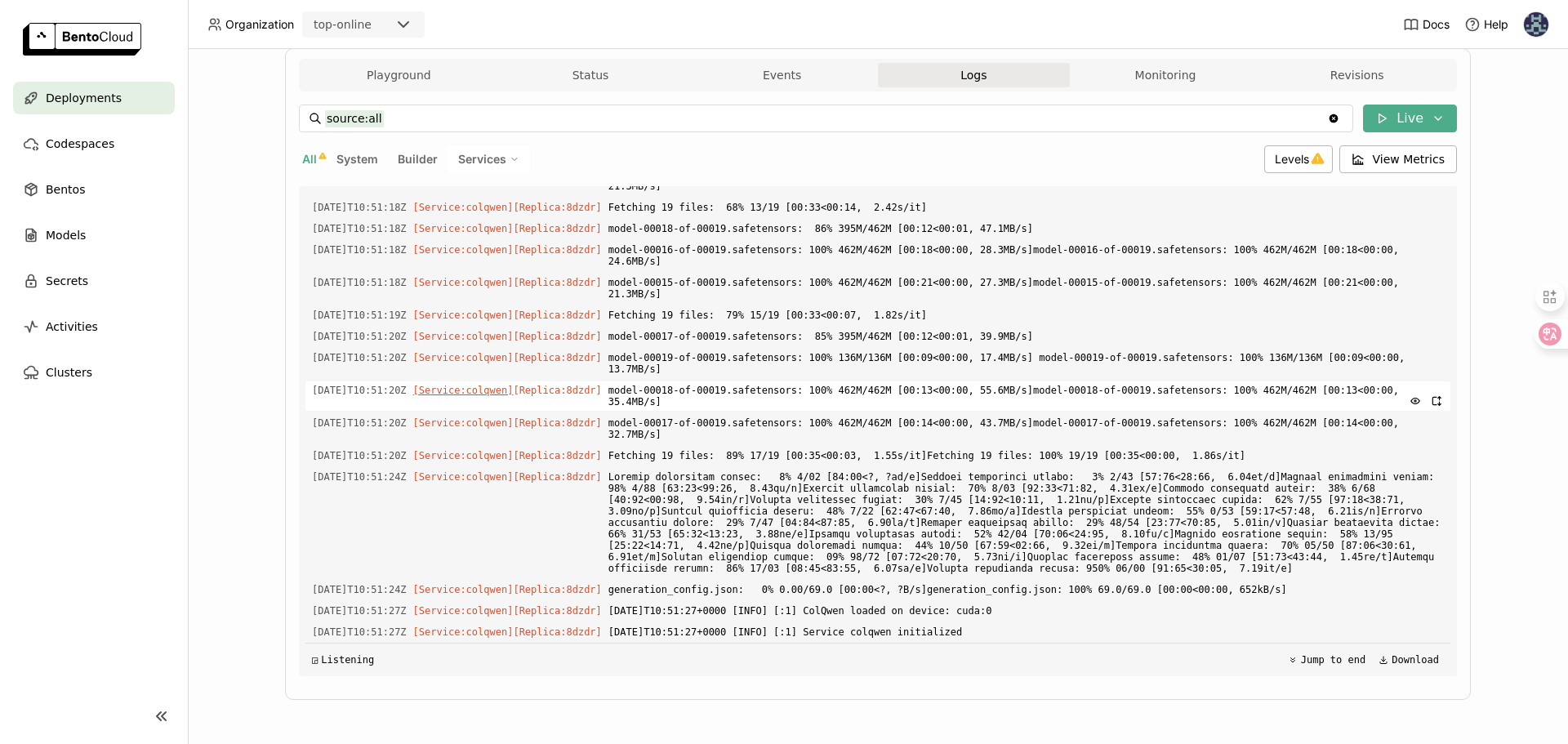
scroll to position [13836, 0]
click at [380, 83] on button "Playground" at bounding box center [399, 75] width 192 height 25
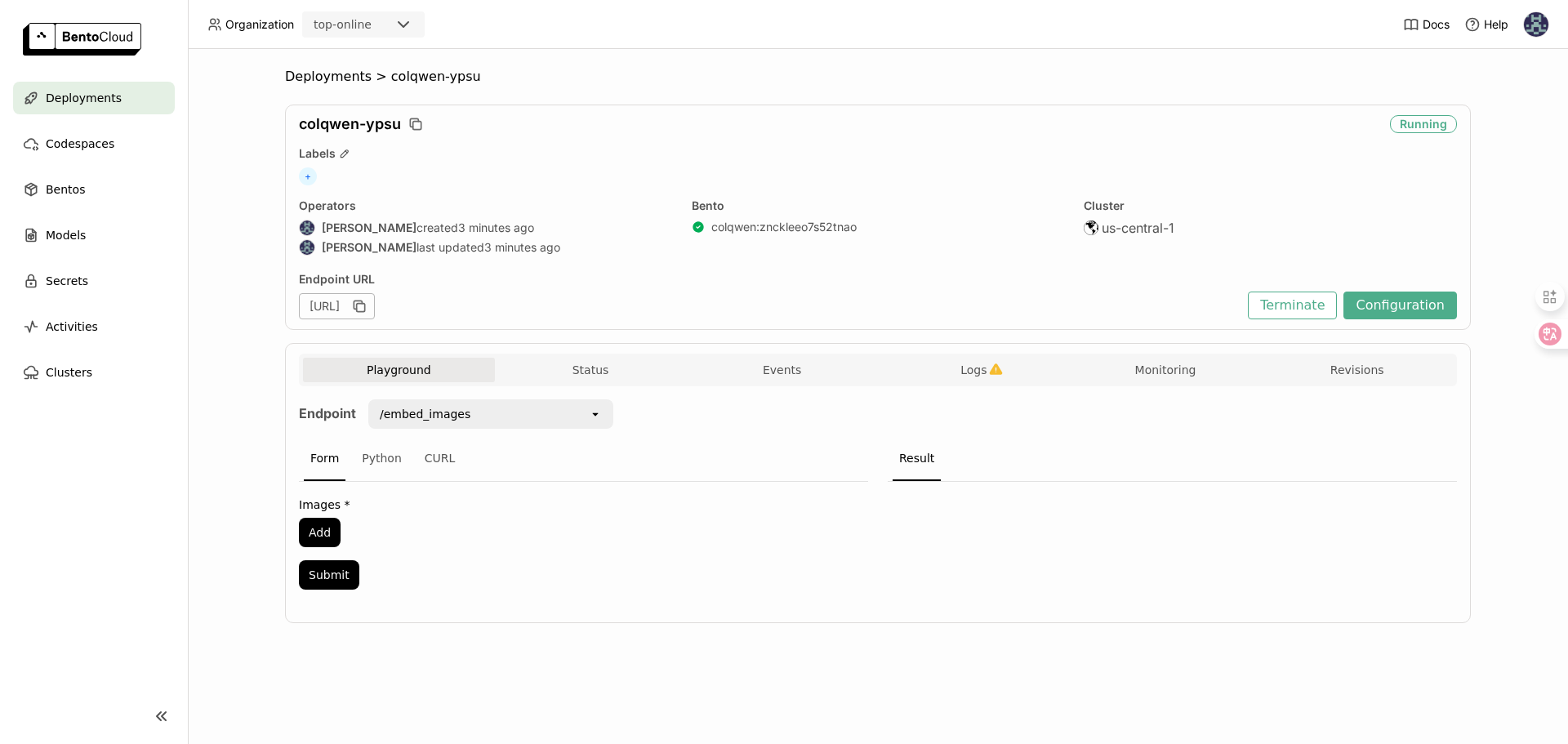
click at [452, 418] on div "/embed_images" at bounding box center [425, 414] width 91 height 16
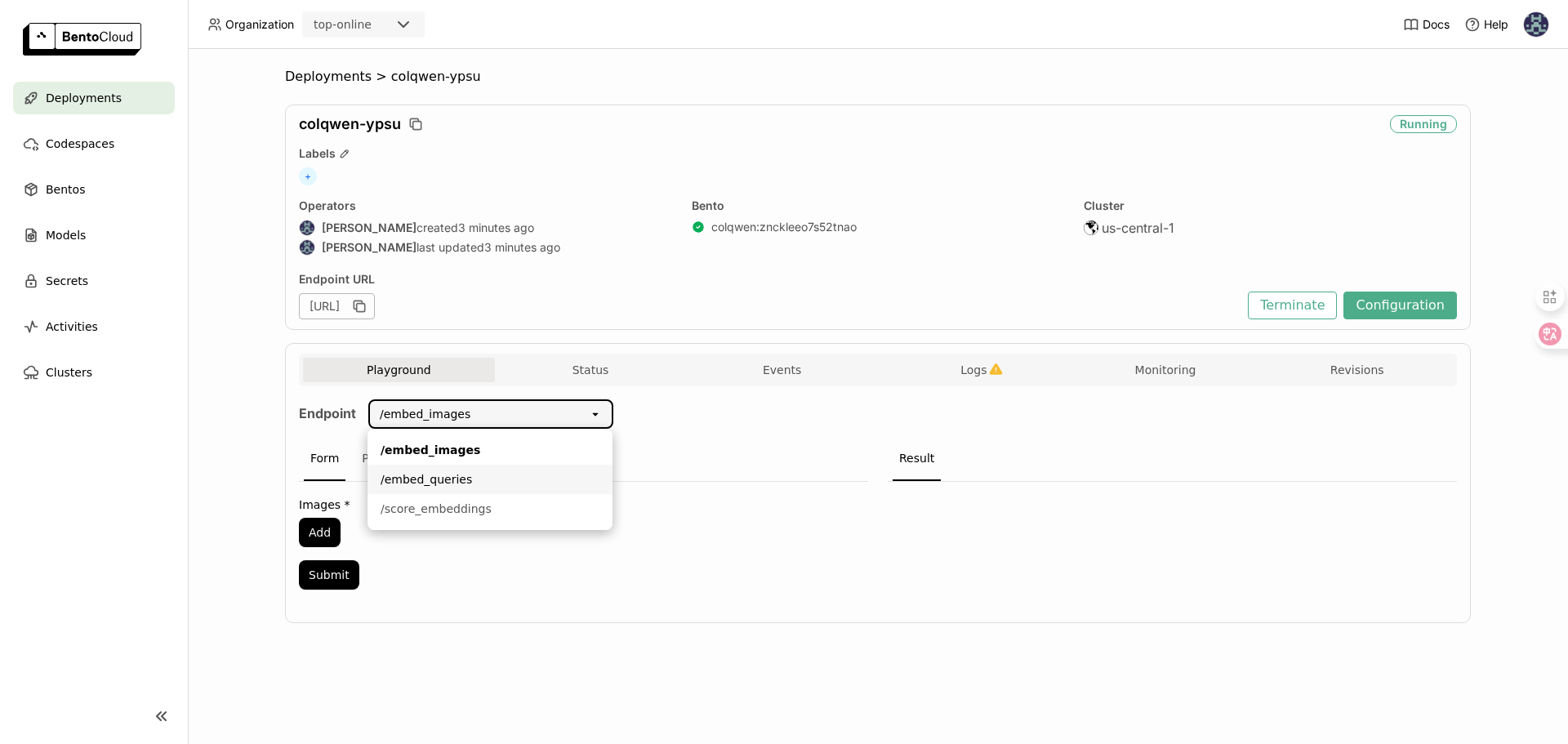
click at [467, 483] on div "/embed_queries" at bounding box center [490, 479] width 218 height 16
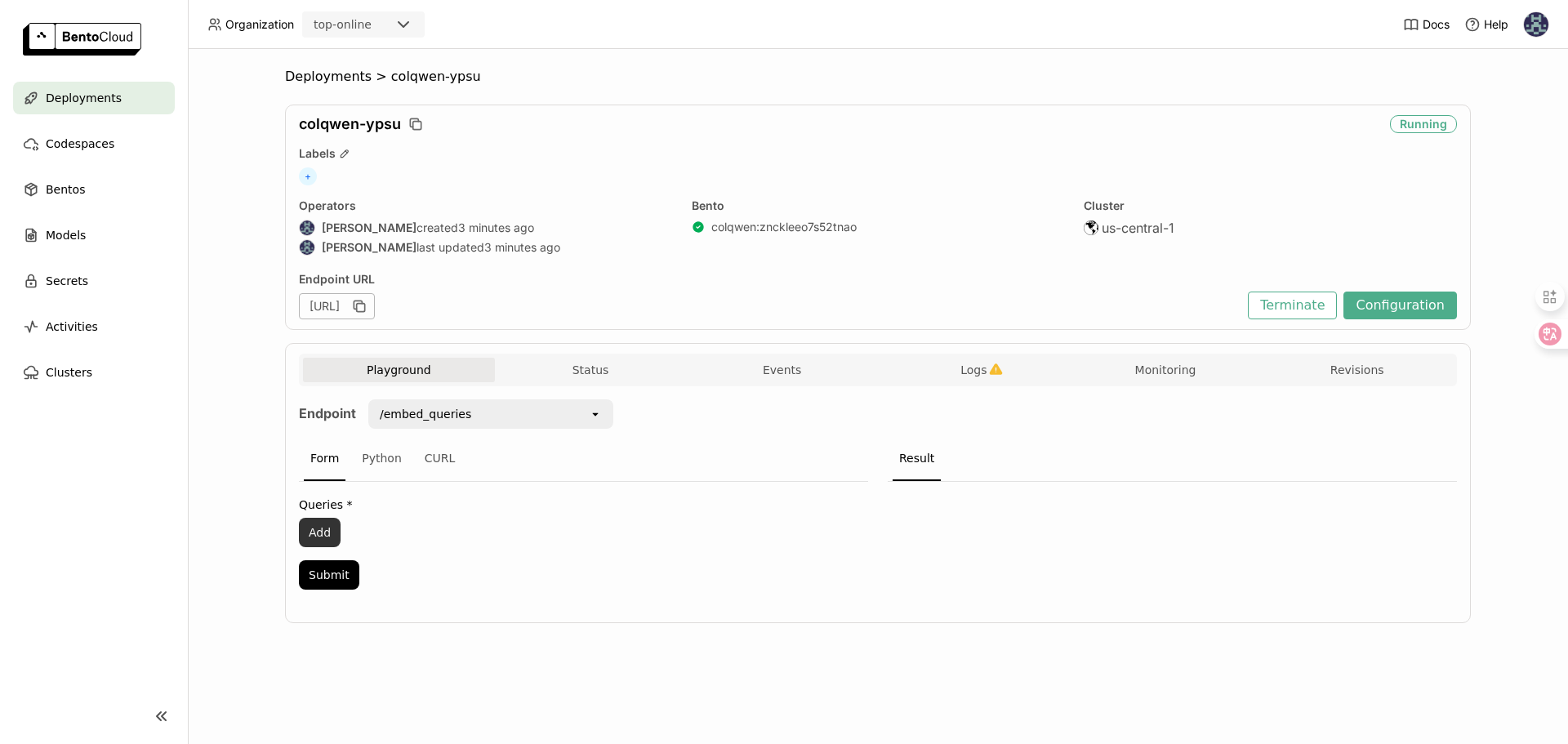
click at [310, 536] on button "Add" at bounding box center [320, 532] width 42 height 29
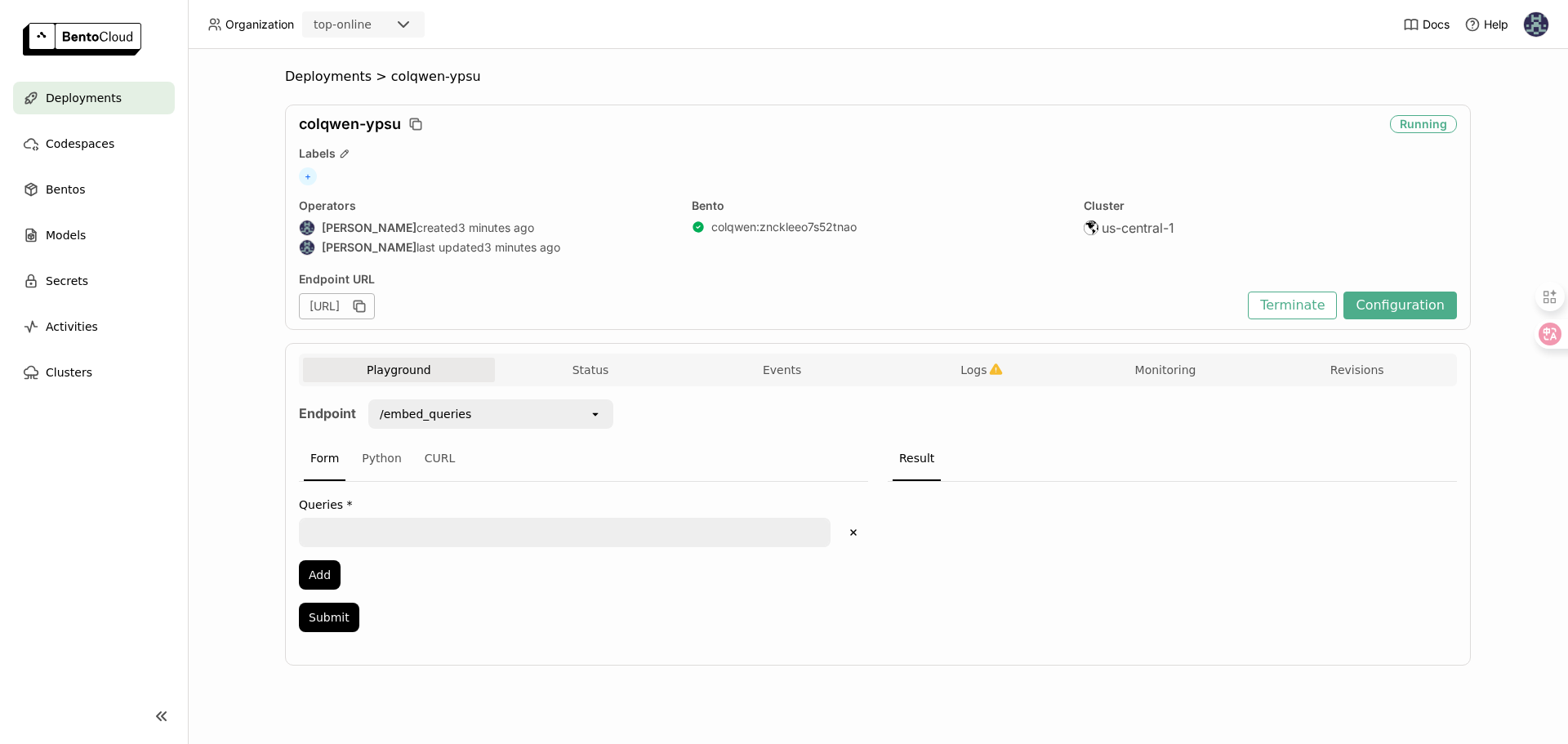
click at [360, 534] on textarea at bounding box center [564, 532] width 528 height 26
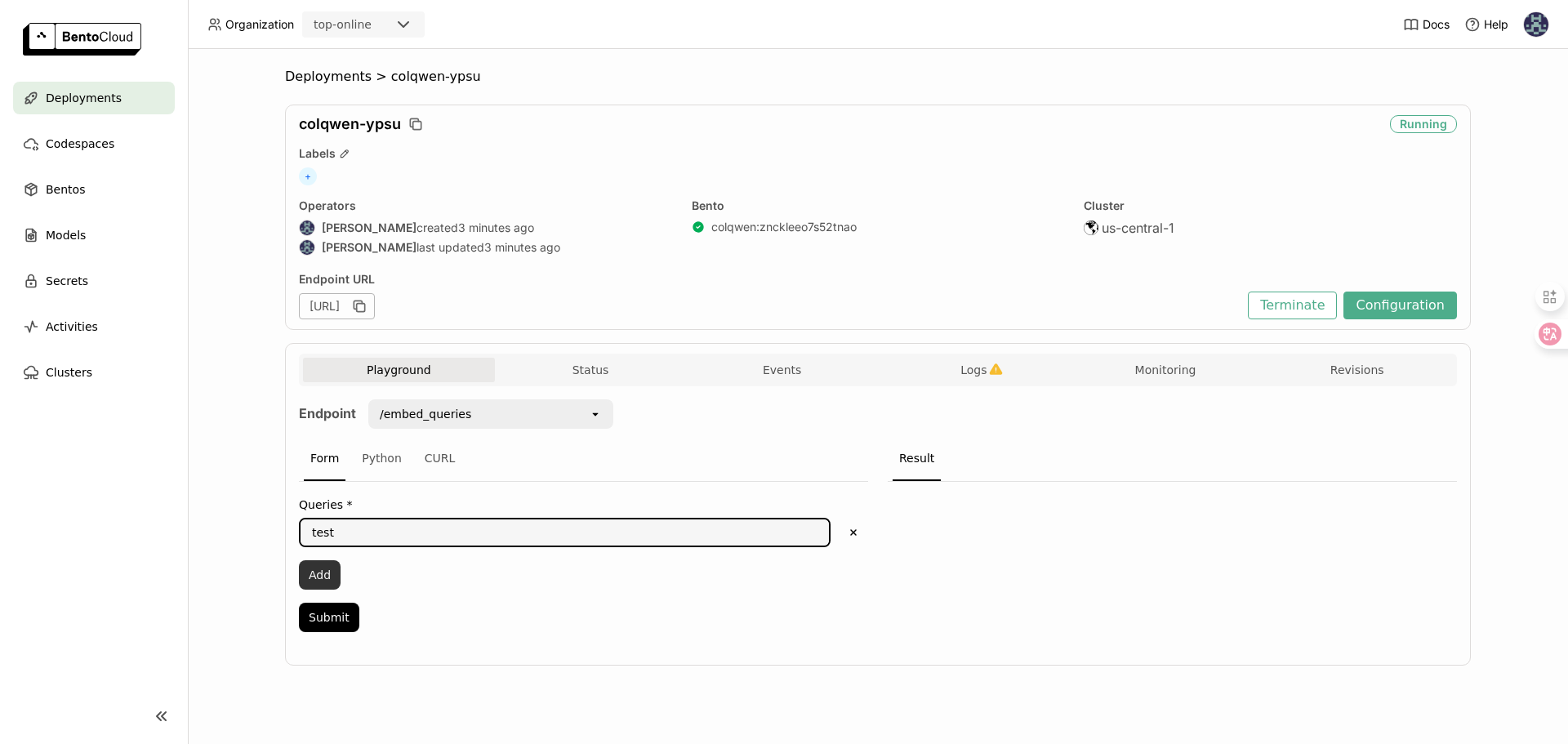
type textarea "test"
click at [311, 575] on button "Add" at bounding box center [320, 574] width 42 height 29
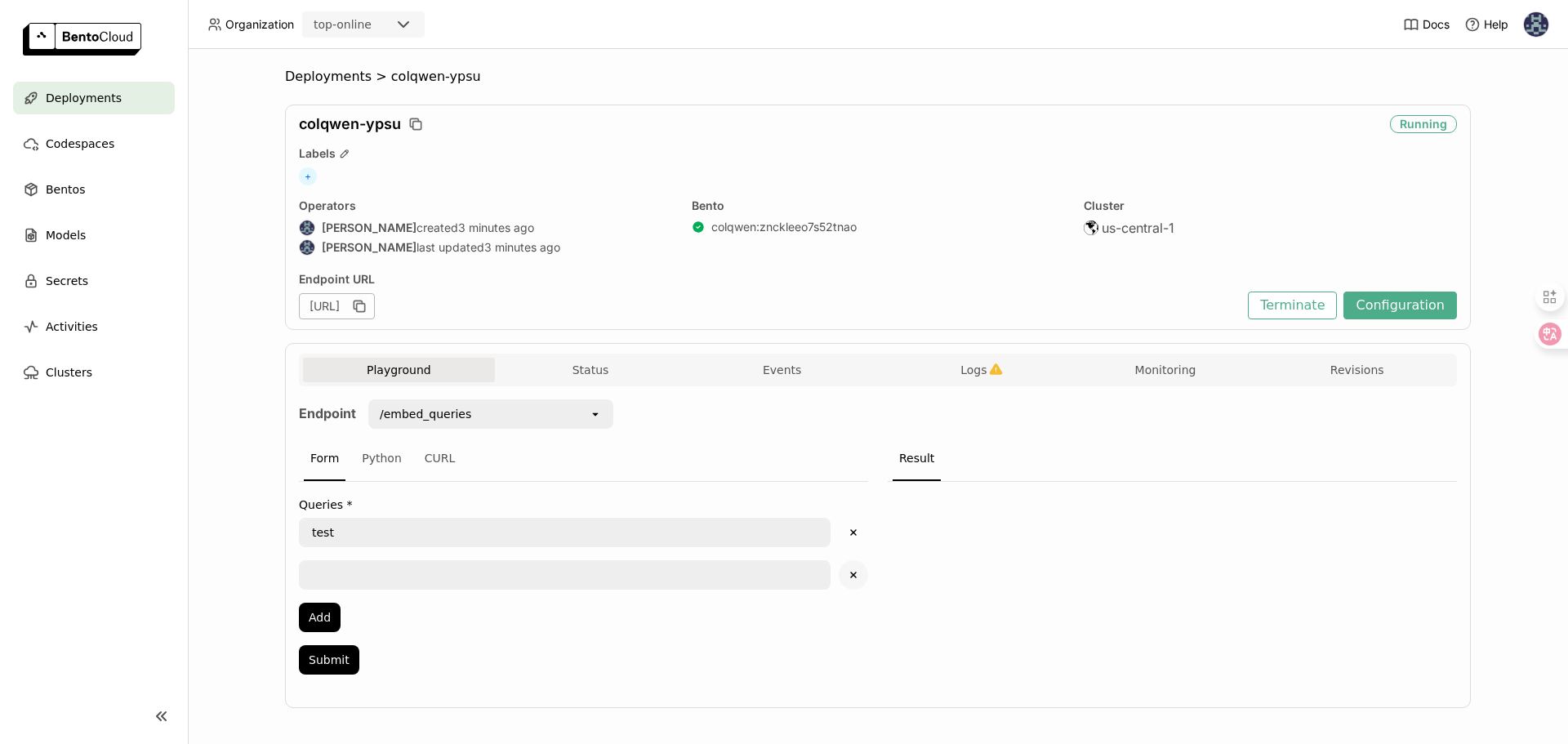
click at [846, 571] on icon "Delete" at bounding box center [853, 574] width 15 height 15
click at [312, 621] on button "Submit" at bounding box center [329, 617] width 60 height 29
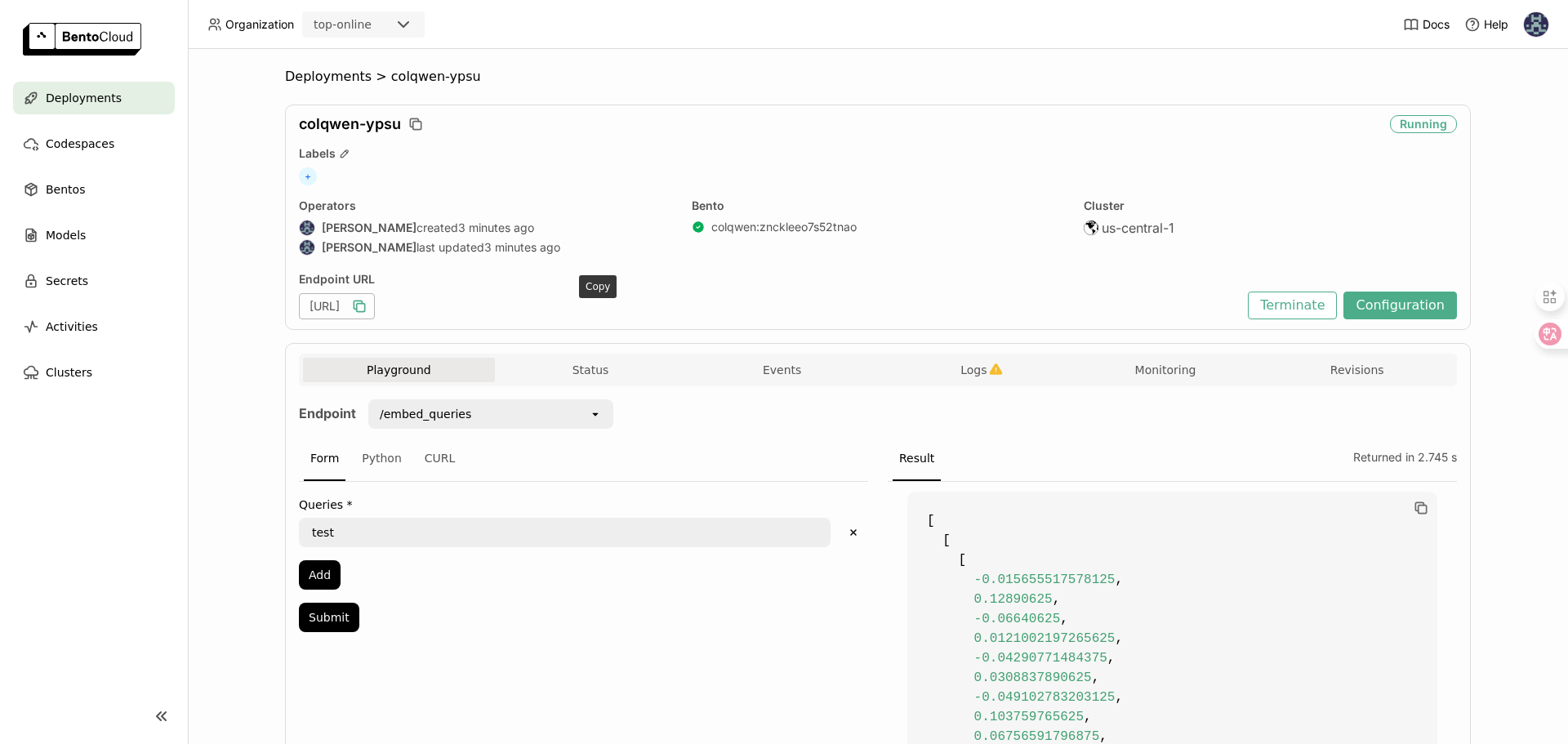
click at [368, 309] on icon "button" at bounding box center [359, 306] width 16 height 16
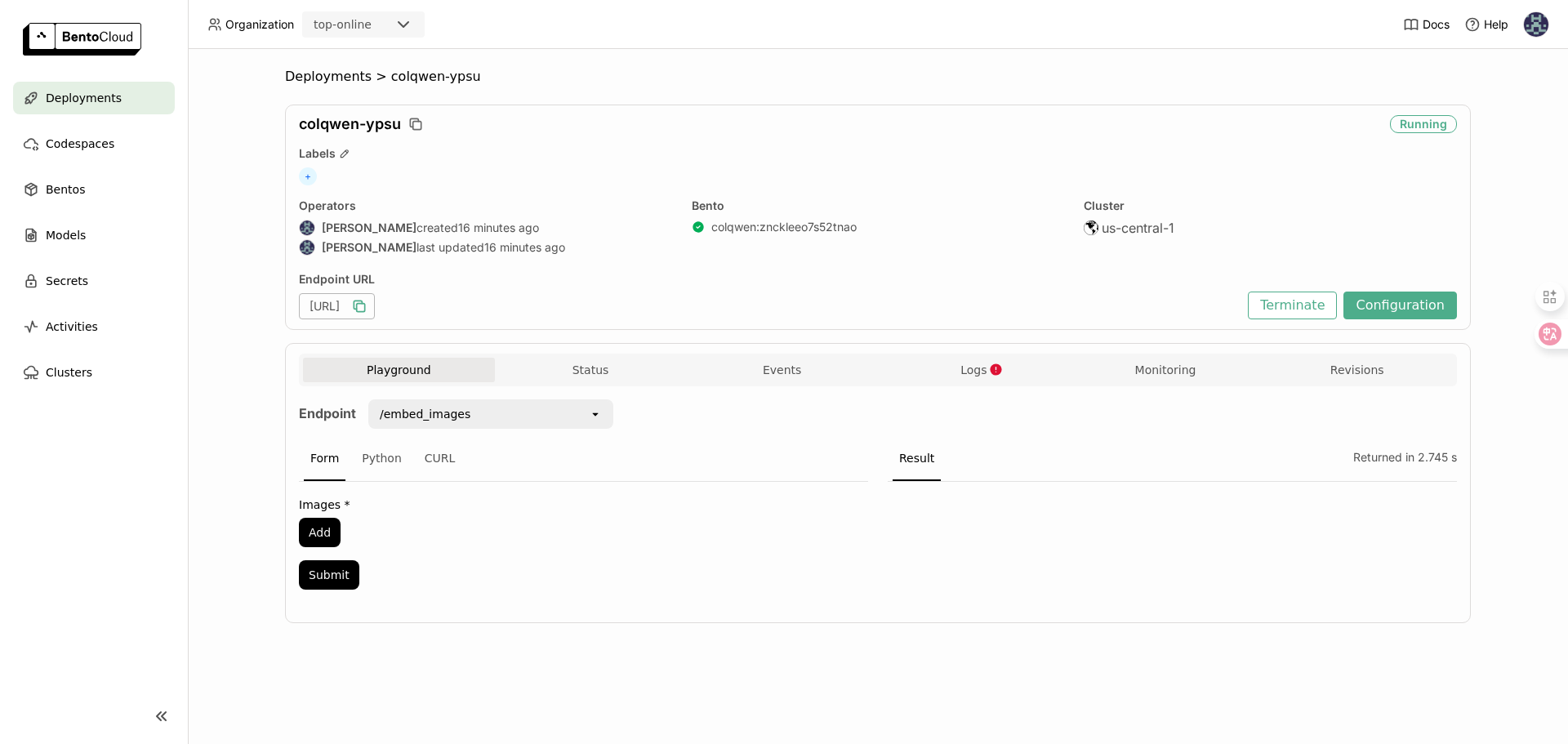
click at [1003, 371] on button "Logs" at bounding box center [974, 370] width 192 height 25
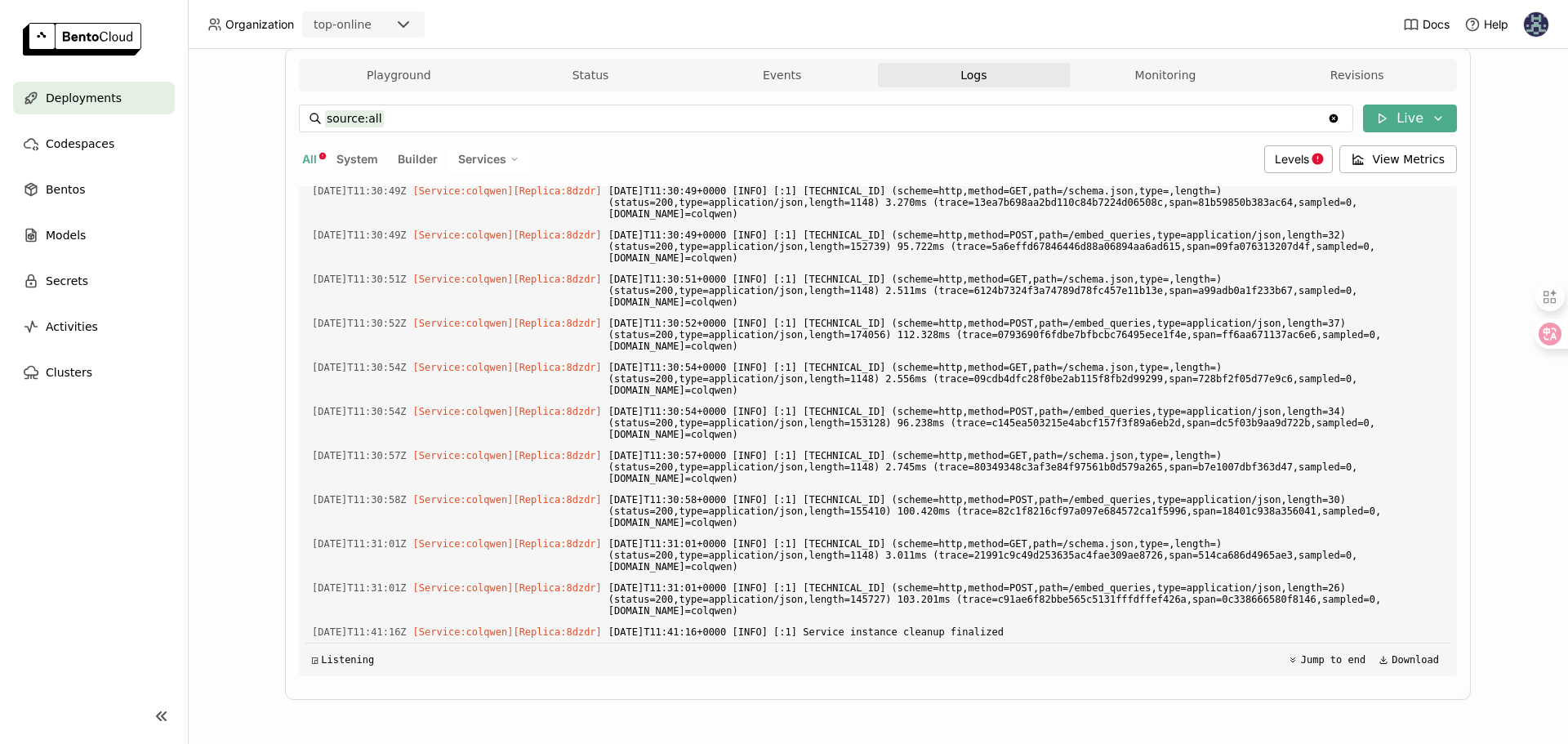
scroll to position [28323, 0]
click at [1397, 124] on button "Live" at bounding box center [1410, 118] width 94 height 28
click at [1401, 120] on button "Live" at bounding box center [1410, 118] width 94 height 28
click at [1398, 120] on button "Live" at bounding box center [1410, 118] width 94 height 28
click at [1392, 125] on button "Live" at bounding box center [1410, 118] width 94 height 28
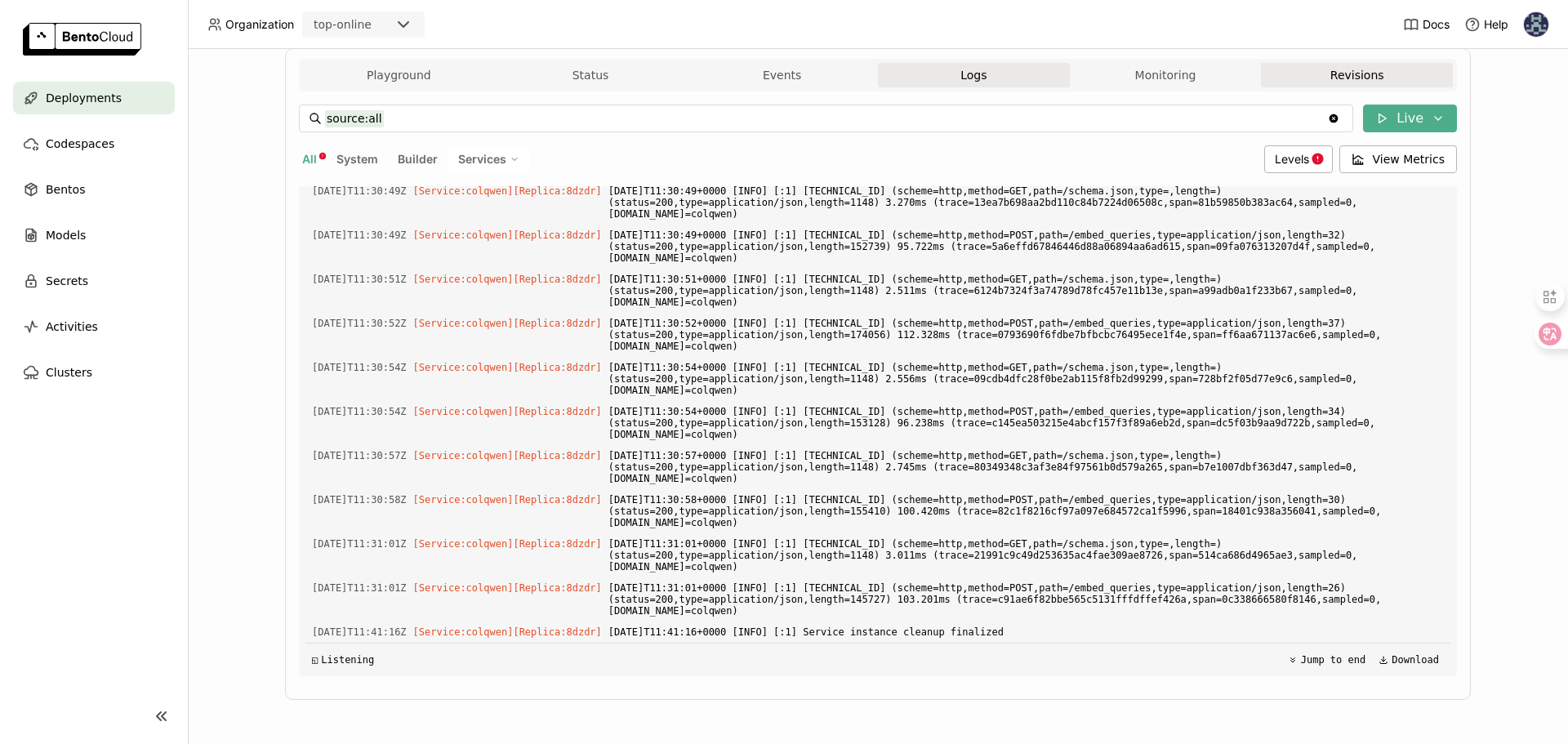
click at [1342, 76] on button "Revisions" at bounding box center [1357, 75] width 192 height 25
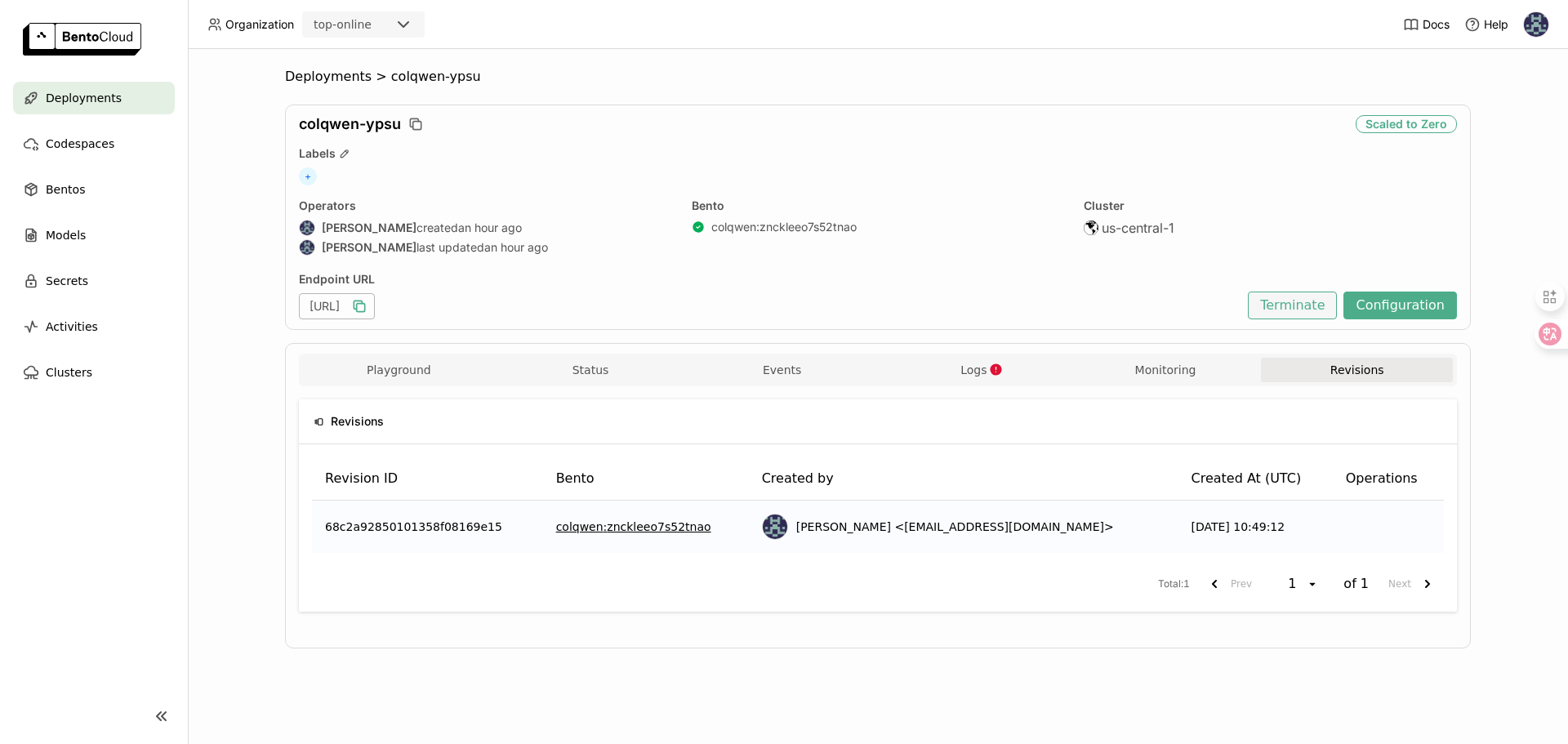
click at [1272, 301] on button "Terminate" at bounding box center [1292, 305] width 89 height 28
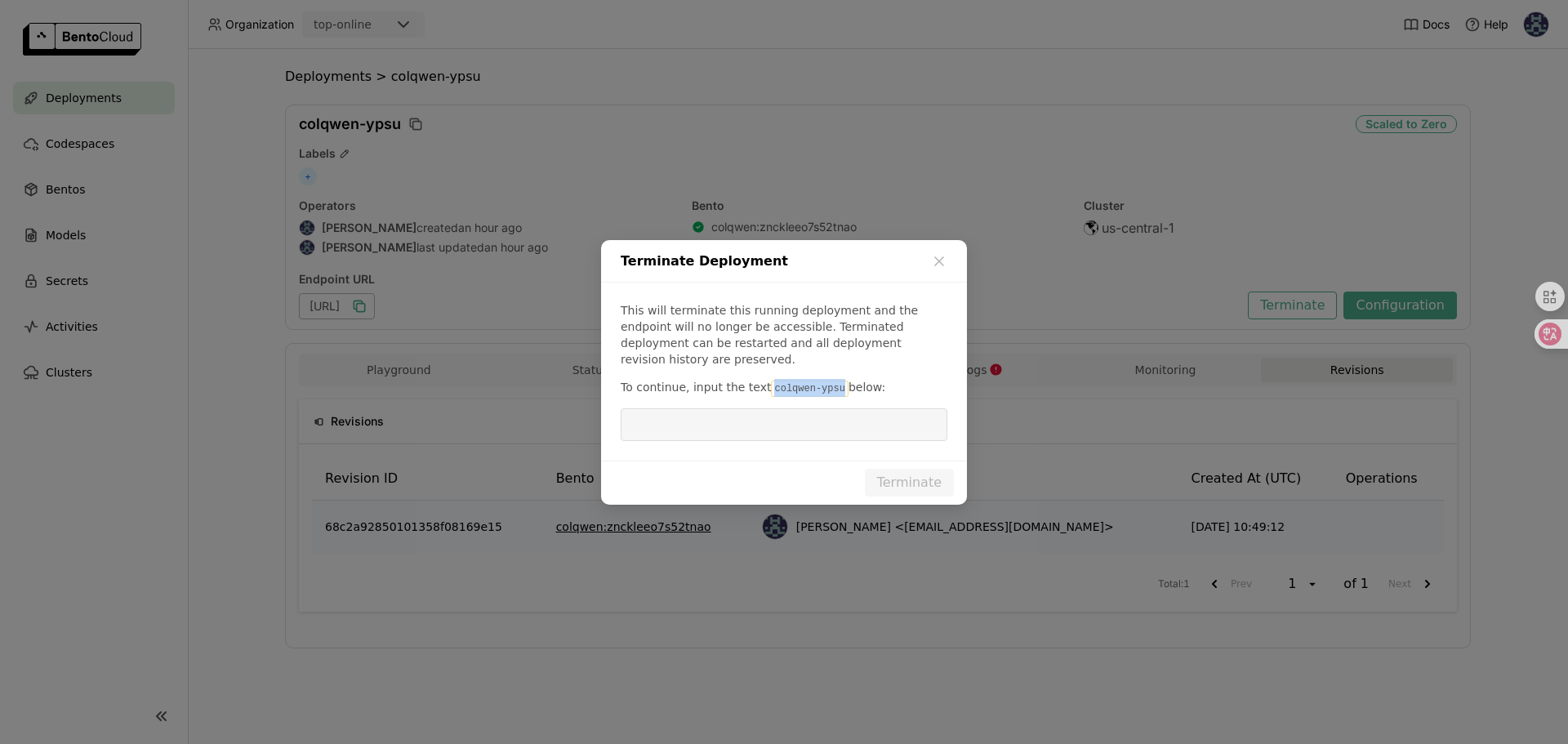
drag, startPoint x: 767, startPoint y: 388, endPoint x: 839, endPoint y: 392, distance: 72.1
click at [839, 392] on code "colqwen-ypsu" at bounding box center [809, 389] width 76 height 16
copy code "colqwen-ypsu"
click at [820, 419] on input "dialog" at bounding box center [784, 424] width 307 height 31
paste input "colqwen-ypsu"
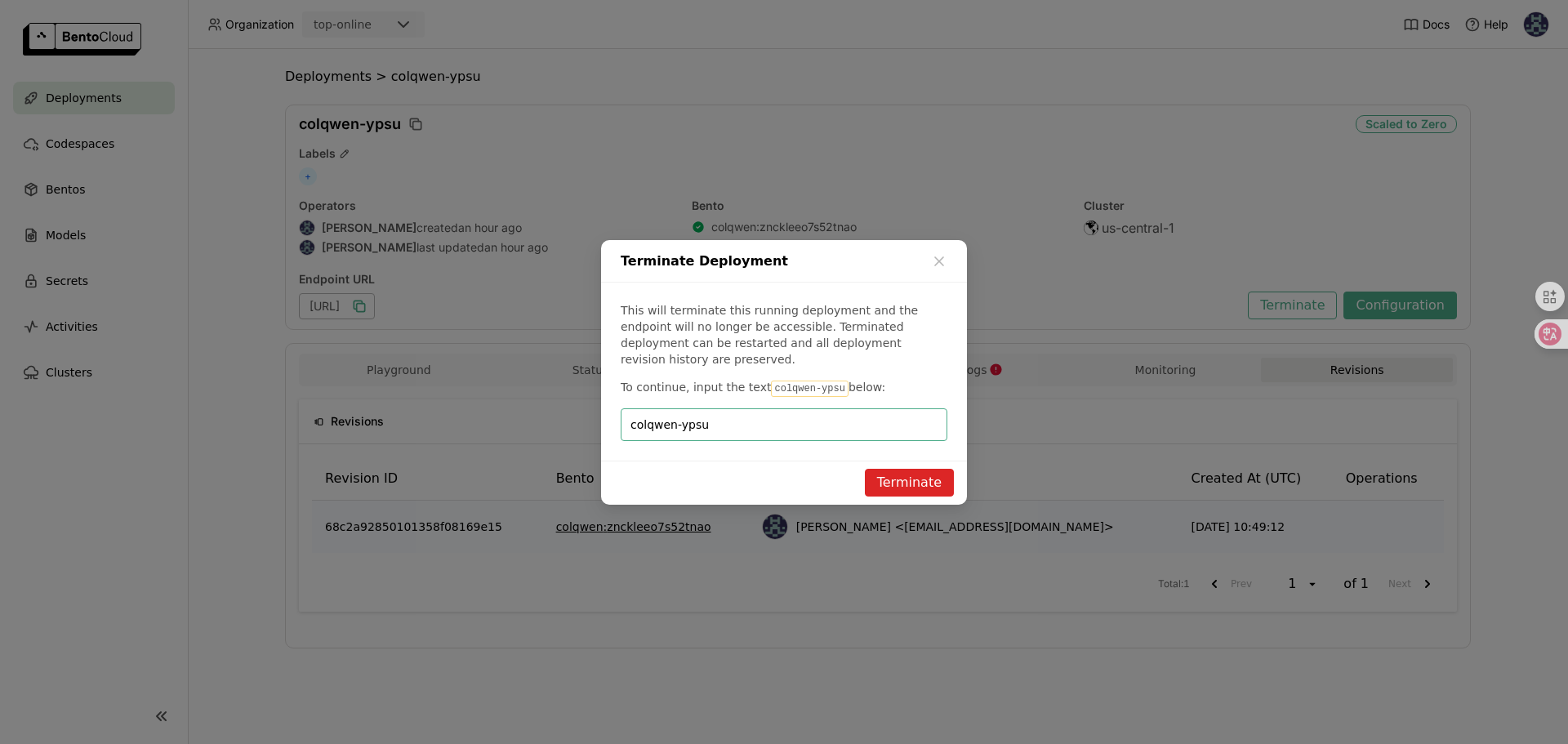
type input "colqwen-ypsu"
click at [891, 480] on button "Terminate" at bounding box center [909, 482] width 89 height 28
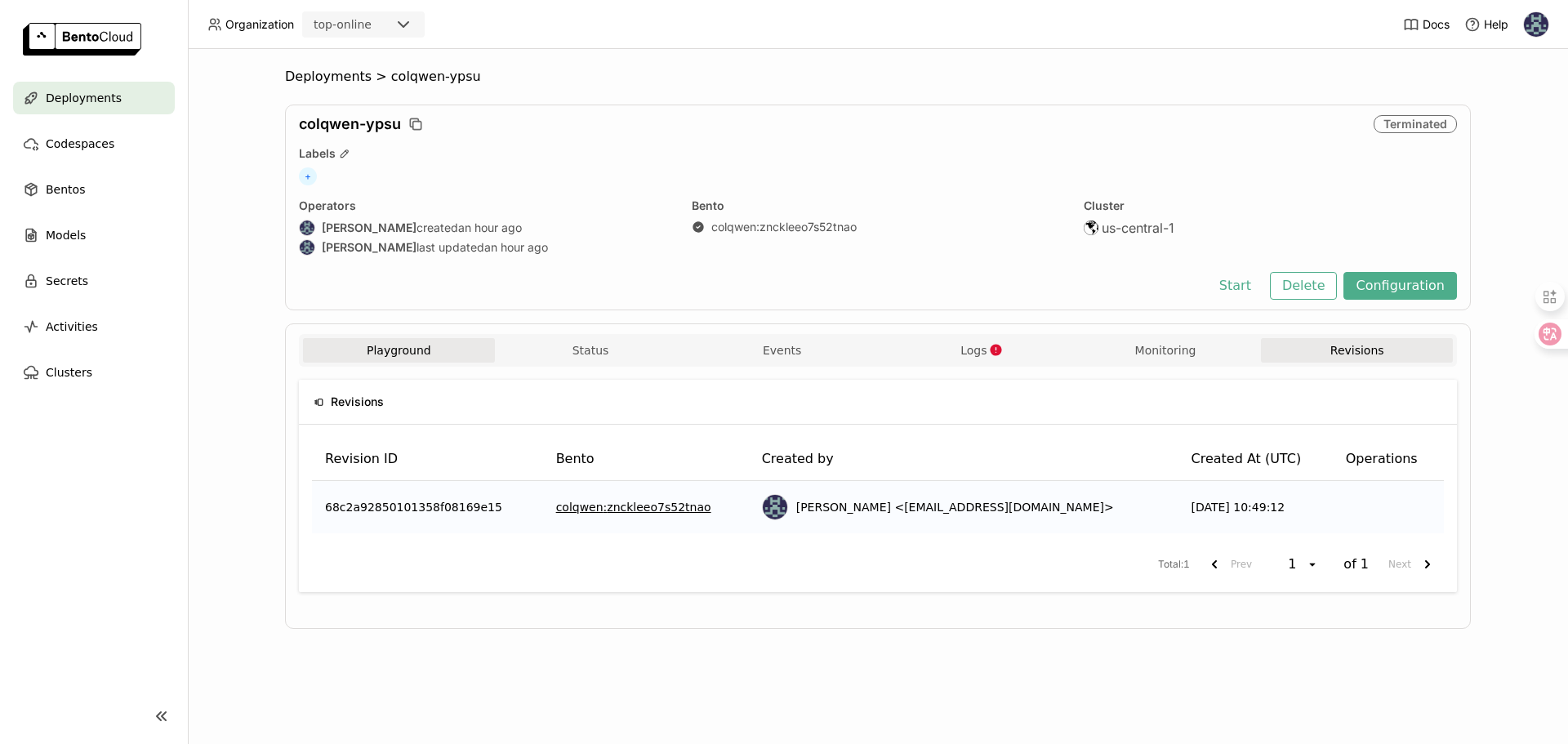
click at [403, 357] on button "Playground" at bounding box center [399, 351] width 192 height 25
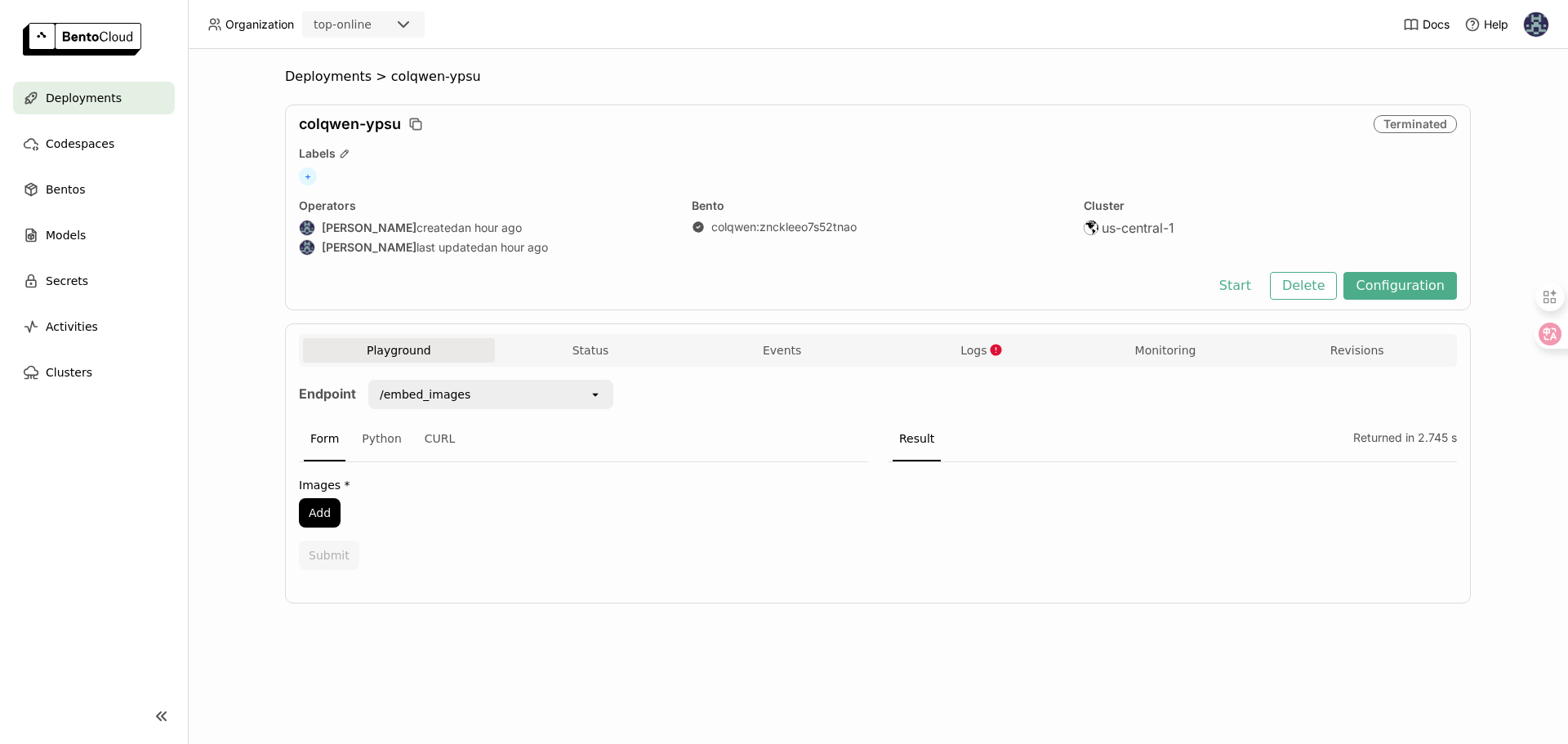
click at [79, 99] on span "Deployments" at bounding box center [84, 98] width 76 height 20
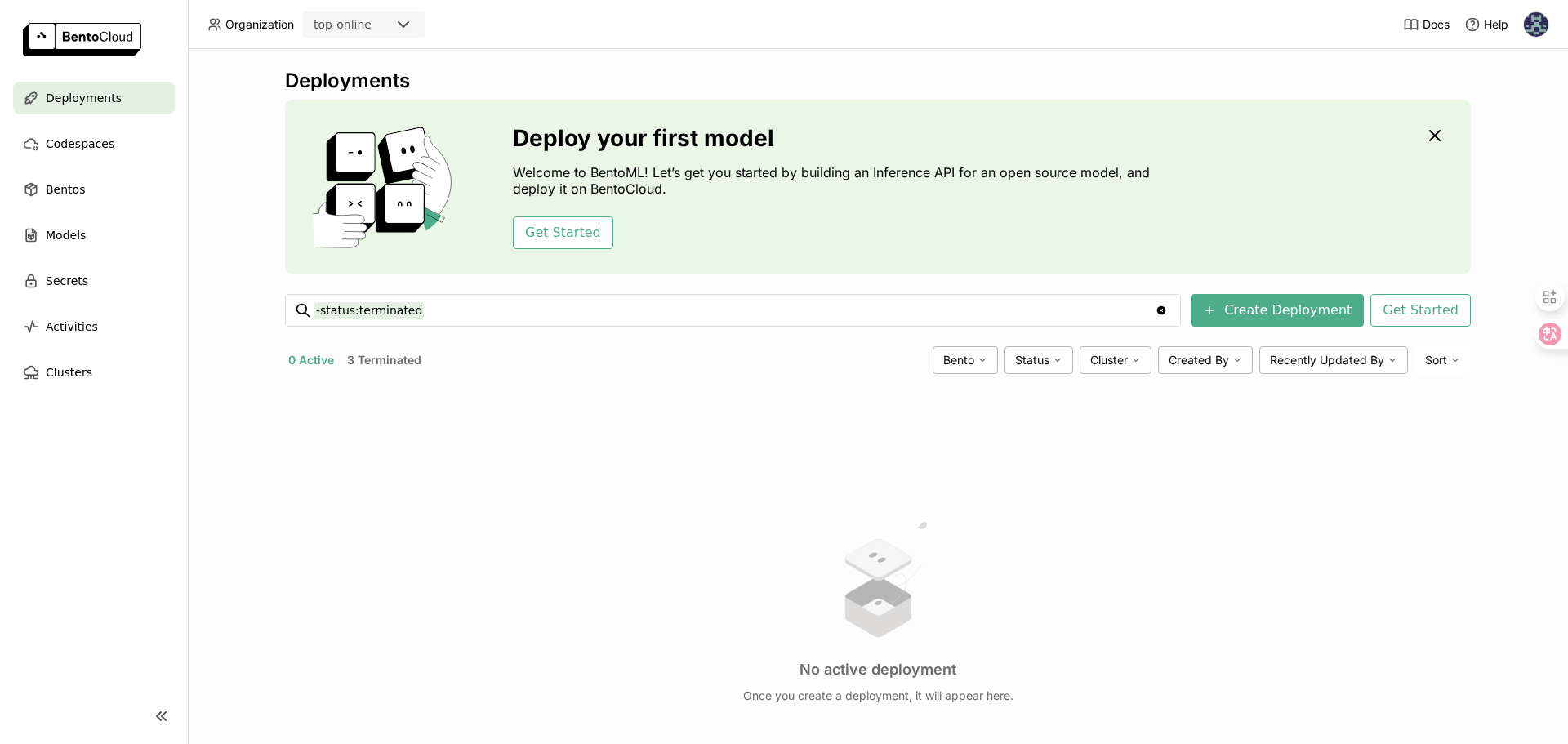
click at [1168, 311] on icon "Clear value" at bounding box center [1160, 310] width 13 height 13
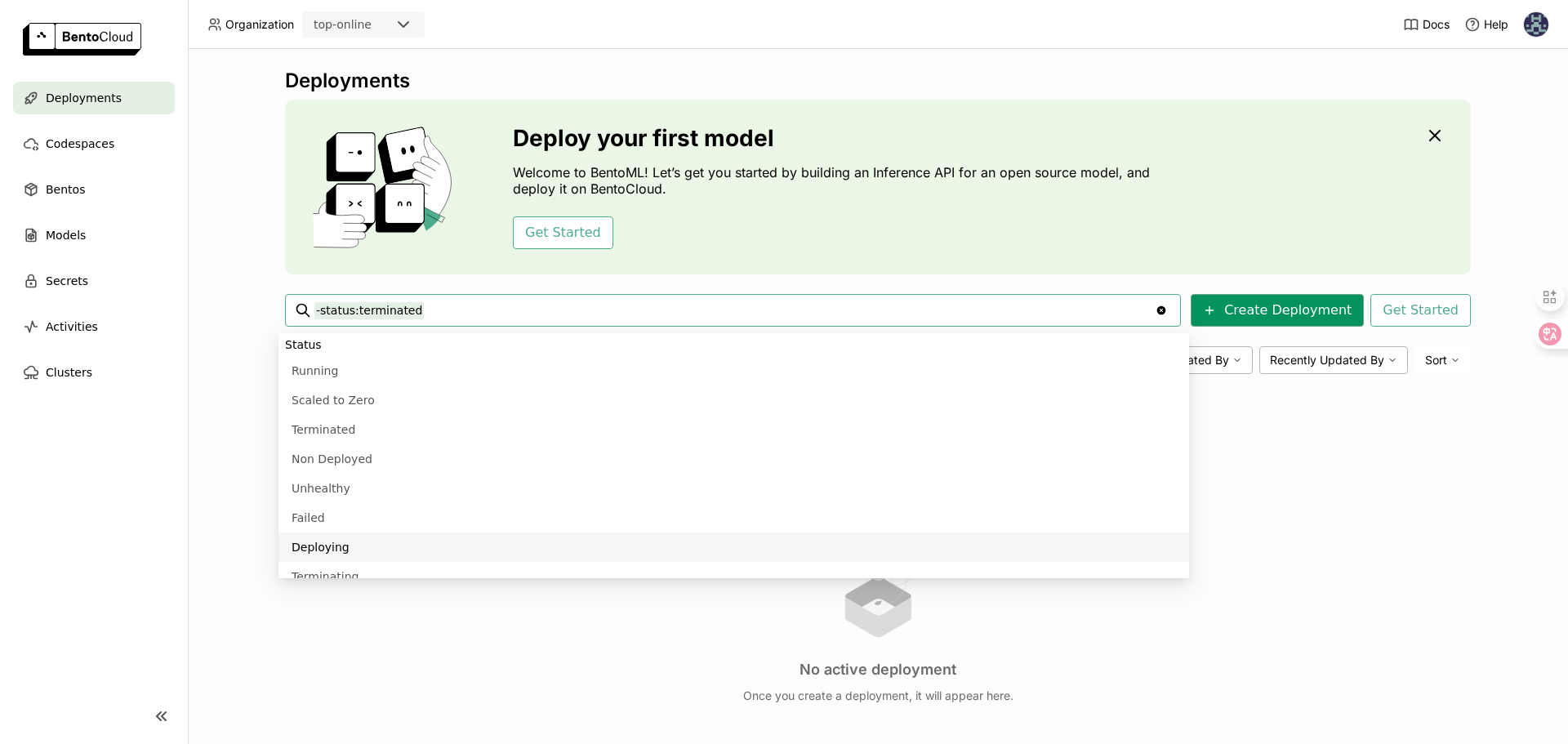
click at [1235, 309] on button "Create Deployment" at bounding box center [1277, 310] width 173 height 33
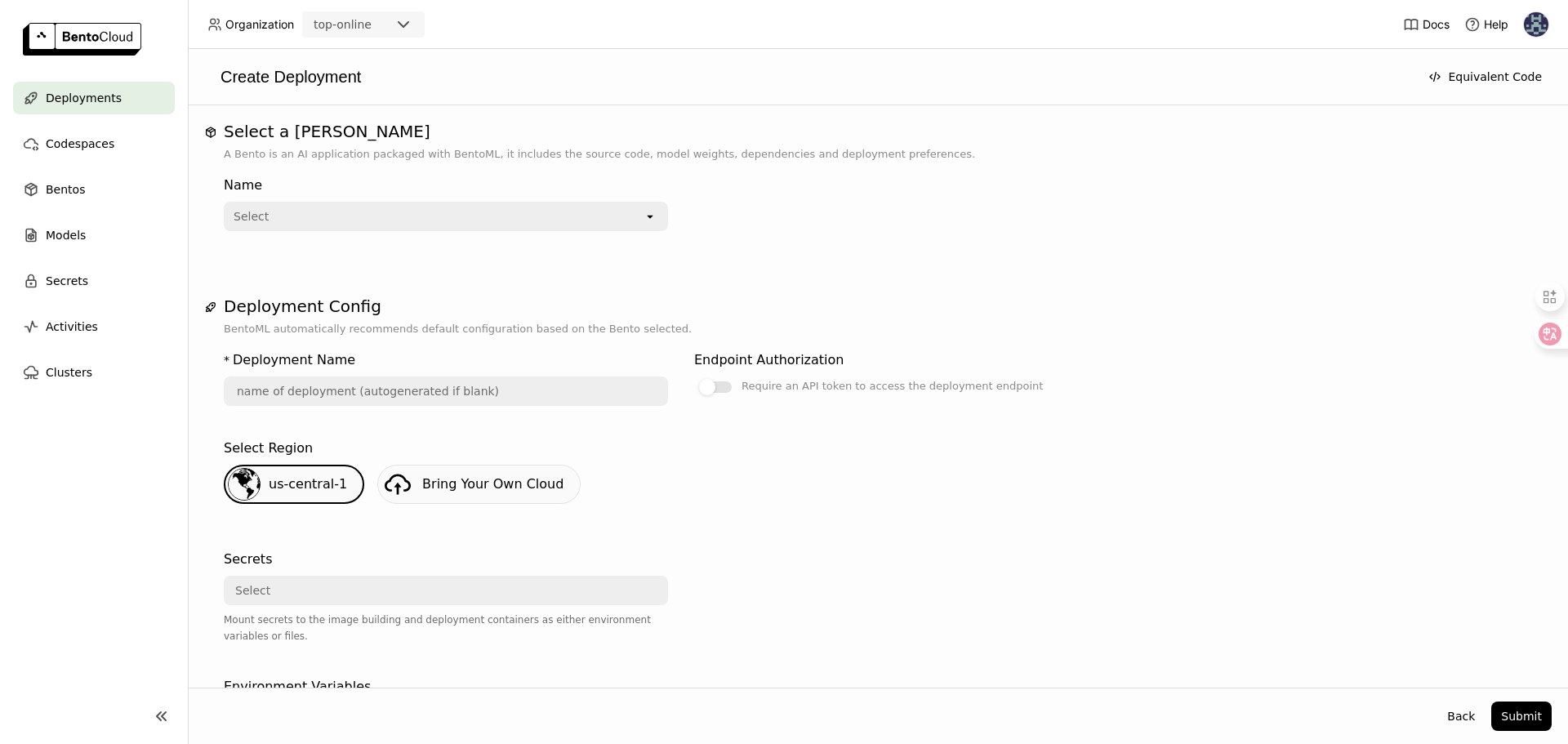
click at [417, 205] on div "Select" at bounding box center [434, 216] width 418 height 26
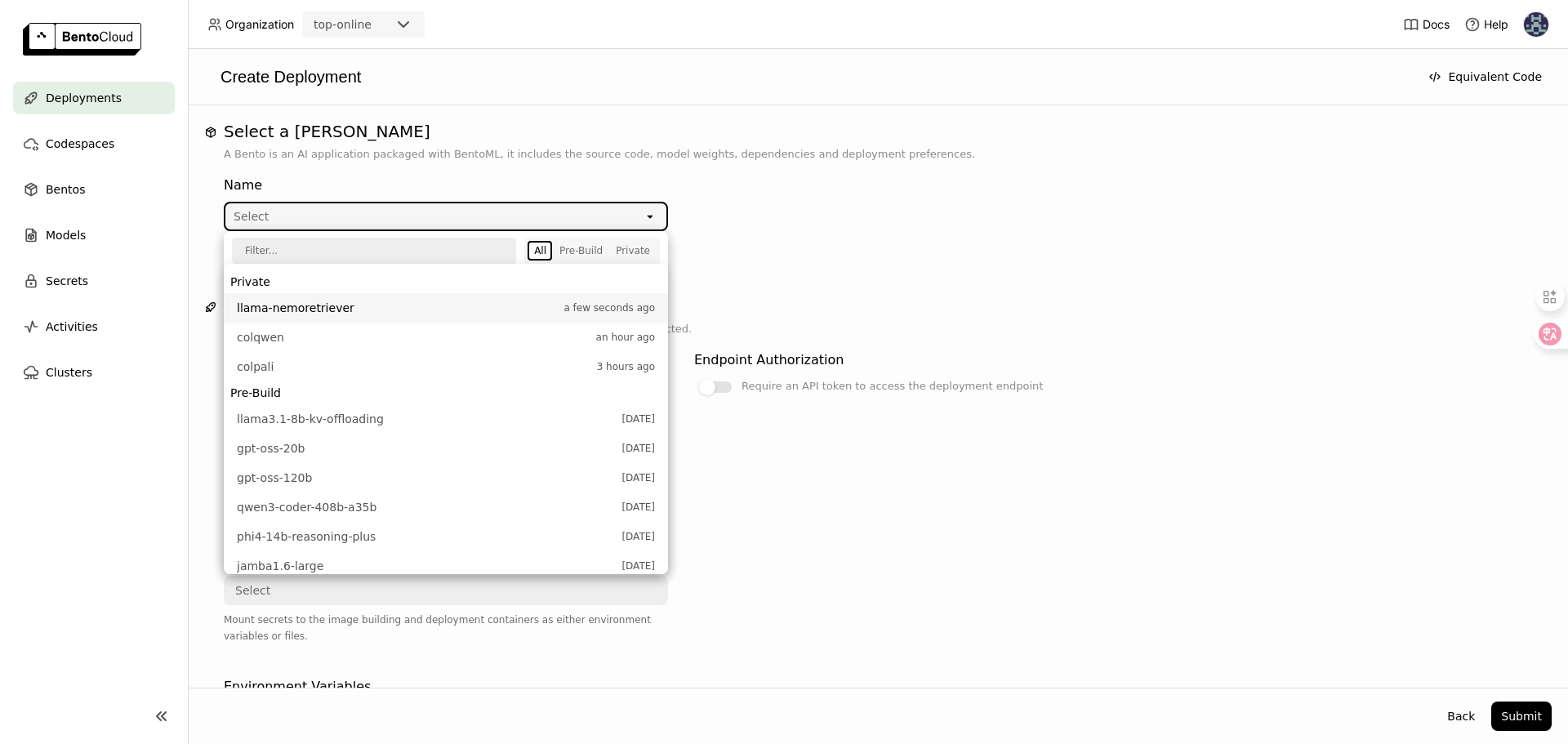
click at [385, 306] on span "llama-nemoretriever" at bounding box center [396, 308] width 319 height 16
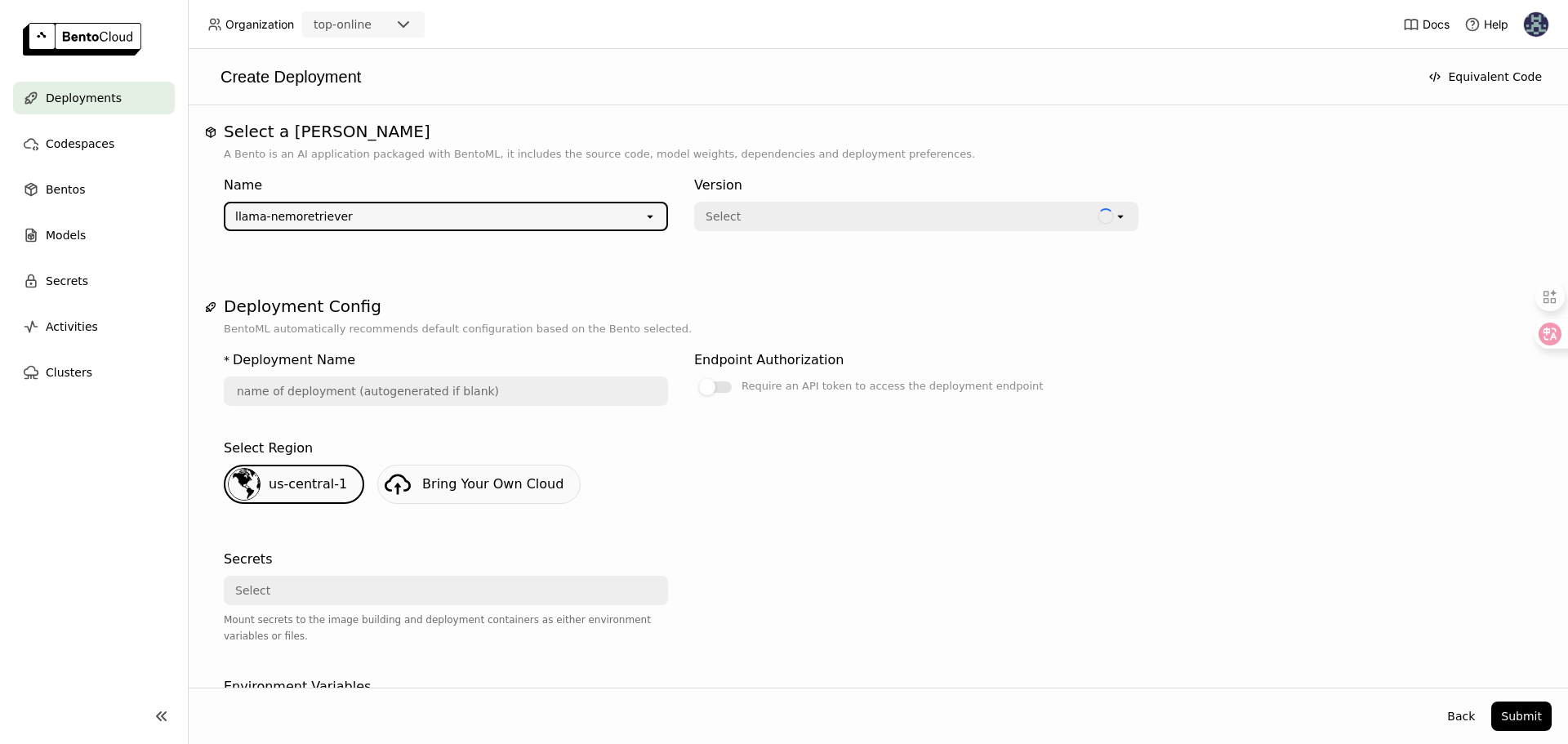
click at [856, 218] on div "Select" at bounding box center [897, 216] width 401 height 26
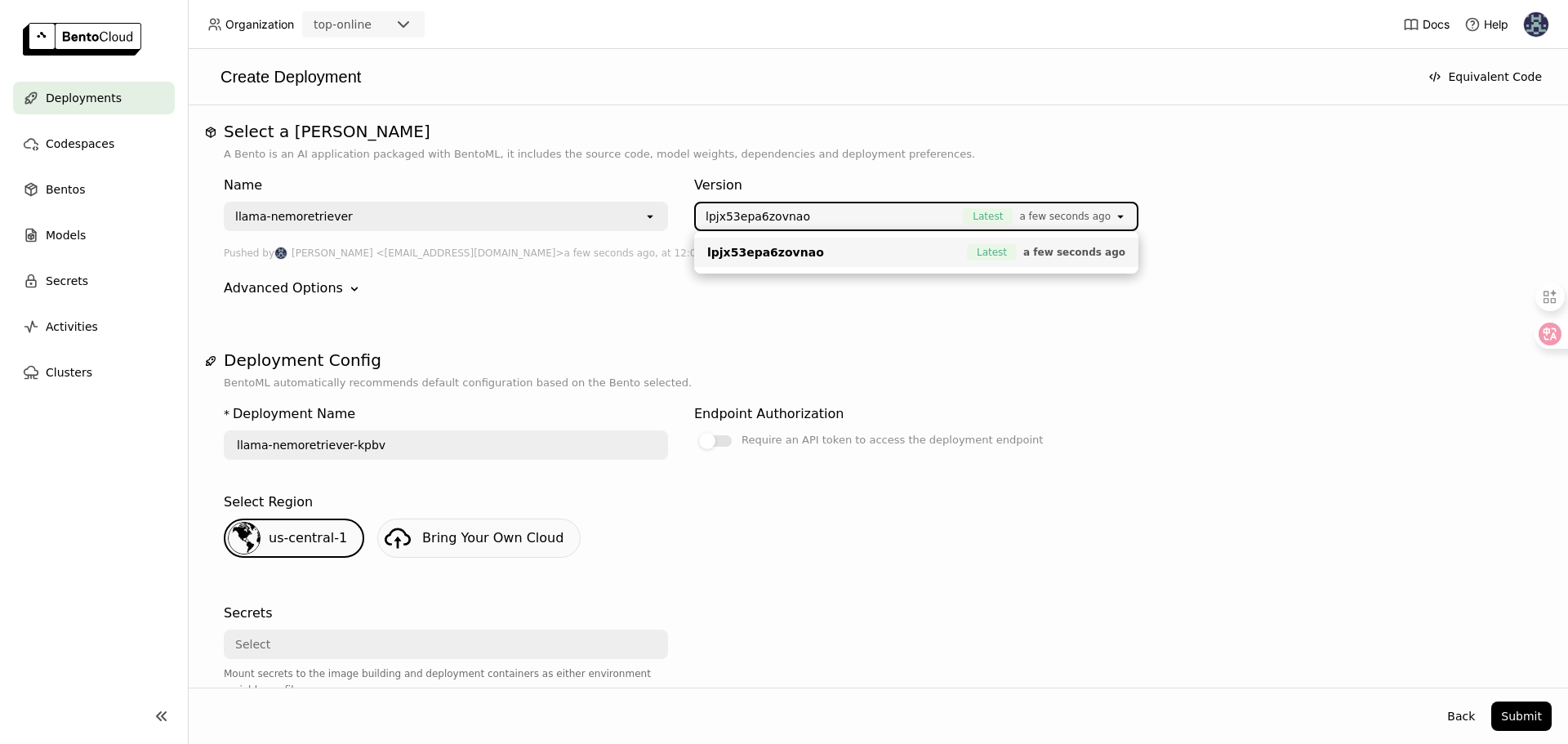
click at [853, 256] on span "lpjx53epa6zovnao" at bounding box center [832, 252] width 251 height 16
type input "llama-nemoretriever-hixg"
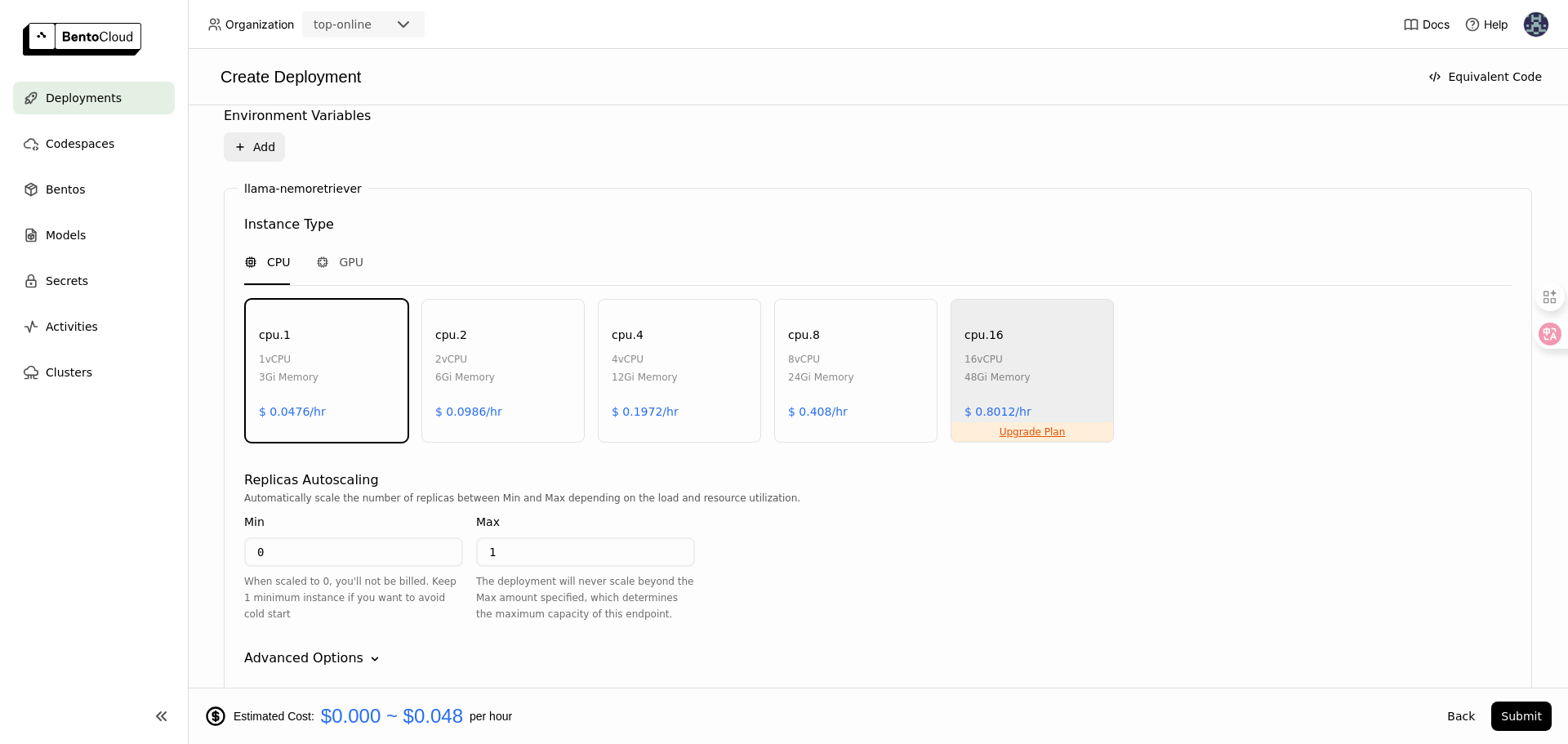
scroll to position [670, 0]
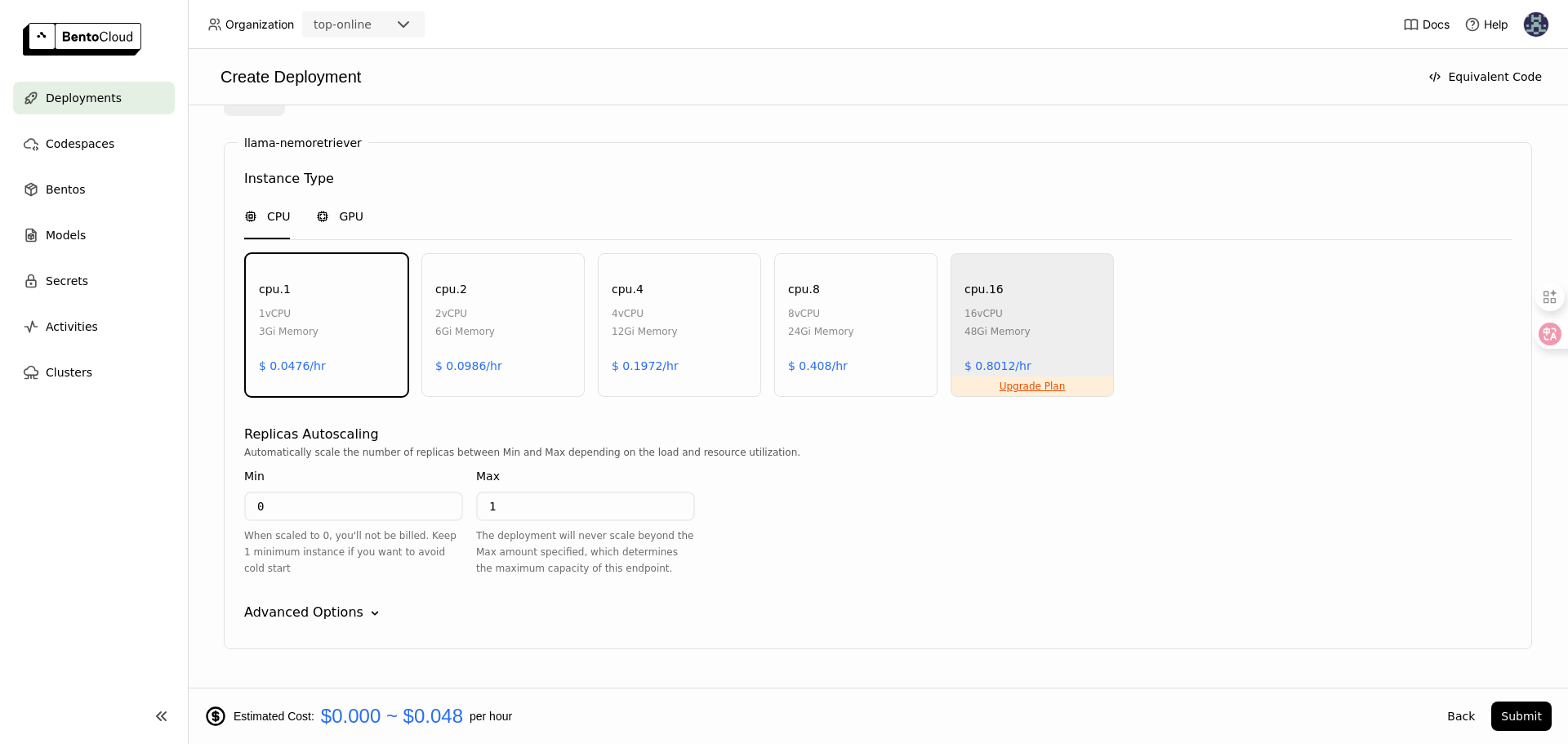
click at [351, 214] on span "GPU" at bounding box center [352, 217] width 25 height 16
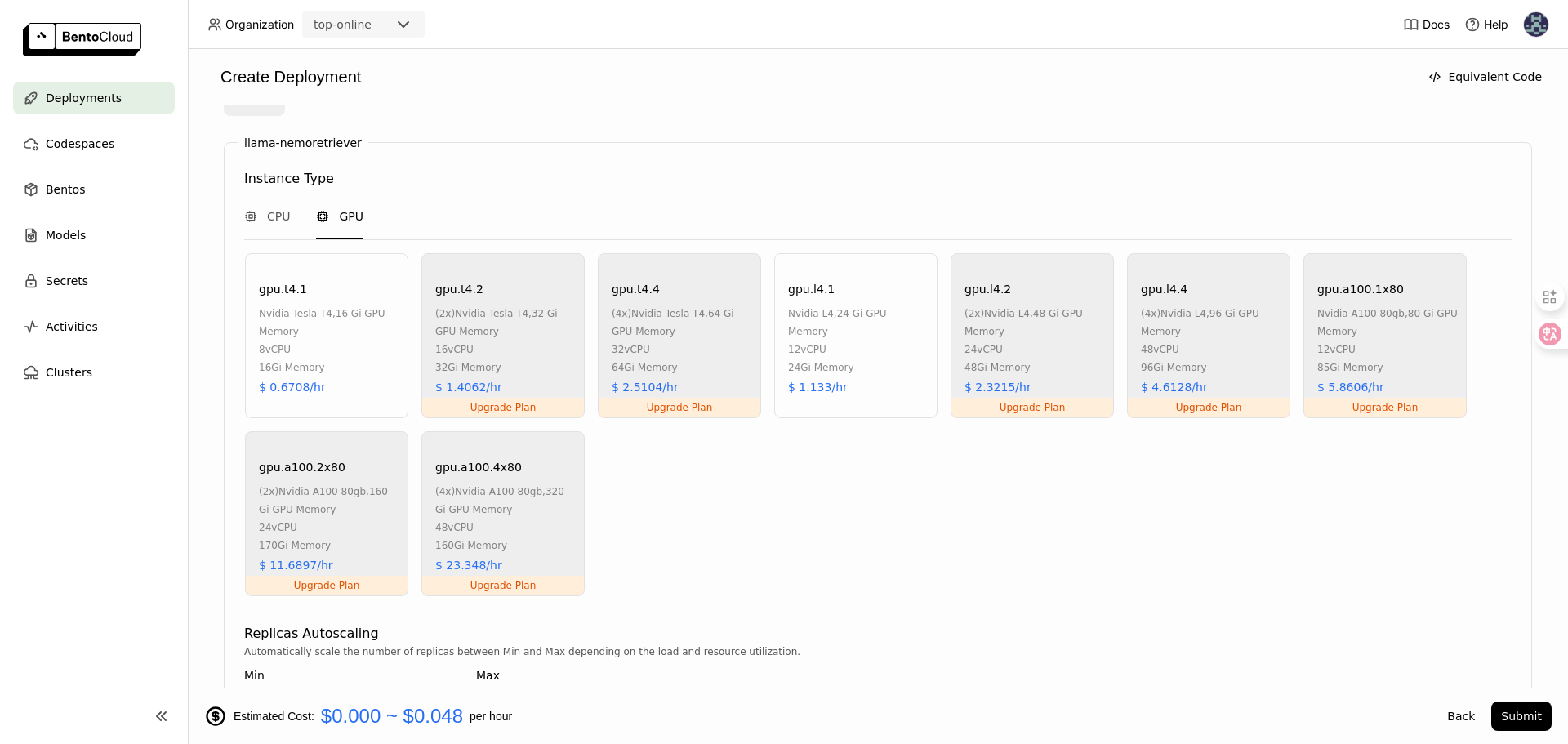
click at [851, 310] on div "nvidia l4 , 24 Gi GPU Memory" at bounding box center [858, 322] width 140 height 36
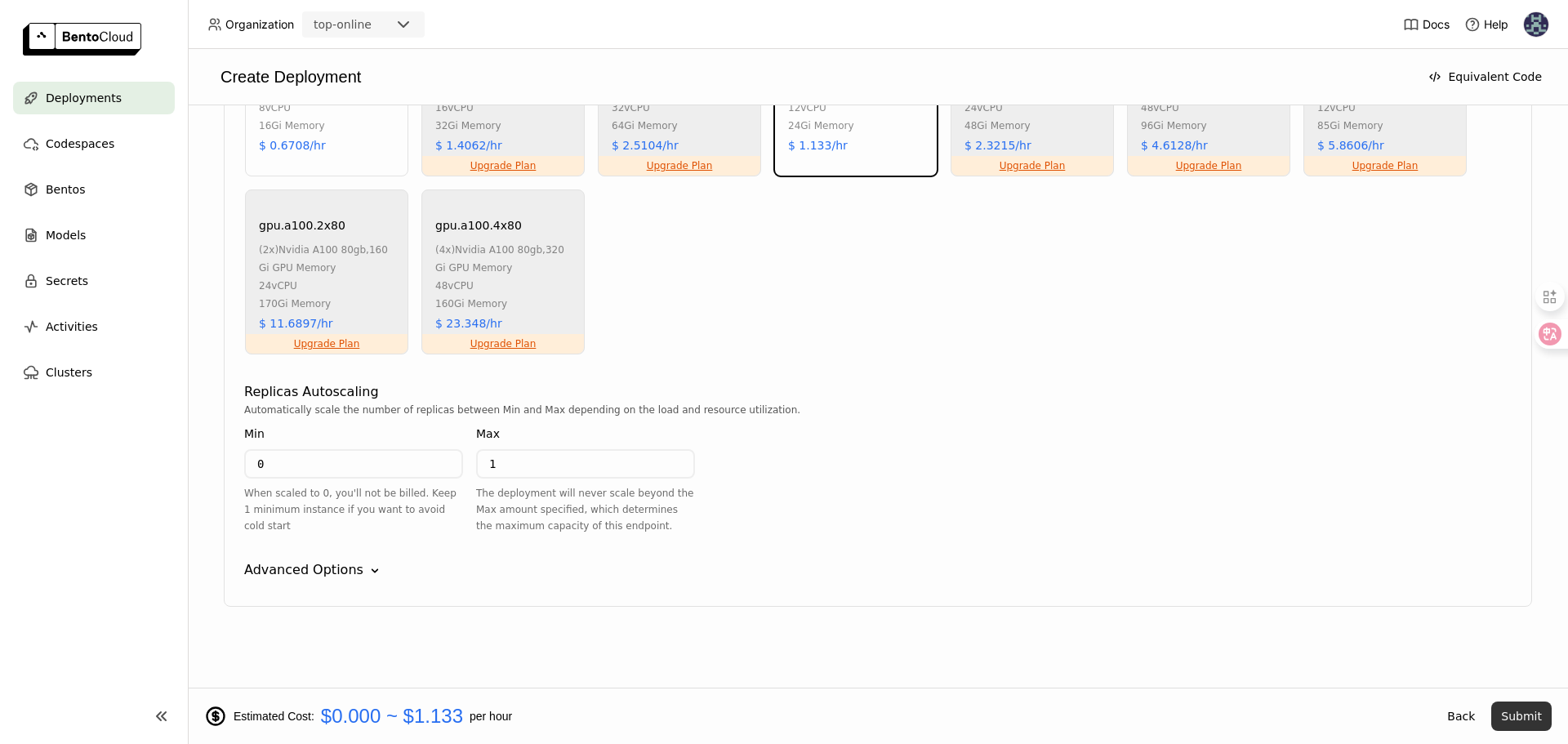
click at [1520, 711] on button "Submit" at bounding box center [1521, 716] width 60 height 29
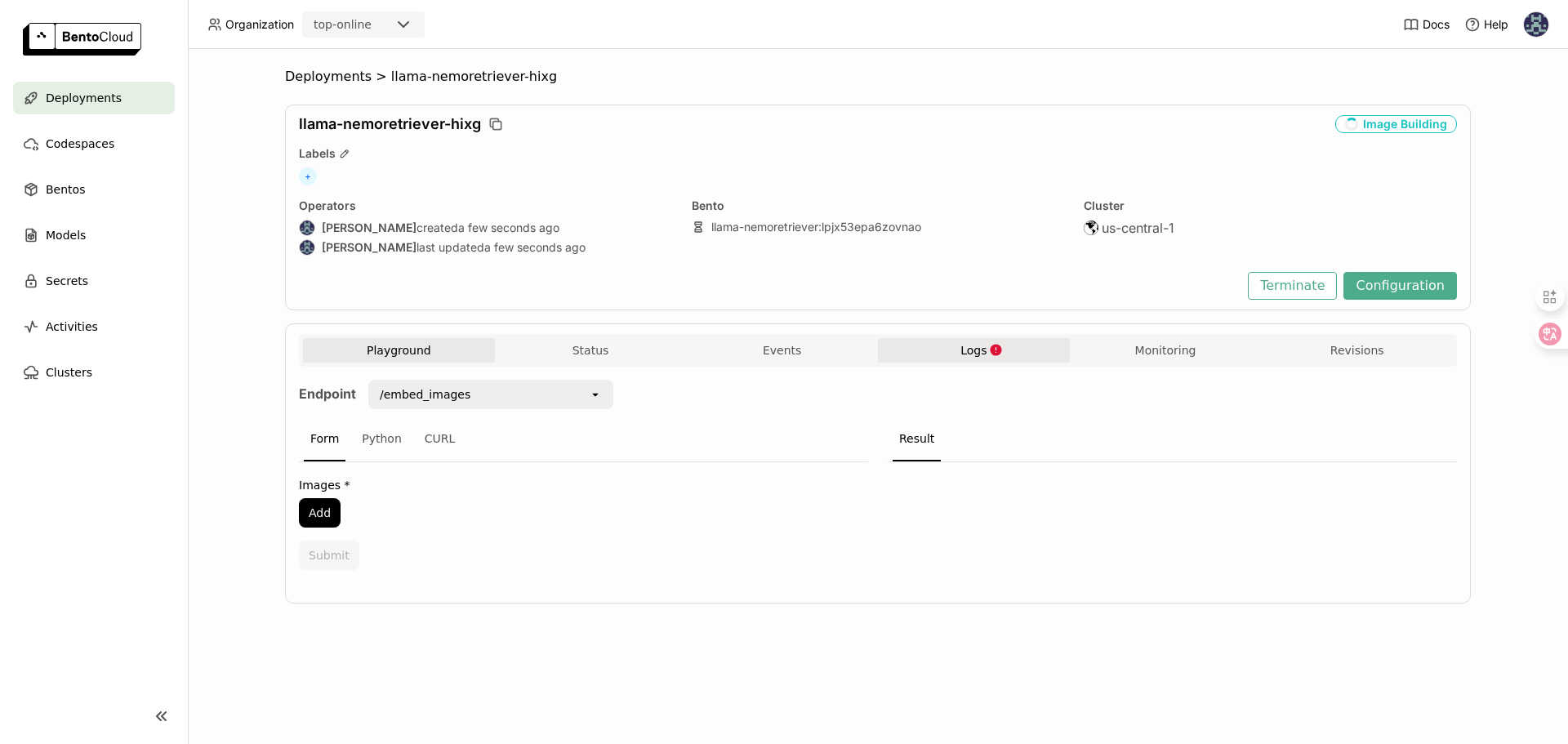
click at [943, 357] on button "Logs" at bounding box center [974, 351] width 192 height 25
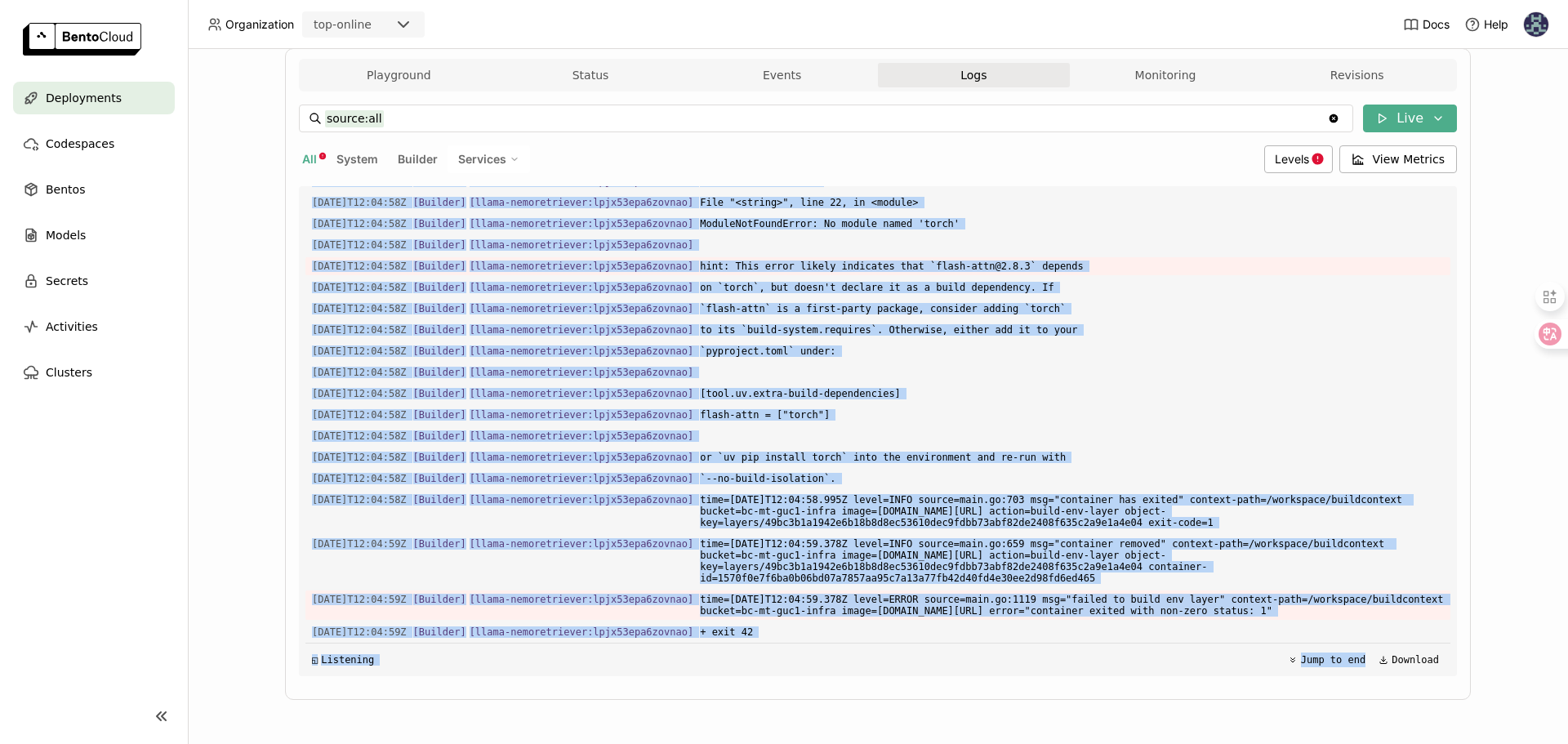
scroll to position [24407, 0]
drag, startPoint x: 727, startPoint y: 219, endPoint x: 963, endPoint y: 697, distance: 533.1
click at [963, 697] on div "Playground Status Events Logs Monitoring Revisions Endpoint /embed_images open …" at bounding box center [877, 374] width 1185 height 652
copy div "├─▶ The build backend returned an error 2025-09-11T12:04:58Z [Builder] [ llama-…"
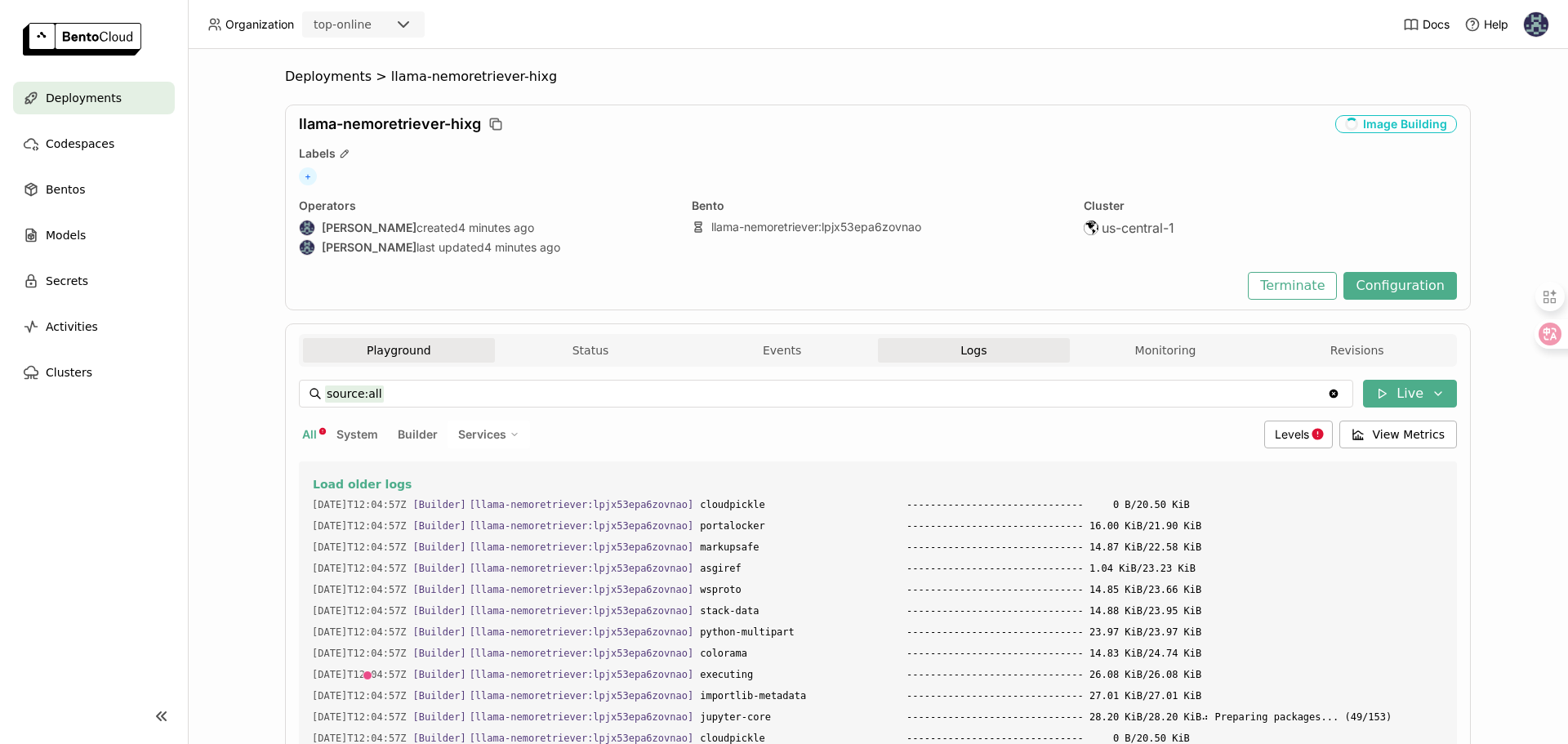
click at [422, 338] on div "Playground Status Events Logs Monitoring Revisions" at bounding box center [877, 352] width 1150 height 28
click at [414, 338] on button "Playground" at bounding box center [399, 351] width 192 height 25
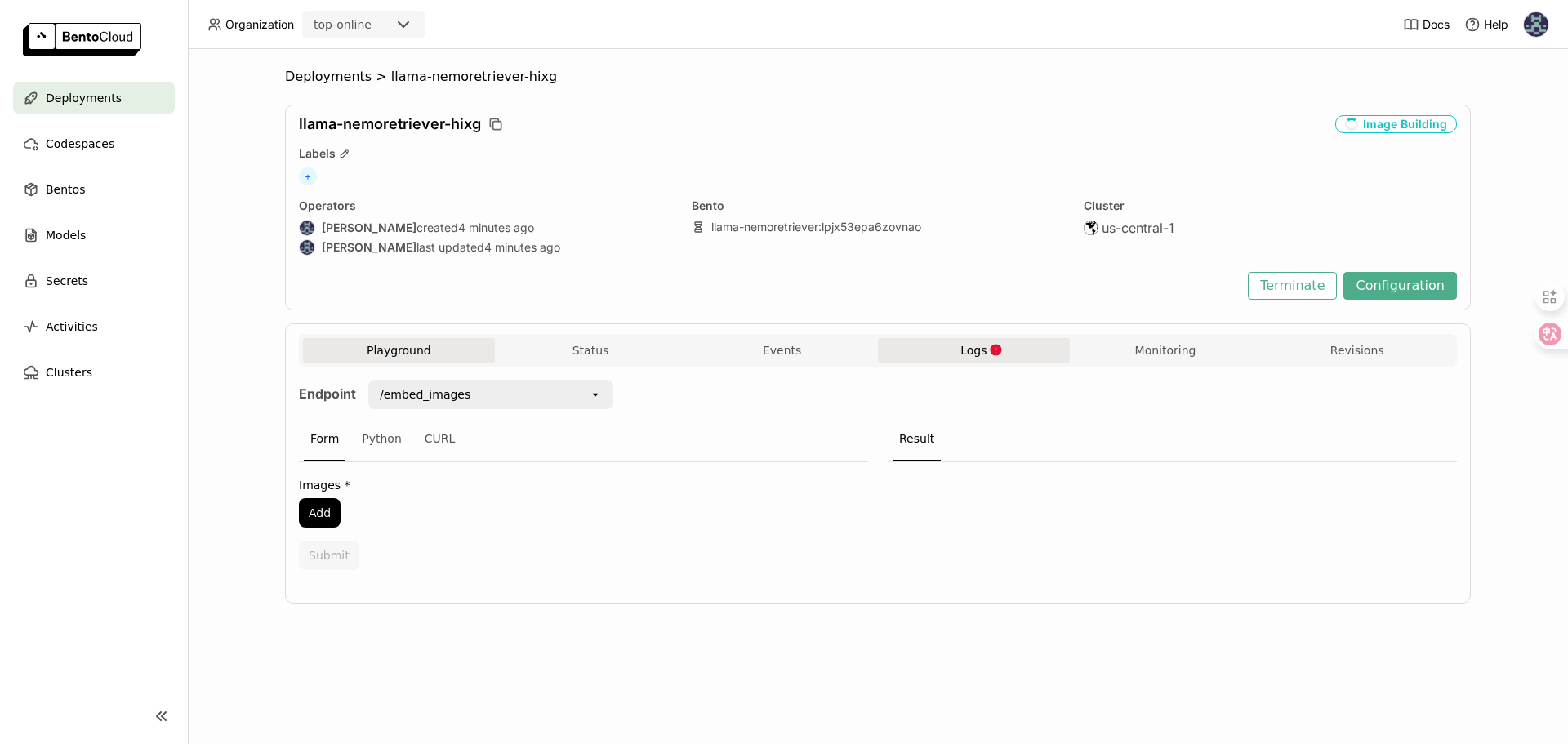
click at [1004, 351] on button "Logs" at bounding box center [974, 351] width 192 height 25
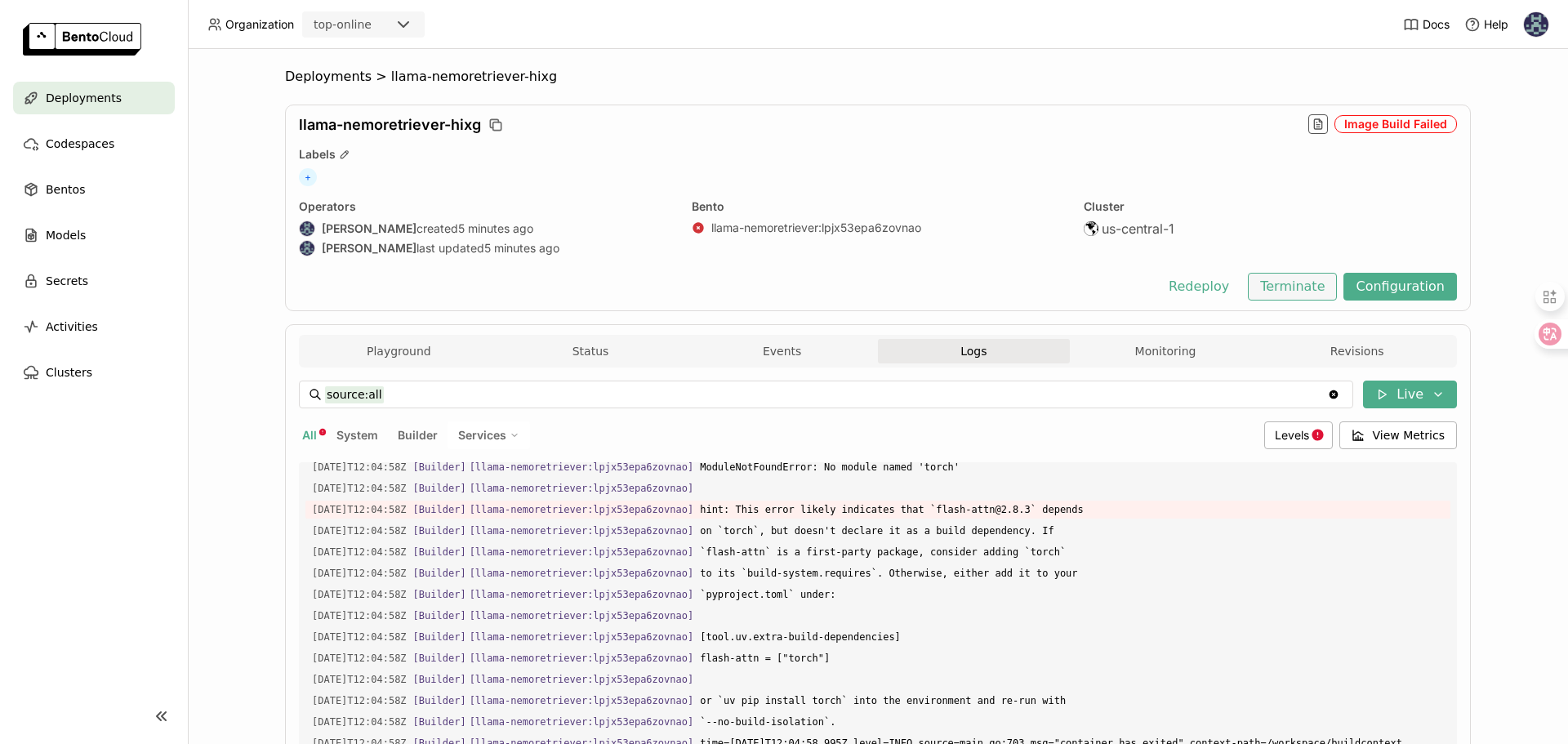
click at [1290, 283] on button "Terminate" at bounding box center [1292, 286] width 89 height 28
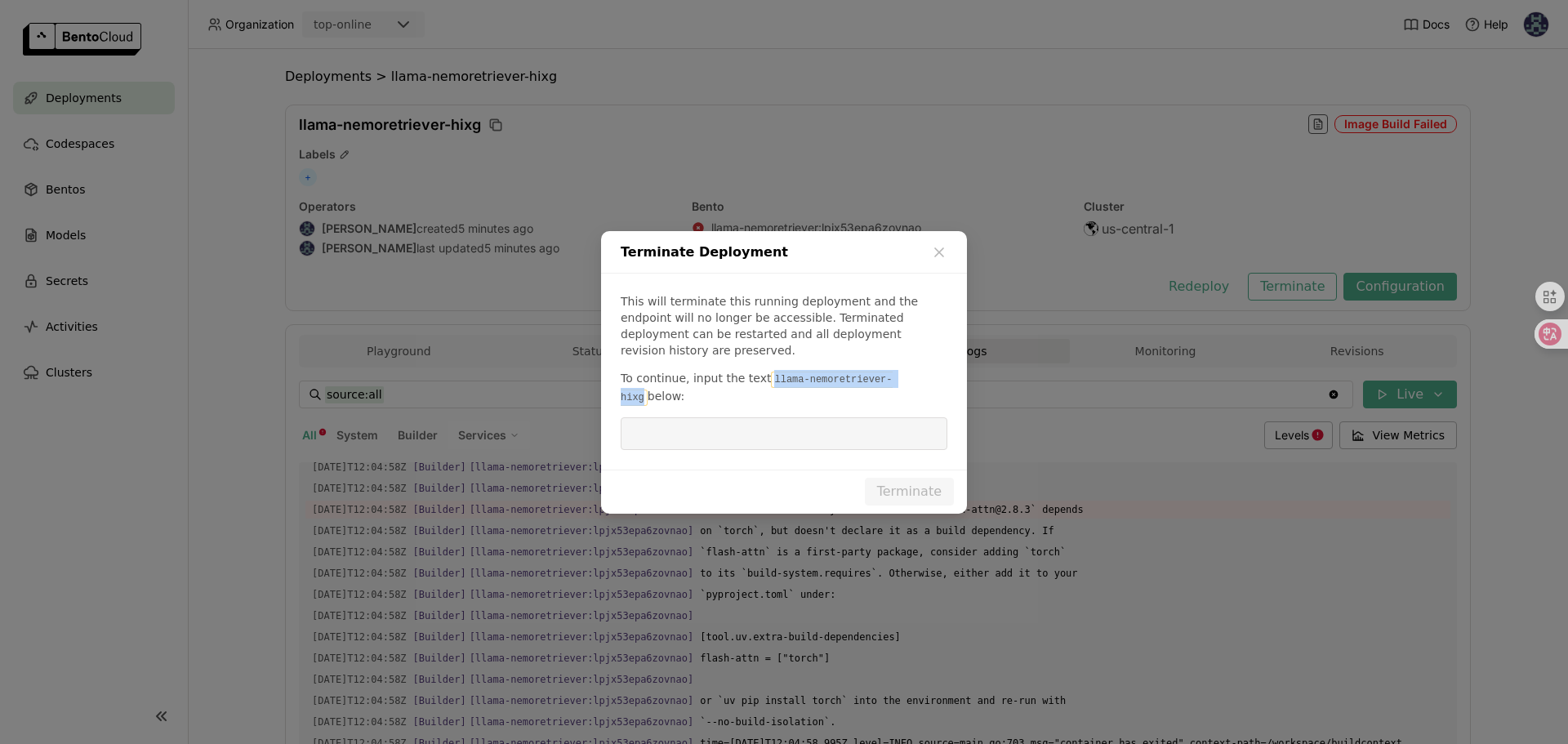
drag, startPoint x: 770, startPoint y: 382, endPoint x: 910, endPoint y: 381, distance: 140.0
click at [892, 381] on code "llama-nemoretriever-hixg" at bounding box center [756, 388] width 272 height 35
copy code "llama-nemoretriever-hixg"
click at [835, 433] on input "dialog" at bounding box center [784, 433] width 307 height 31
paste input "llama-nemoretriever-hixg"
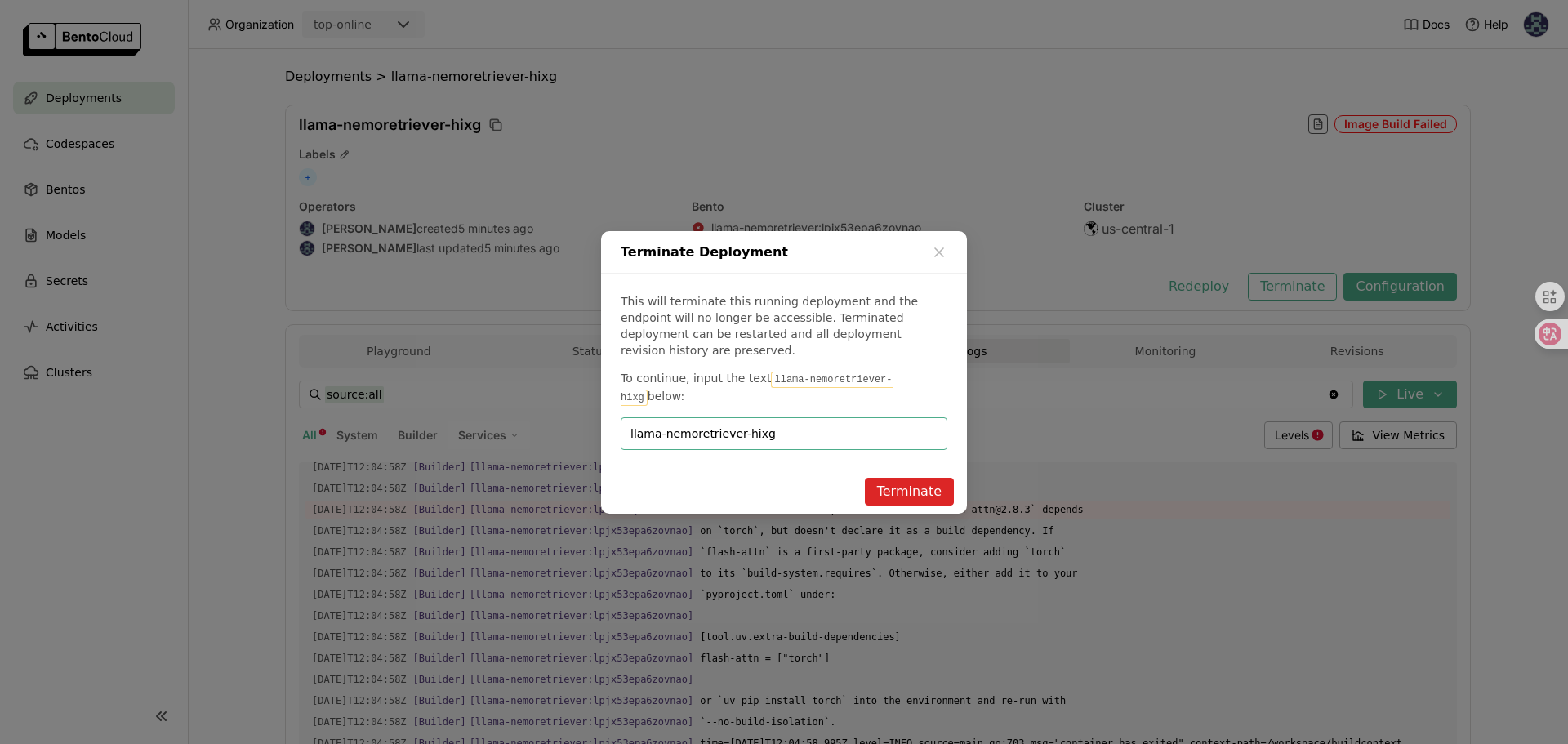
type input "llama-nemoretriever-hixg"
click at [931, 483] on button "Terminate" at bounding box center [909, 491] width 89 height 28
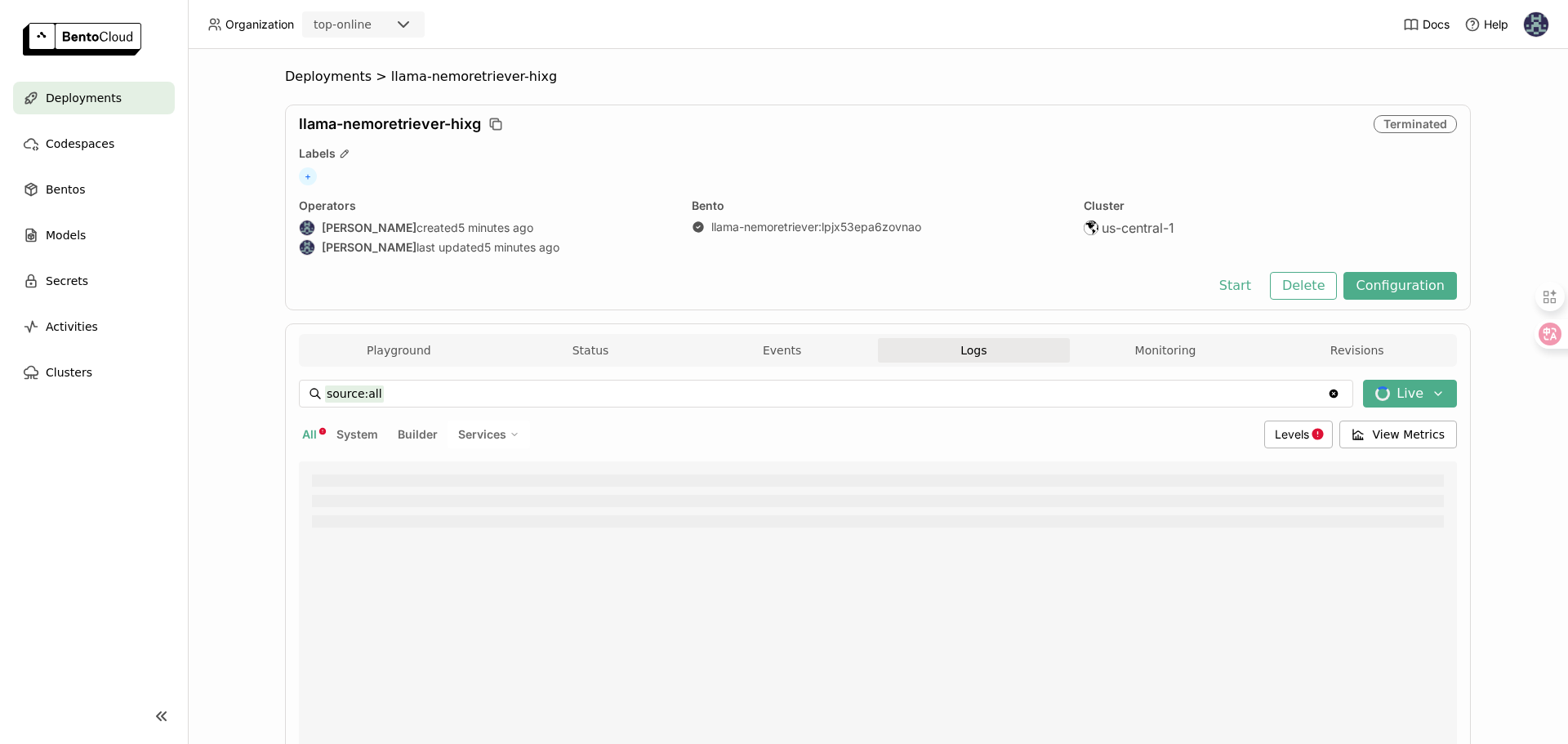
click at [78, 103] on span "Deployments" at bounding box center [84, 98] width 76 height 20
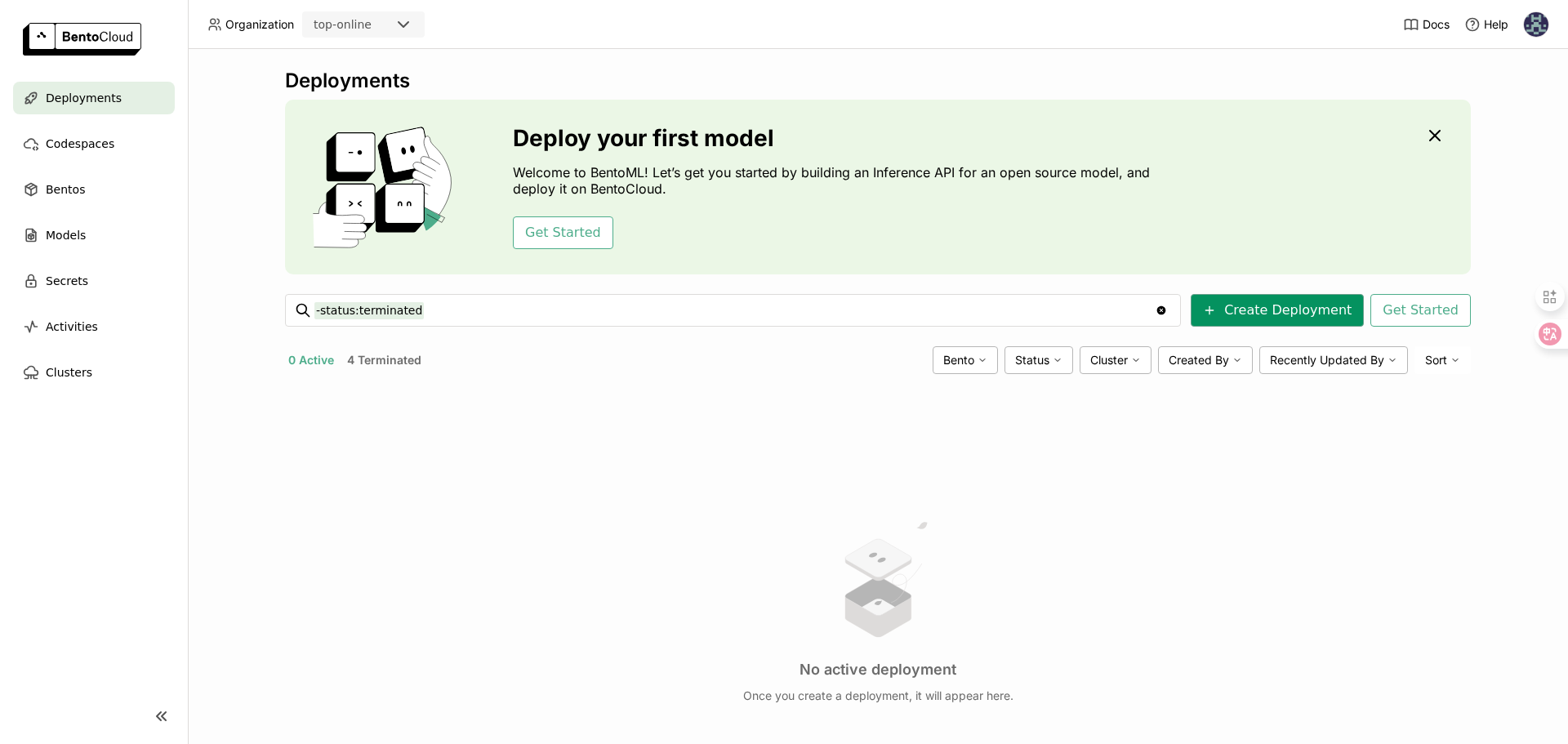
click at [1303, 305] on button "Create Deployment" at bounding box center [1277, 310] width 173 height 33
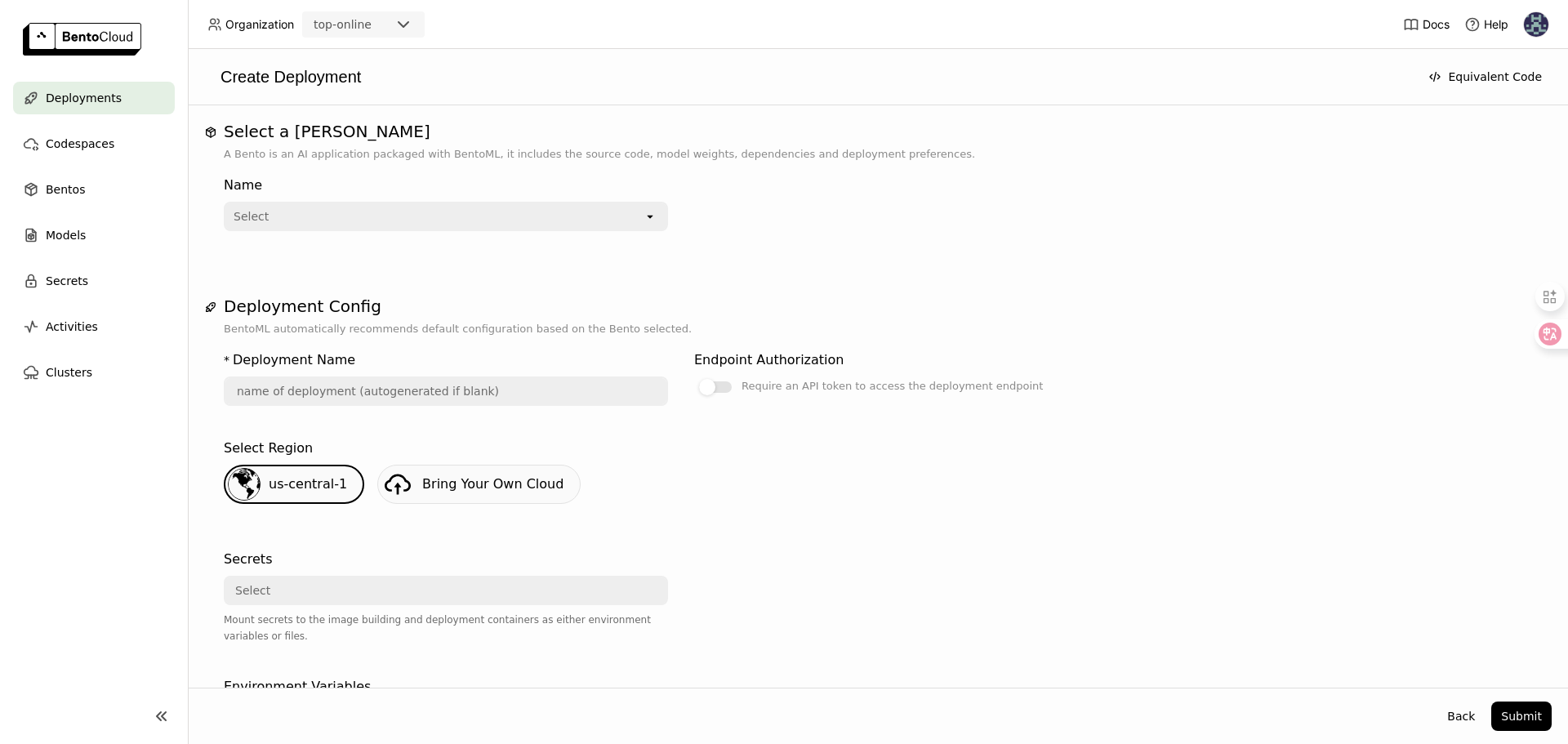
click at [408, 216] on div "Select" at bounding box center [434, 216] width 418 height 26
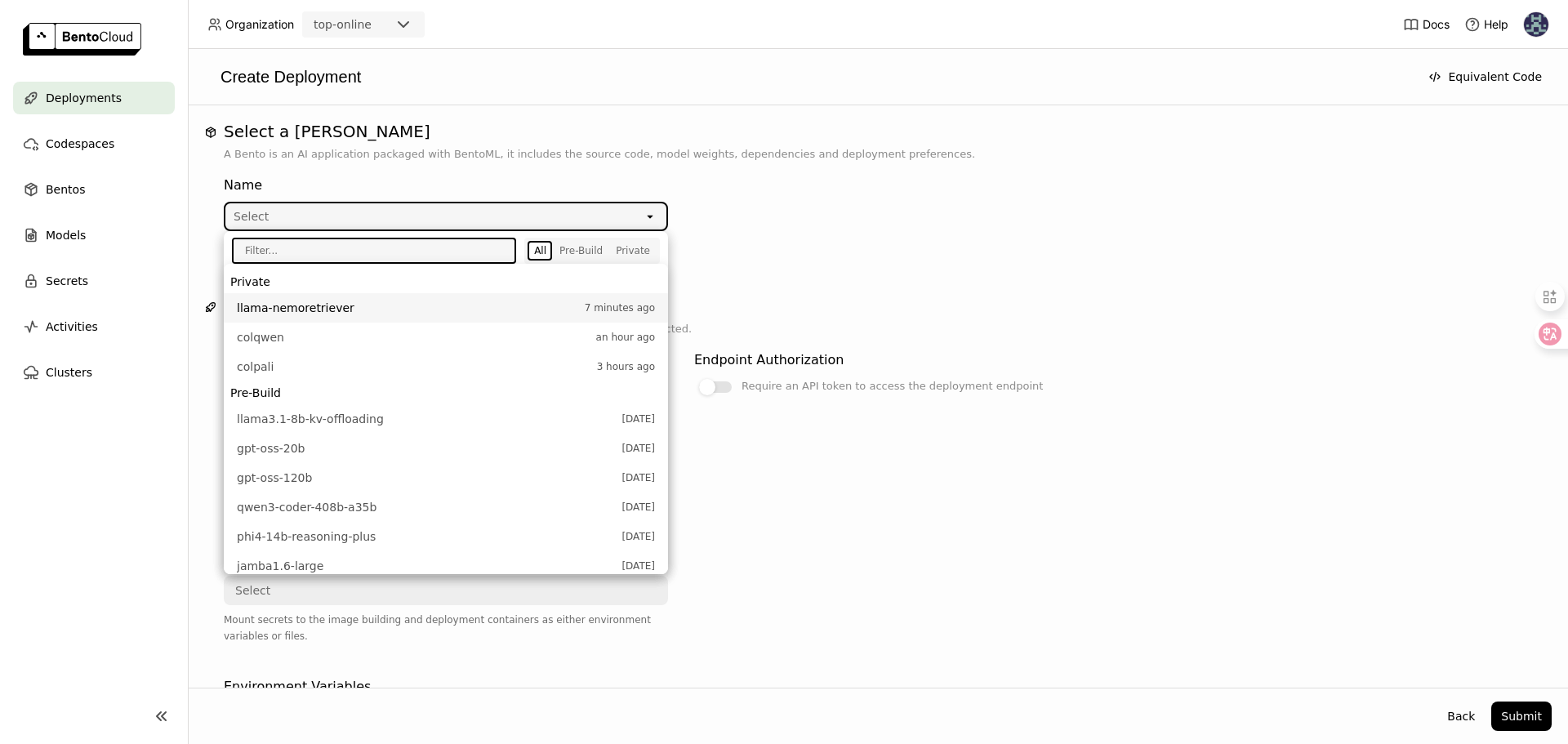
click at [698, 199] on div "Name Select open" at bounding box center [681, 200] width 915 height 62
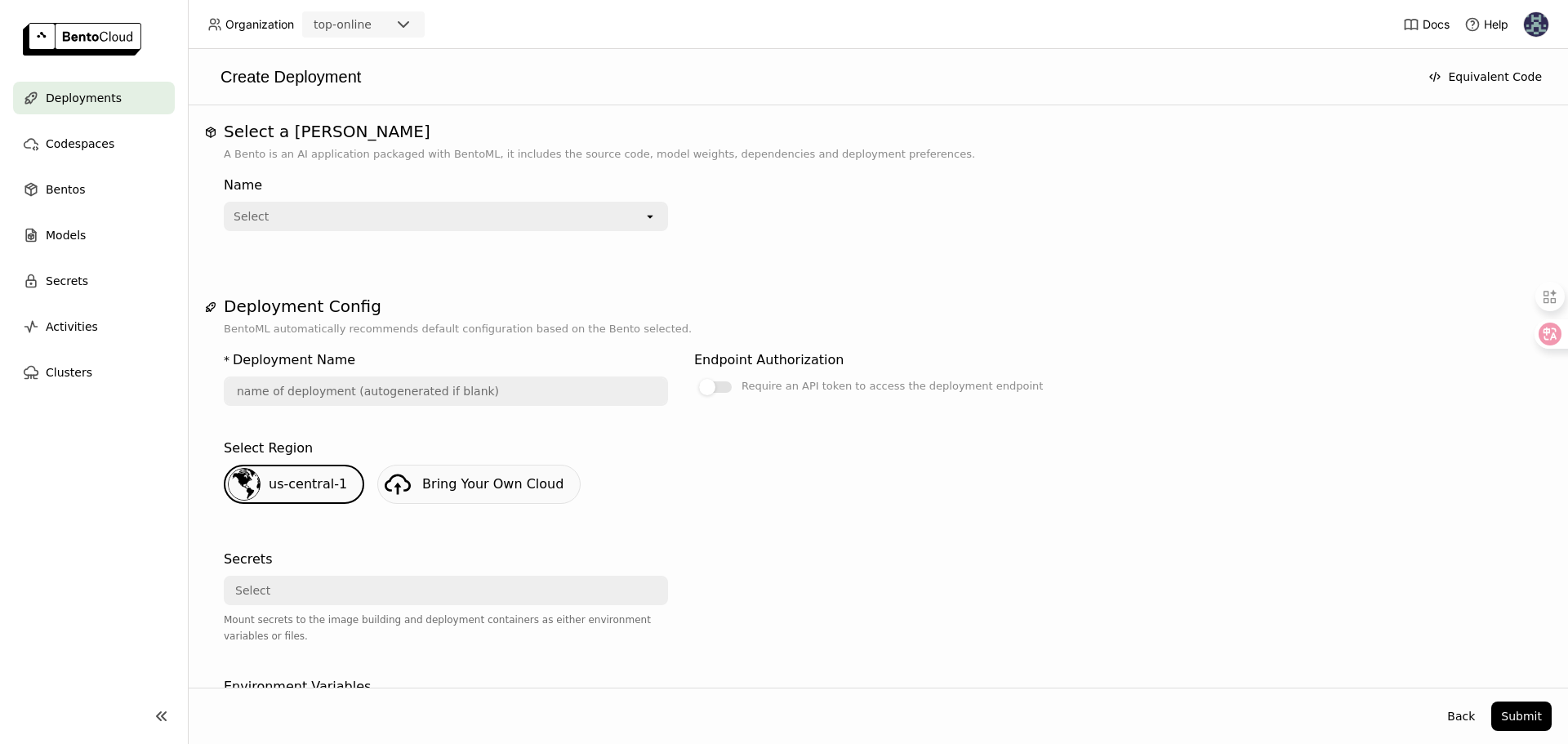
click at [496, 218] on div "Select" at bounding box center [434, 216] width 418 height 26
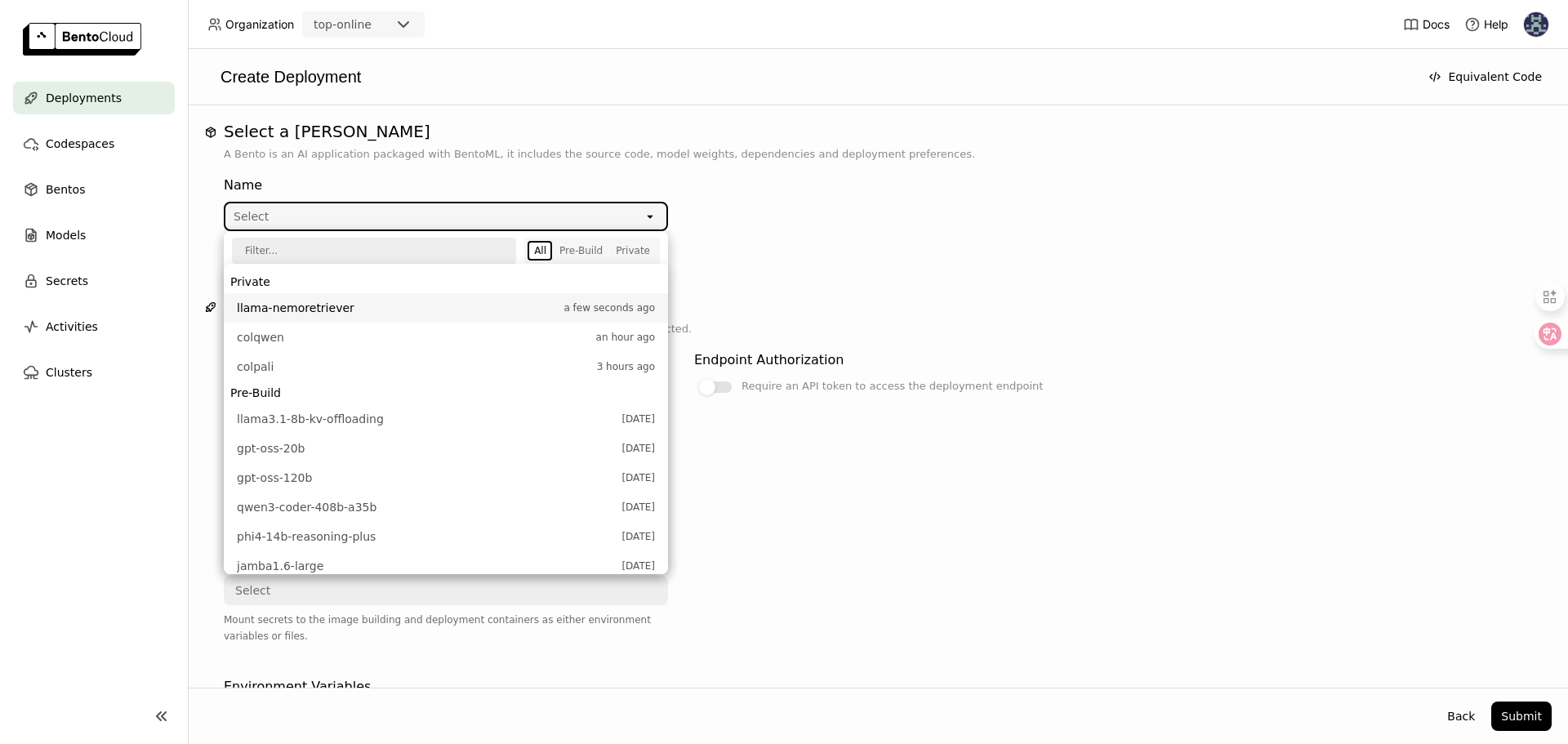
click at [348, 308] on span "llama-nemoretriever" at bounding box center [396, 308] width 319 height 16
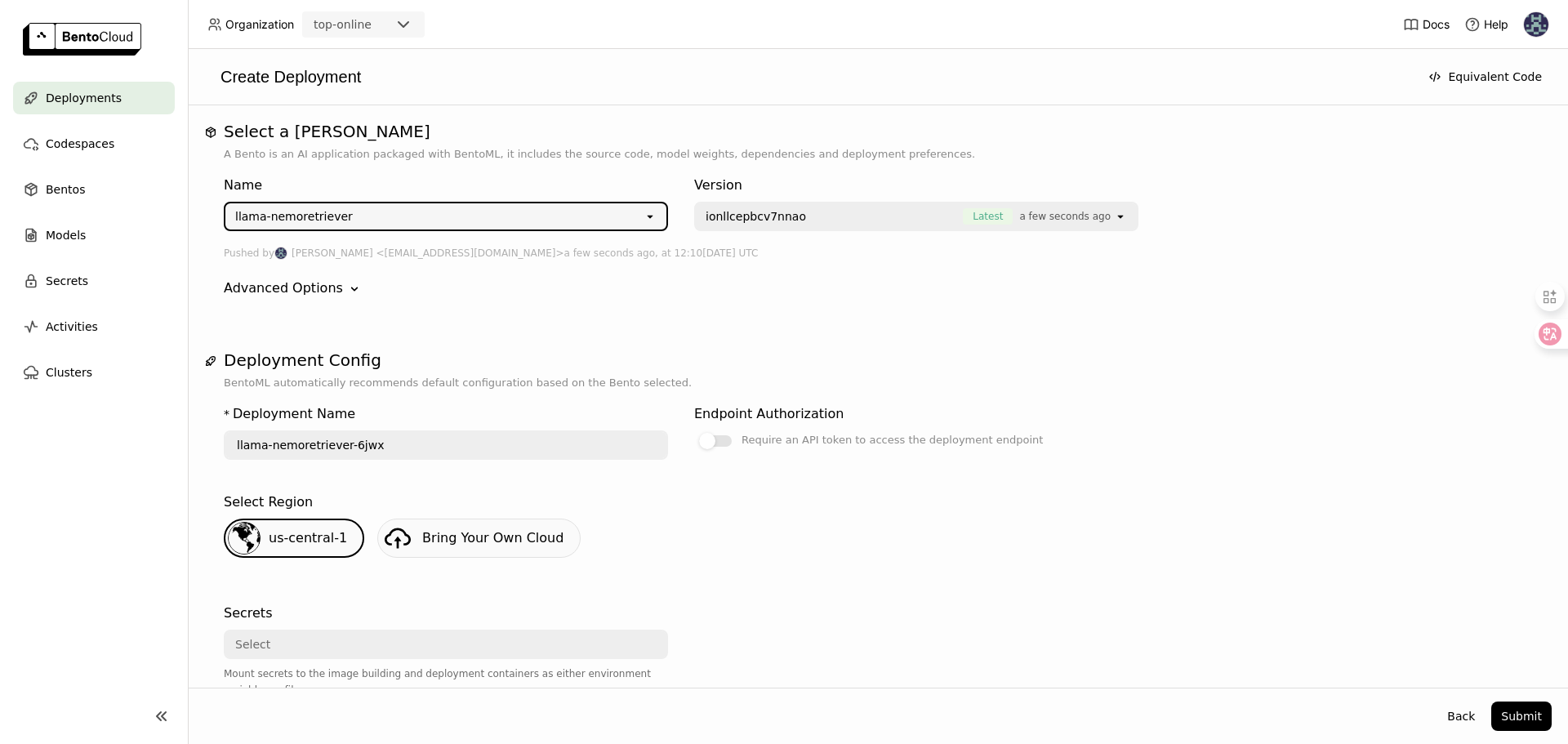
click at [795, 248] on div "Pushed by Kacper Kuźnik <kuznikkacper@gmail.com> a few seconds ago, at 12:10, S…" at bounding box center [877, 253] width 1308 height 18
type input "llama-nemoretriever-ypno"
click at [793, 223] on span "ionllcepbcv7nnao" at bounding box center [756, 217] width 100 height 16
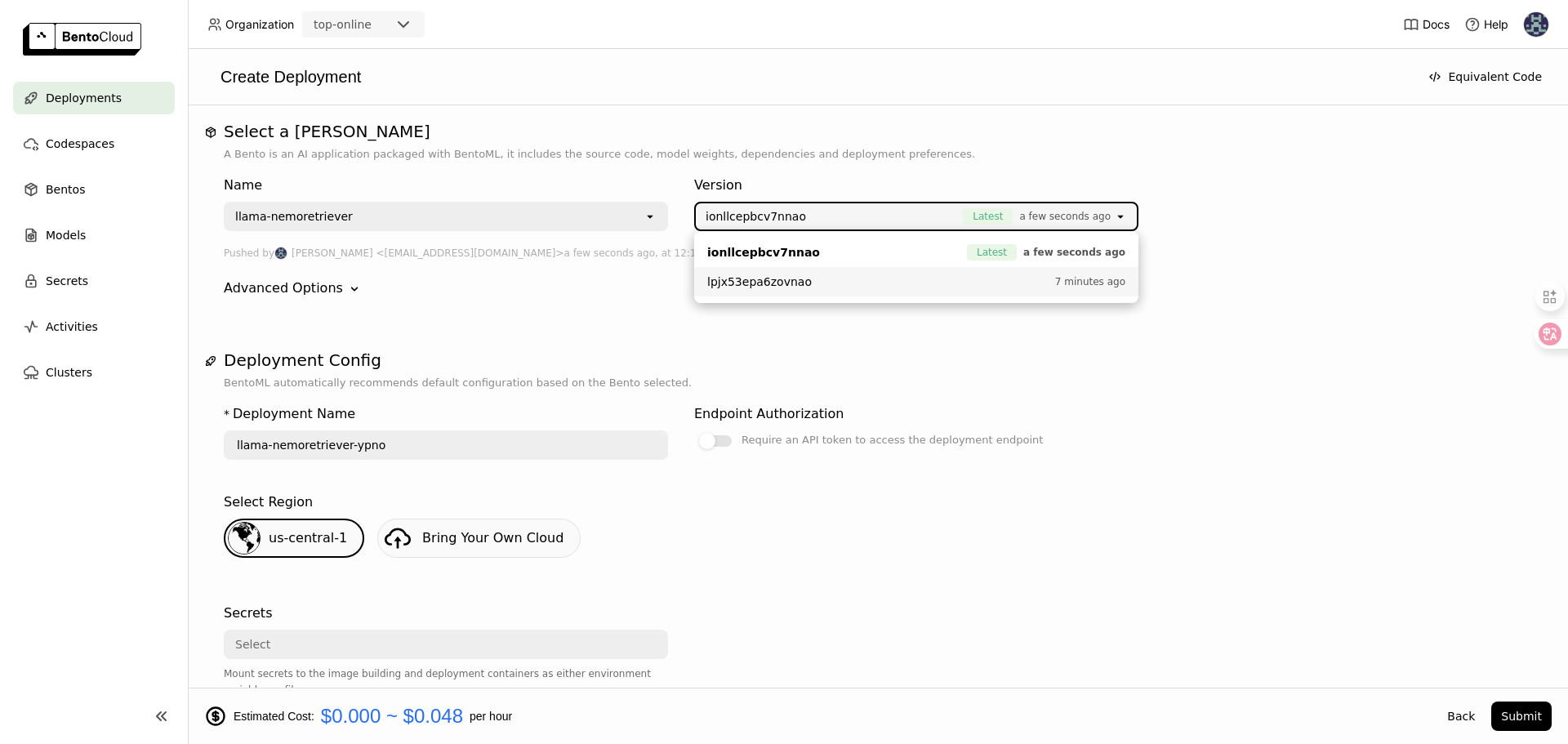
click at [604, 310] on div "Name llama-nemoretriever open Version ionllcepbcv7nnao Latest a few seconds ago…" at bounding box center [877, 236] width 1308 height 148
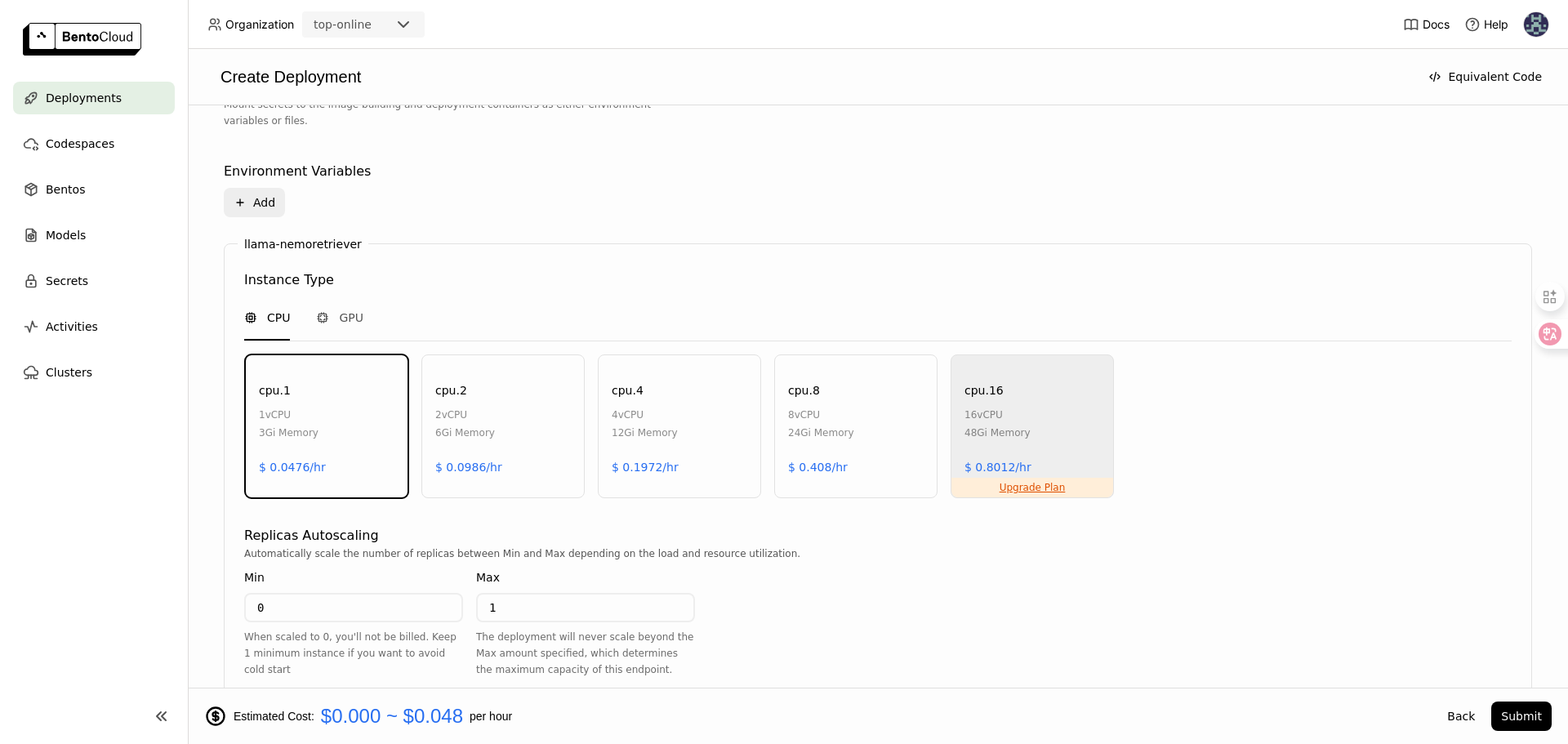
scroll to position [713, 0]
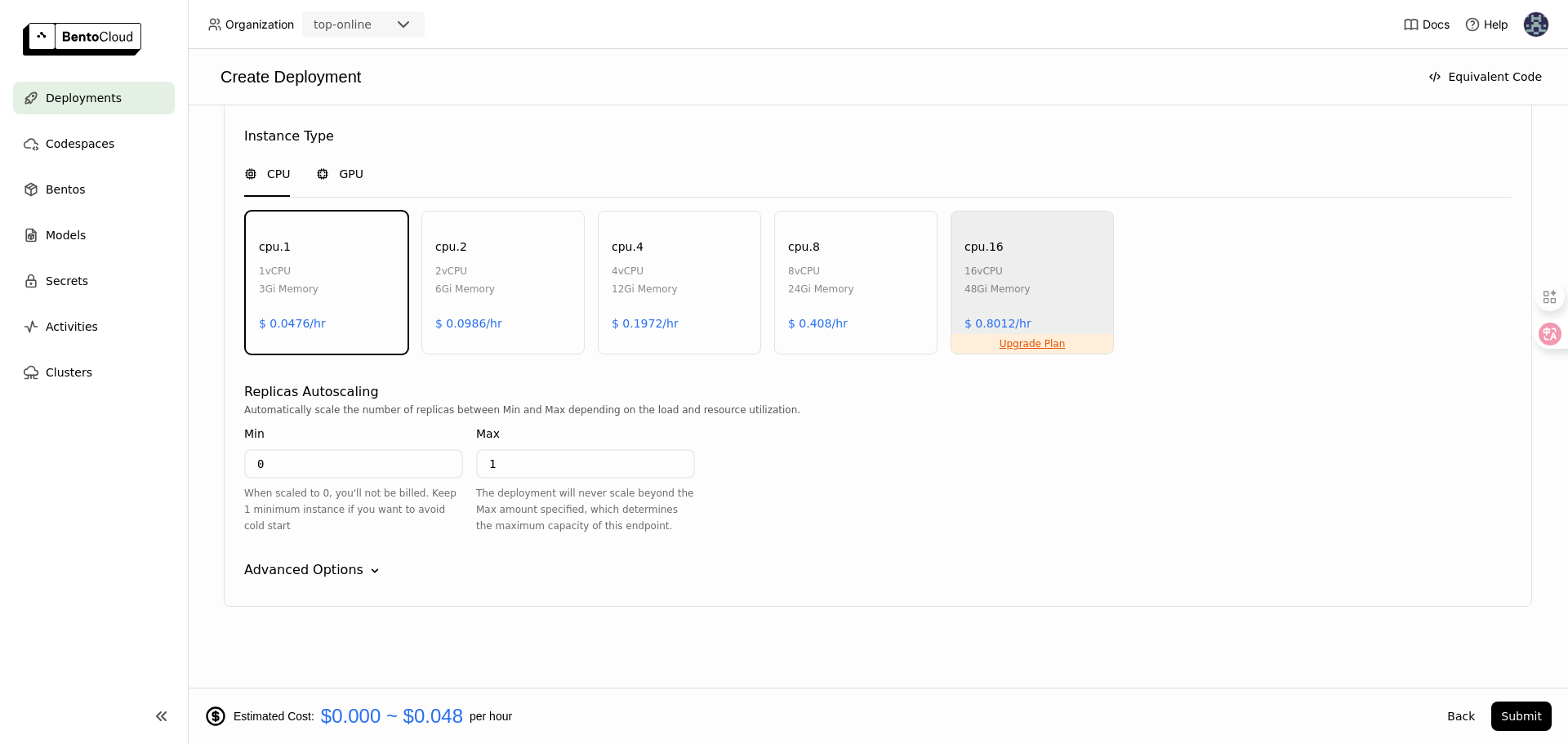
click at [348, 178] on span "GPU" at bounding box center [352, 174] width 25 height 16
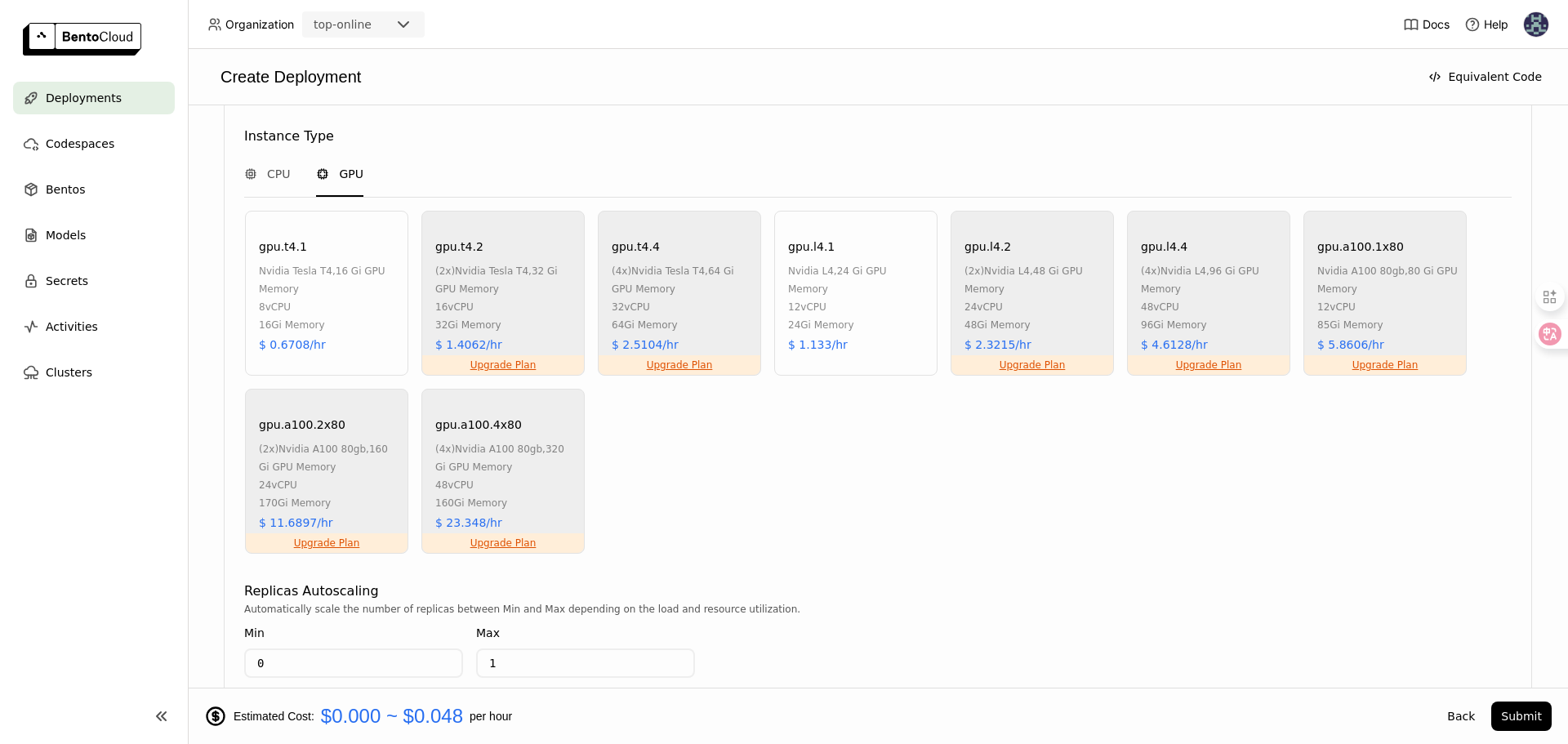
click at [794, 316] on div "24Gi Memory" at bounding box center [858, 325] width 140 height 18
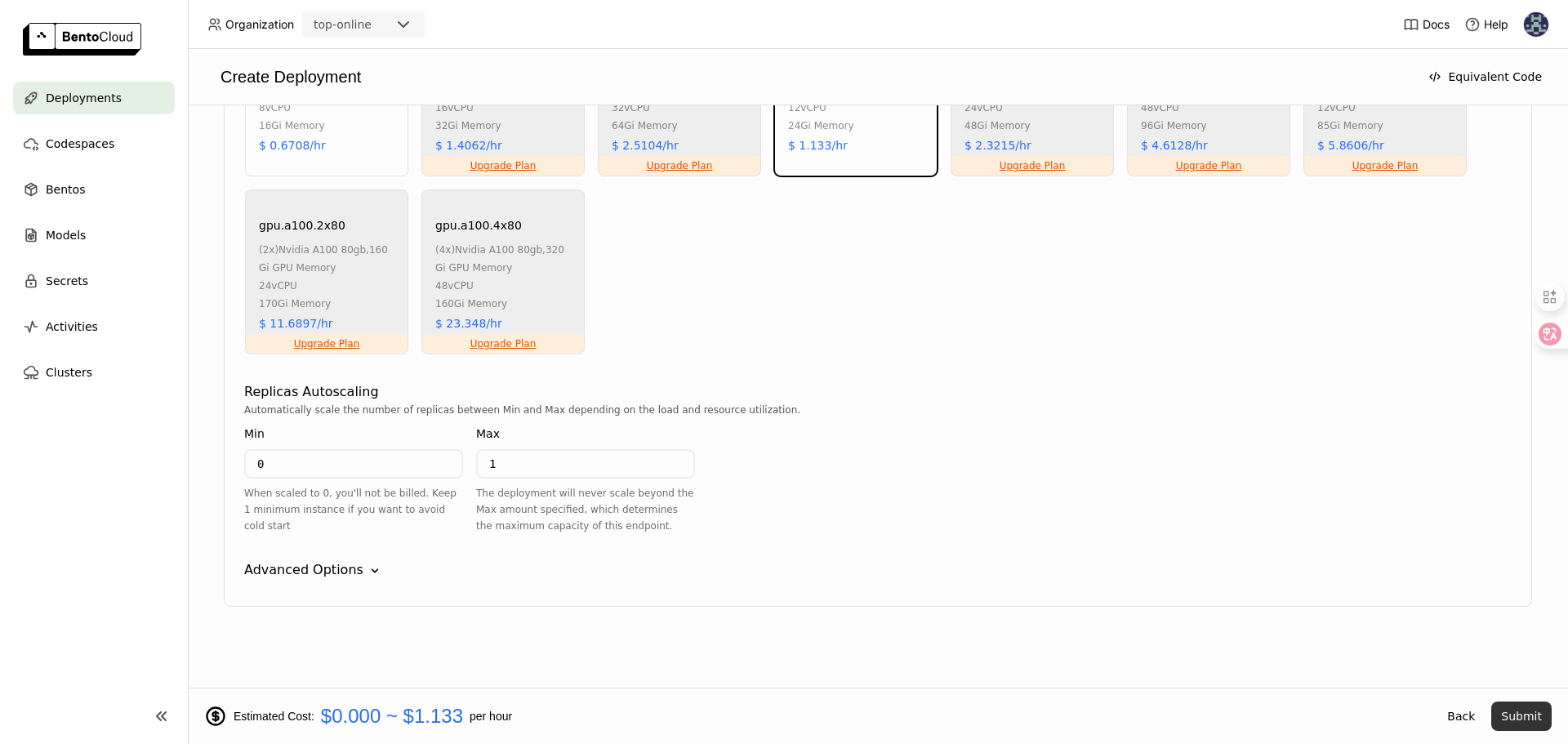
click at [1534, 714] on button "Submit" at bounding box center [1521, 716] width 60 height 29
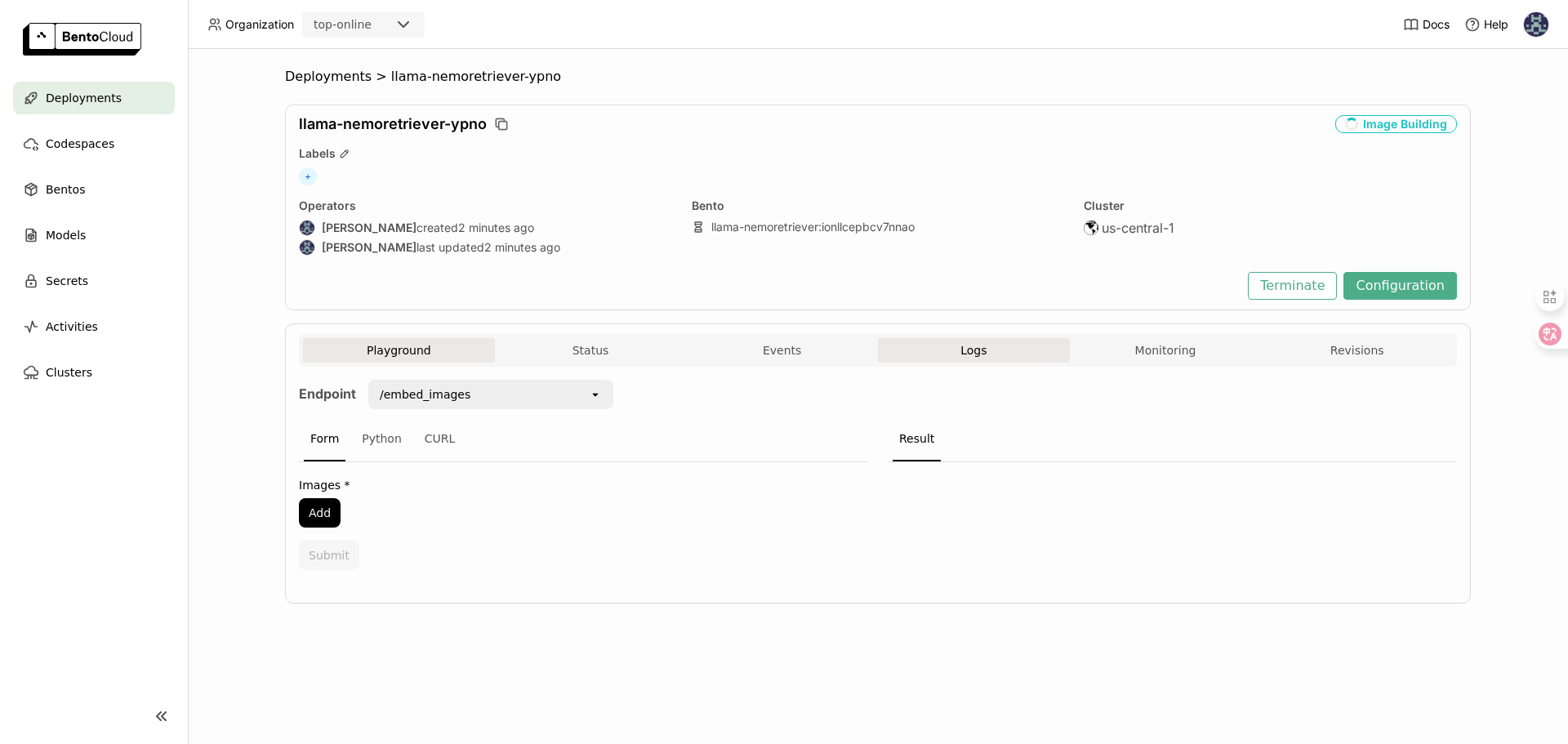
click at [992, 355] on button "Logs" at bounding box center [974, 351] width 192 height 25
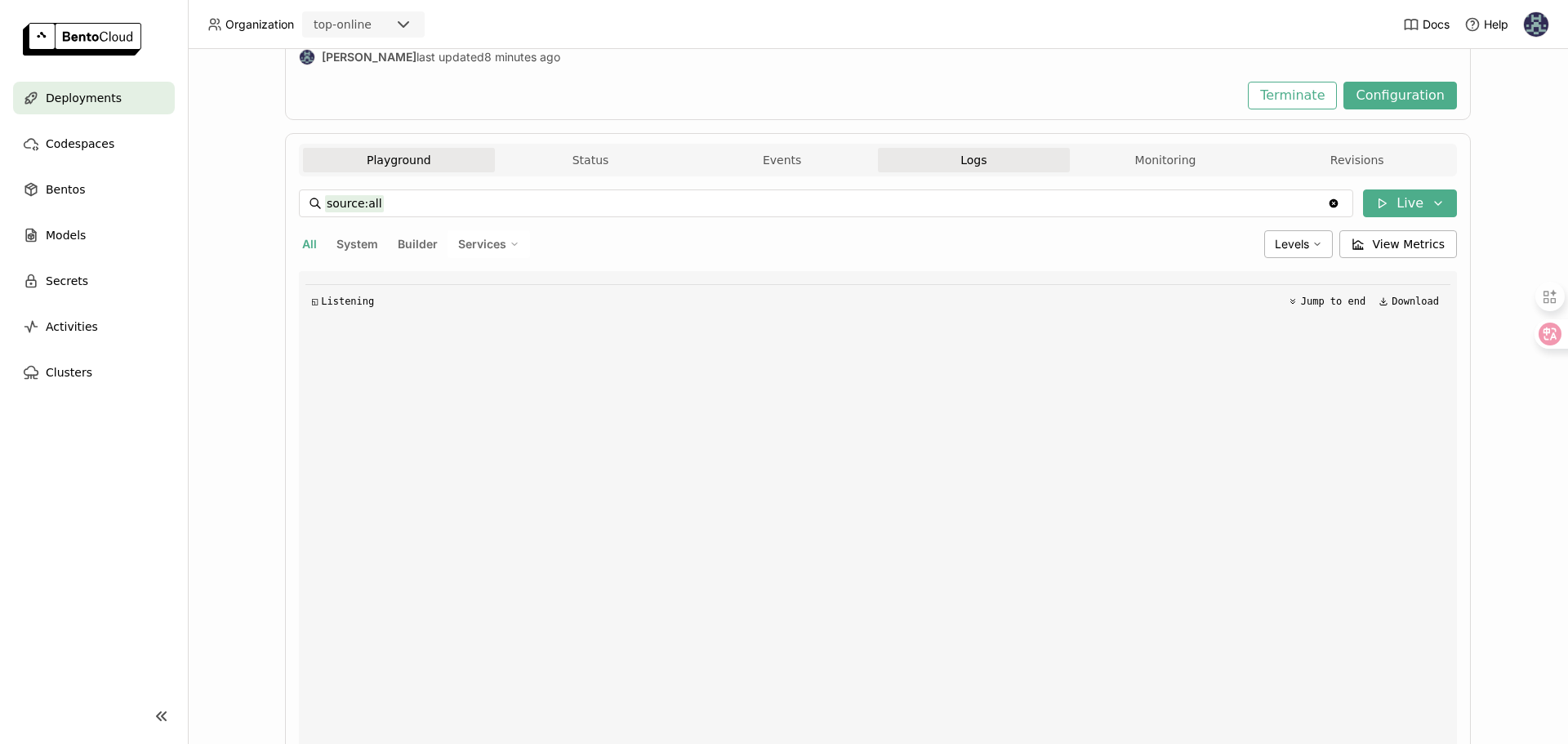
scroll to position [79, 0]
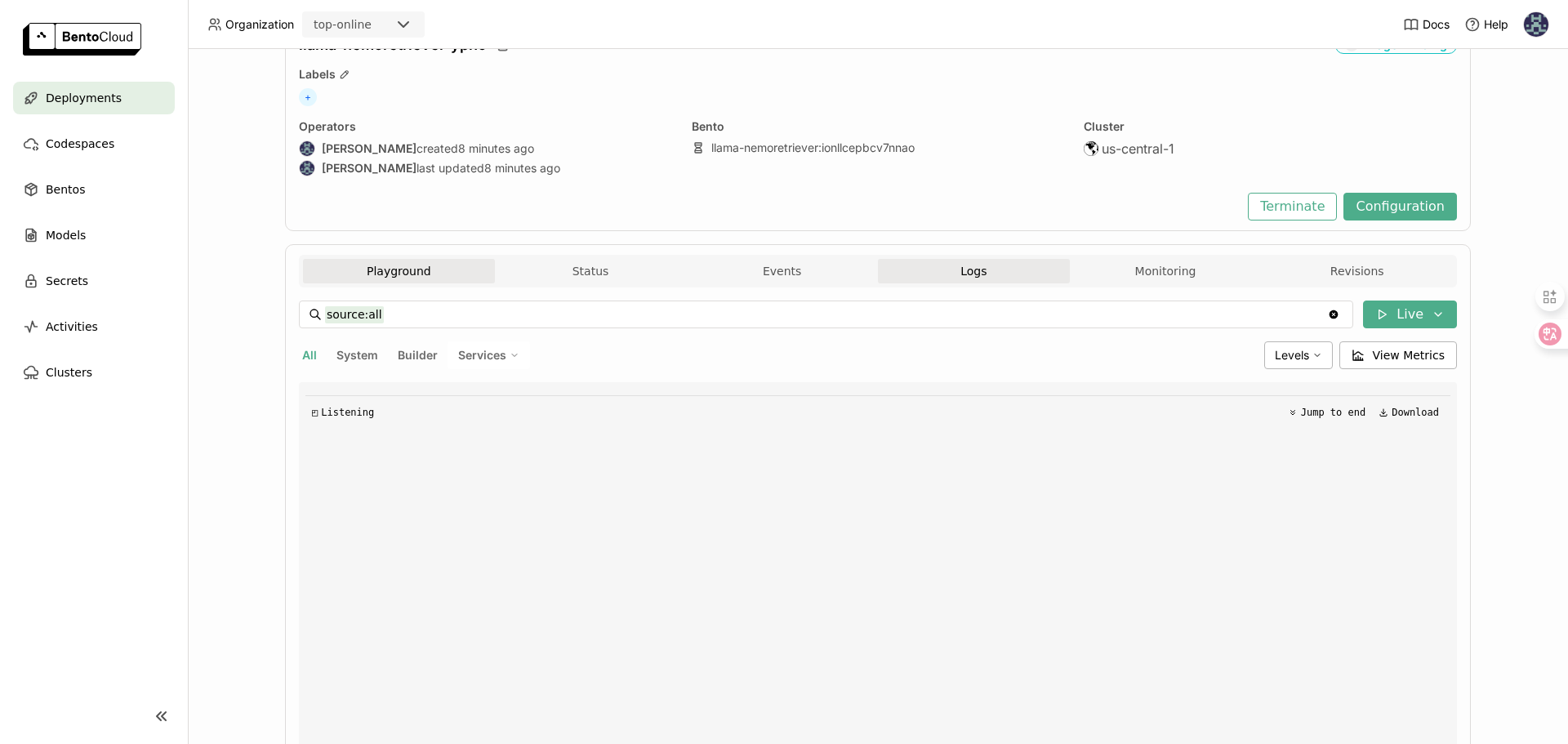
click at [383, 280] on button "Playground" at bounding box center [399, 272] width 192 height 25
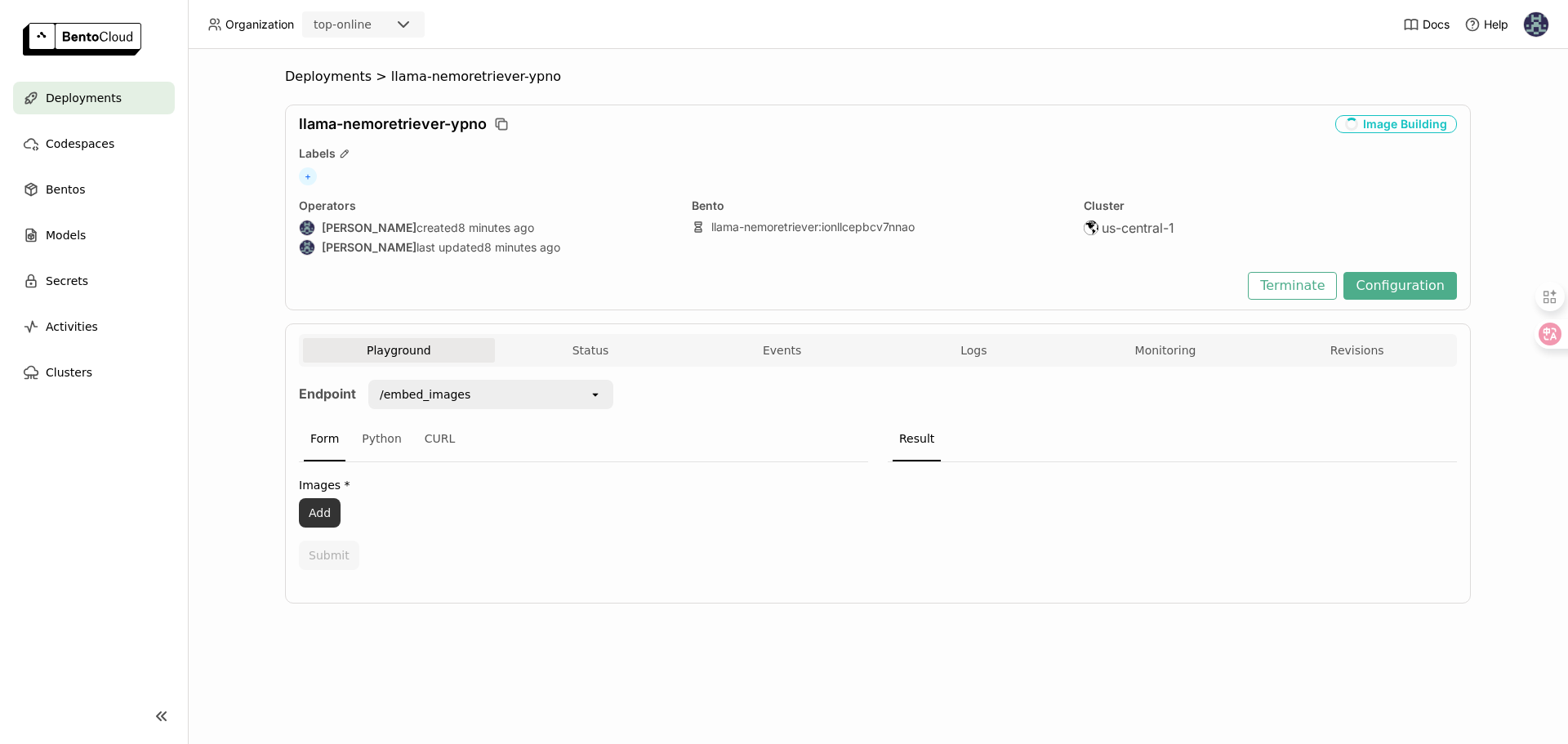
click at [330, 509] on button "Add" at bounding box center [320, 512] width 42 height 29
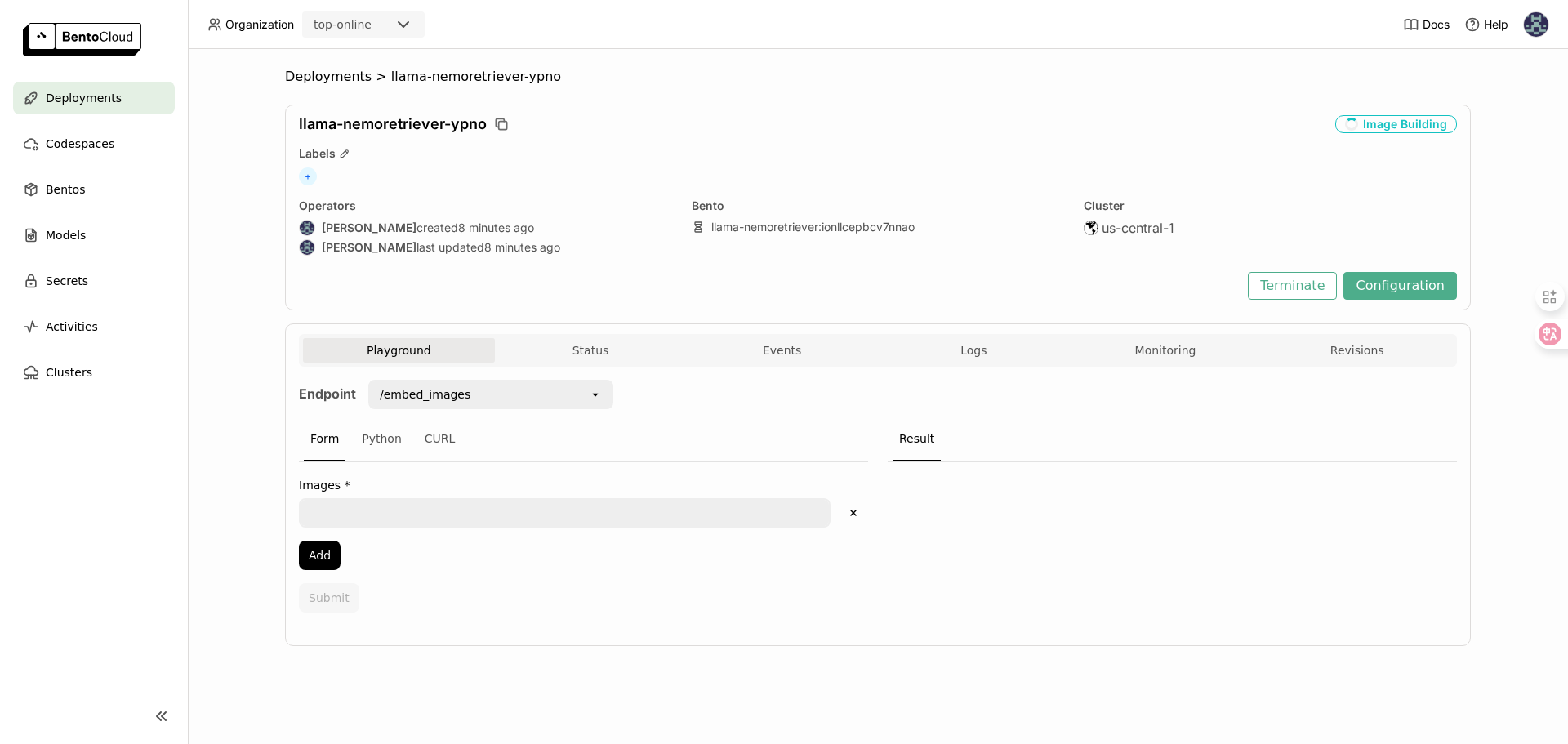
click at [394, 511] on textarea at bounding box center [564, 512] width 528 height 26
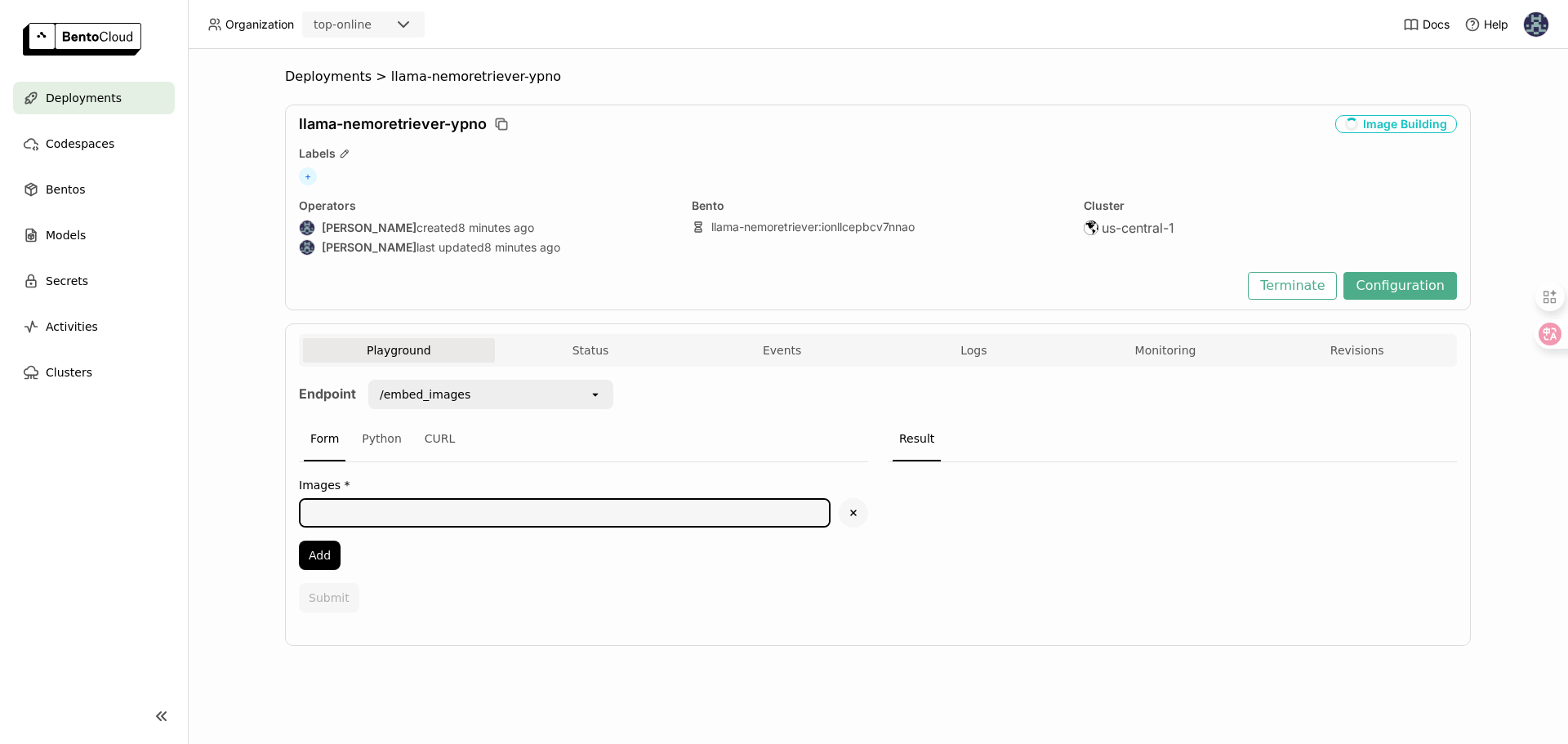
click at [845, 523] on button "Delete" at bounding box center [853, 512] width 29 height 29
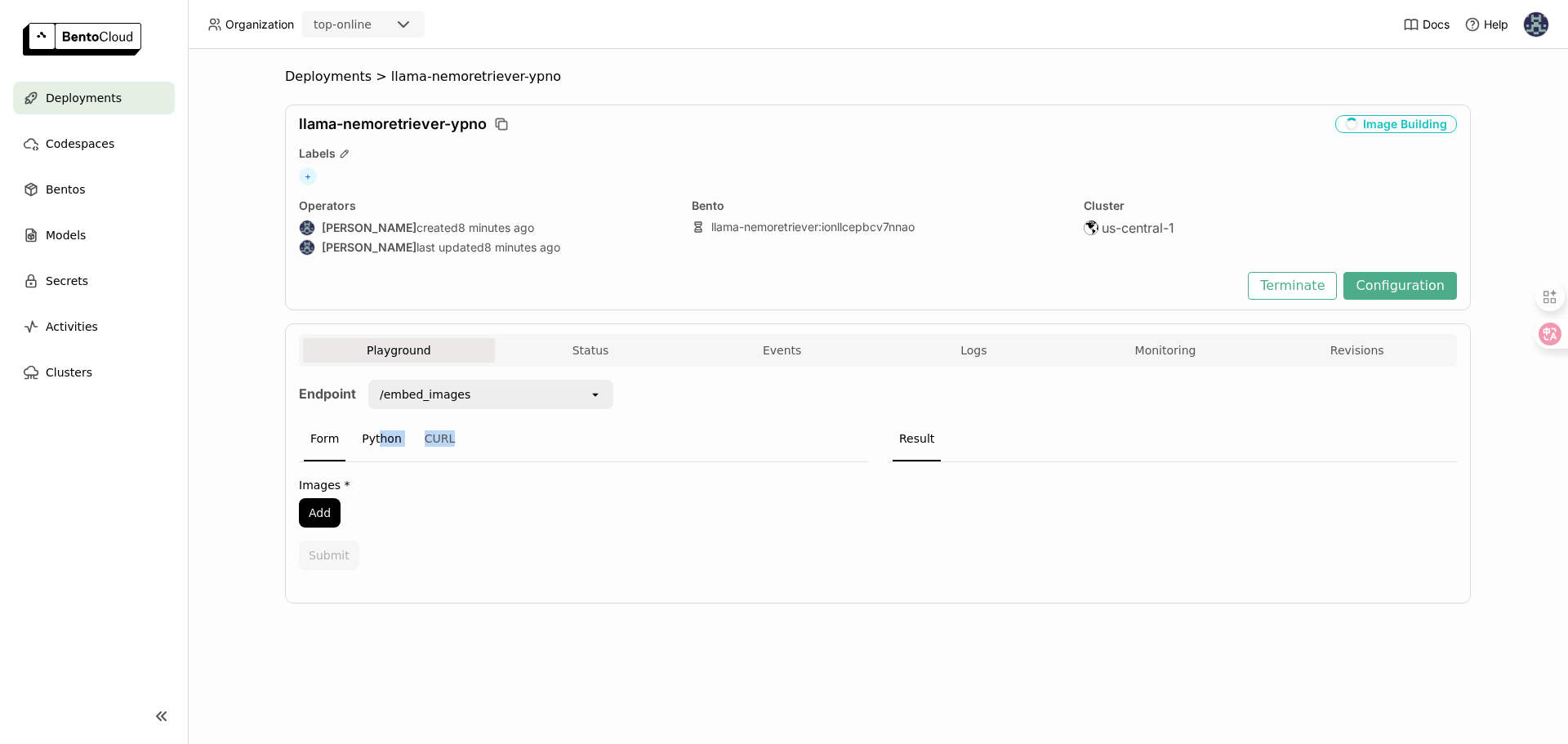
drag, startPoint x: 376, startPoint y: 442, endPoint x: 519, endPoint y: 402, distance: 148.5
click at [500, 429] on div "Form Python CURL" at bounding box center [583, 439] width 569 height 45
click at [519, 402] on div "/embed_images" at bounding box center [479, 393] width 218 height 26
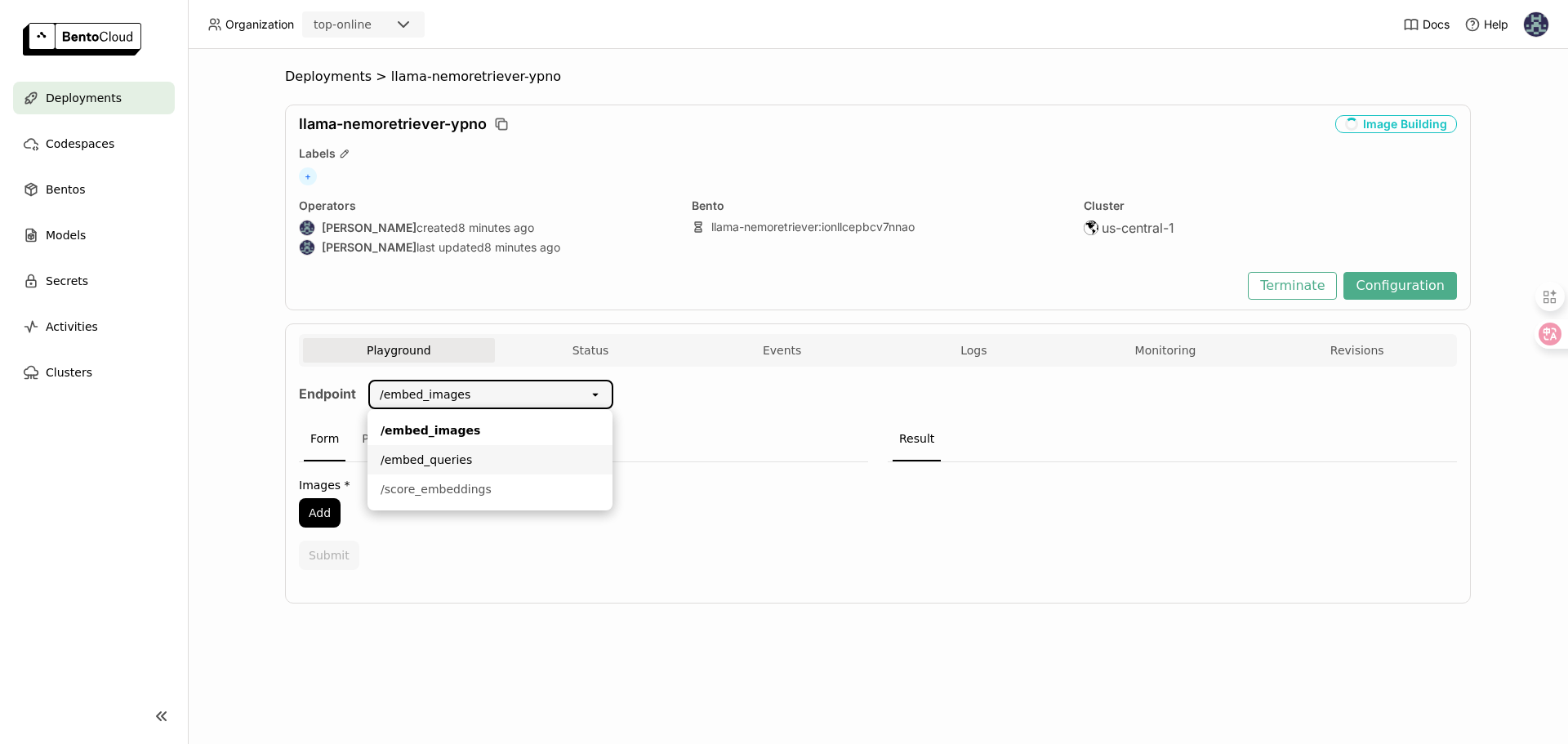
click at [463, 464] on div "/embed_queries" at bounding box center [490, 460] width 218 height 16
click at [319, 512] on button "Add" at bounding box center [320, 512] width 42 height 29
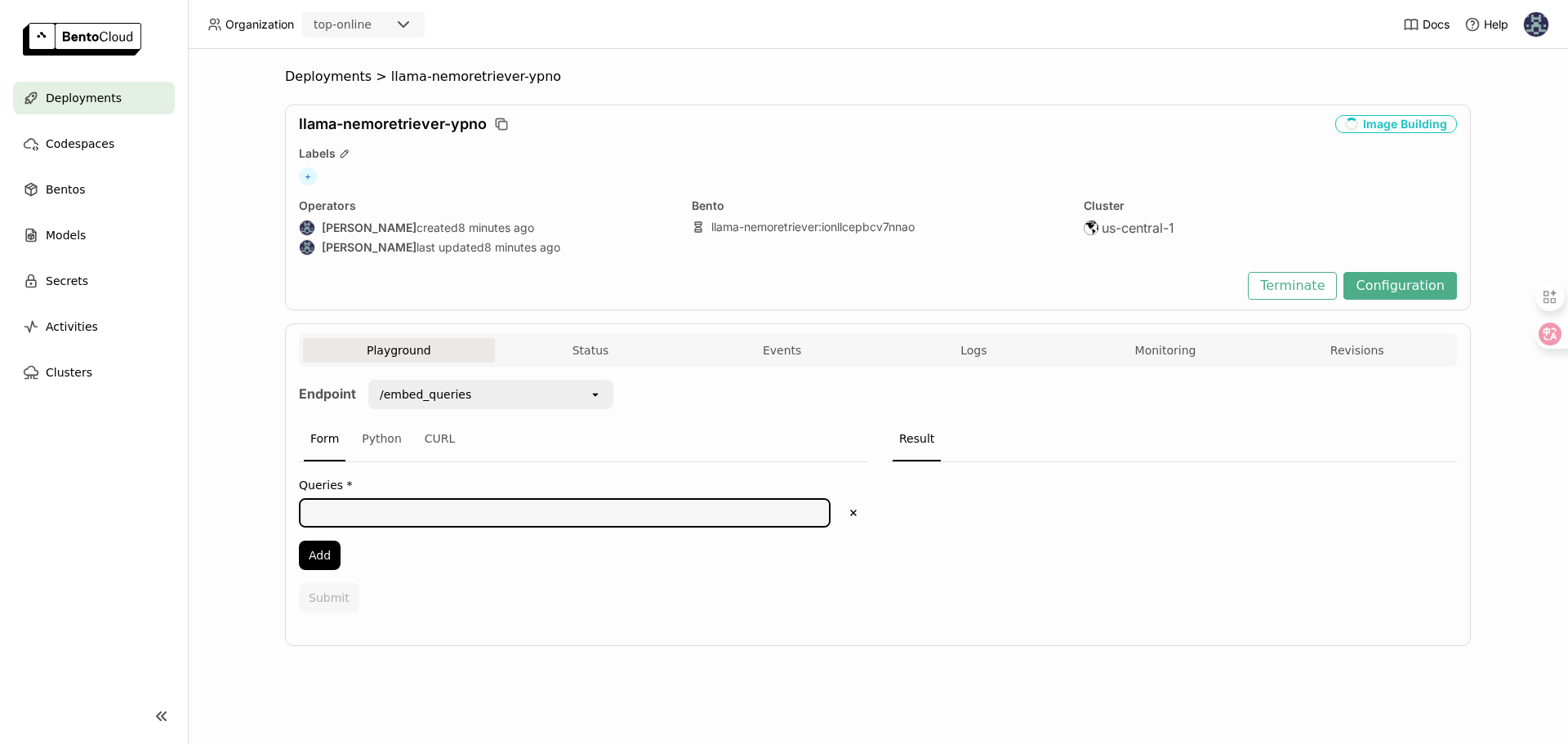
click at [379, 503] on textarea at bounding box center [564, 512] width 528 height 26
type textarea "t"
click at [766, 549] on div "t t Delete Add" at bounding box center [583, 534] width 569 height 72
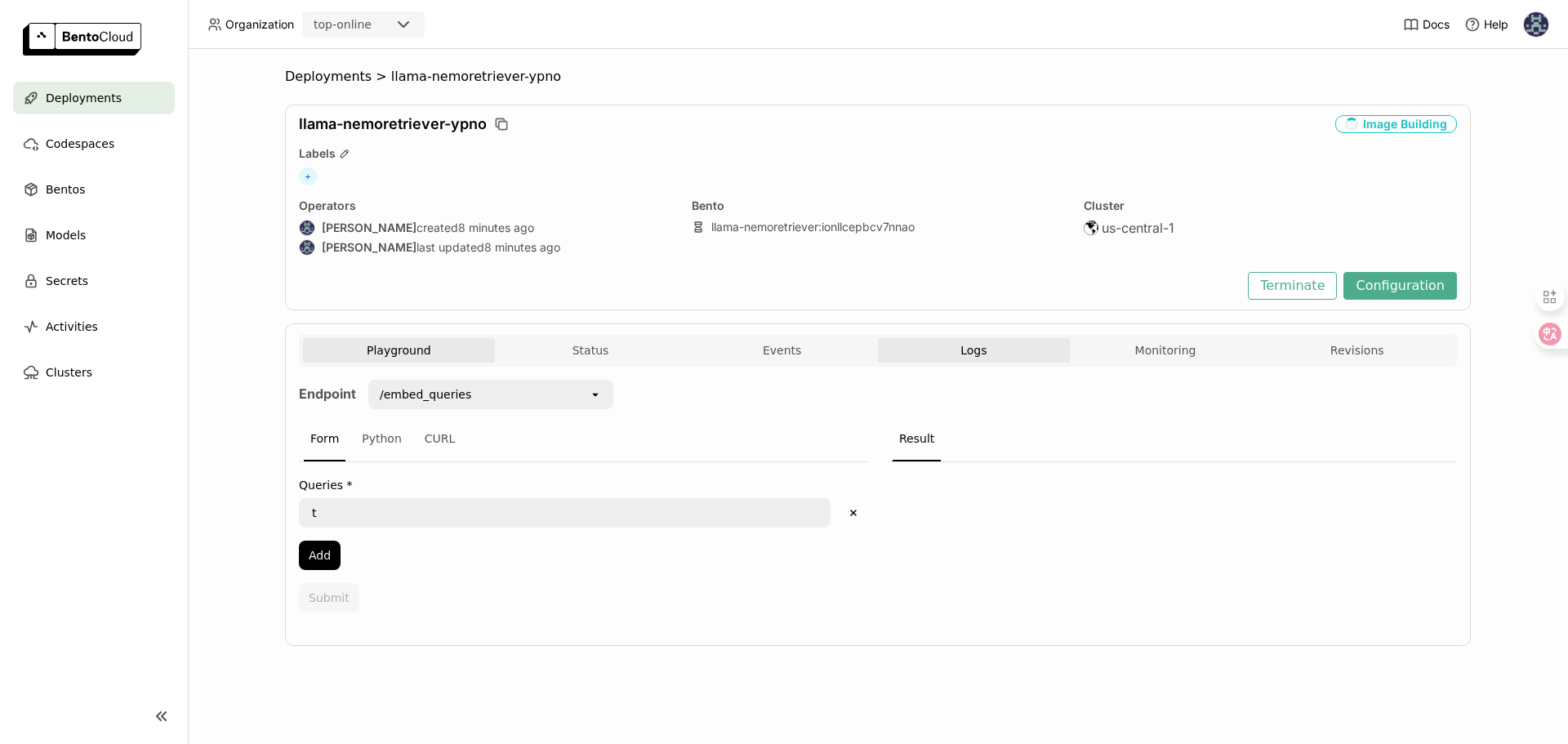
click at [991, 352] on button "Logs" at bounding box center [974, 351] width 192 height 25
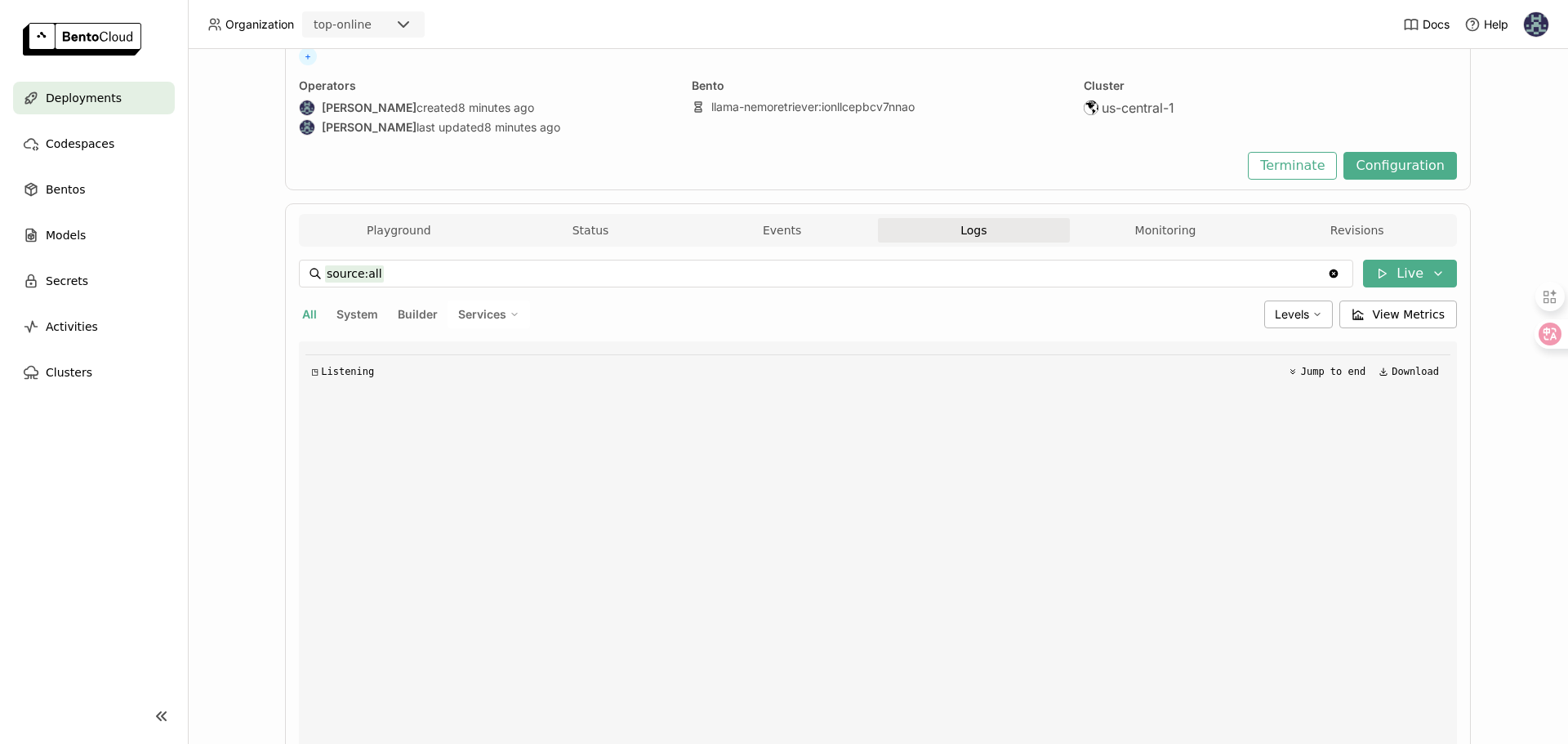
scroll to position [275, 0]
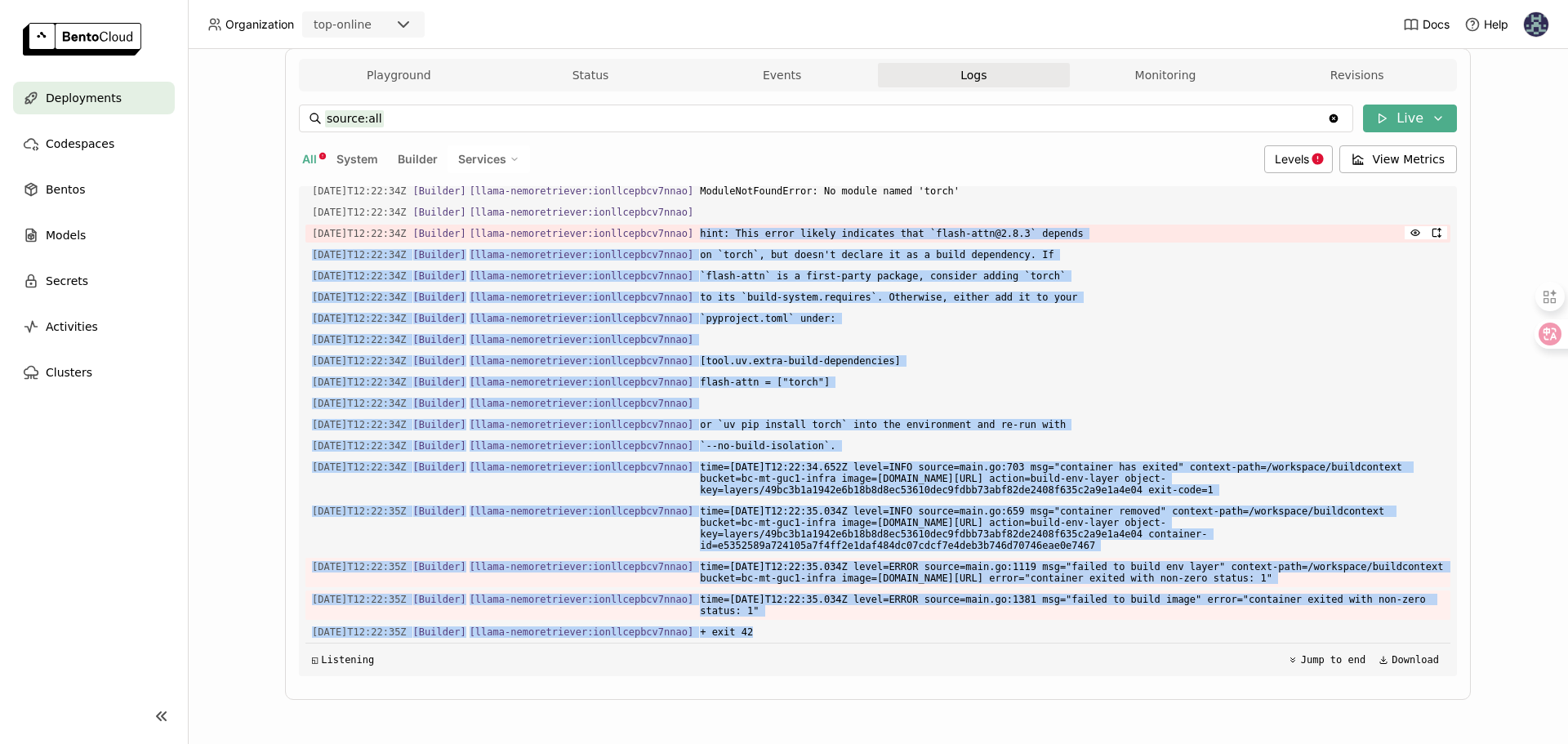
scroll to position [24384, 0]
drag, startPoint x: 906, startPoint y: 638, endPoint x: 310, endPoint y: 206, distance: 736.1
click at [310, 206] on div "Load older logs [DATE]T12:22:33Z [Builder] [ llama-nemoretriever:ionllcepbcv7nn…" at bounding box center [877, 431] width 1144 height 490
copy div "025-09-11T12:22:34Z [Builder] [ llama-nemoretriever:ionllcepbcv7nnao ] hint: Th…"
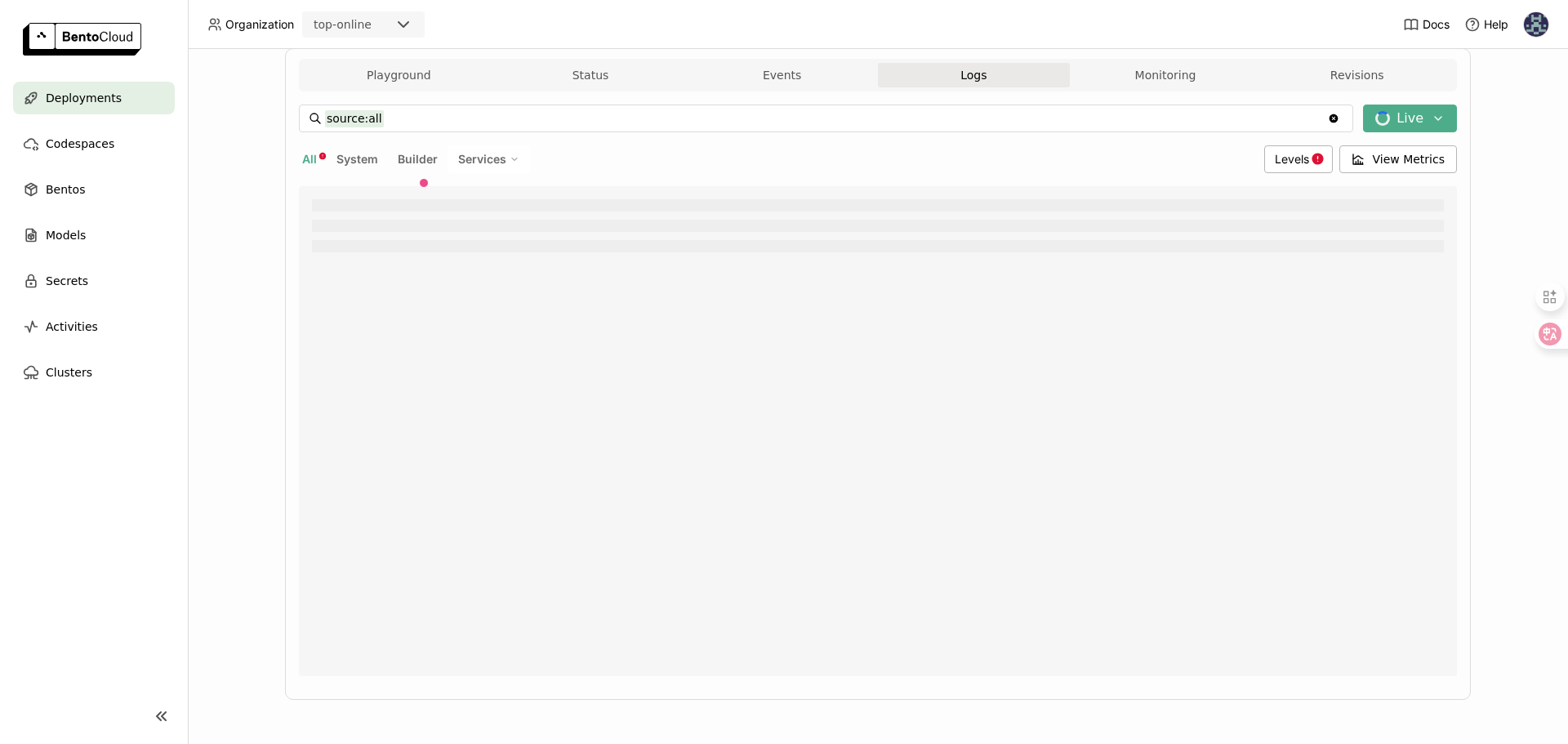
scroll to position [0, 0]
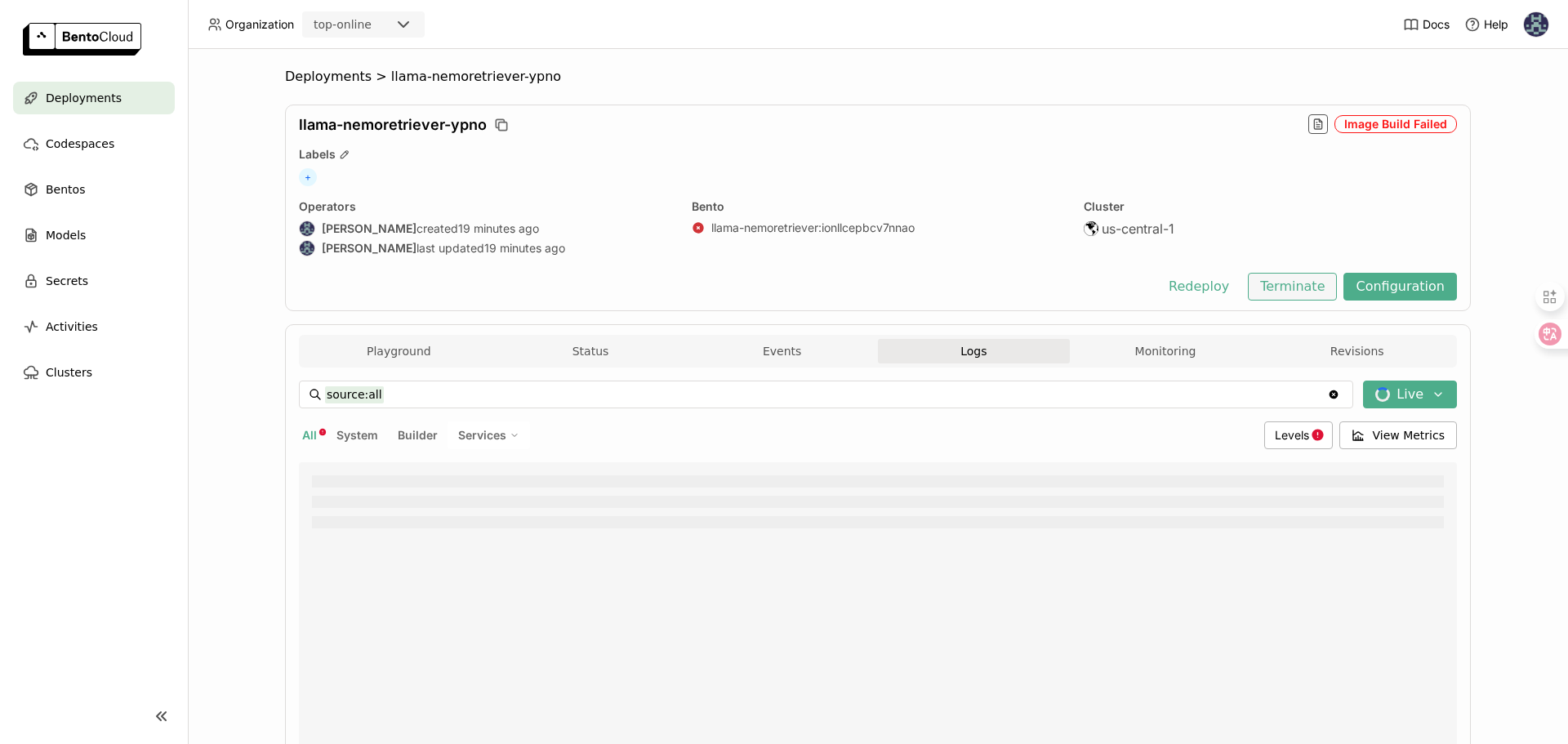
click at [1263, 289] on button "Terminate" at bounding box center [1292, 286] width 89 height 28
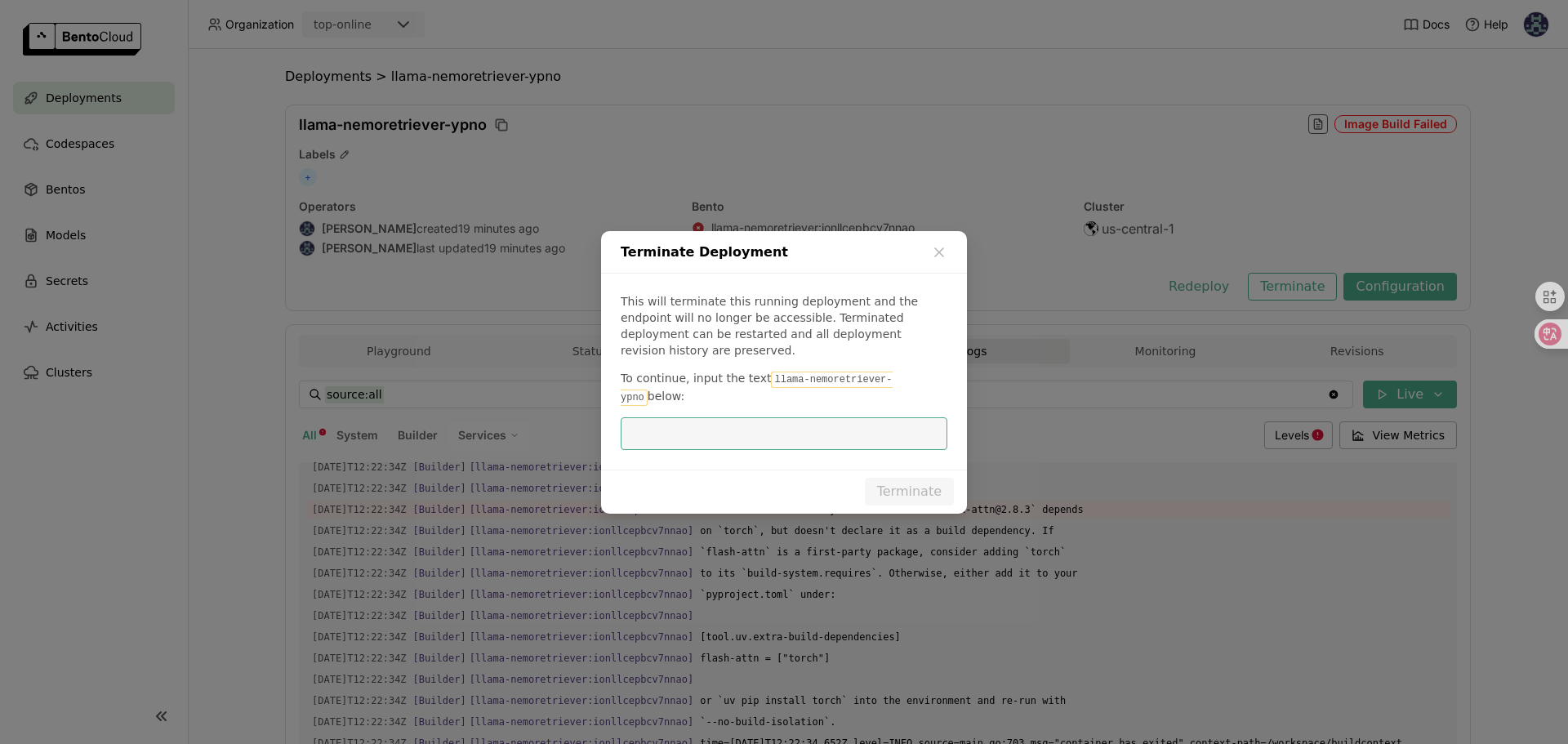
scroll to position [2250, 0]
drag, startPoint x: 766, startPoint y: 383, endPoint x: 910, endPoint y: 383, distance: 144.0
click at [892, 383] on code "llama-nemoretriever-ypno" at bounding box center [756, 388] width 272 height 35
copy code "llama-nemoretriever-ypno"
click at [850, 424] on input "dialog" at bounding box center [784, 433] width 307 height 31
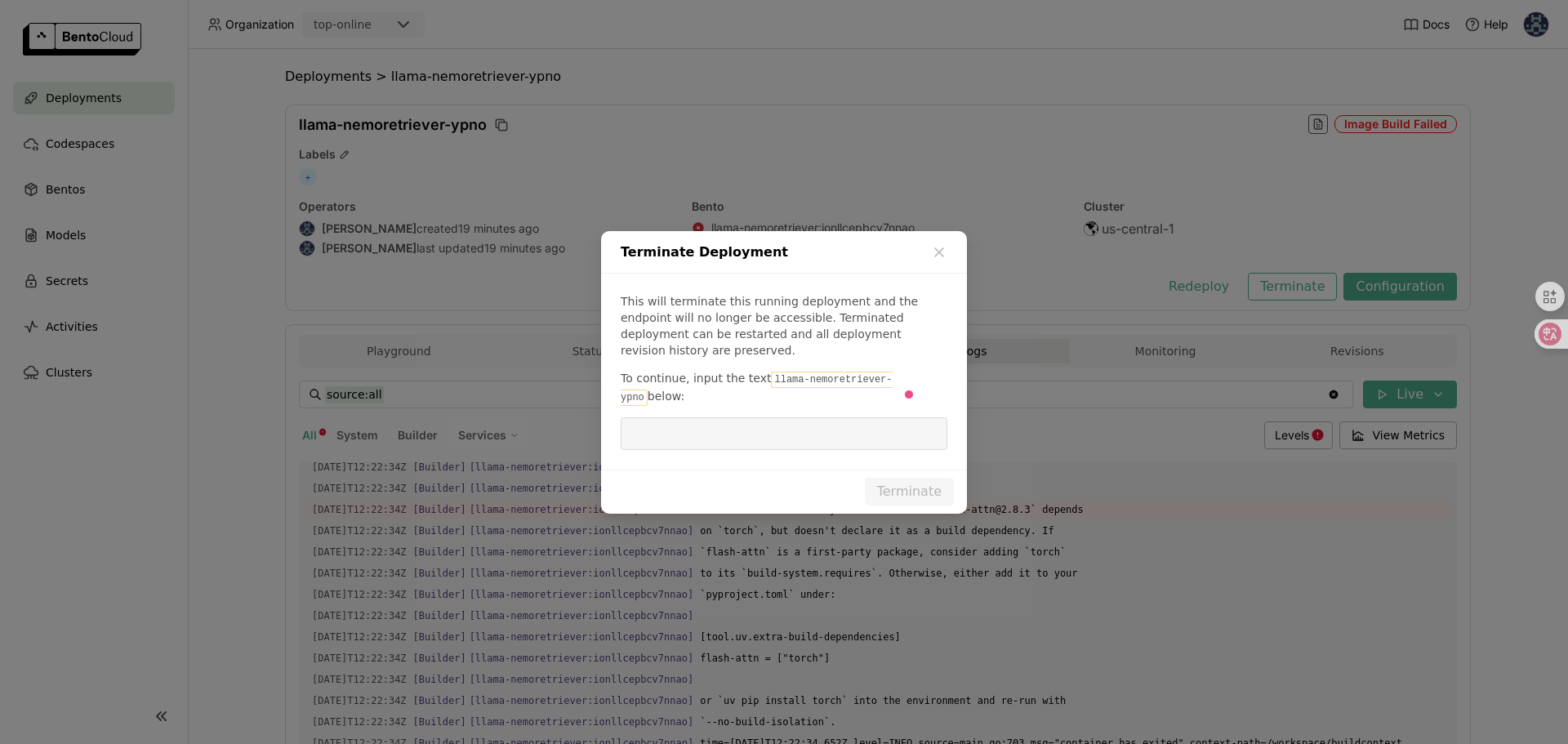
paste input "llama-nemoretriever-ypno"
type input "llama-nemoretriever-ypno"
click at [916, 501] on button "Terminate" at bounding box center [909, 491] width 89 height 28
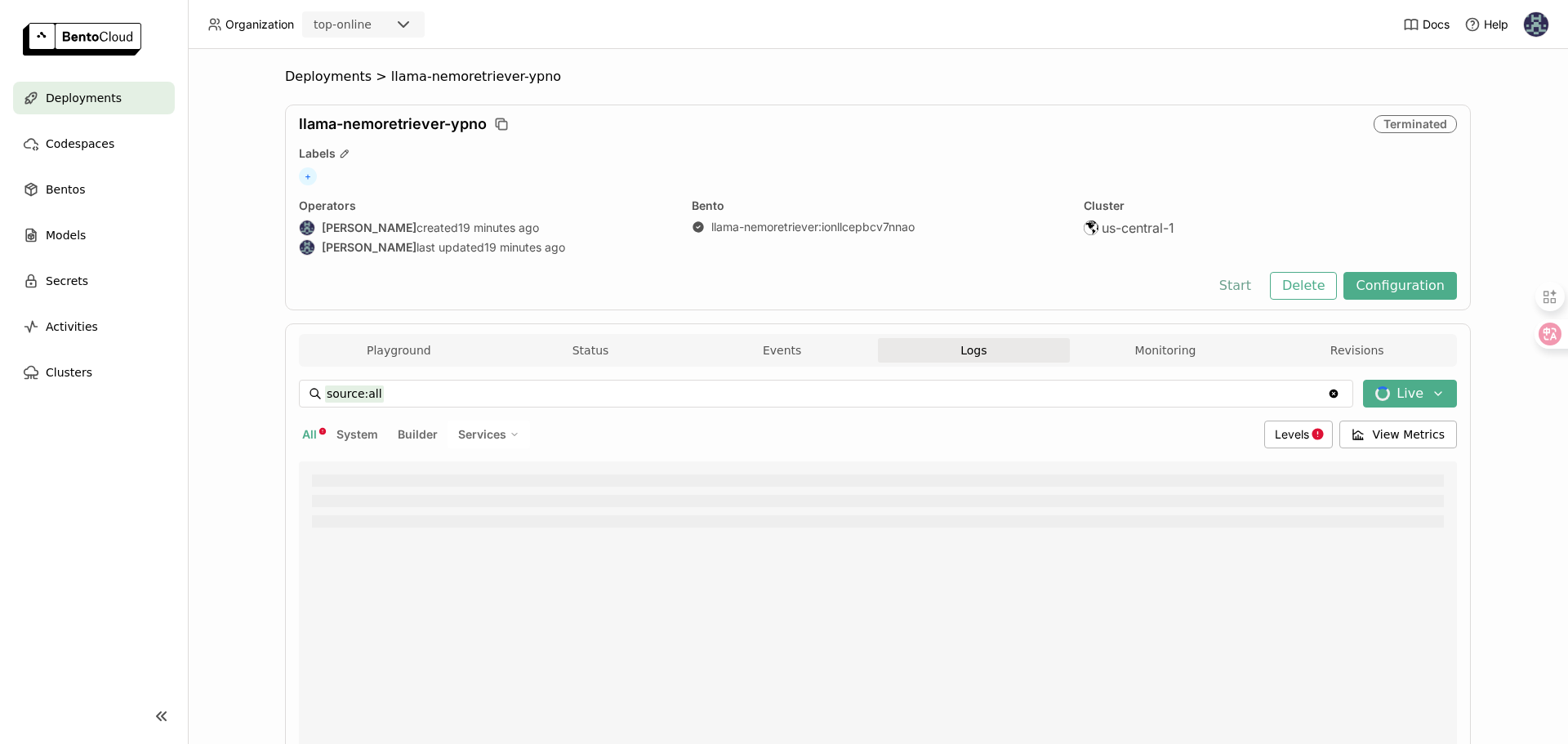
click at [1242, 289] on button "Start" at bounding box center [1234, 285] width 56 height 28
click at [1288, 283] on button "Terminate" at bounding box center [1292, 285] width 89 height 28
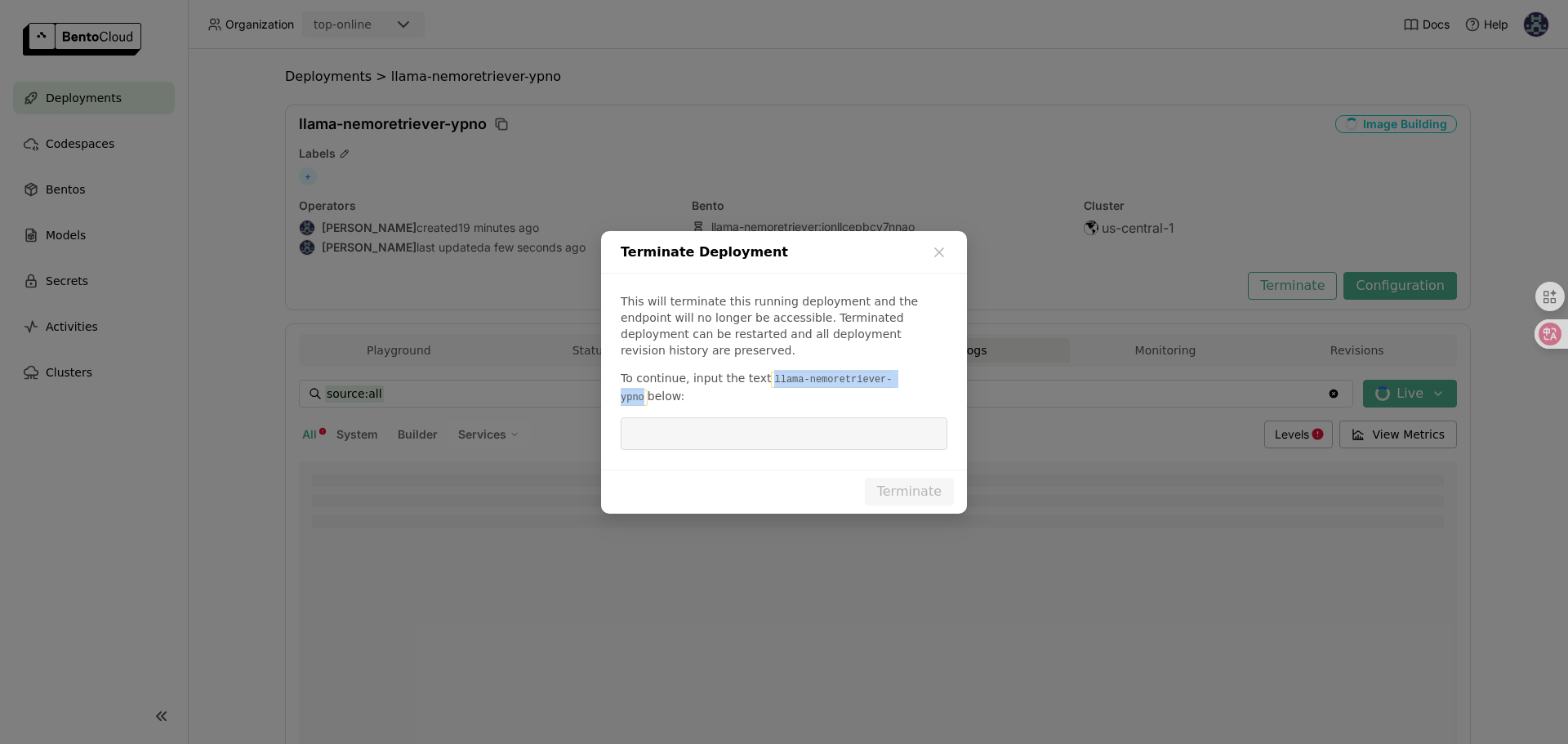
drag, startPoint x: 766, startPoint y: 381, endPoint x: 909, endPoint y: 380, distance: 143.0
click at [892, 380] on code "llama-nemoretriever-ypno" at bounding box center [756, 388] width 272 height 35
copy code "llama-nemoretriever-ypno"
click at [824, 428] on input "dialog" at bounding box center [784, 433] width 307 height 31
paste input "llama-nemoretriever-ypno"
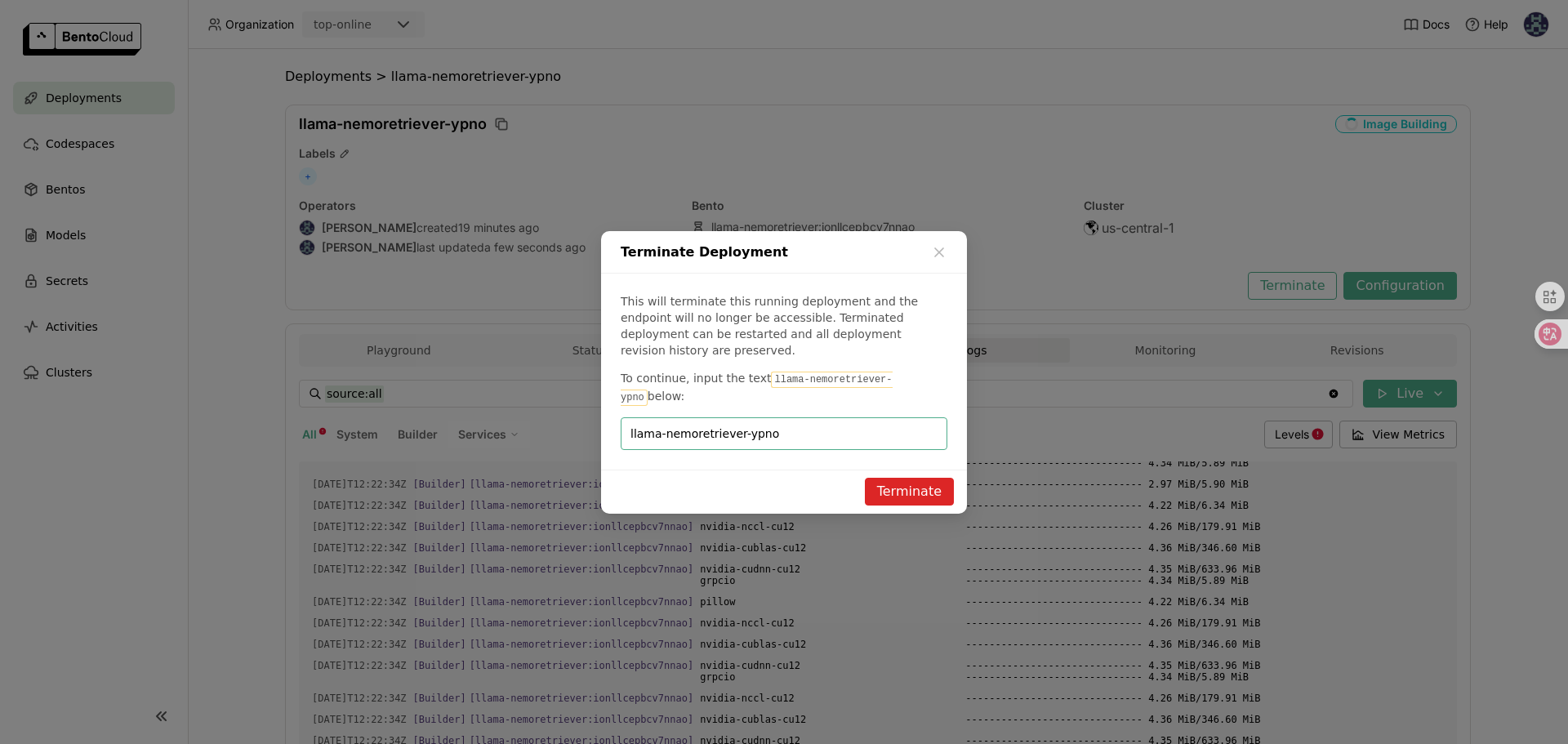
type input "llama-nemoretriever-ypno"
click at [915, 491] on button "Terminate" at bounding box center [909, 491] width 89 height 28
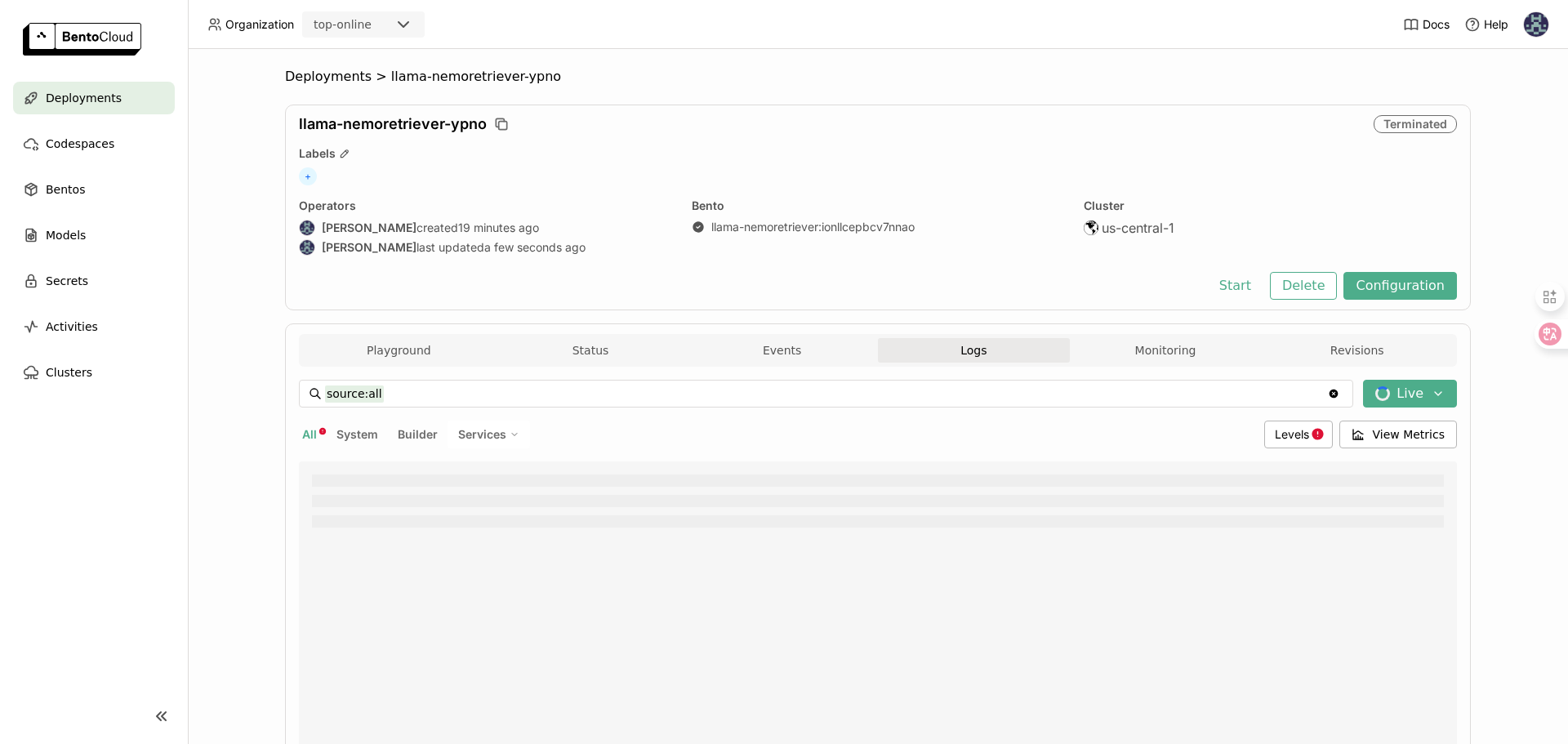
click at [95, 100] on span "Deployments" at bounding box center [84, 98] width 76 height 20
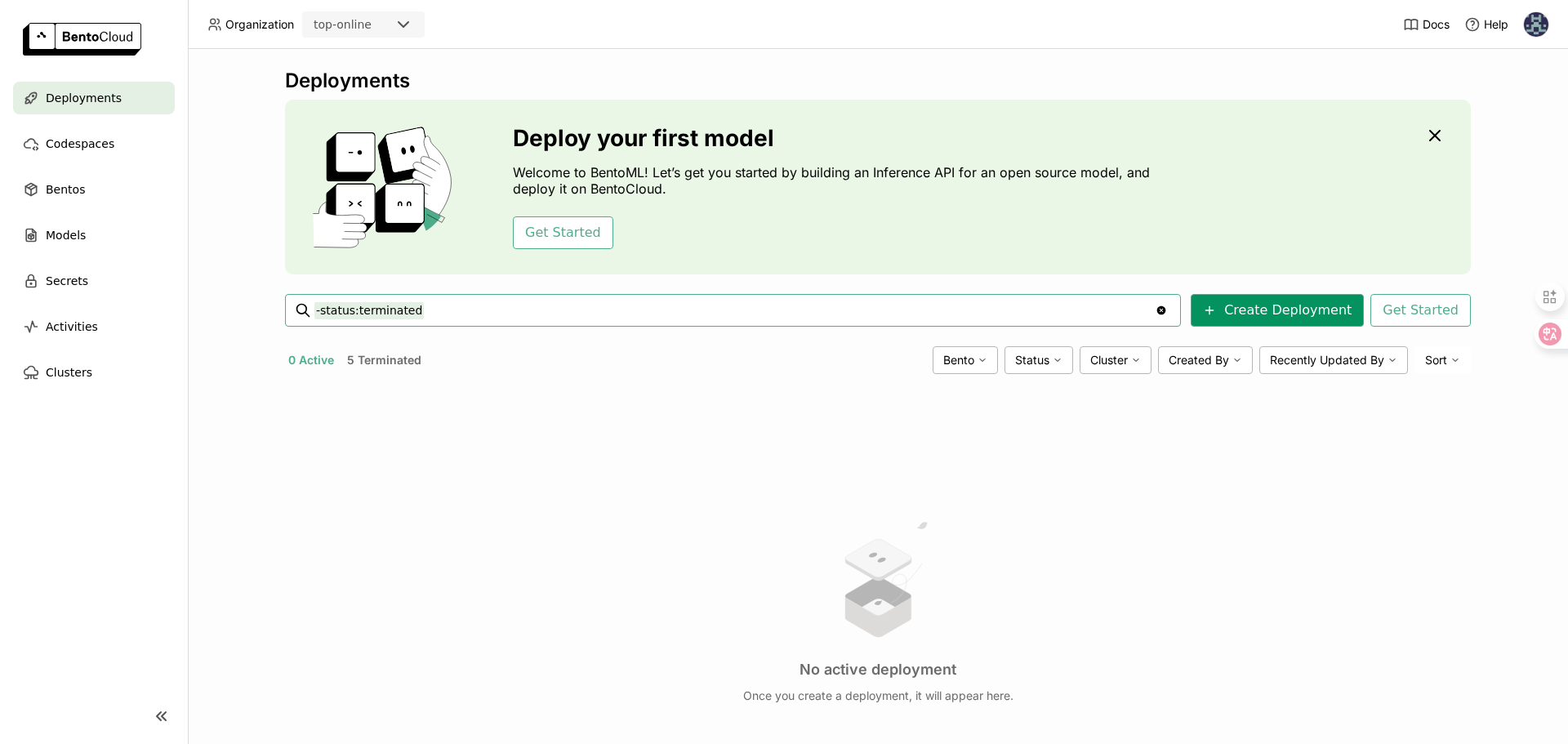
click at [1216, 310] on icon at bounding box center [1209, 310] width 13 height 13
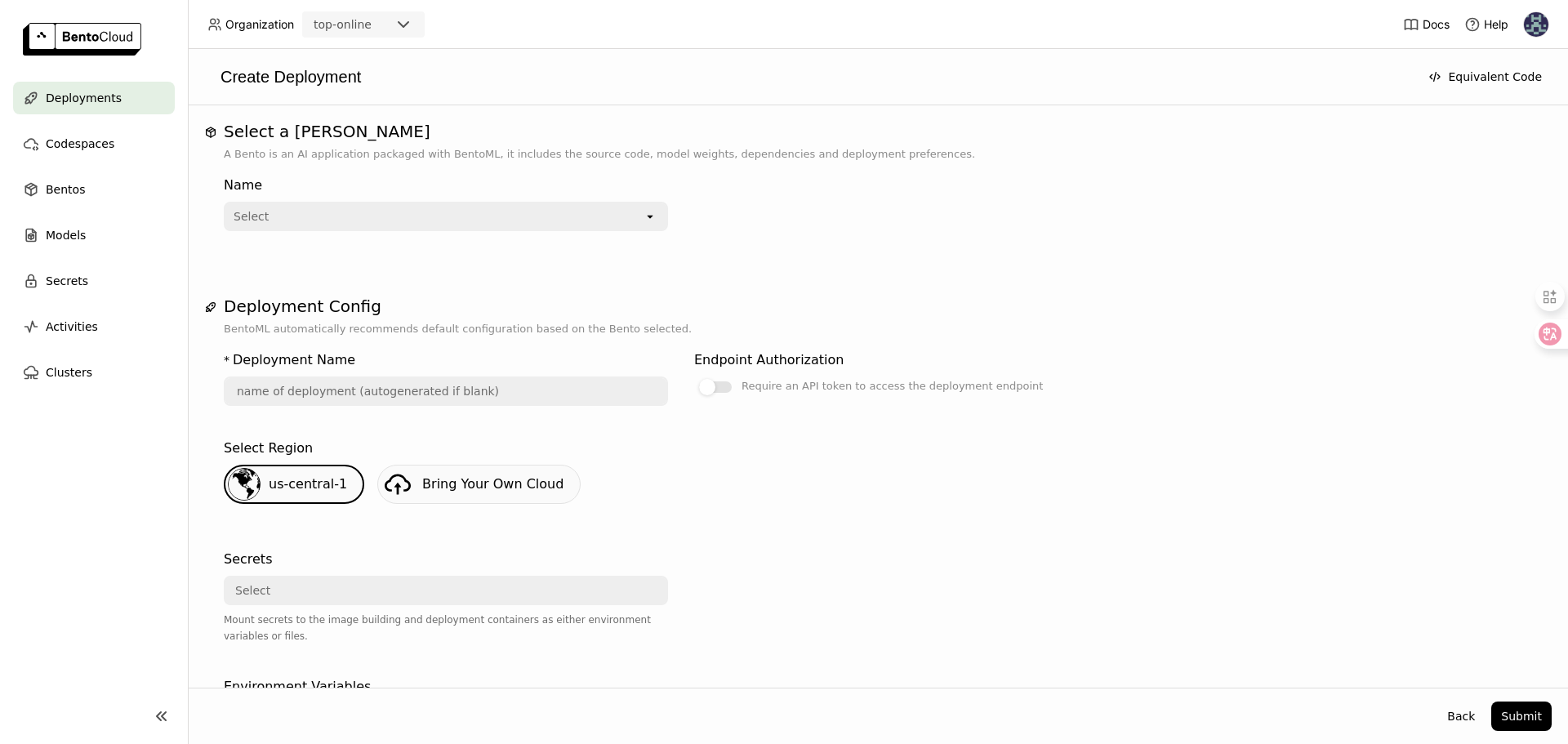
scroll to position [4, 0]
click at [402, 216] on div "Select" at bounding box center [434, 212] width 418 height 26
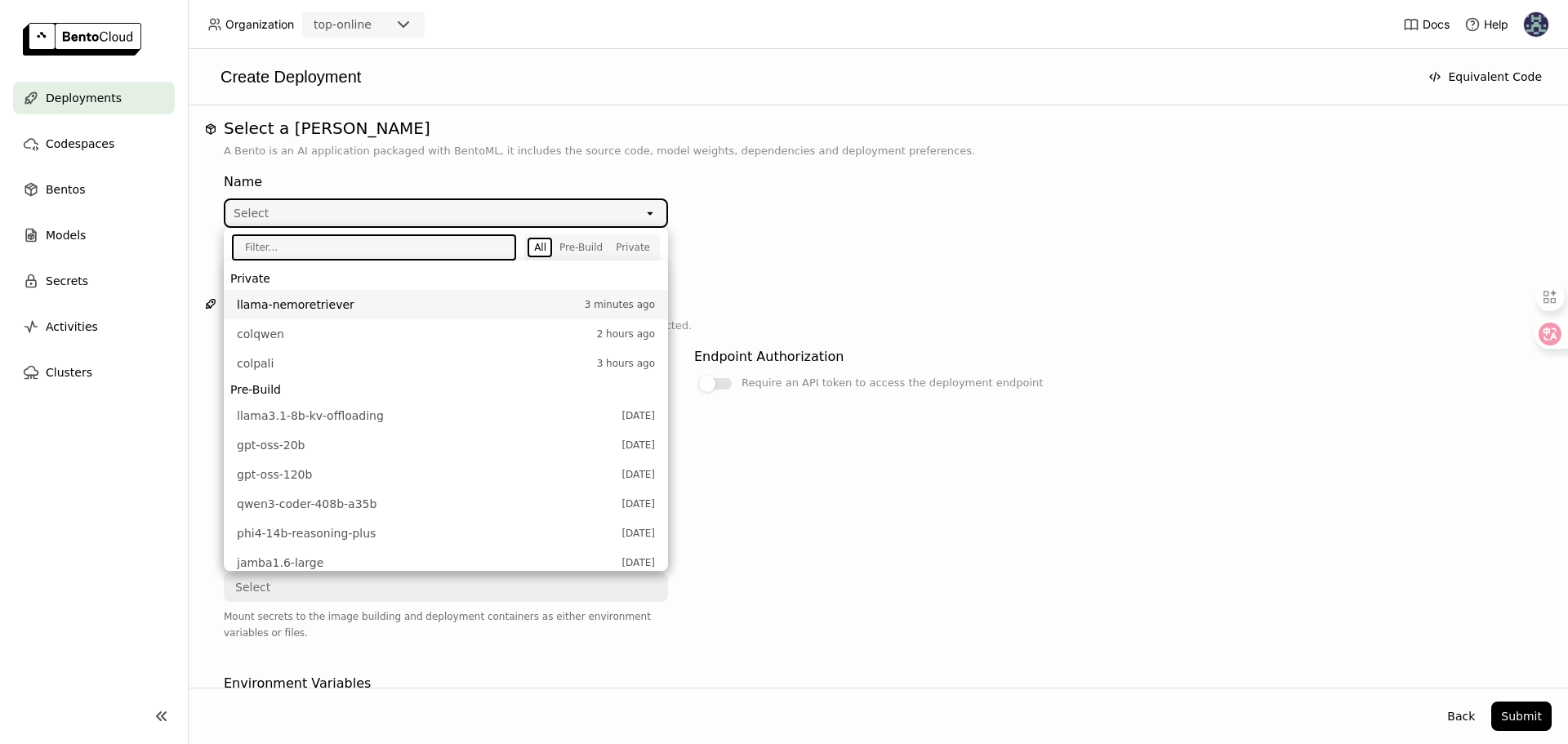
click at [359, 308] on span "llama-nemoretriever" at bounding box center [407, 305] width 340 height 16
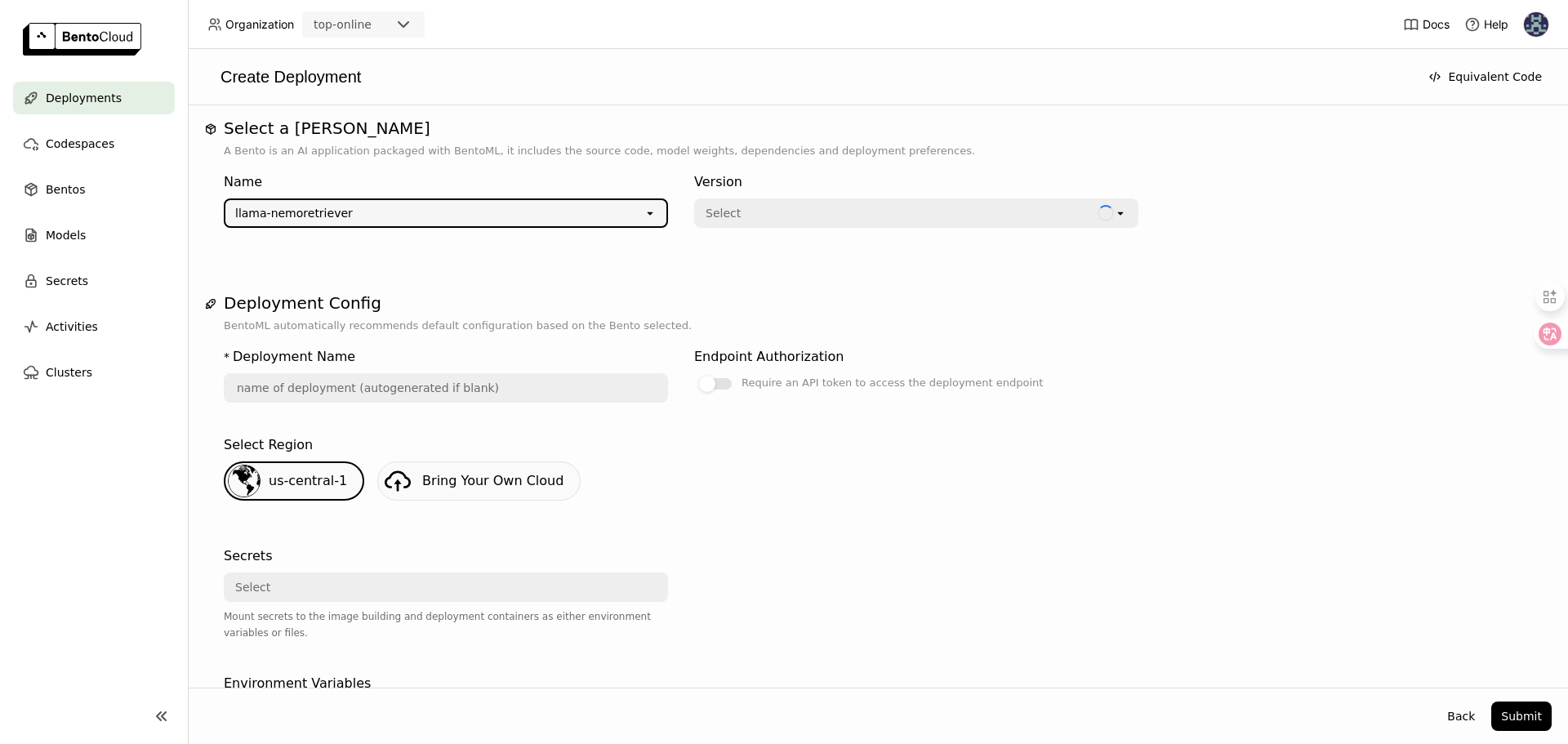
click at [734, 207] on div "Select" at bounding box center [724, 213] width 36 height 16
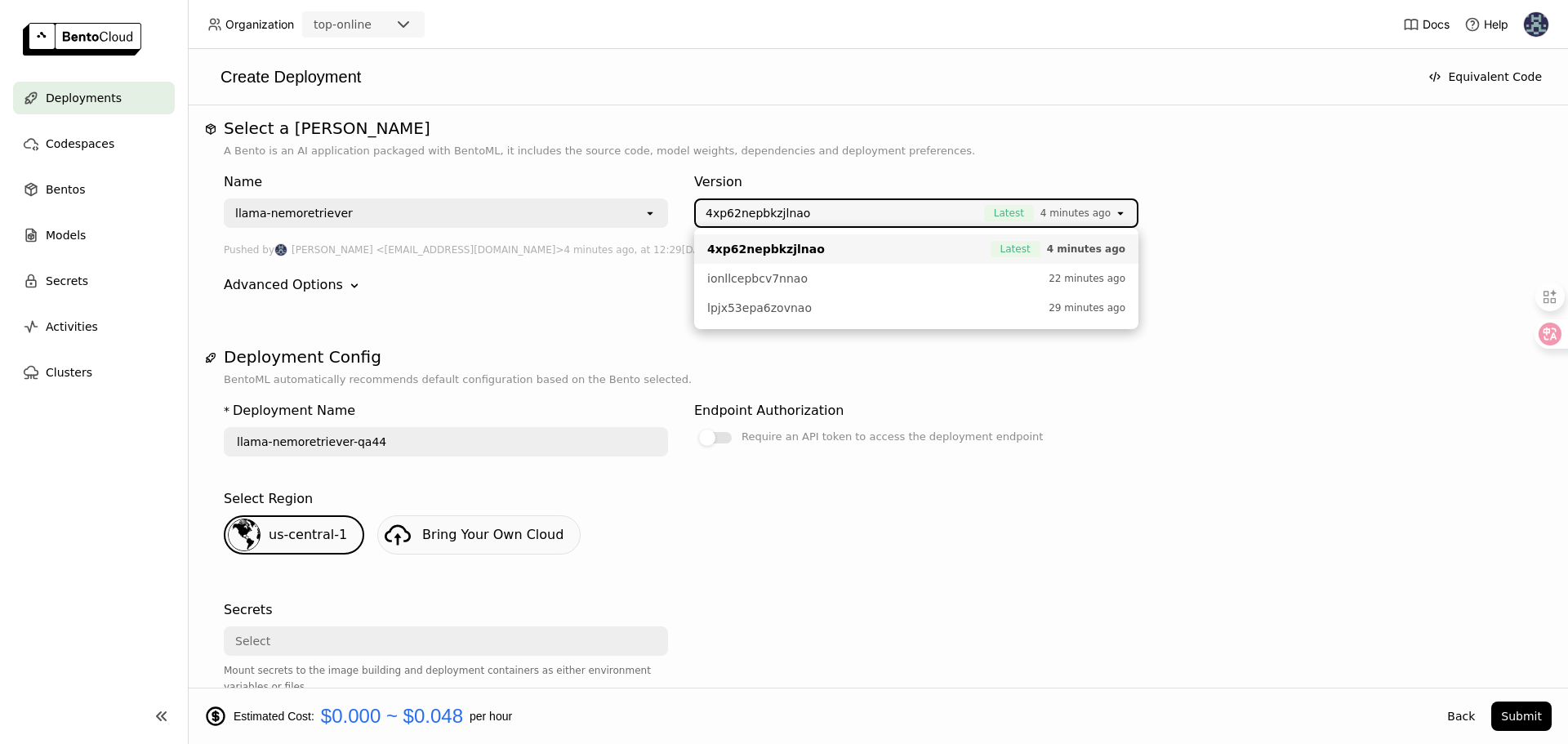
click at [866, 254] on span "4xp62nepbkzjlnao" at bounding box center [844, 249] width 275 height 16
type input "llama-nemoretriever-iprg"
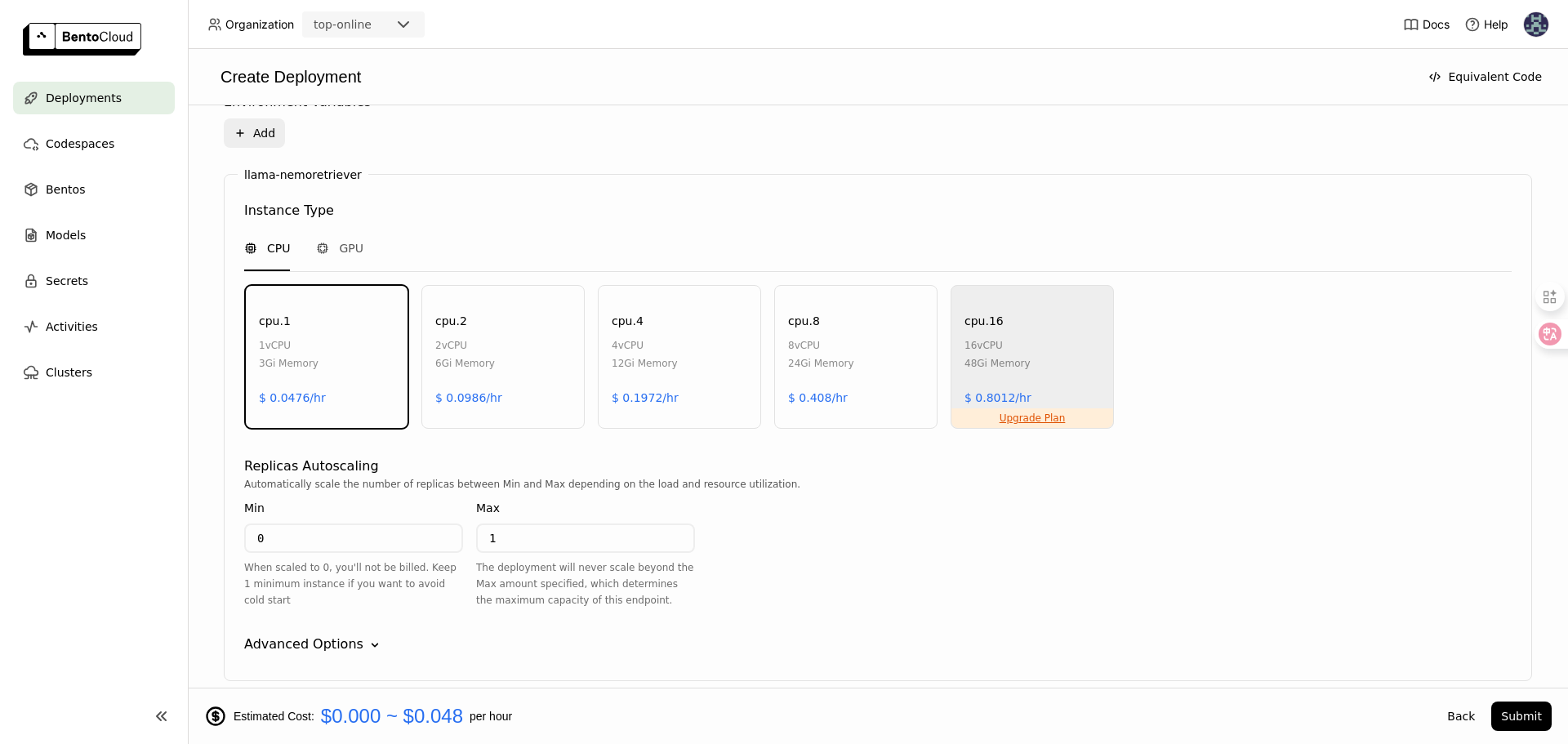
scroll to position [644, 0]
click at [346, 250] on span "GPU" at bounding box center [352, 243] width 25 height 16
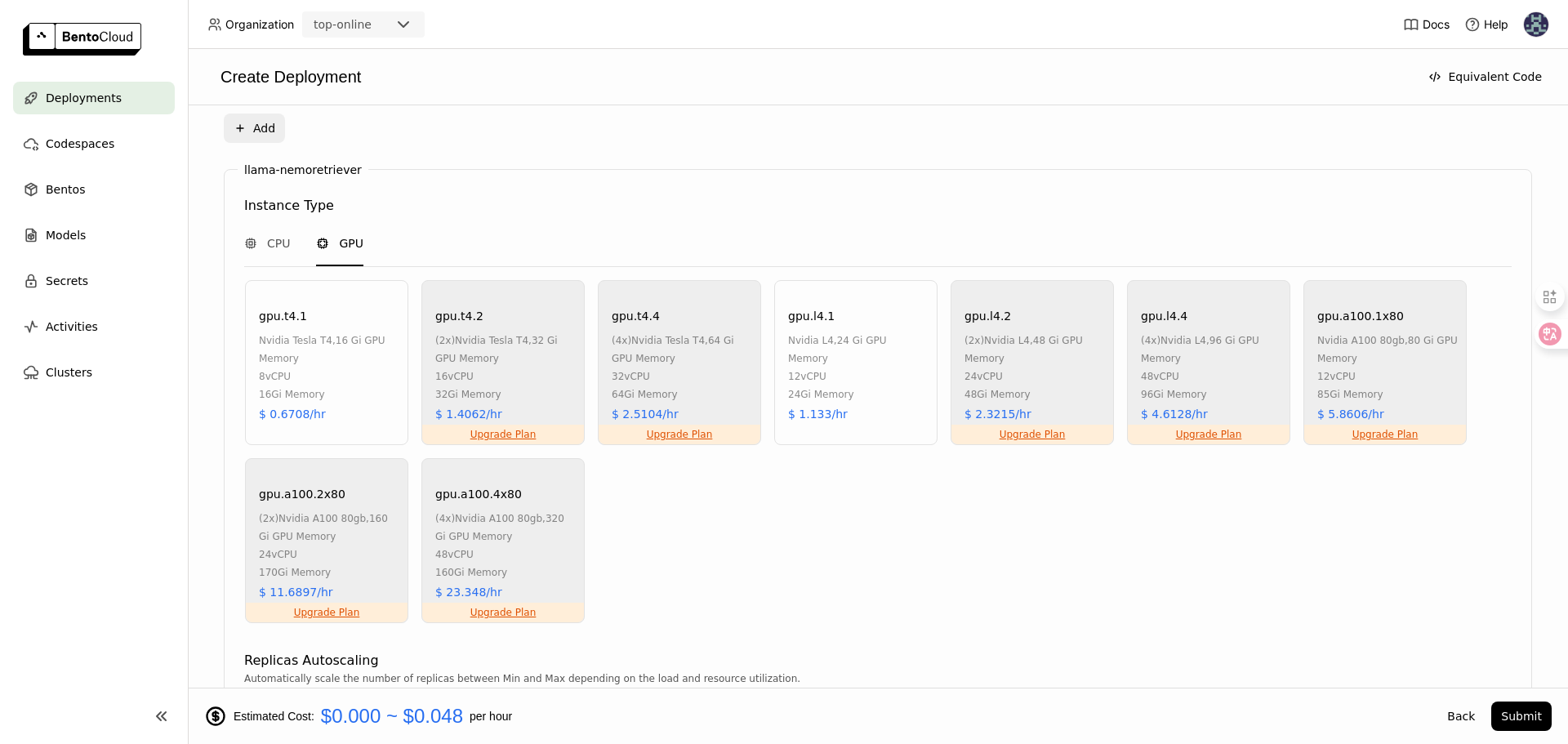
click at [819, 368] on div "12 vCPU" at bounding box center [858, 376] width 140 height 18
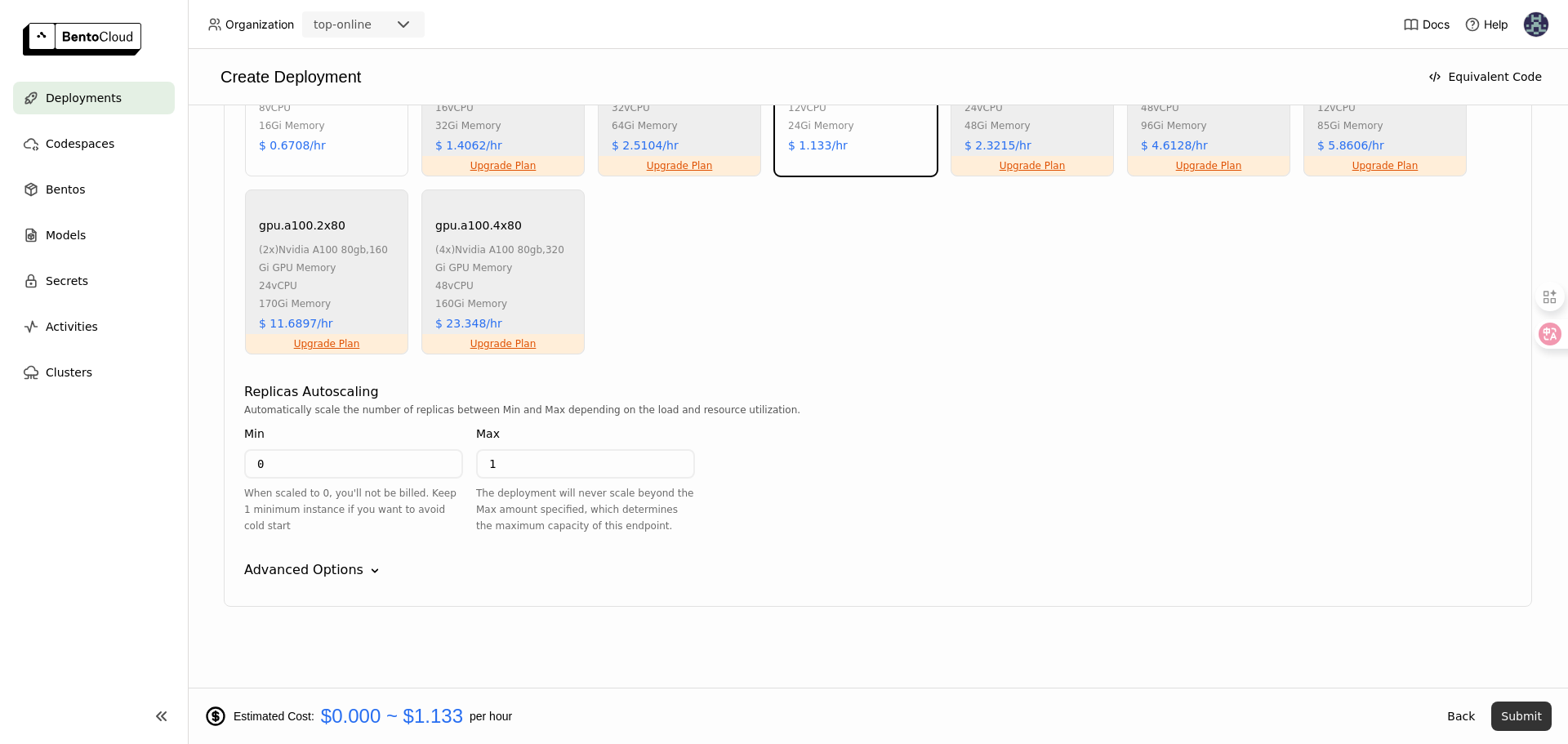
click at [1530, 714] on button "Submit" at bounding box center [1521, 716] width 60 height 29
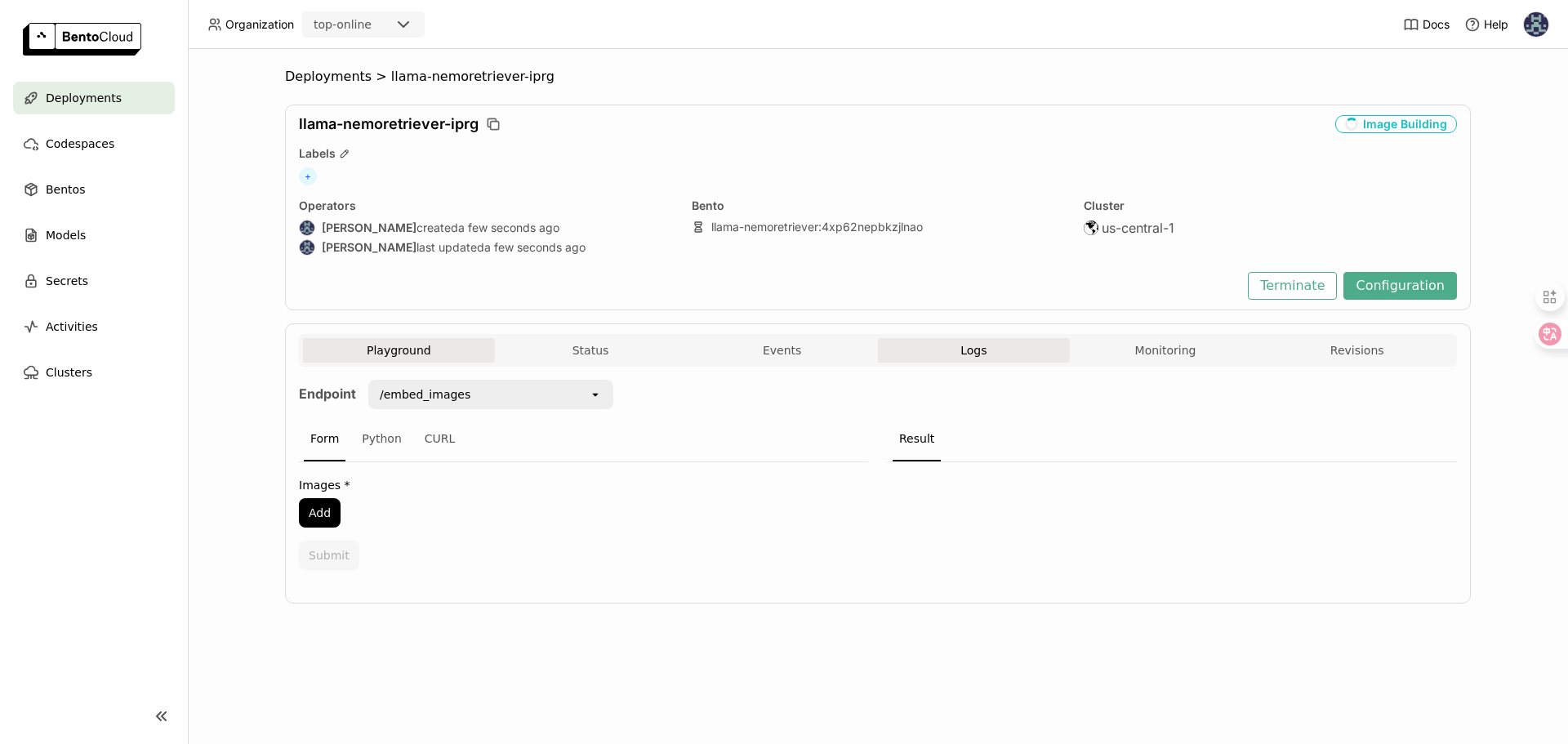
click at [921, 352] on button "Logs" at bounding box center [974, 351] width 192 height 25
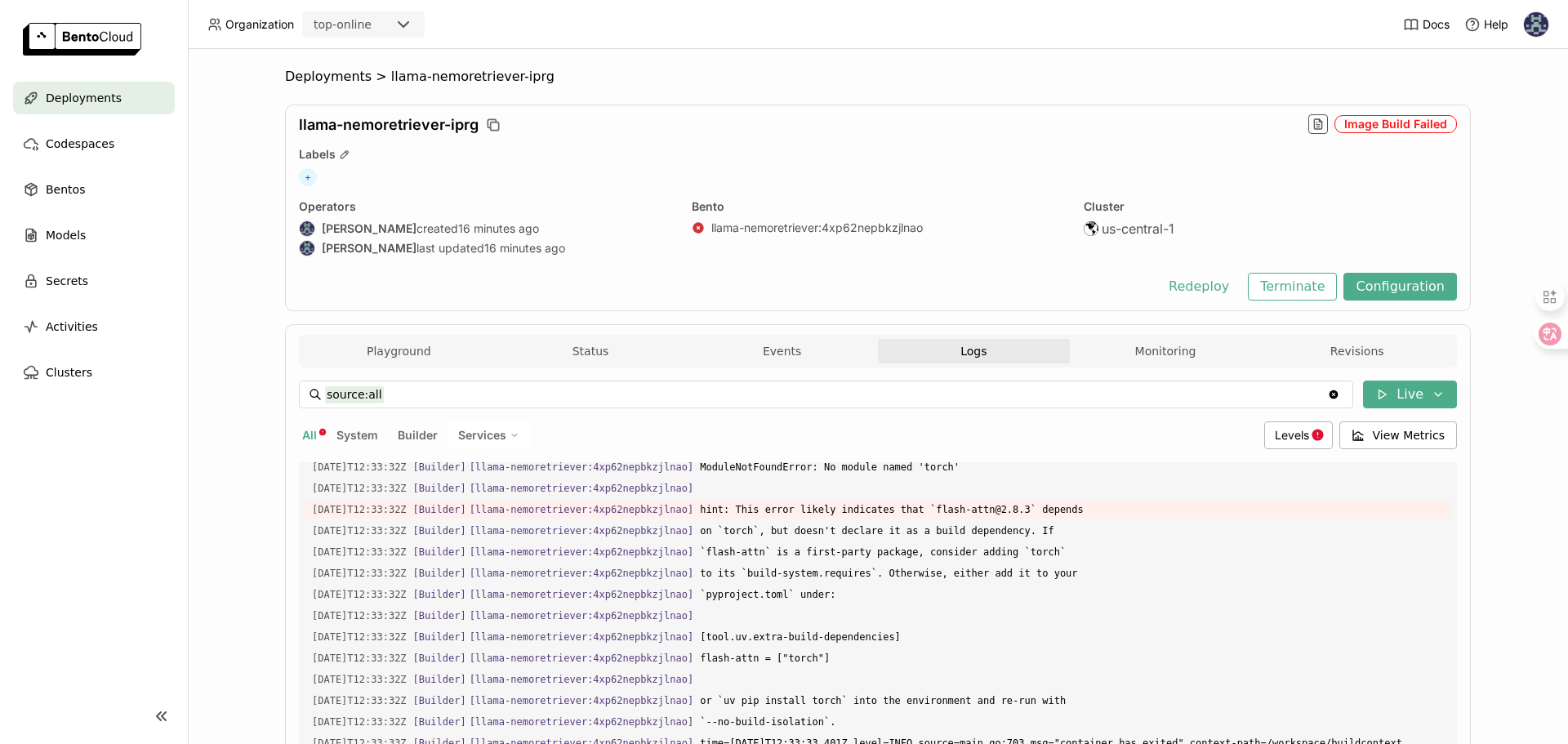
click at [983, 353] on button "Logs" at bounding box center [974, 352] width 192 height 25
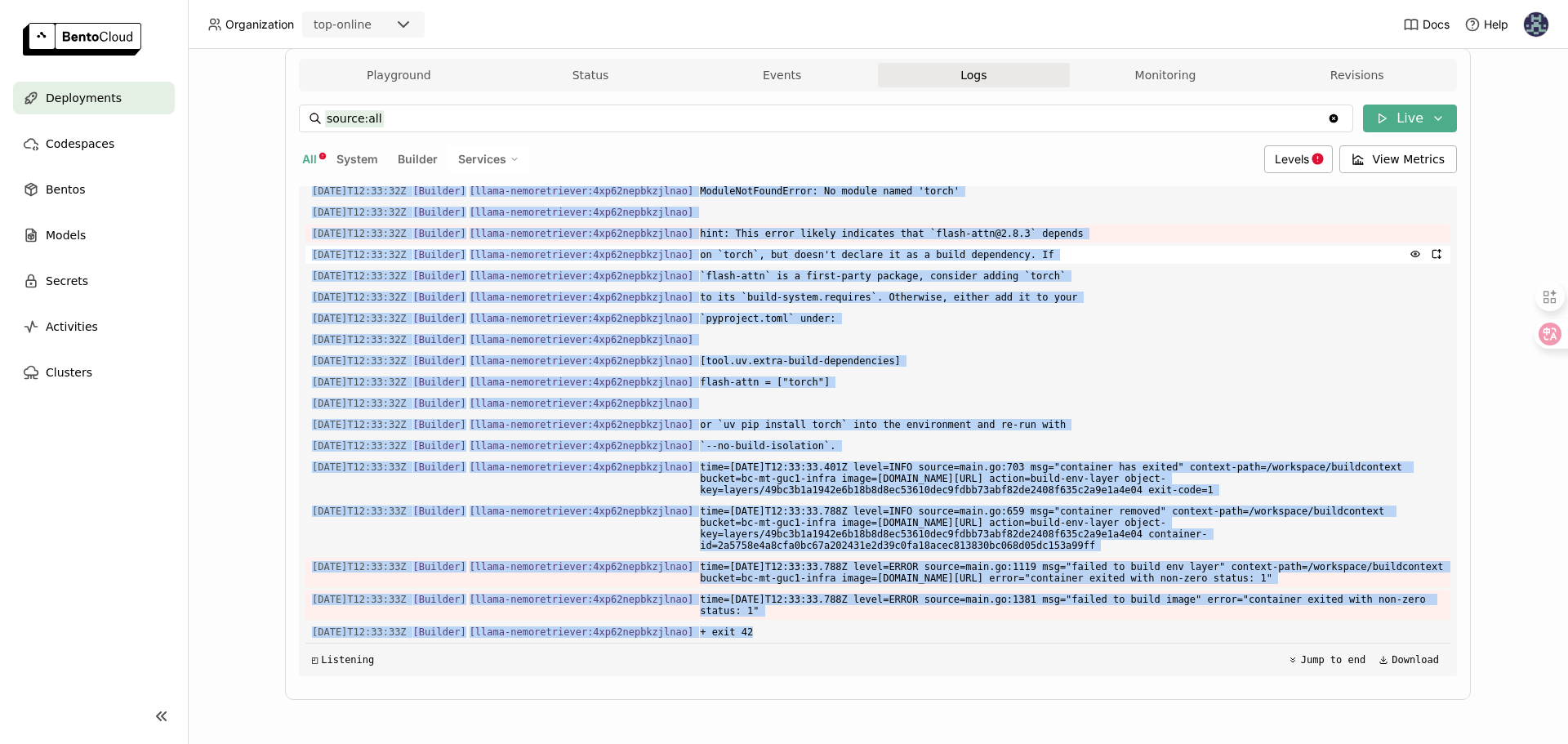
scroll to position [23875, 0]
drag, startPoint x: 808, startPoint y: 637, endPoint x: 381, endPoint y: 294, distance: 547.7
click at [384, 295] on div "Load older logs 2025-09-11T12:33:31Z [Builder] [ llama-nemoretriever:4xp62nepbk…" at bounding box center [877, 431] width 1144 height 490
copy div ":33:32Z [Builder] [ llama-nemoretriever:4xp62nepbkzjlnao ] "/root/.cache/uv/bui…"
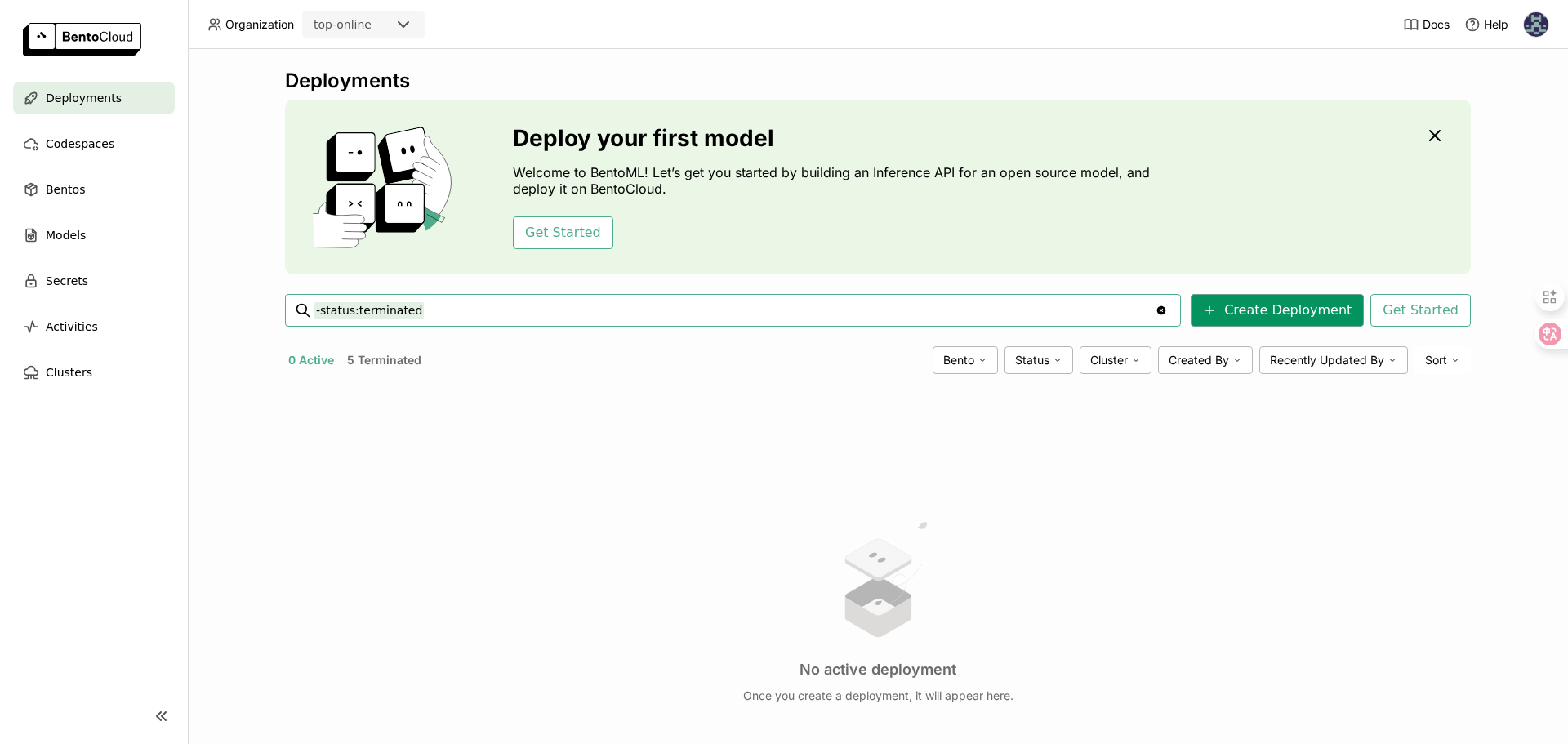
click at [1228, 308] on button "Create Deployment" at bounding box center [1277, 310] width 173 height 33
